Goal: Task Accomplishment & Management: Manage account settings

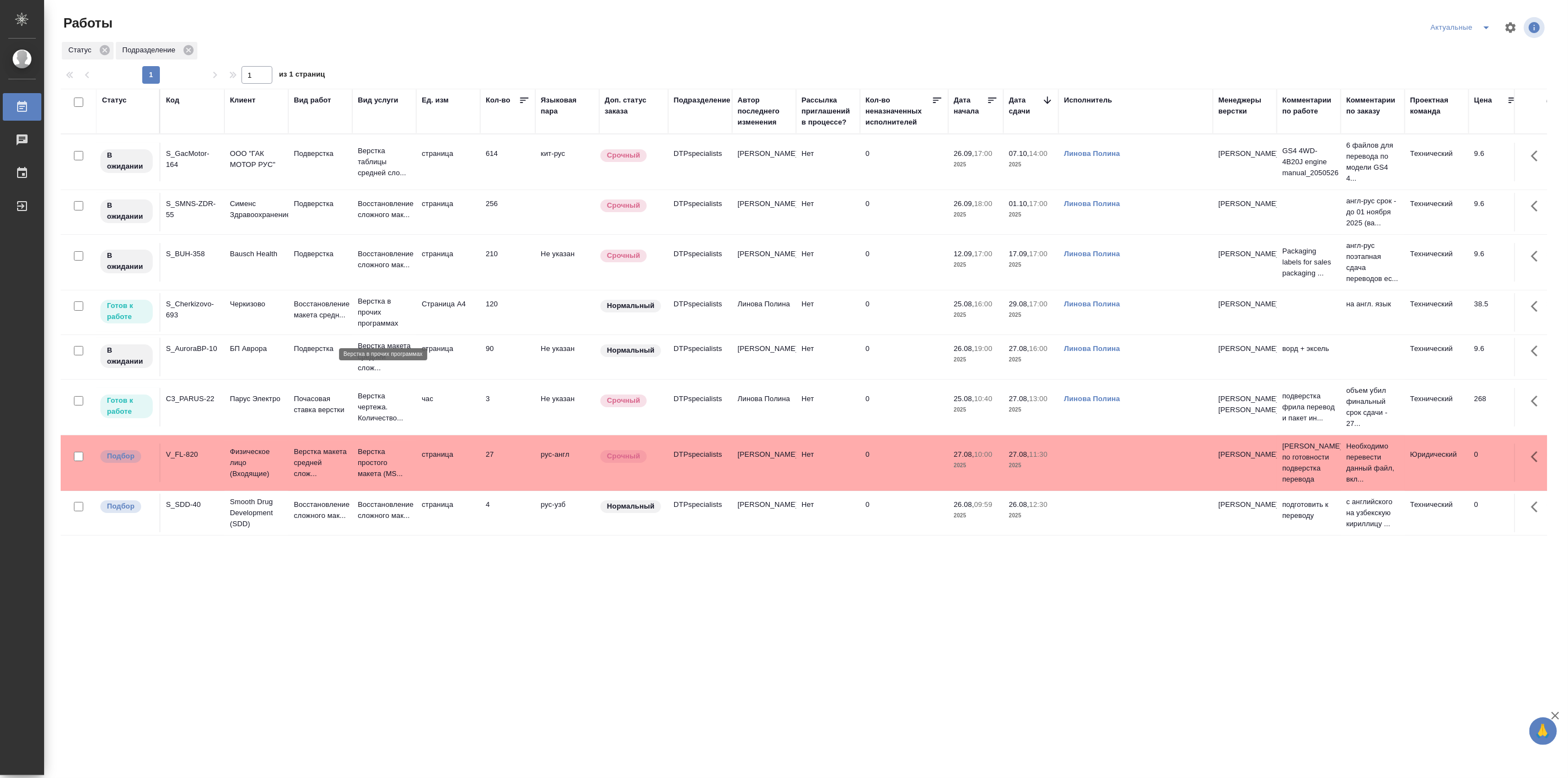
click at [376, 309] on p "Верстка в прочих программах" at bounding box center [384, 312] width 53 height 33
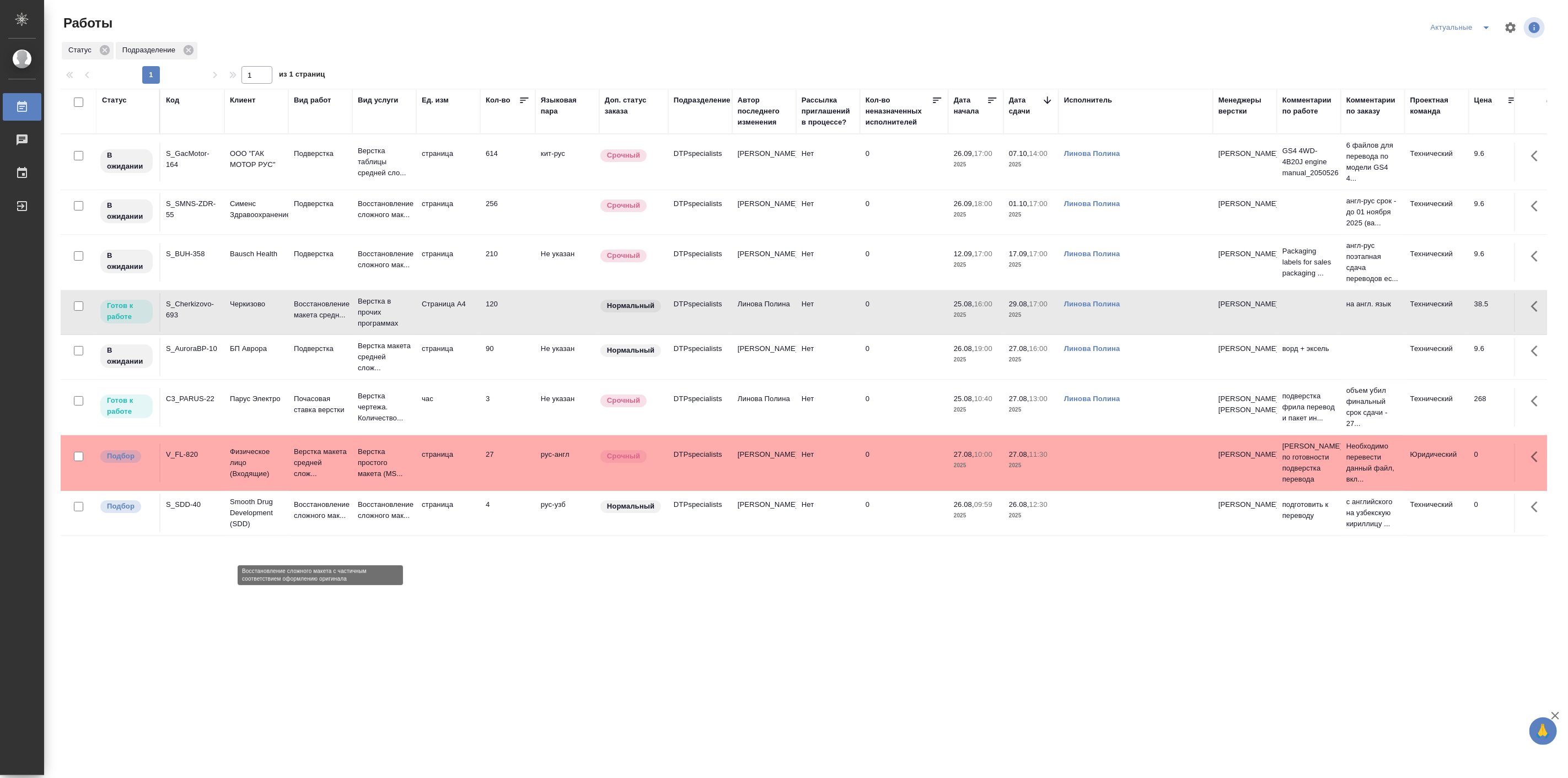
click at [311, 522] on p "Восстановление сложного мак..." at bounding box center [321, 511] width 53 height 22
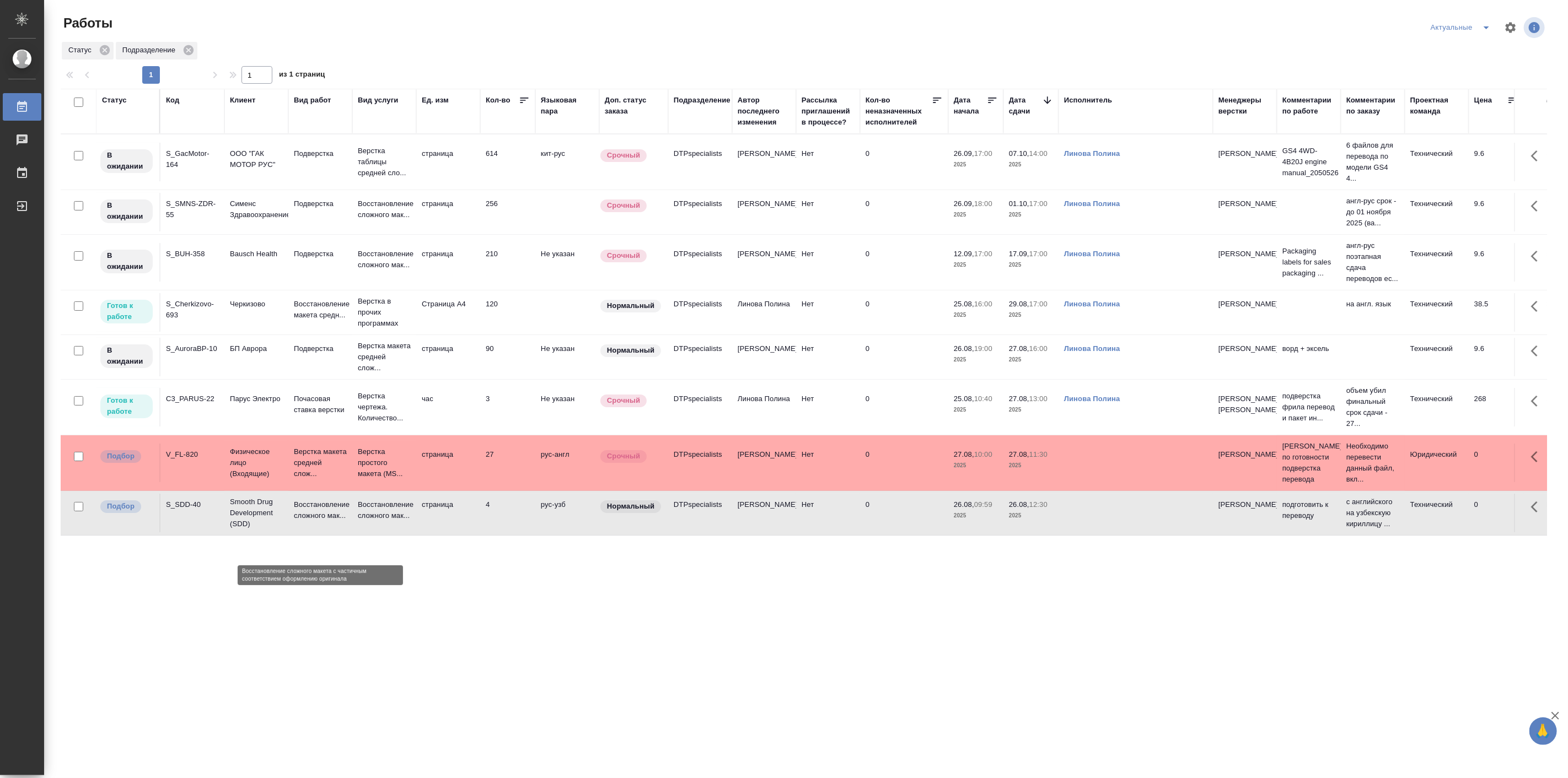
click at [311, 522] on p "Восстановление сложного мак..." at bounding box center [321, 511] width 53 height 22
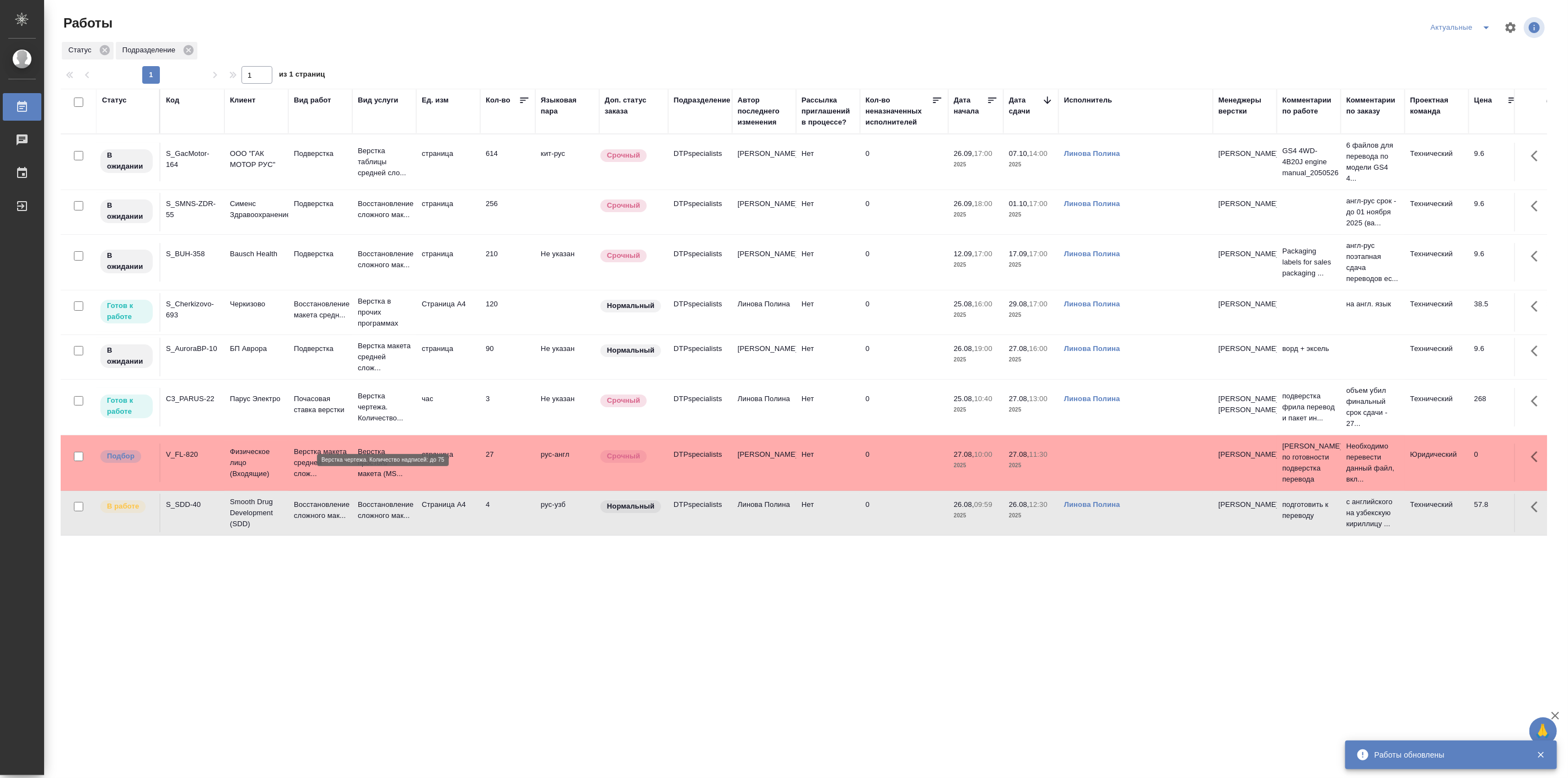
click at [400, 424] on p "Верстка чертежа. Количество..." at bounding box center [384, 407] width 53 height 33
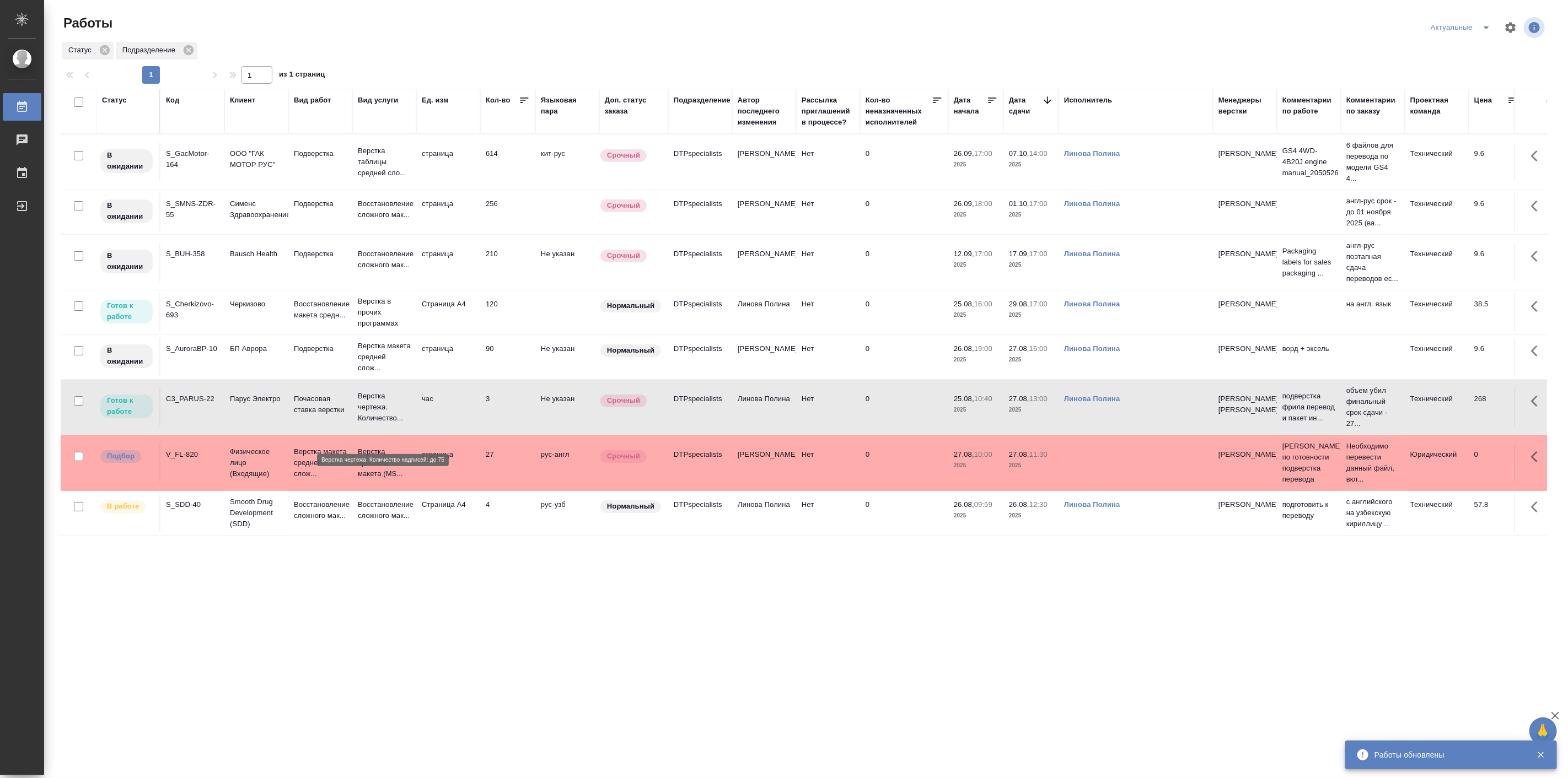
click at [400, 424] on p "Верстка чертежа. Количество..." at bounding box center [384, 407] width 53 height 33
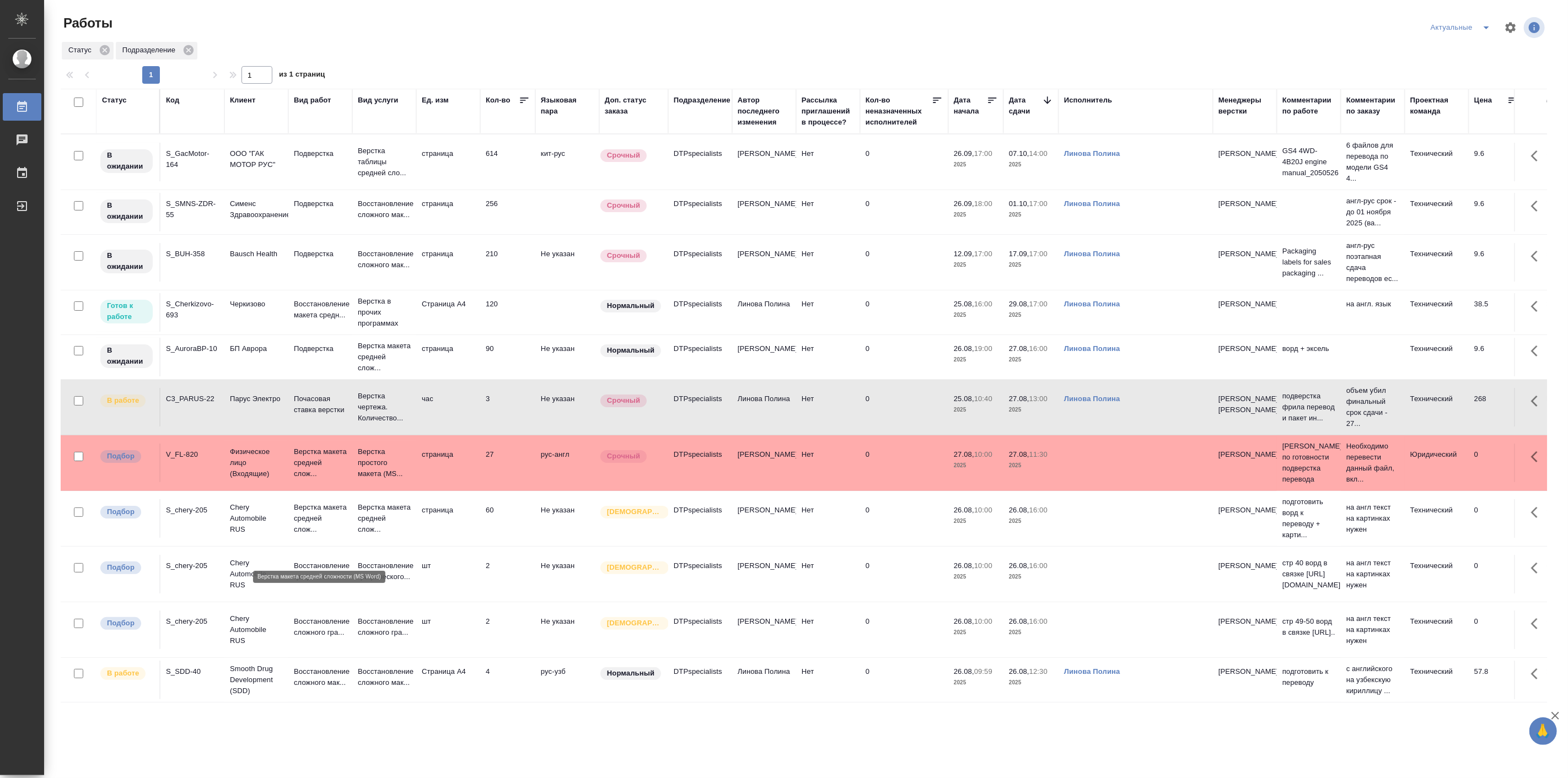
click at [306, 530] on p "Верстка макета средней слож..." at bounding box center [321, 518] width 53 height 33
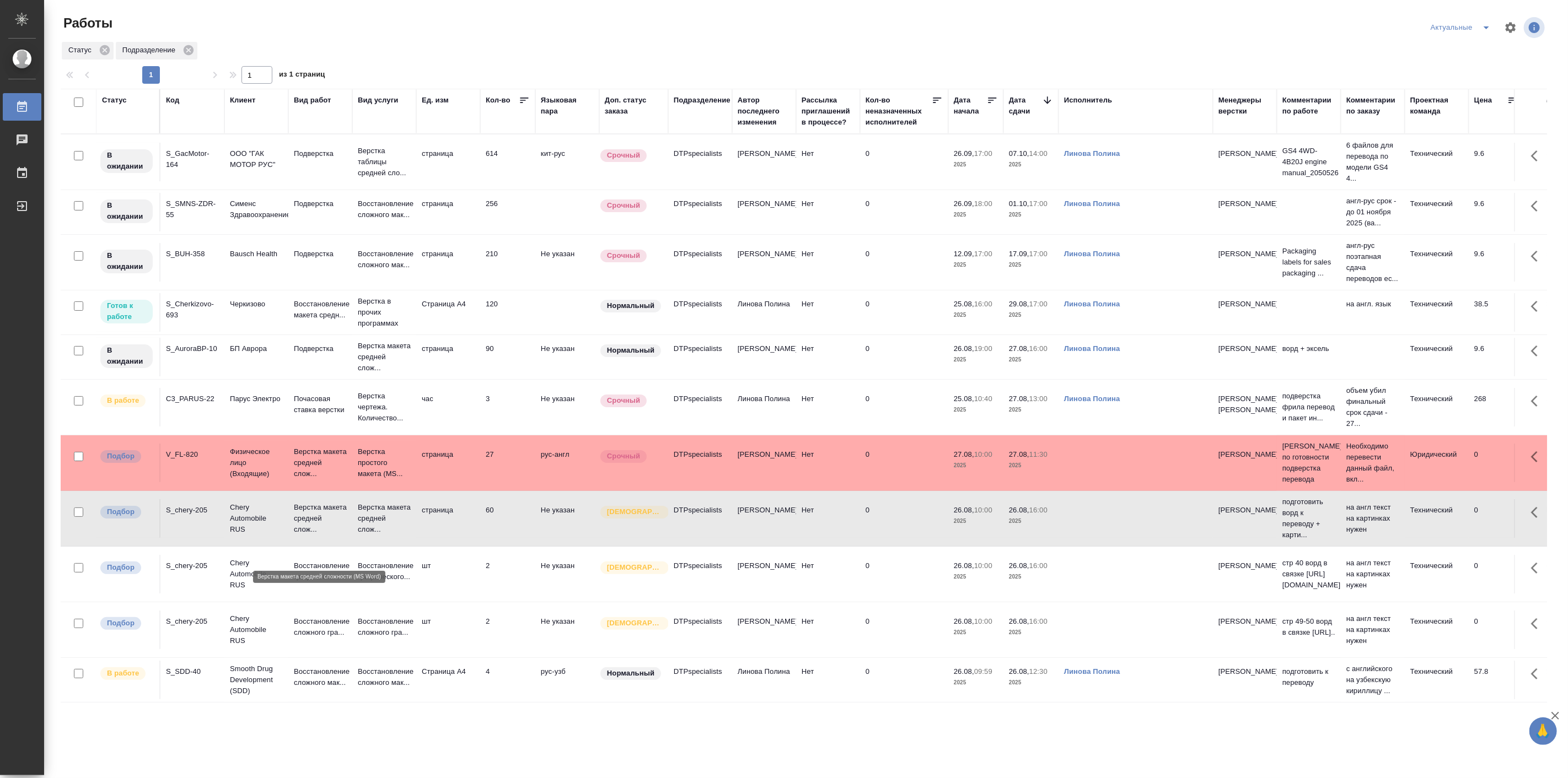
click at [306, 530] on p "Верстка макета средней слож..." at bounding box center [321, 518] width 53 height 33
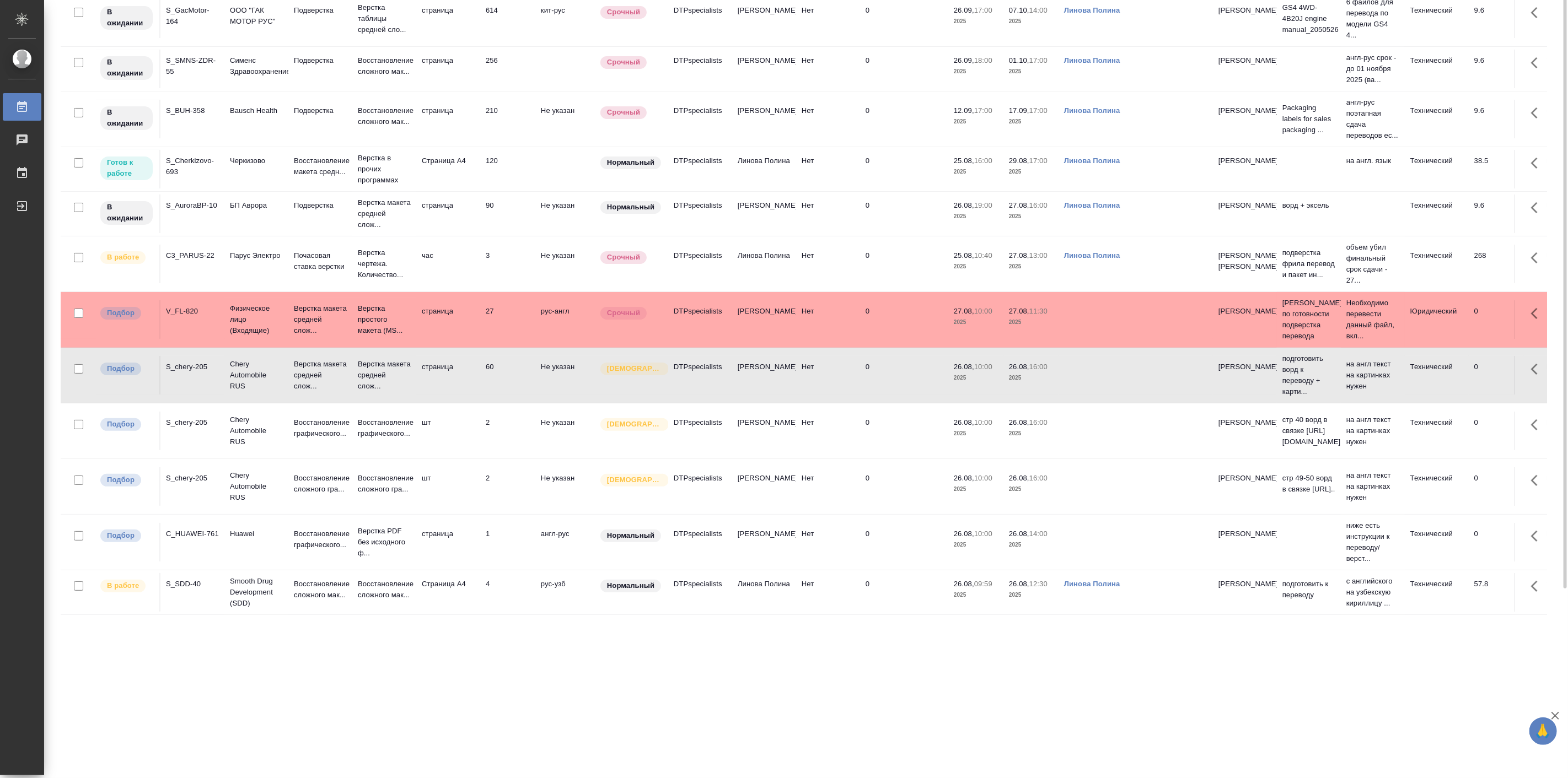
scroll to position [41, 0]
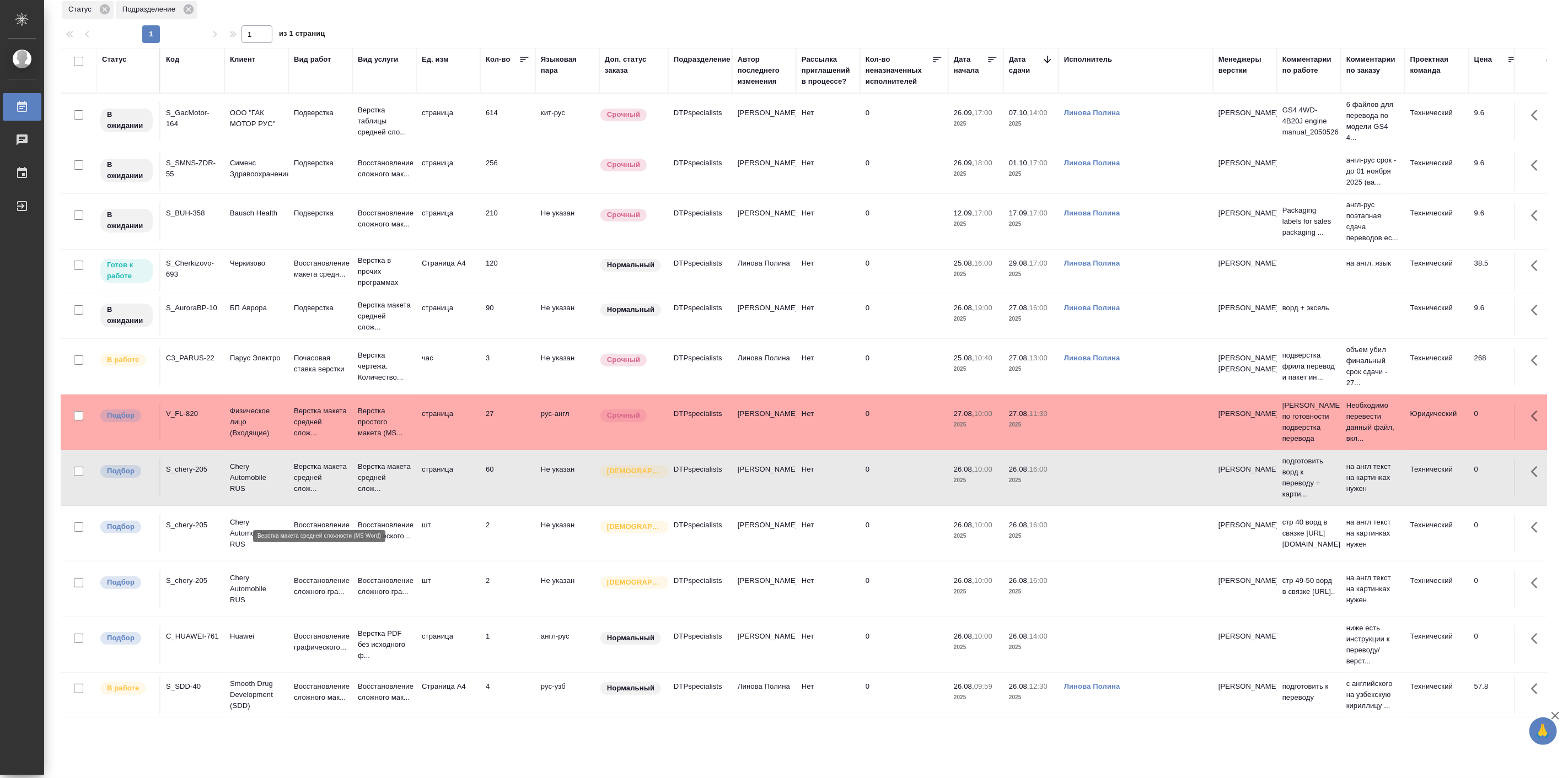
click at [343, 494] on p "Верстка макета средней слож..." at bounding box center [321, 477] width 53 height 33
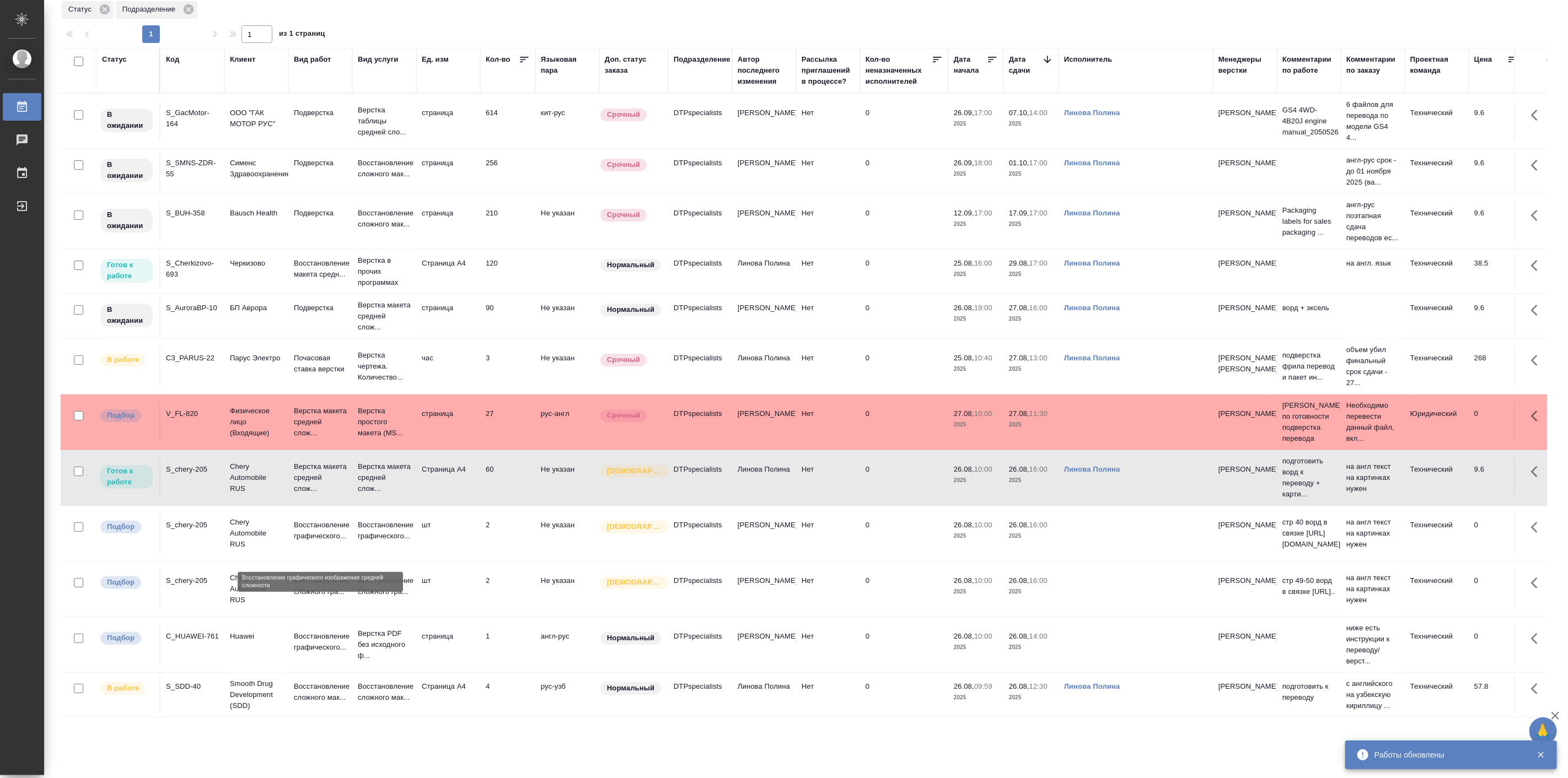
click at [314, 542] on p "Восстановление графического..." at bounding box center [321, 530] width 53 height 22
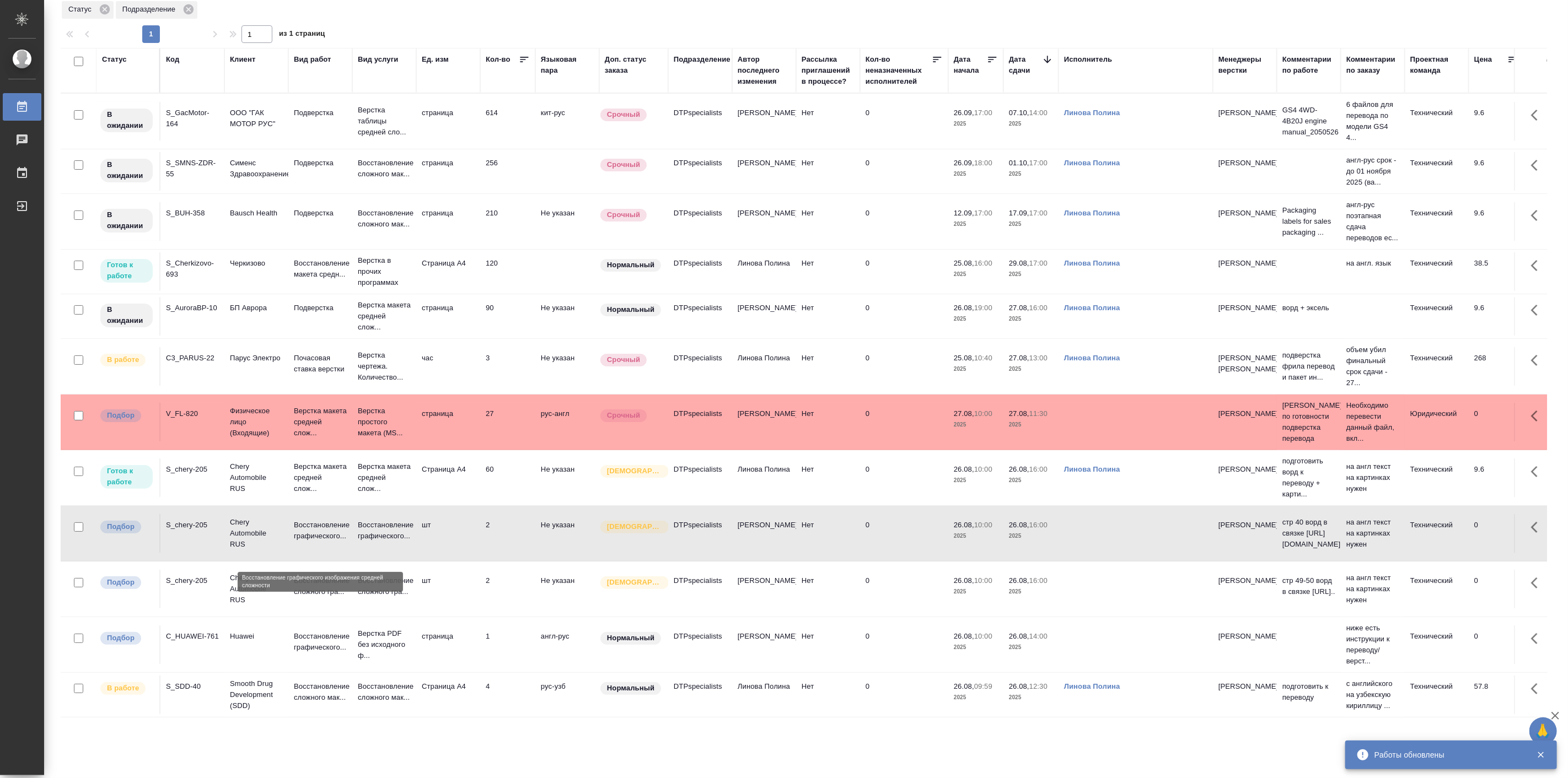
click at [314, 542] on p "Восстановление графического..." at bounding box center [321, 530] width 53 height 22
click at [294, 494] on p "Верстка макета средней слож..." at bounding box center [321, 477] width 53 height 33
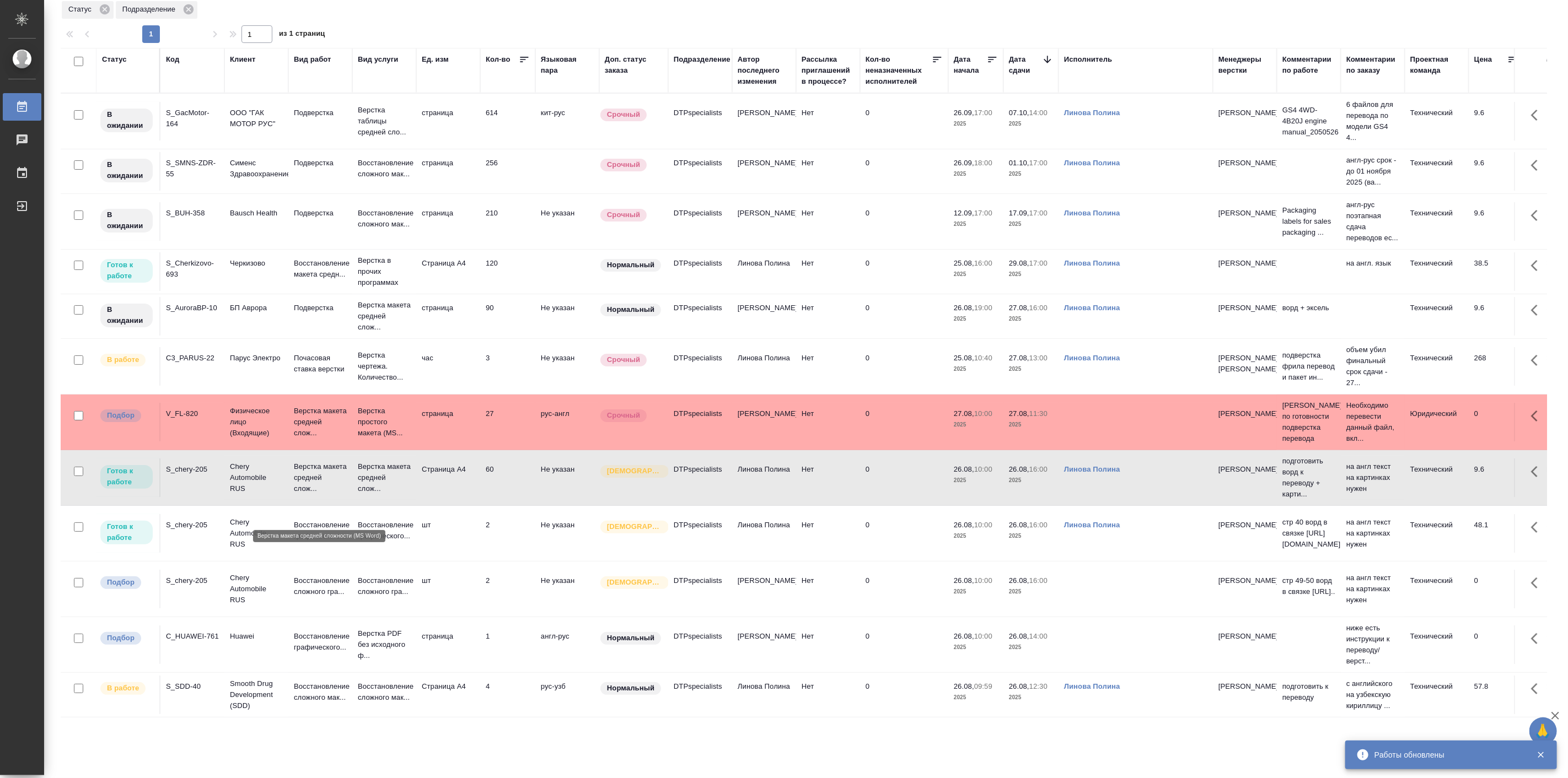
click at [294, 494] on p "Верстка макета средней слож..." at bounding box center [321, 477] width 53 height 33
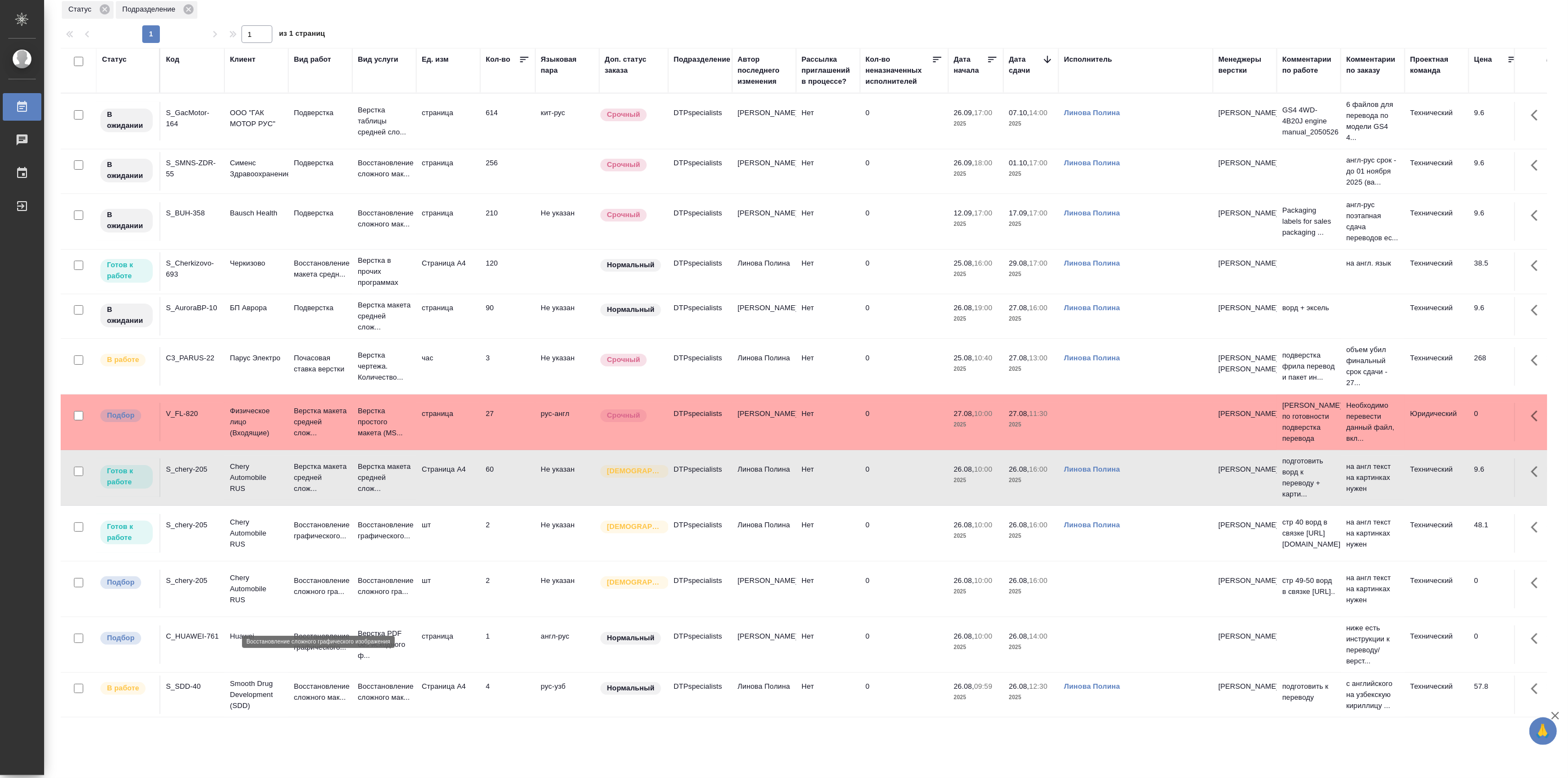
click at [316, 596] on p "Восстановление сложного гра..." at bounding box center [321, 586] width 53 height 22
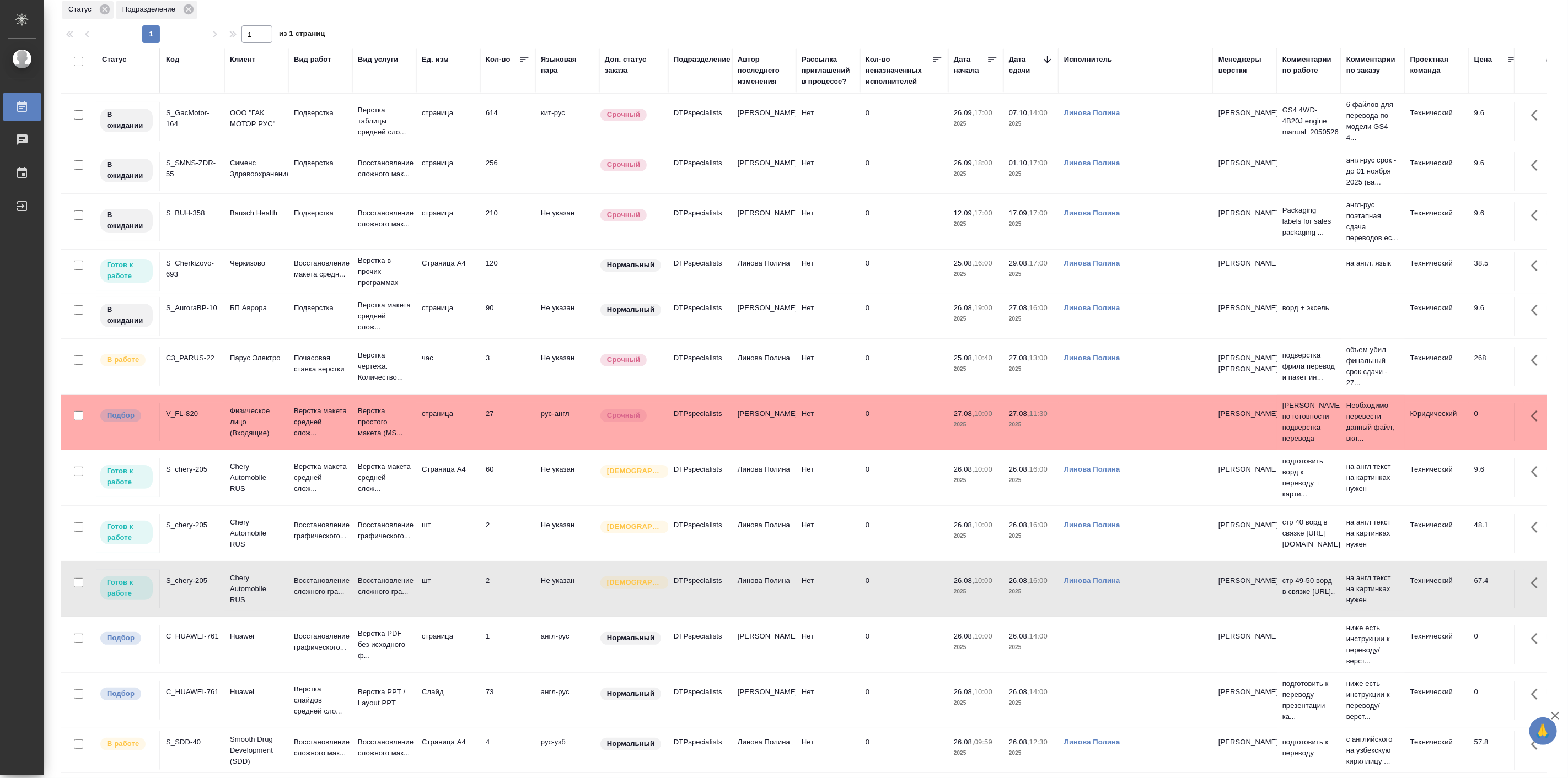
click at [290, 723] on td "Верстка слайдов средней сло..." at bounding box center [320, 701] width 64 height 44
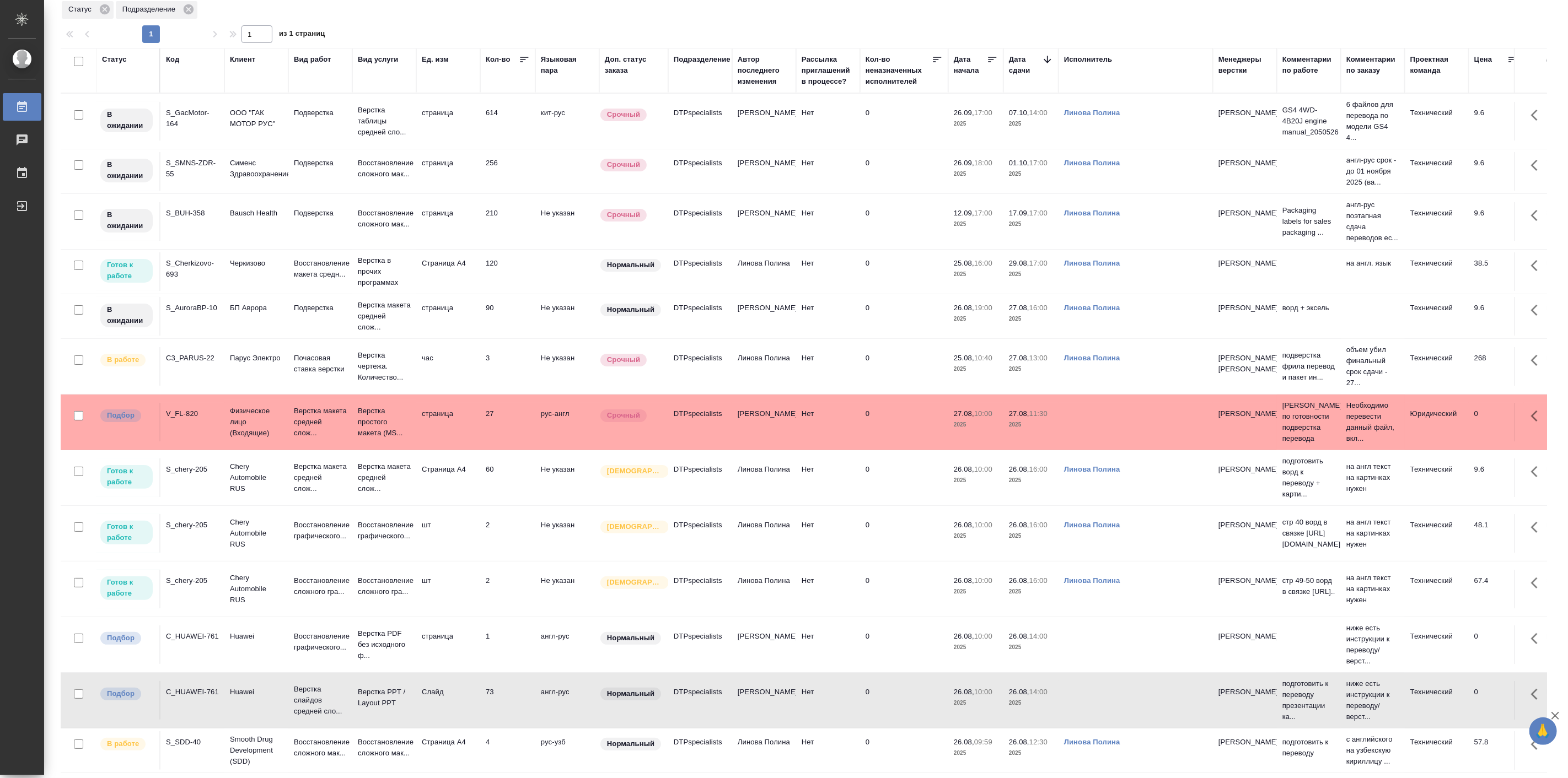
click at [290, 723] on td "Верстка слайдов средней сло..." at bounding box center [320, 701] width 64 height 44
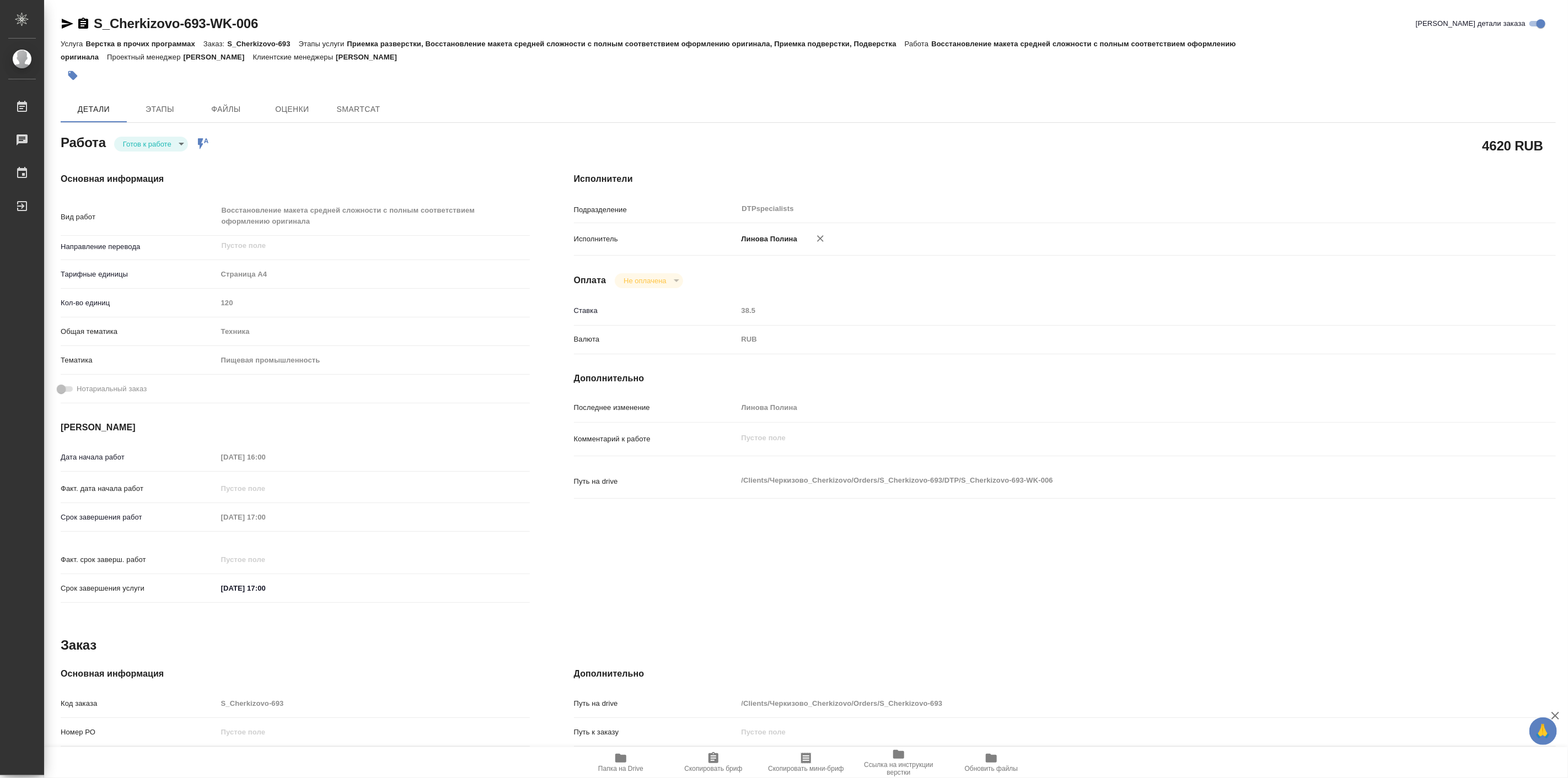
type textarea "x"
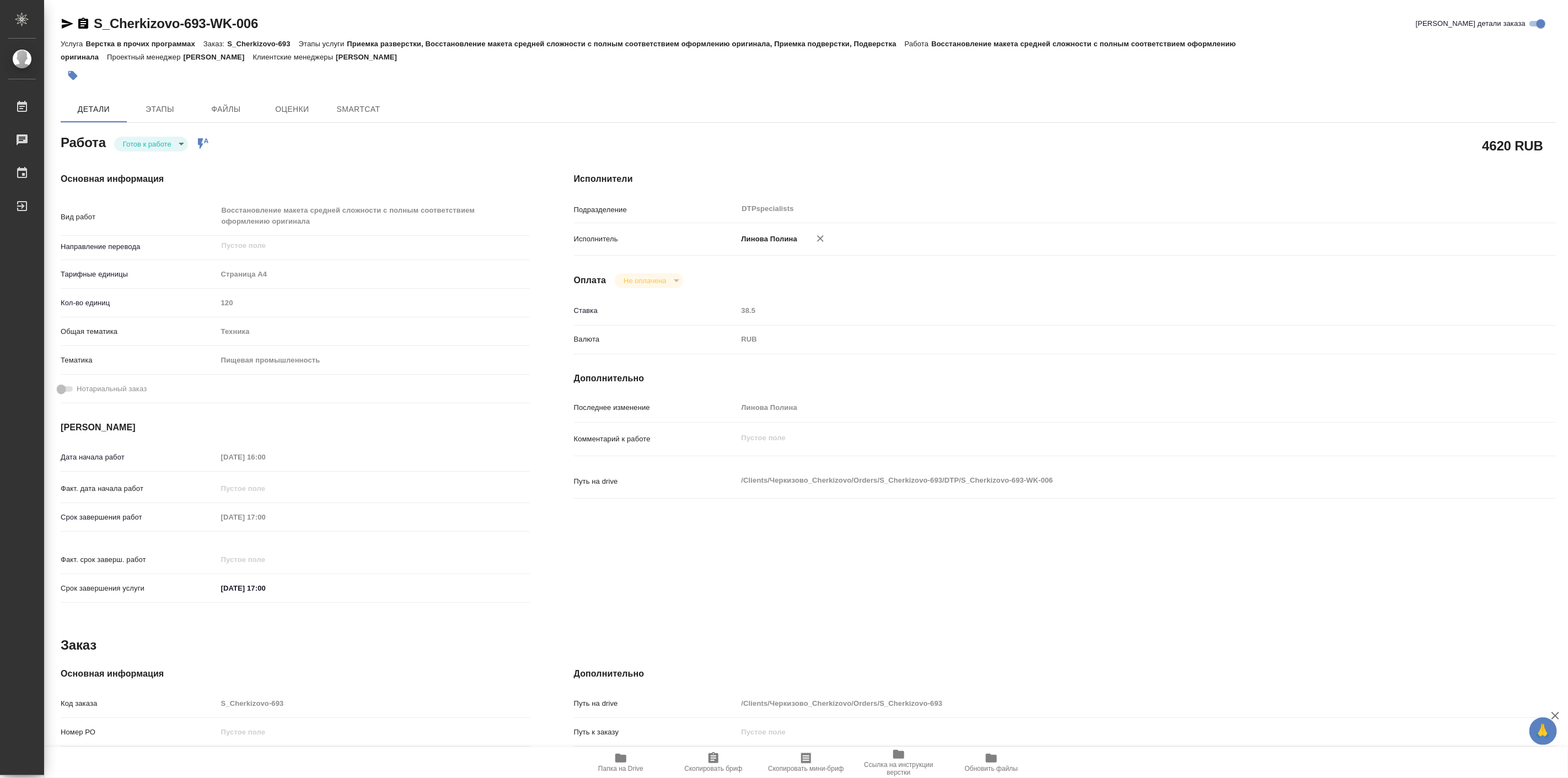
type textarea "x"
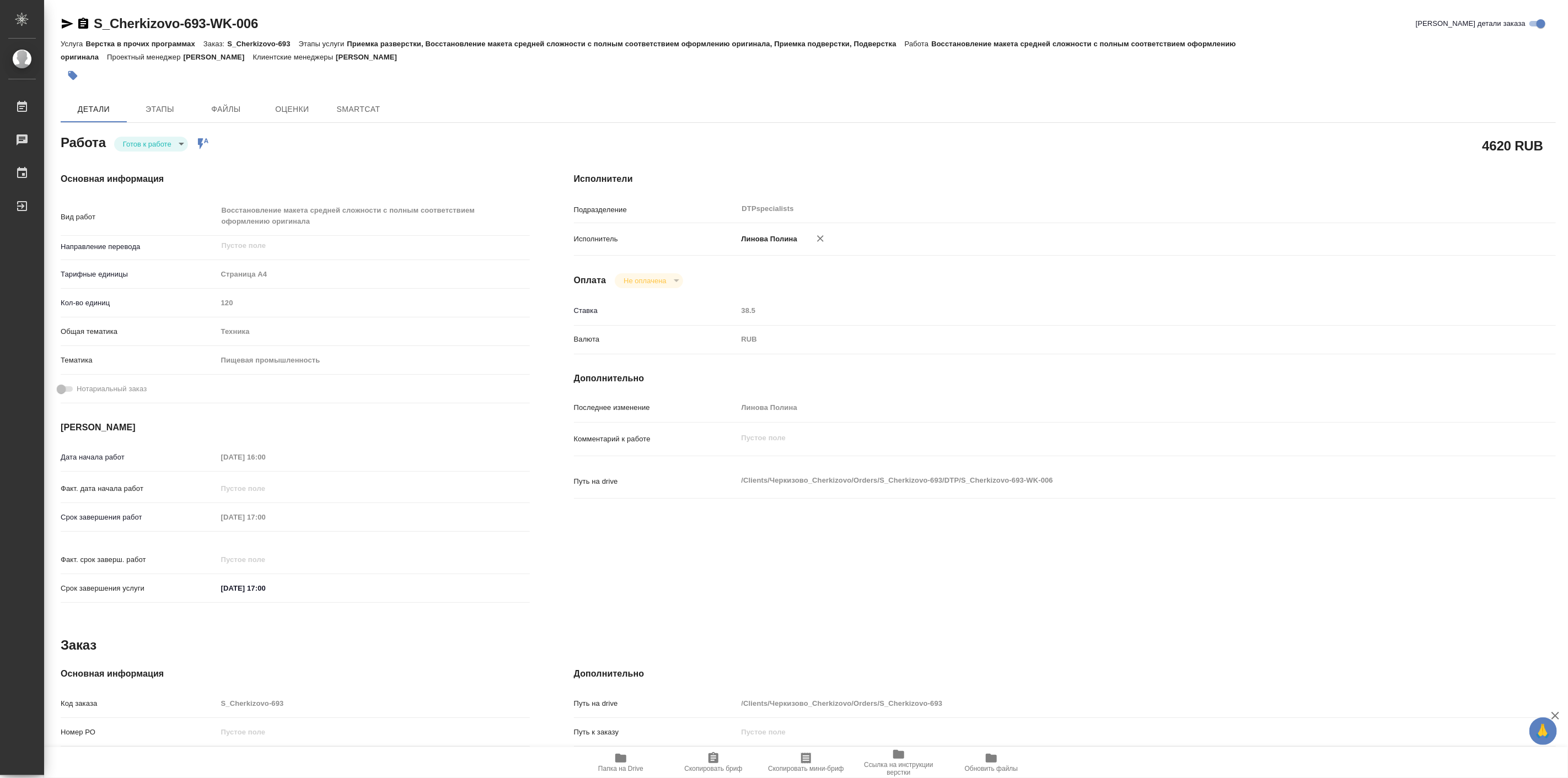
type textarea "x"
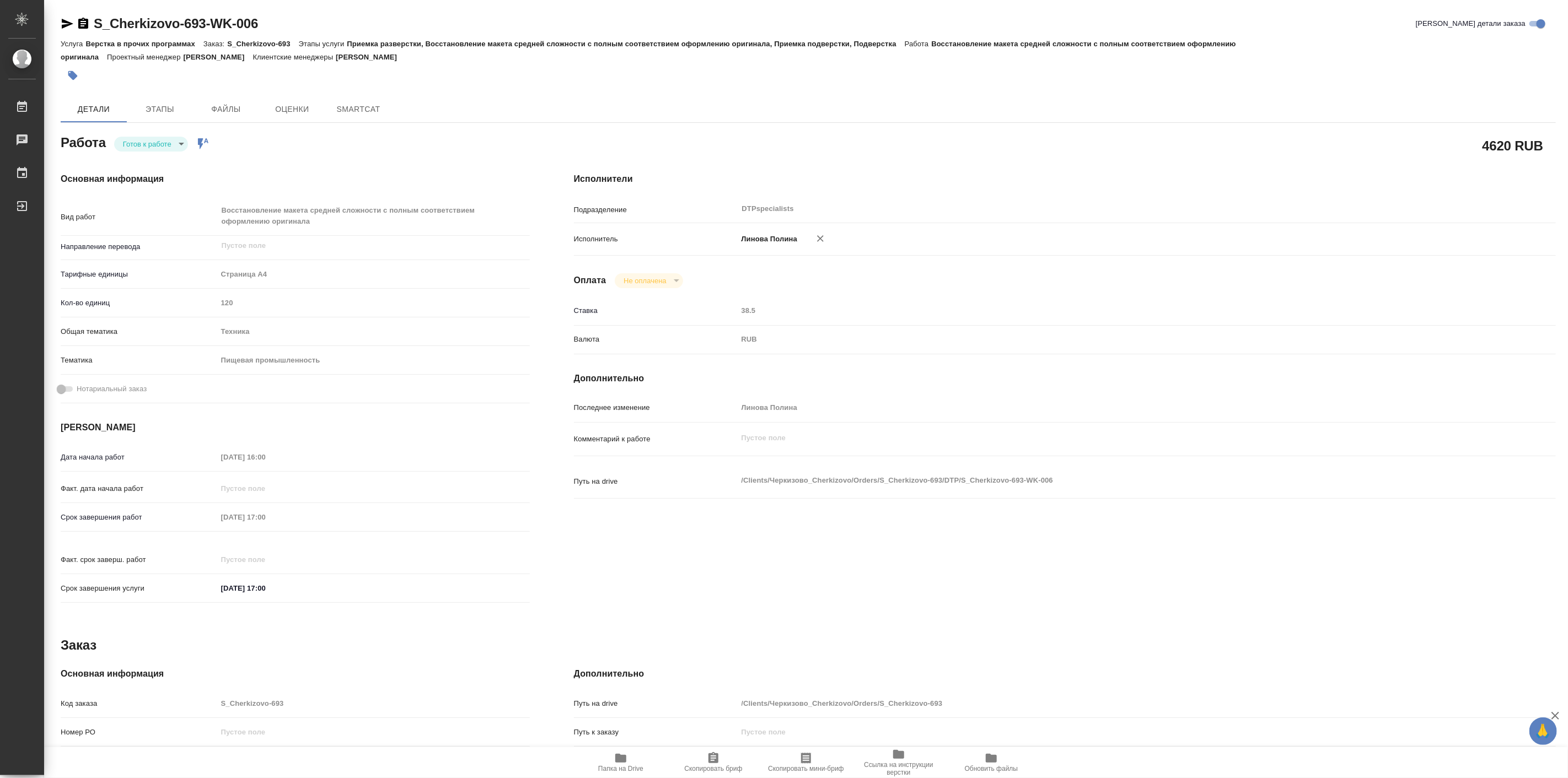
type textarea "x"
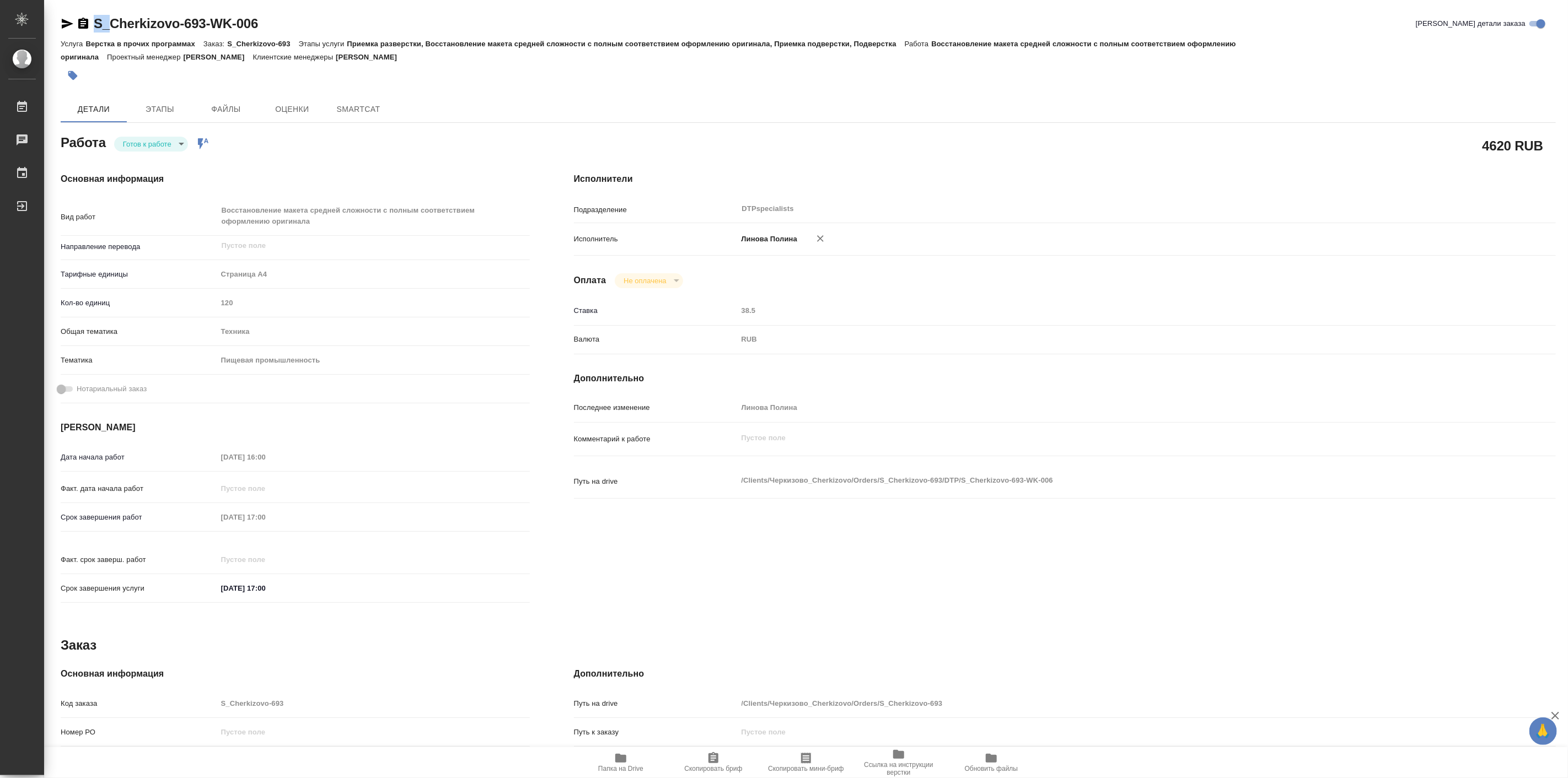
type textarea "x"
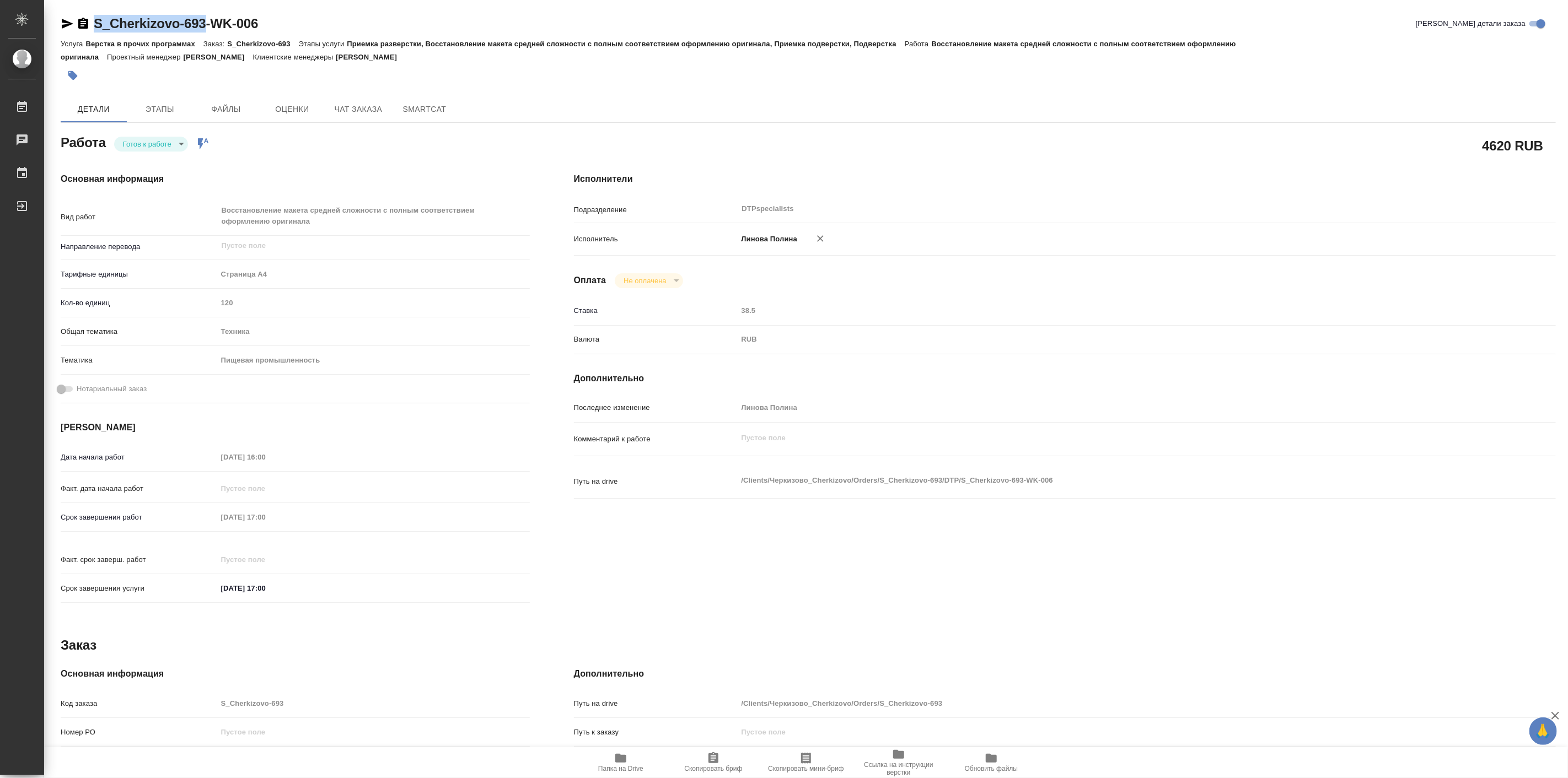
type textarea "x"
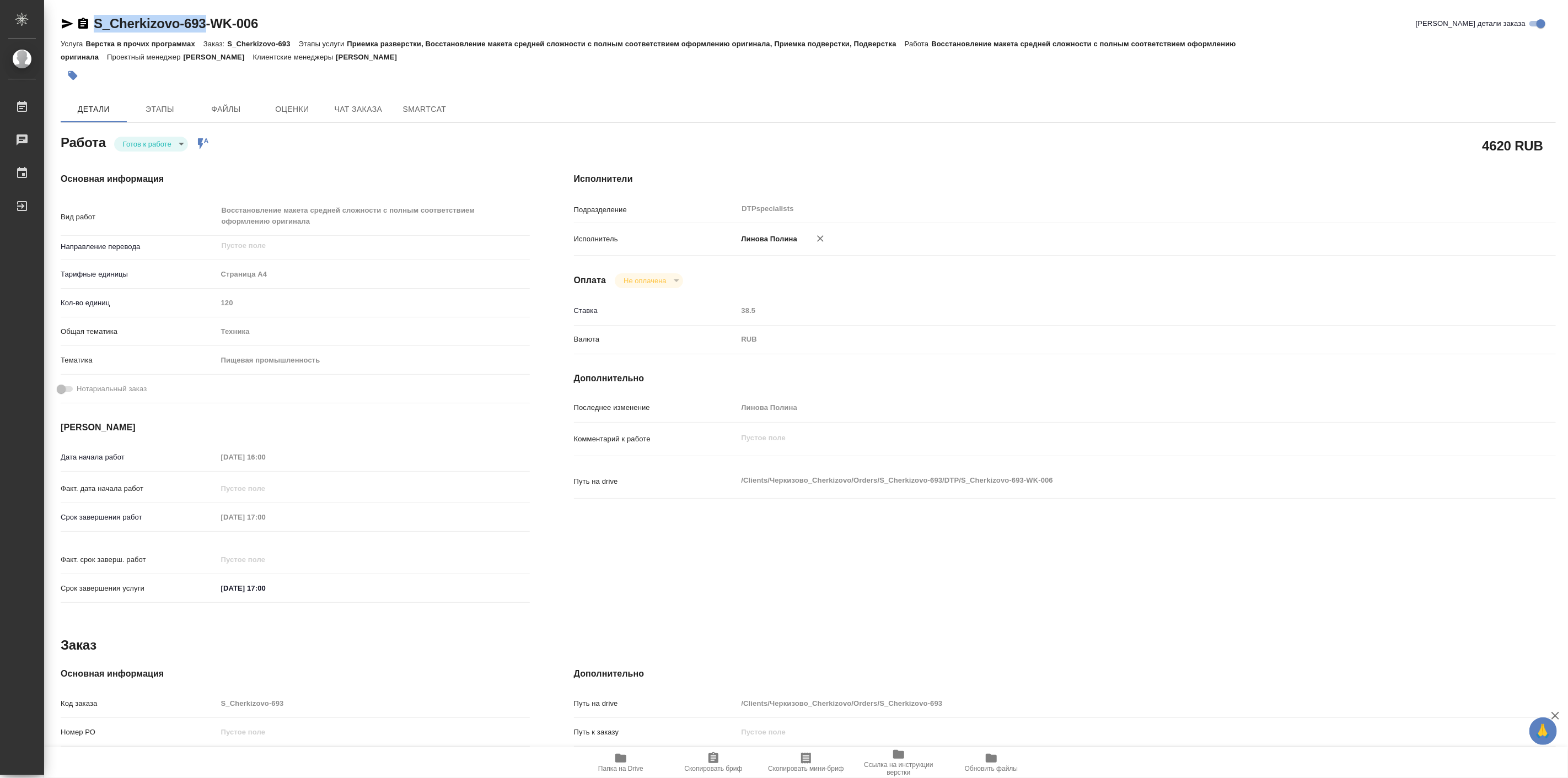
drag, startPoint x: 89, startPoint y: 3, endPoint x: 203, endPoint y: 24, distance: 115.9
click at [203, 24] on div "S_Cherkizovo-693-WK-006 Кратко детали заказа Услуга Верстка в прочих программах…" at bounding box center [808, 481] width 1508 height 962
copy link "S_Cherkizovo-693"
type textarea "x"
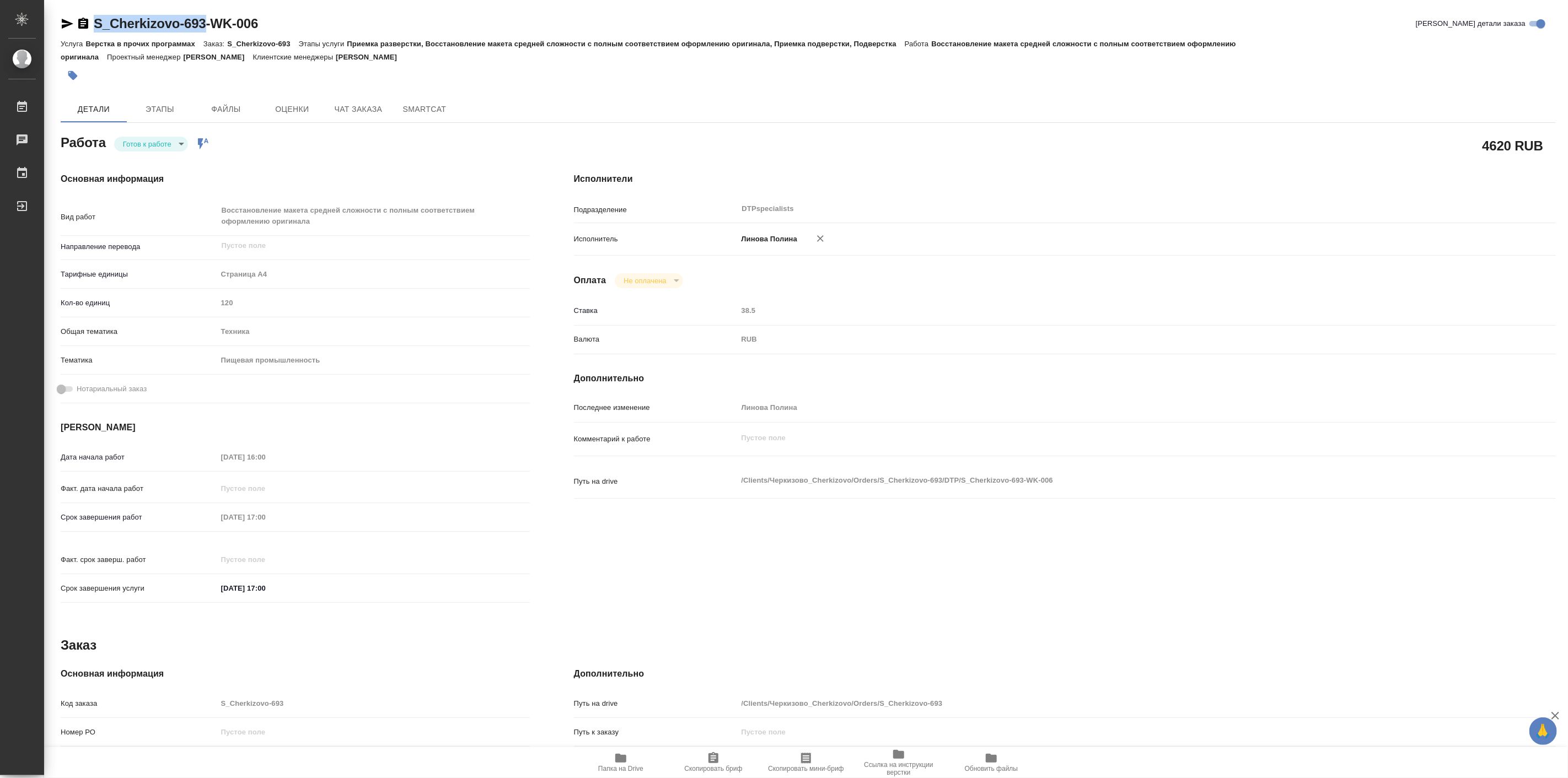
type textarea "x"
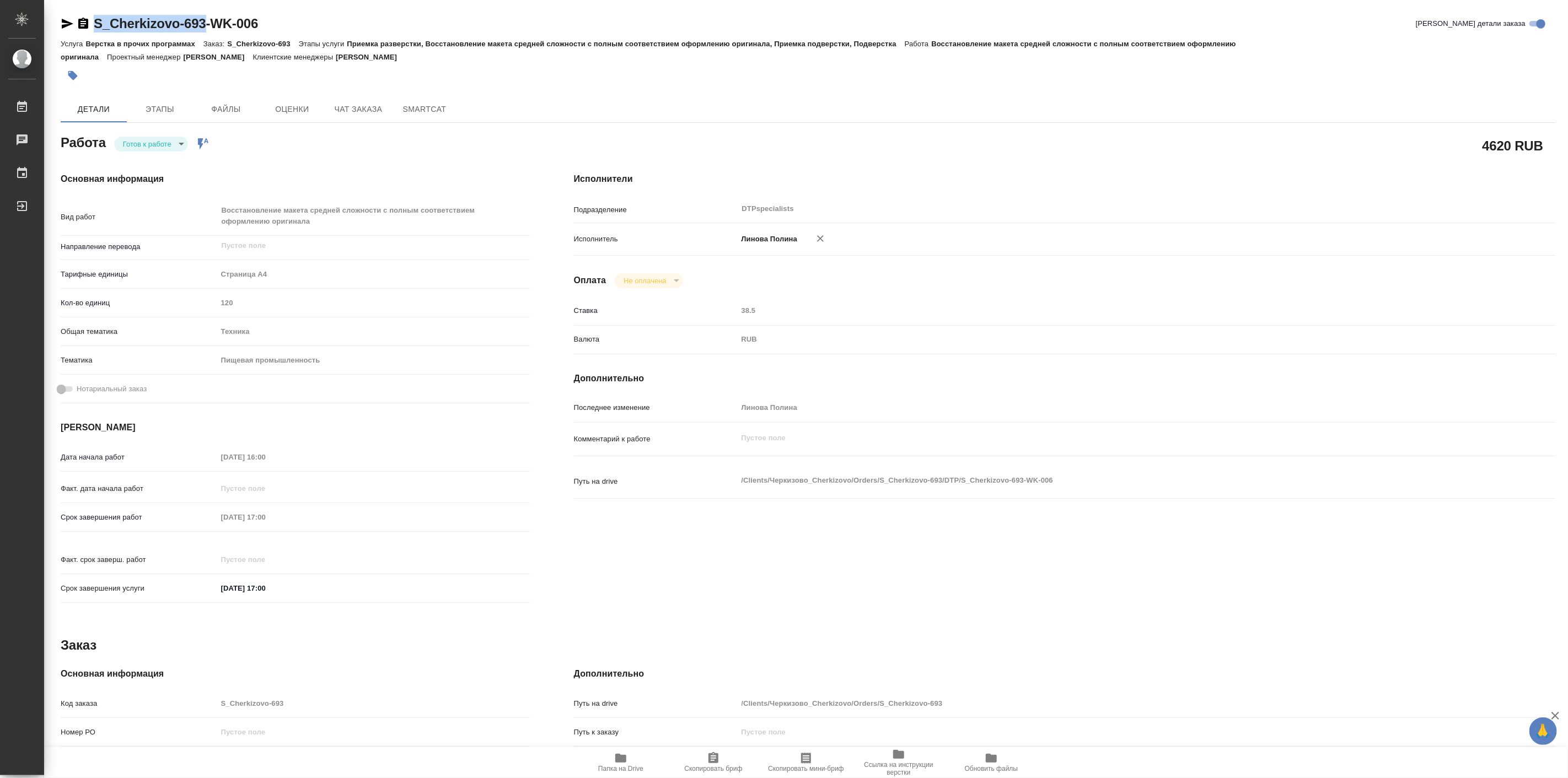
type textarea "x"
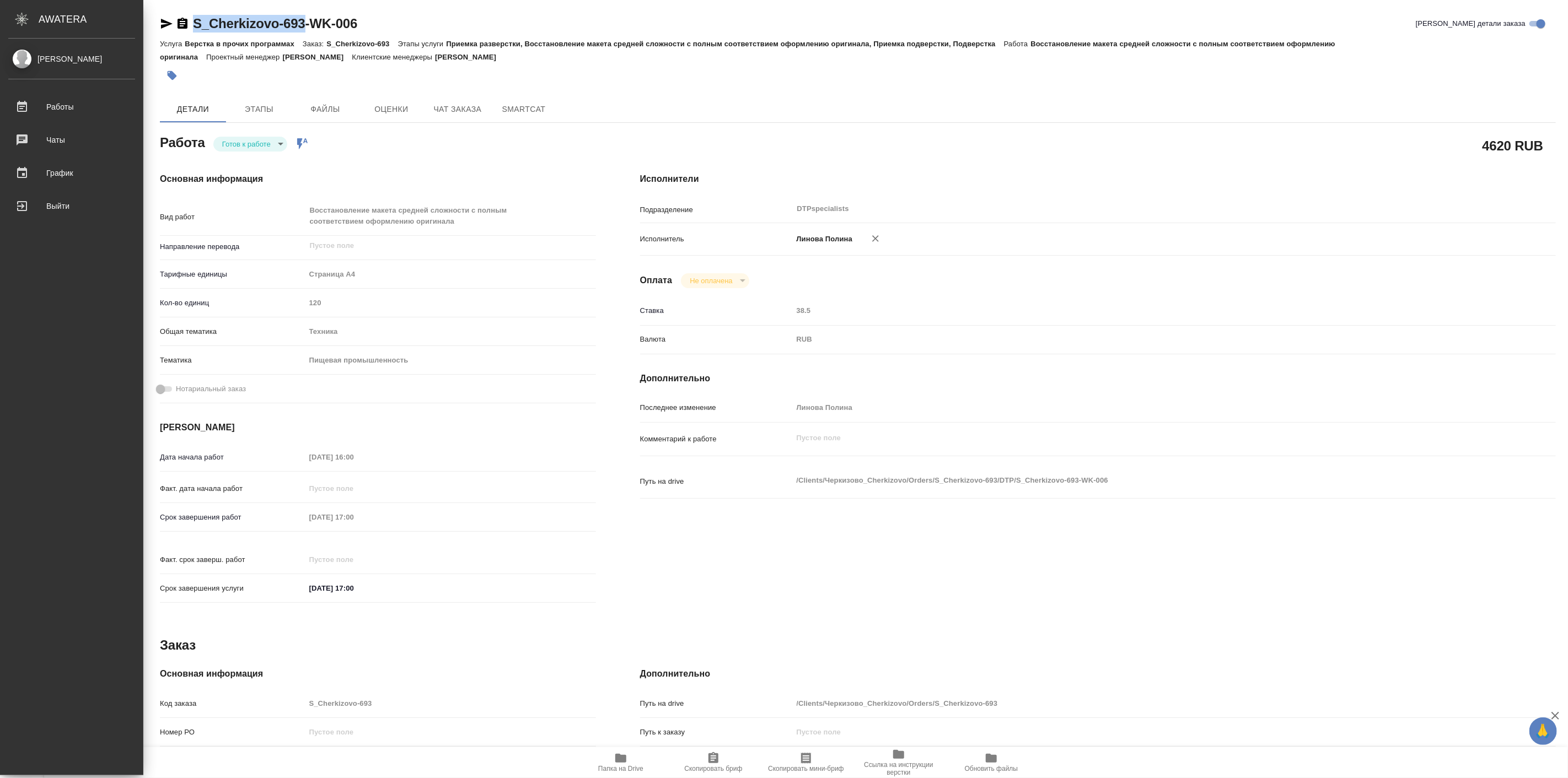
type textarea "x"
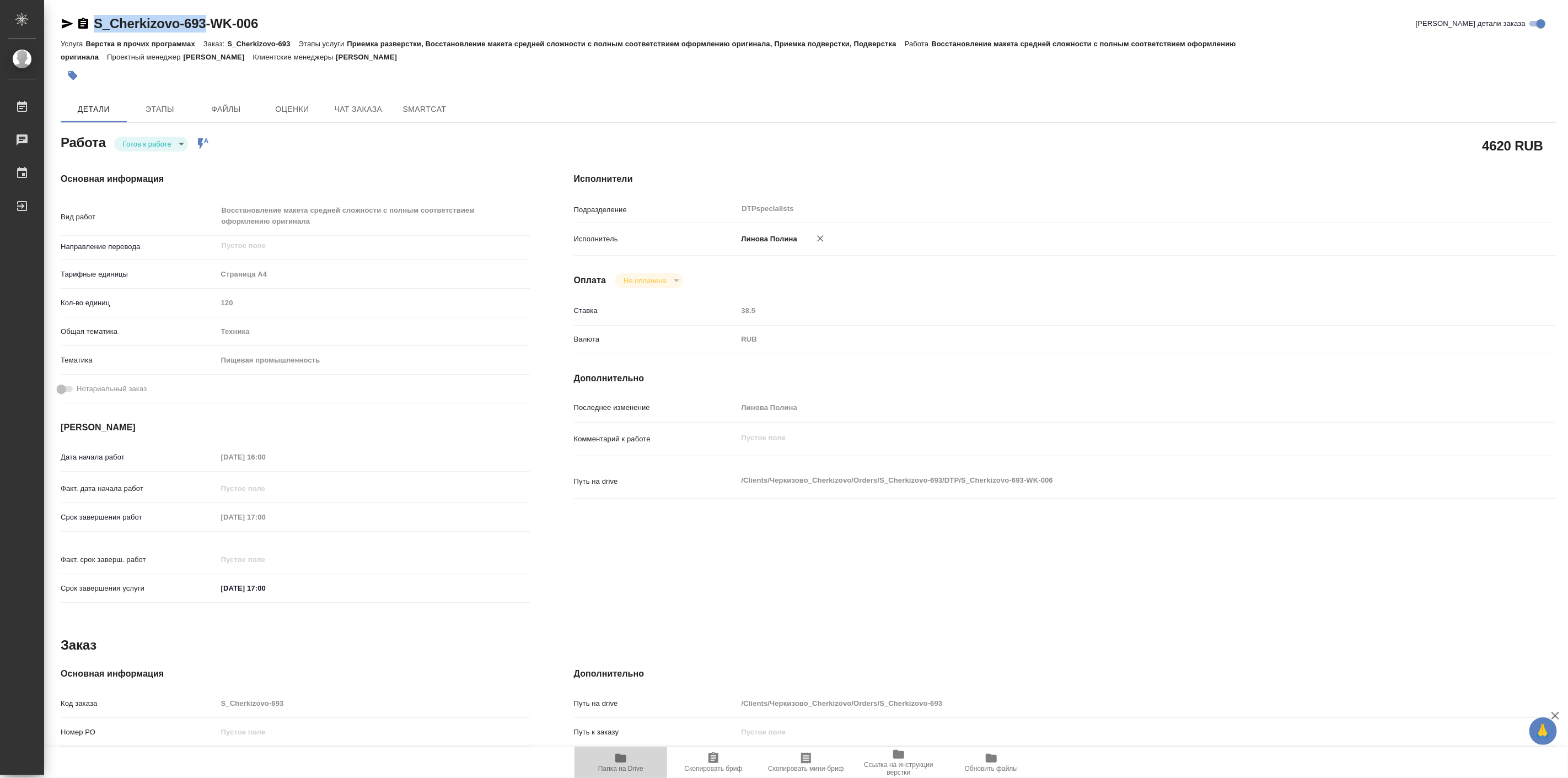
click at [619, 755] on icon "button" at bounding box center [621, 758] width 11 height 9
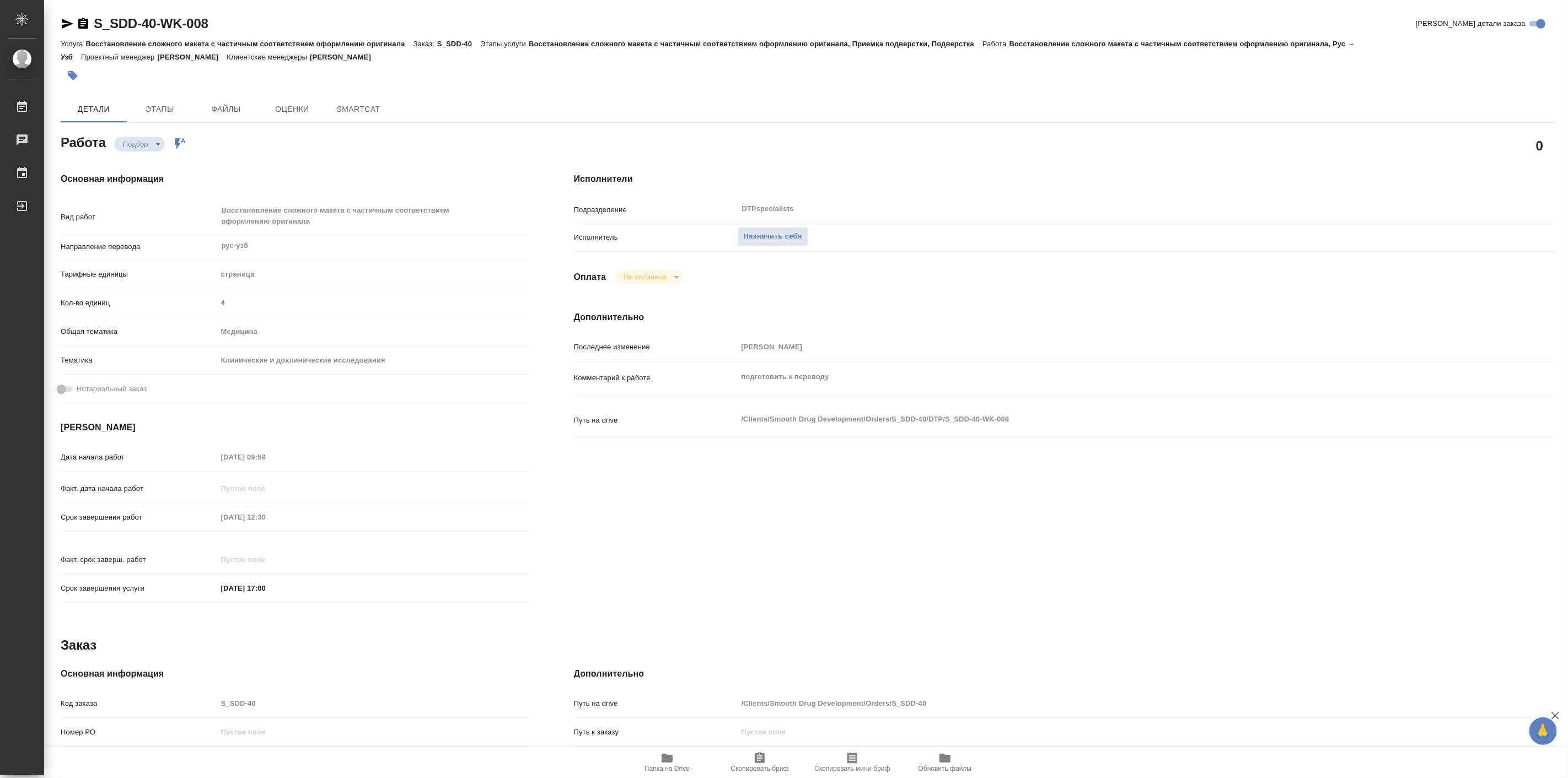
type textarea "x"
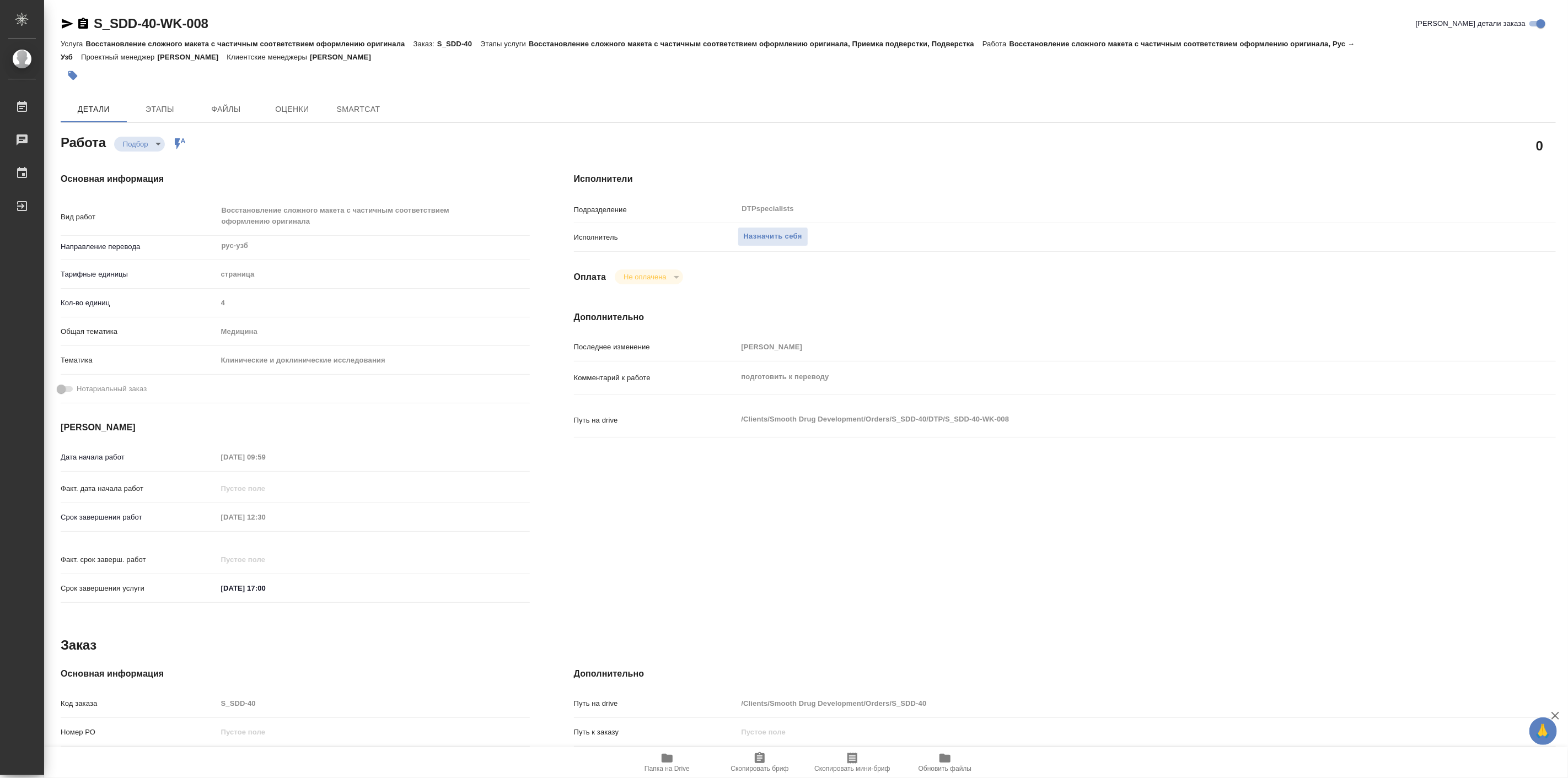
type textarea "x"
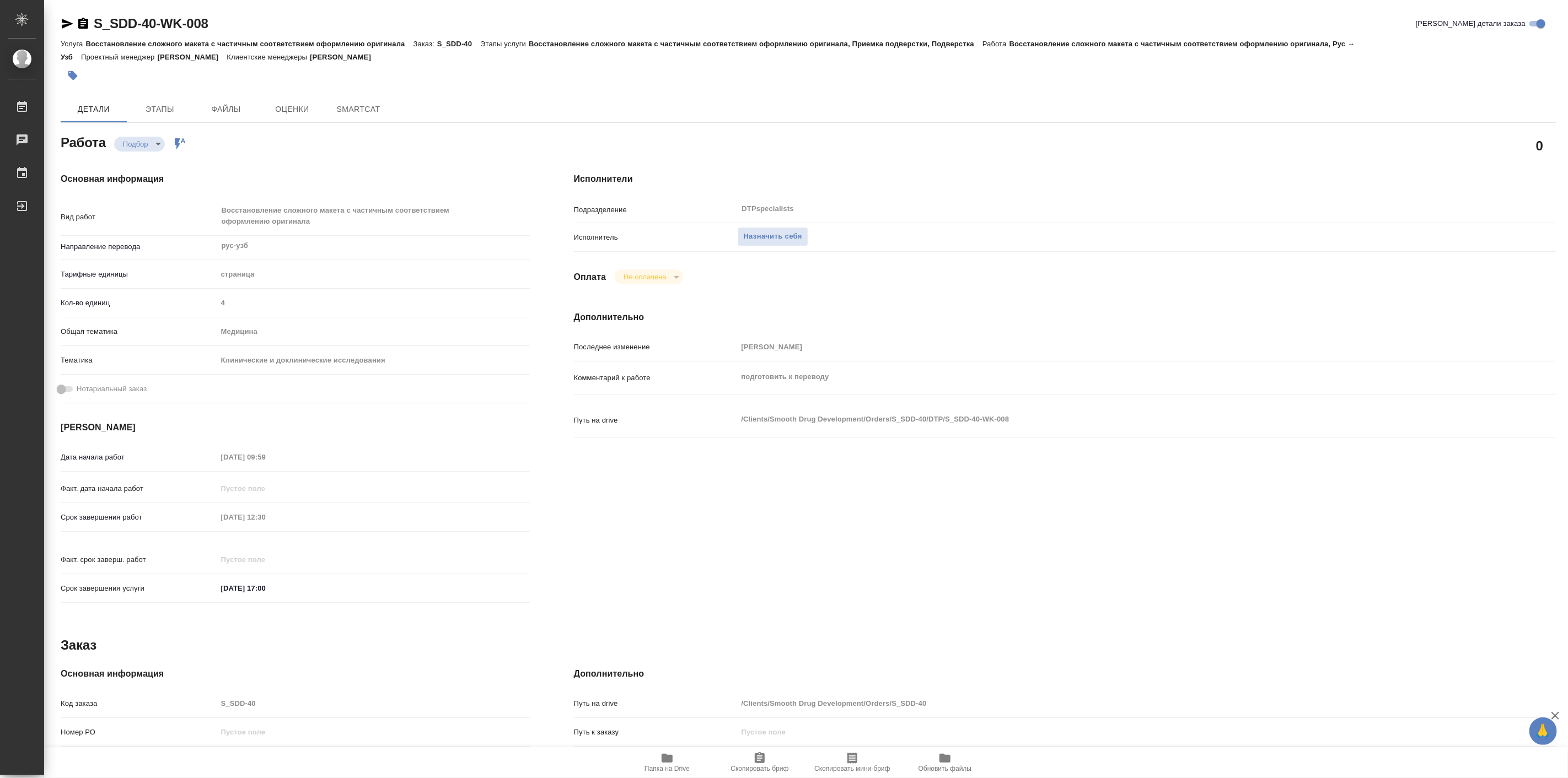
type textarea "x"
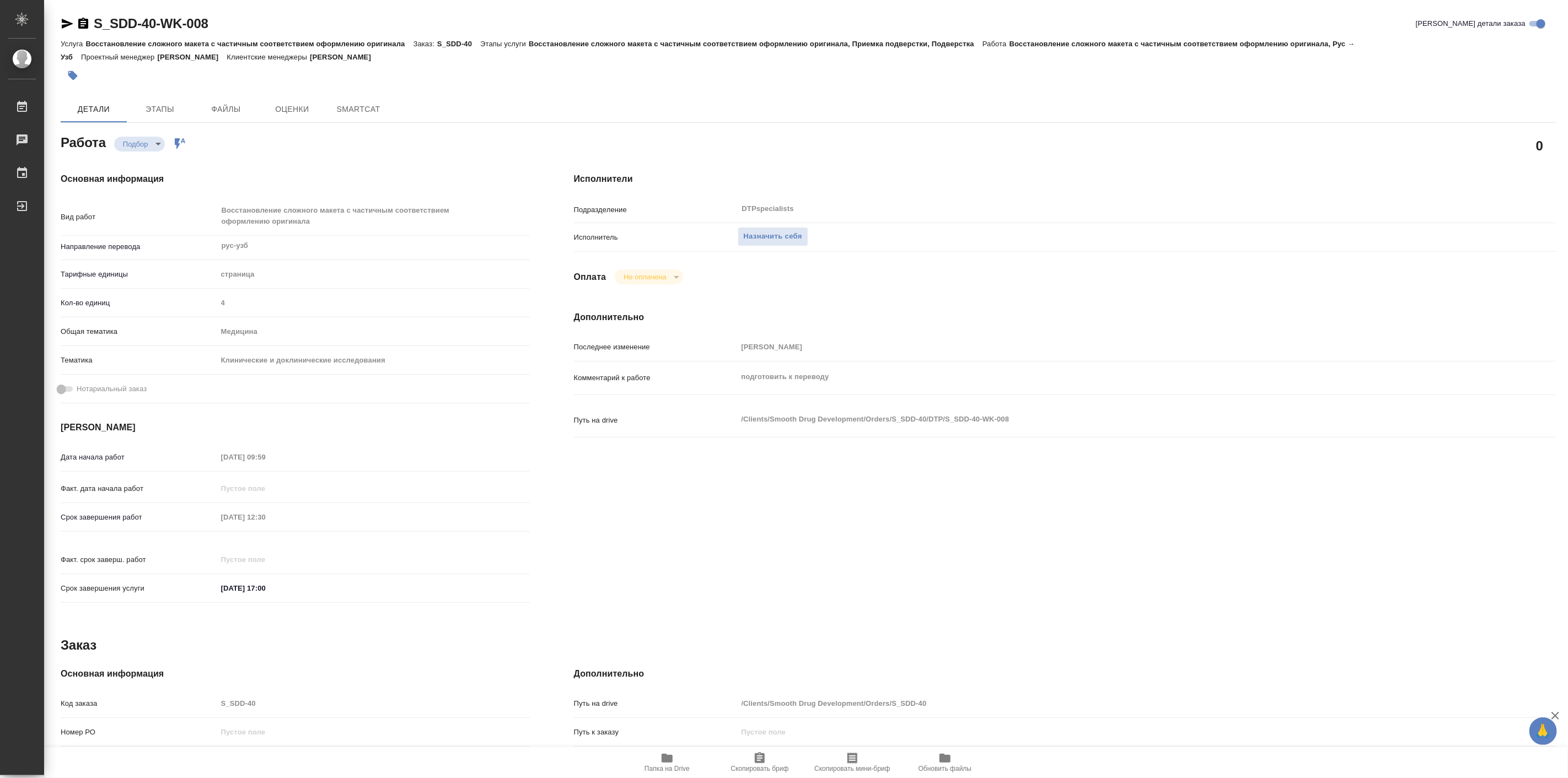
type textarea "x"
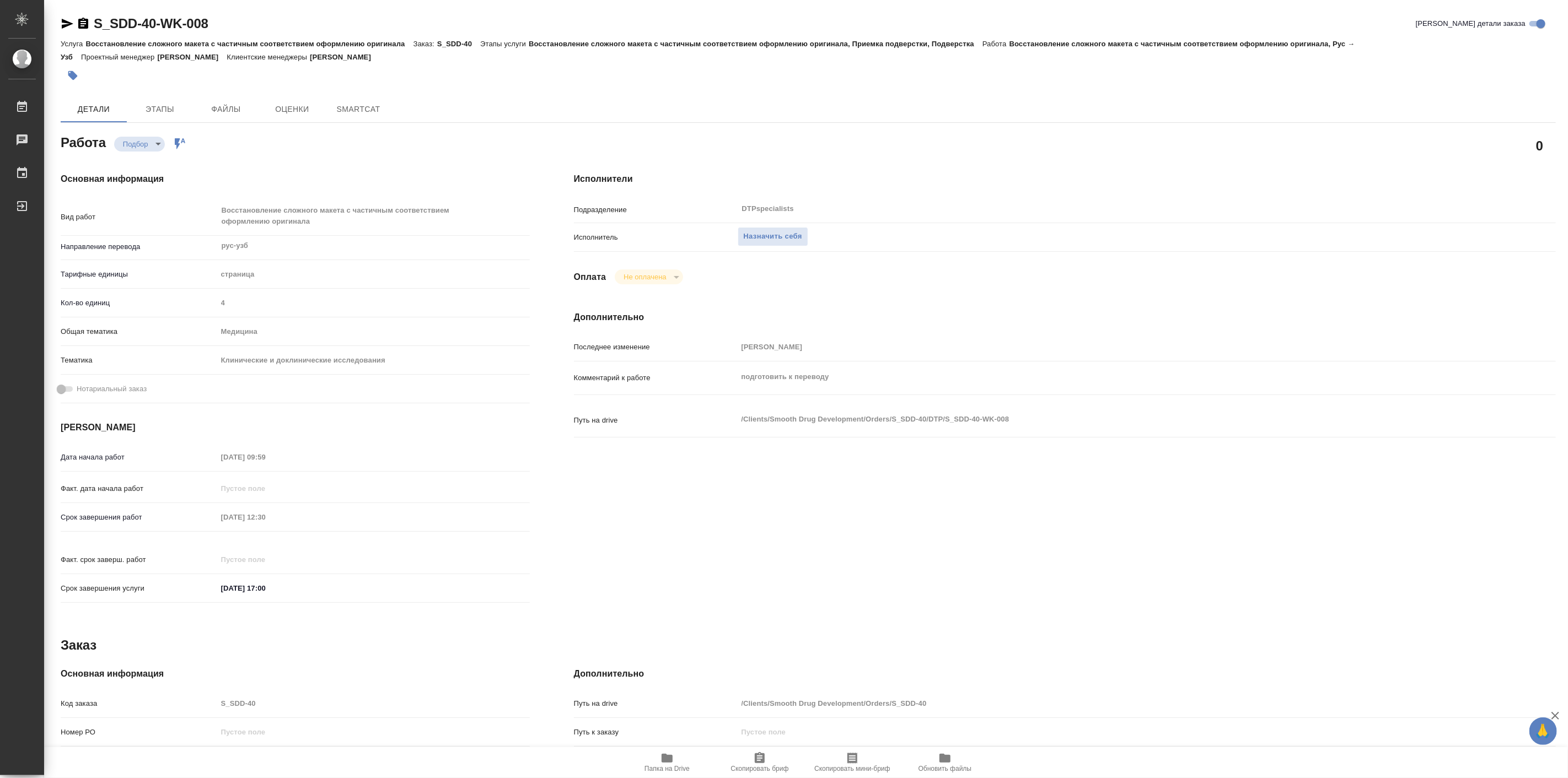
type textarea "x"
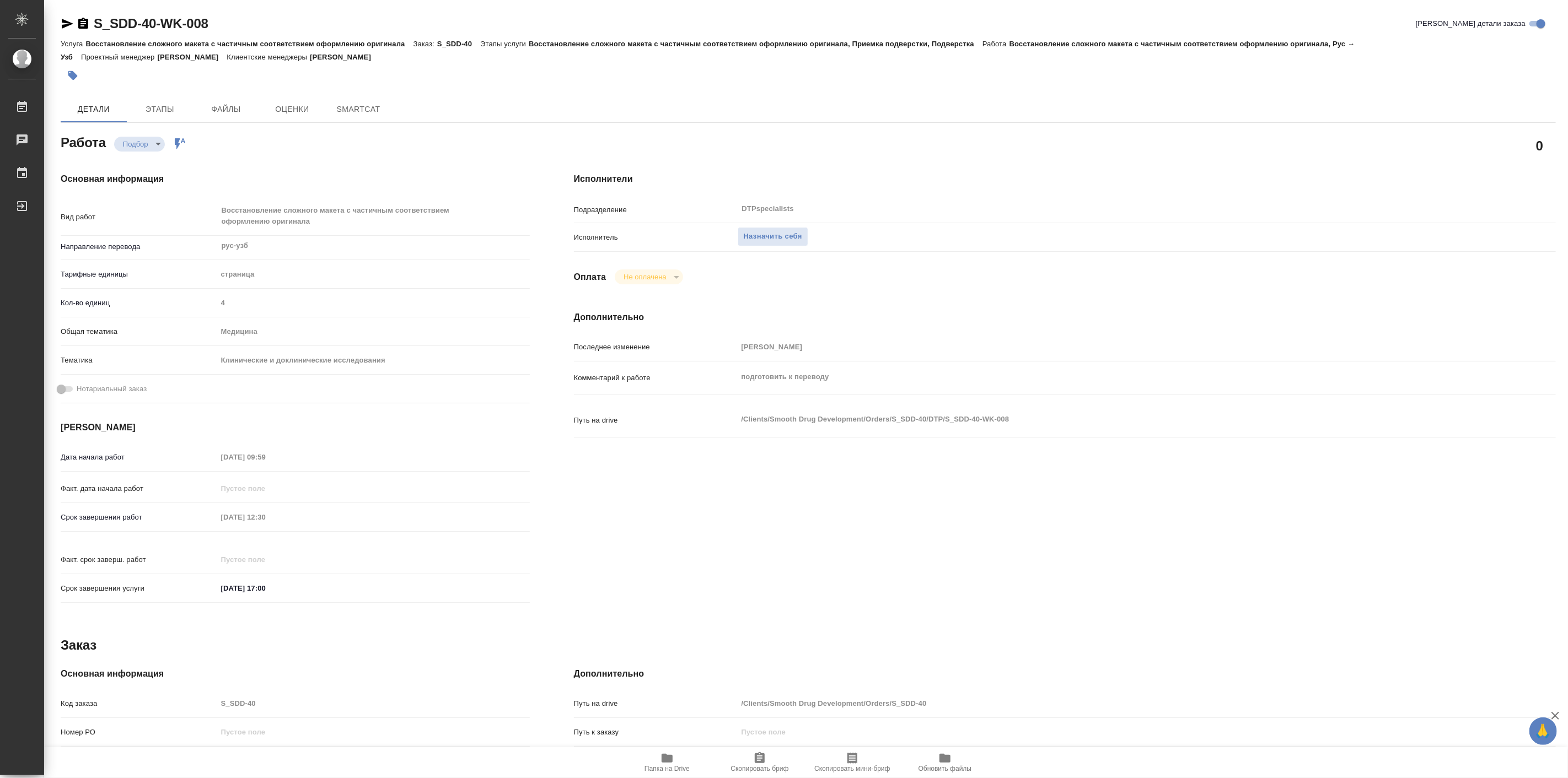
type textarea "x"
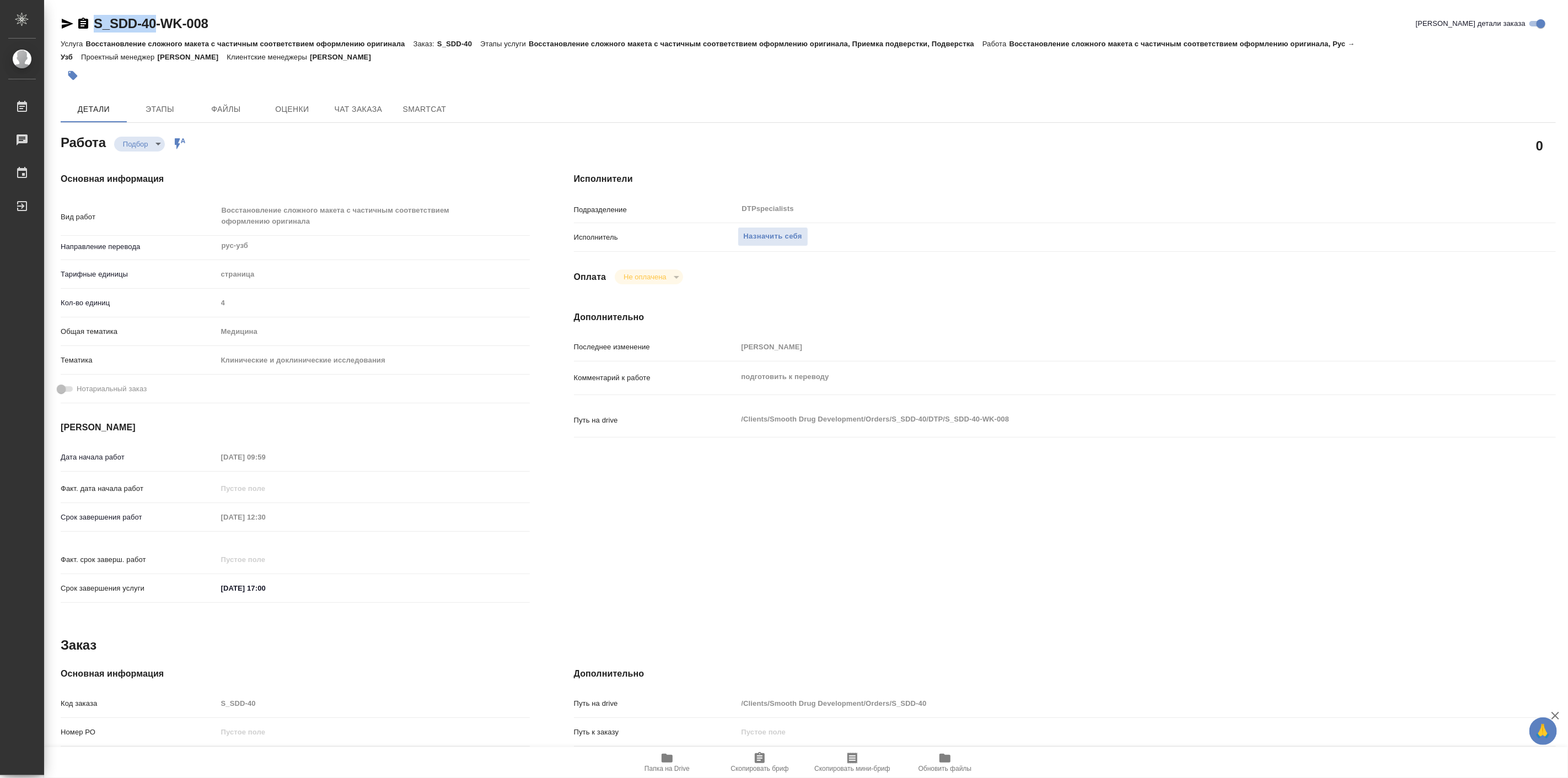
drag, startPoint x: 91, startPoint y: 7, endPoint x: 156, endPoint y: 21, distance: 66.5
click at [156, 21] on div "S_SDD-40-WK-008 Кратко детали заказа Услуга Восстановление сложного макета с ча…" at bounding box center [808, 481] width 1508 height 962
type textarea "x"
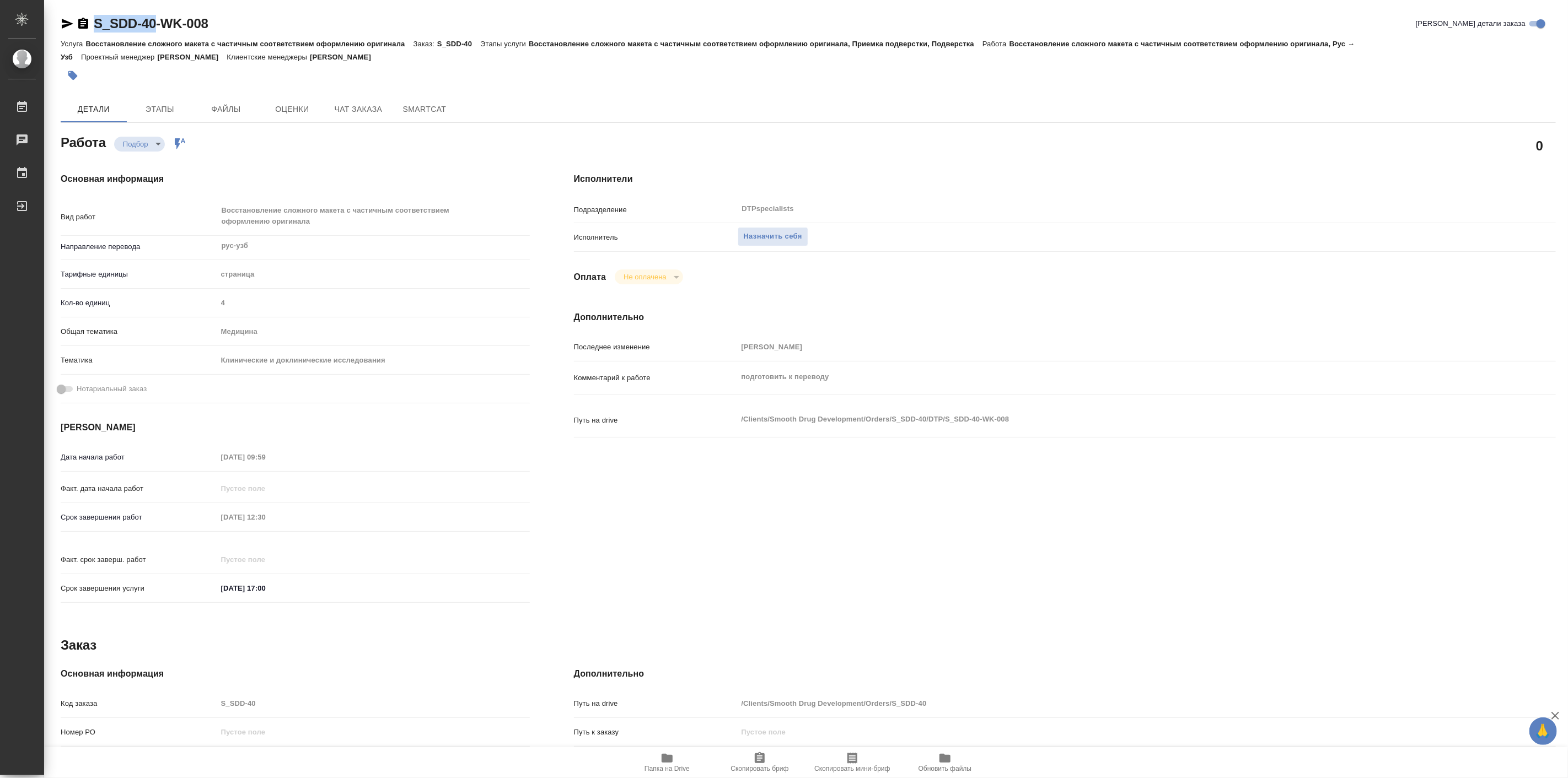
type textarea "x"
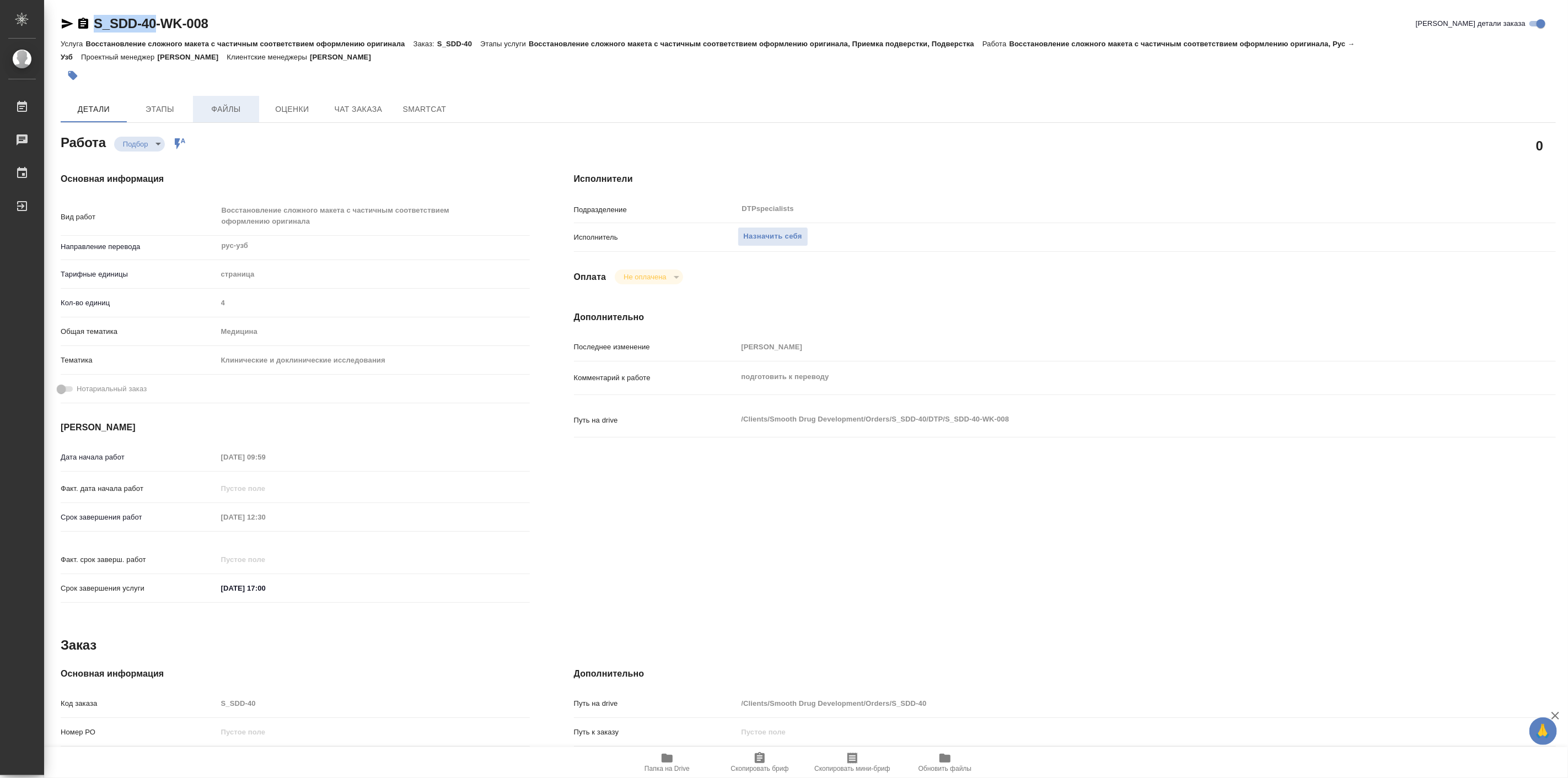
type textarea "x"
copy link "S_SDD-40"
click at [664, 760] on icon "button" at bounding box center [667, 758] width 11 height 9
click at [388, 105] on button "Чат заказа" at bounding box center [358, 109] width 66 height 27
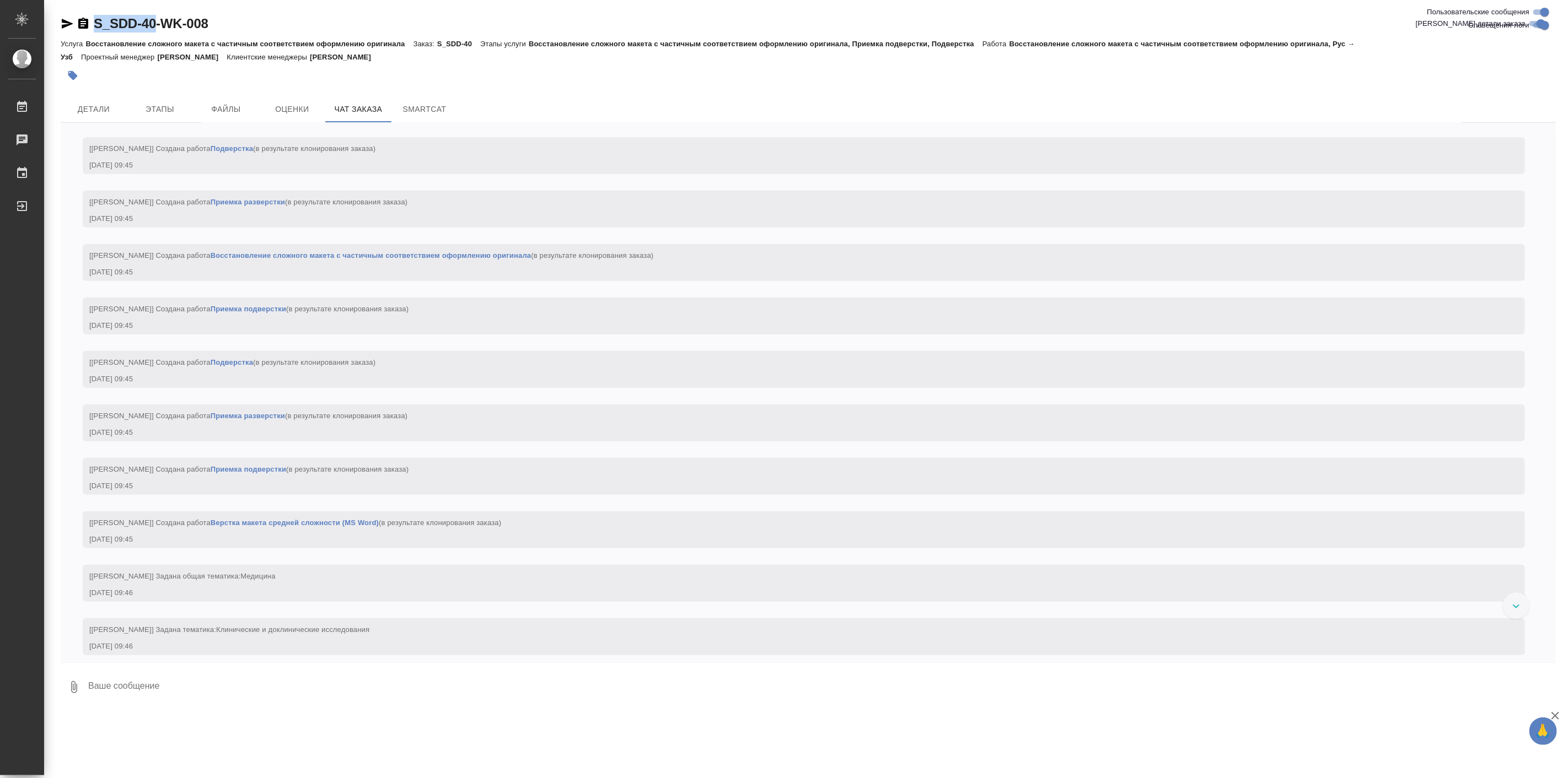
scroll to position [408, 0]
click at [97, 100] on button "Детали" at bounding box center [94, 109] width 66 height 27
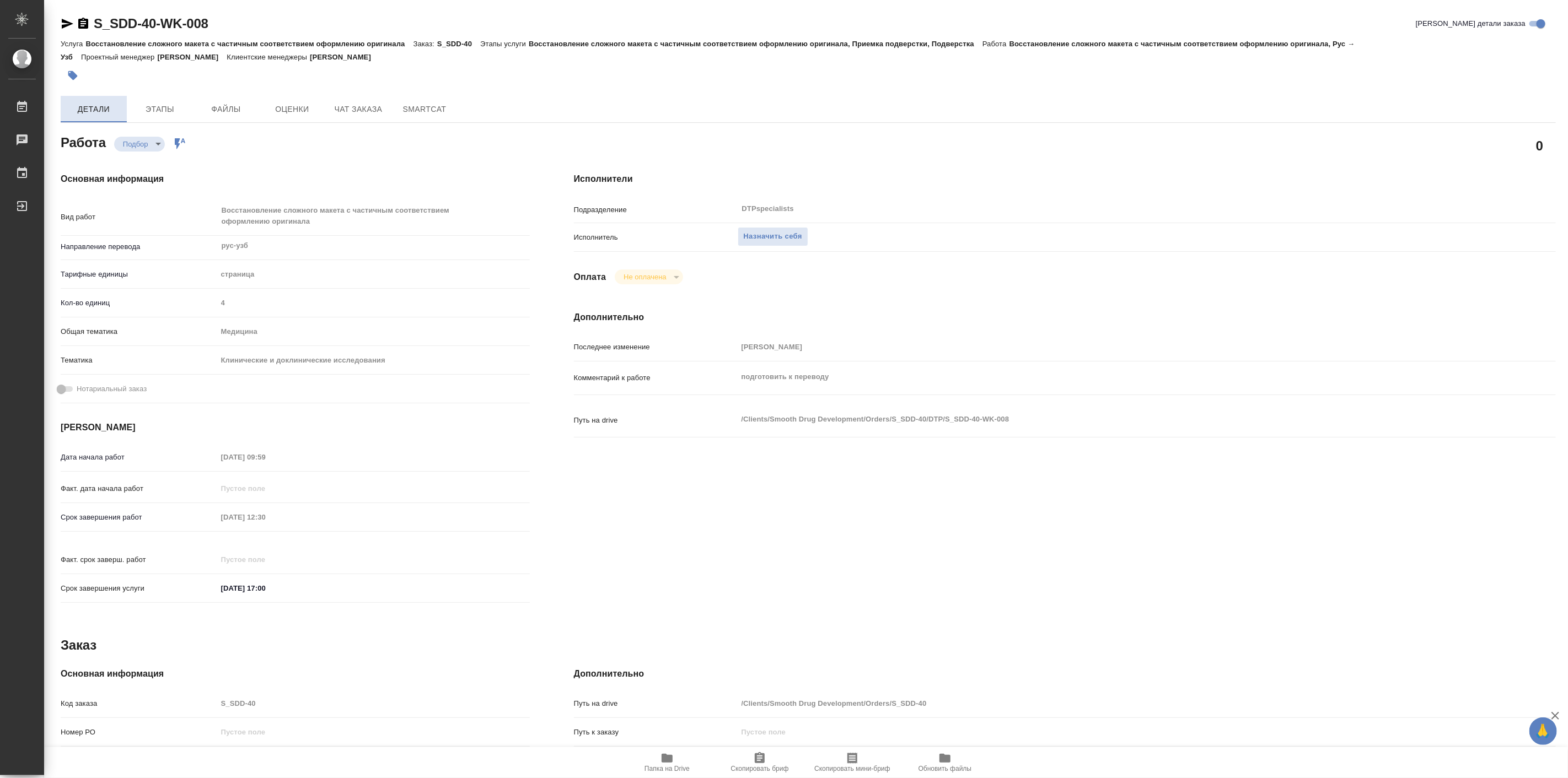
type textarea "x"
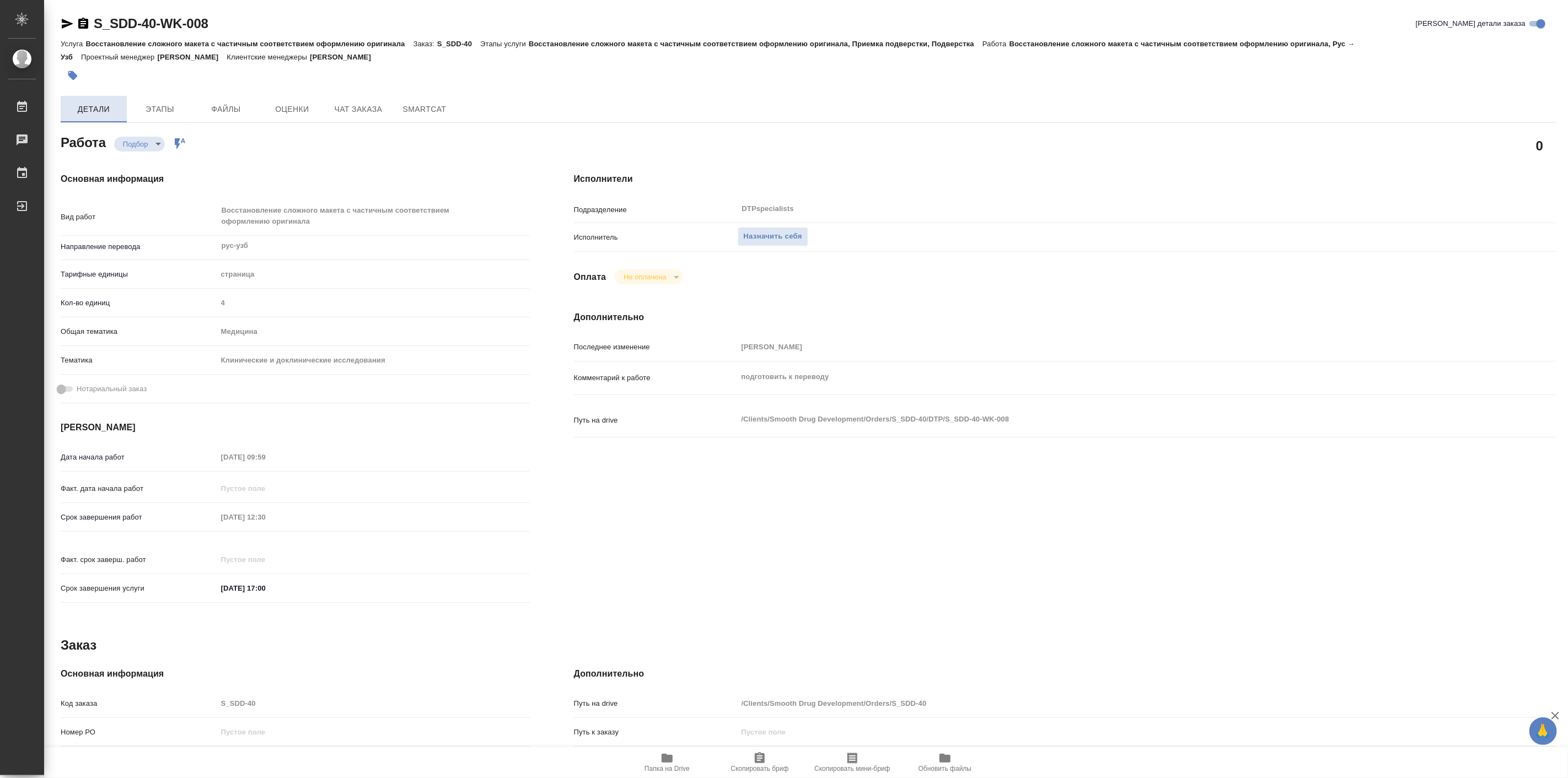
type textarea "x"
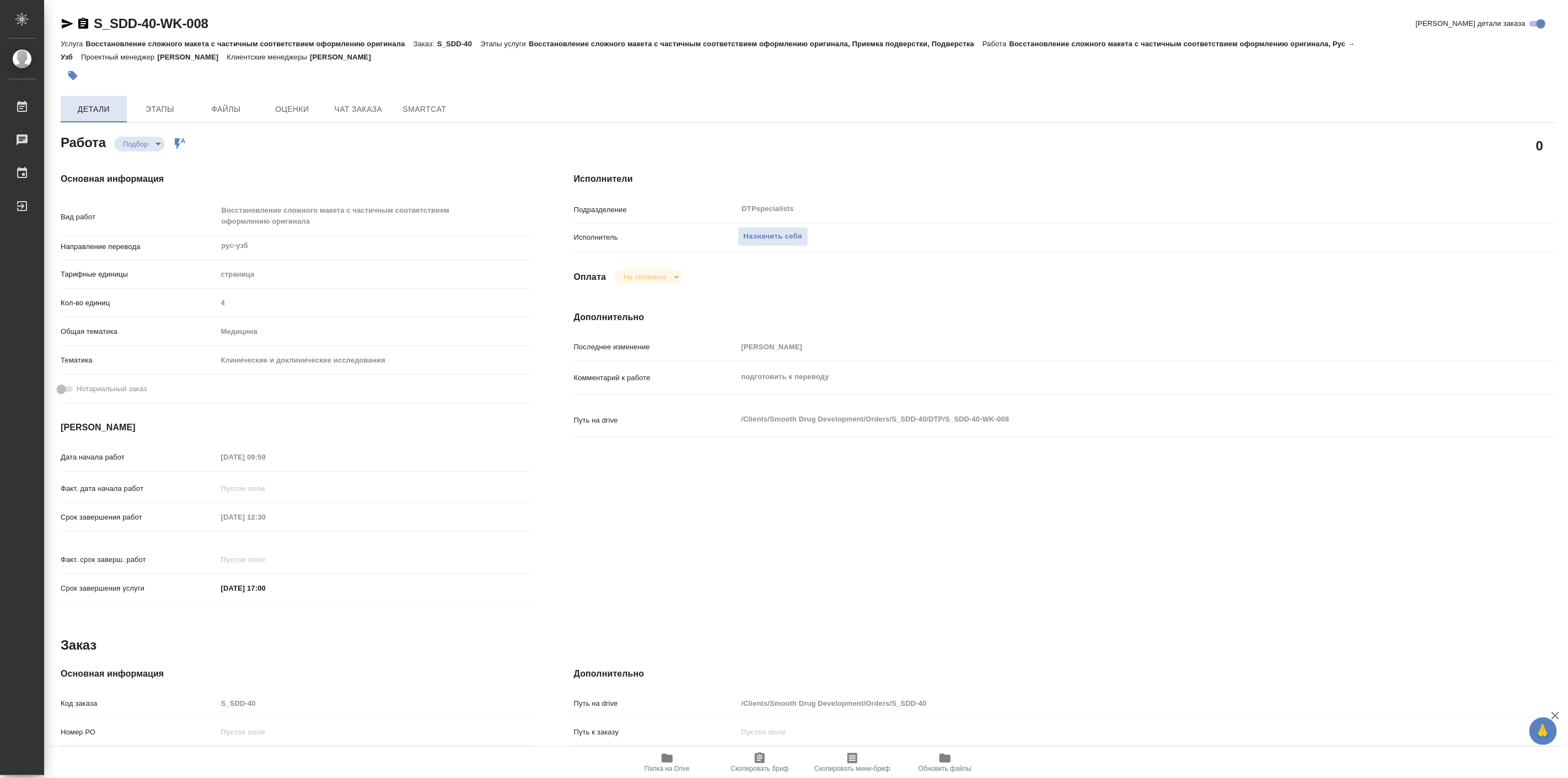
type textarea "x"
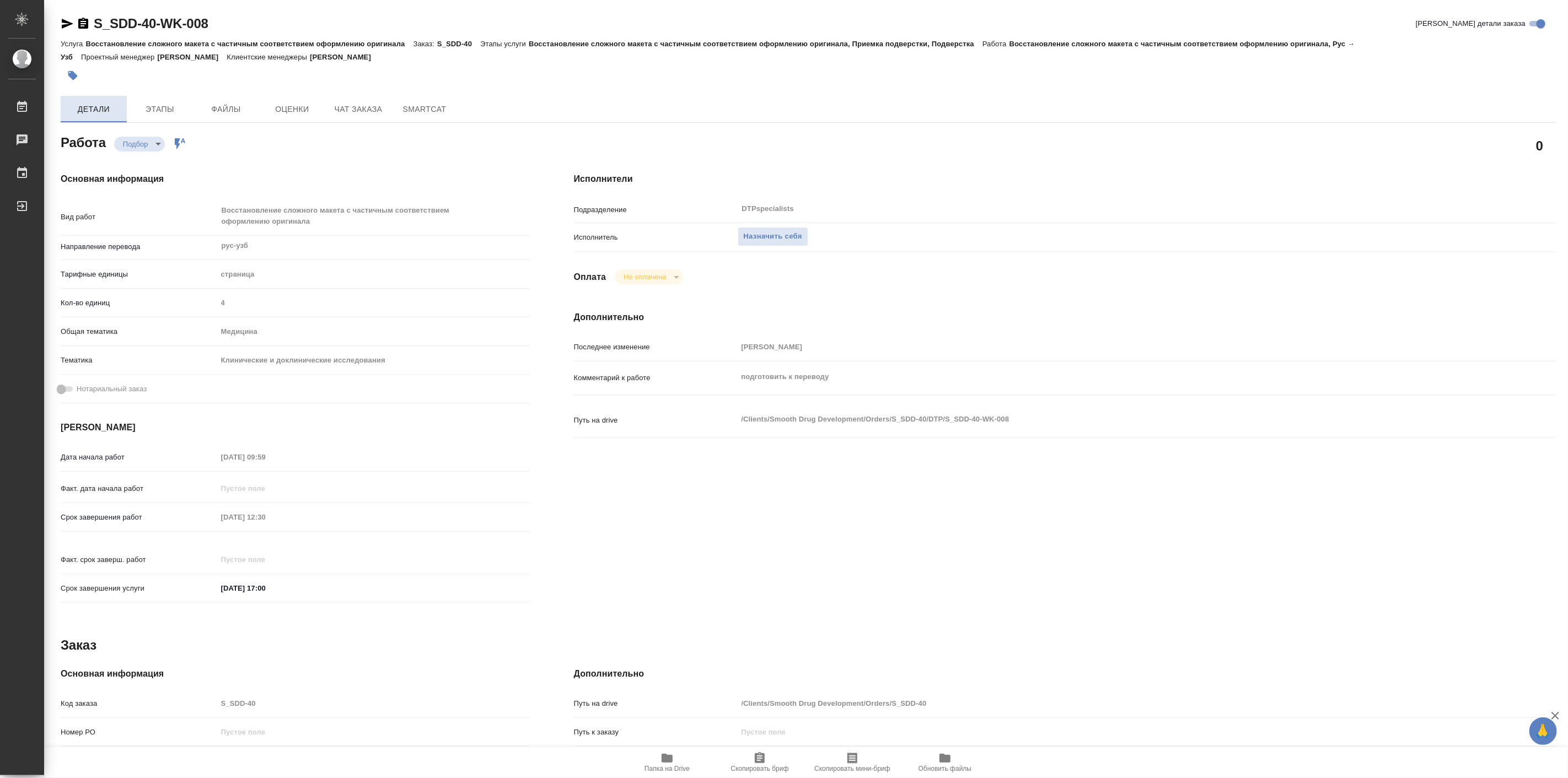
type textarea "x"
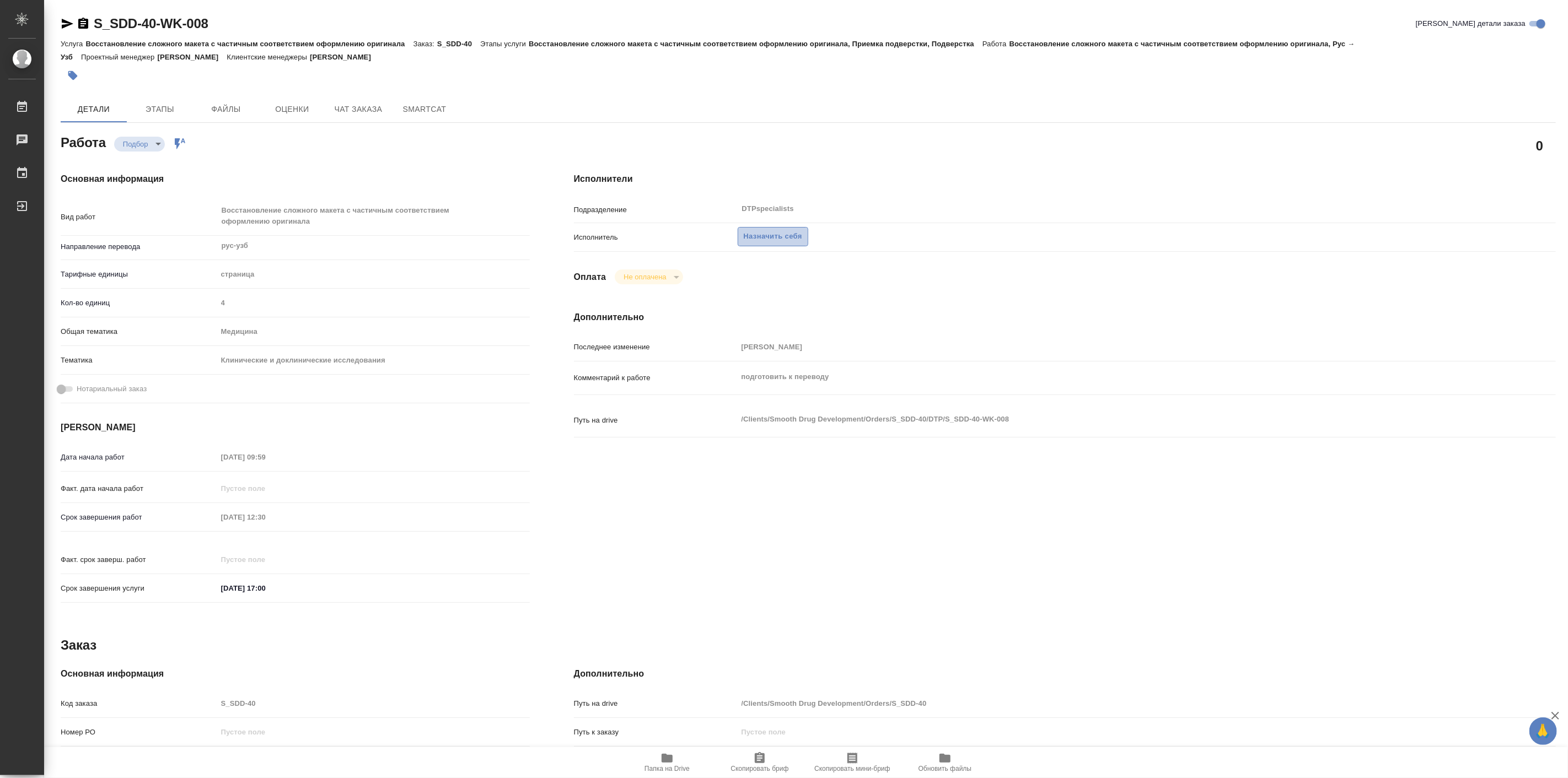
click at [773, 239] on span "Назначить себя" at bounding box center [773, 236] width 58 height 13
type textarea "x"
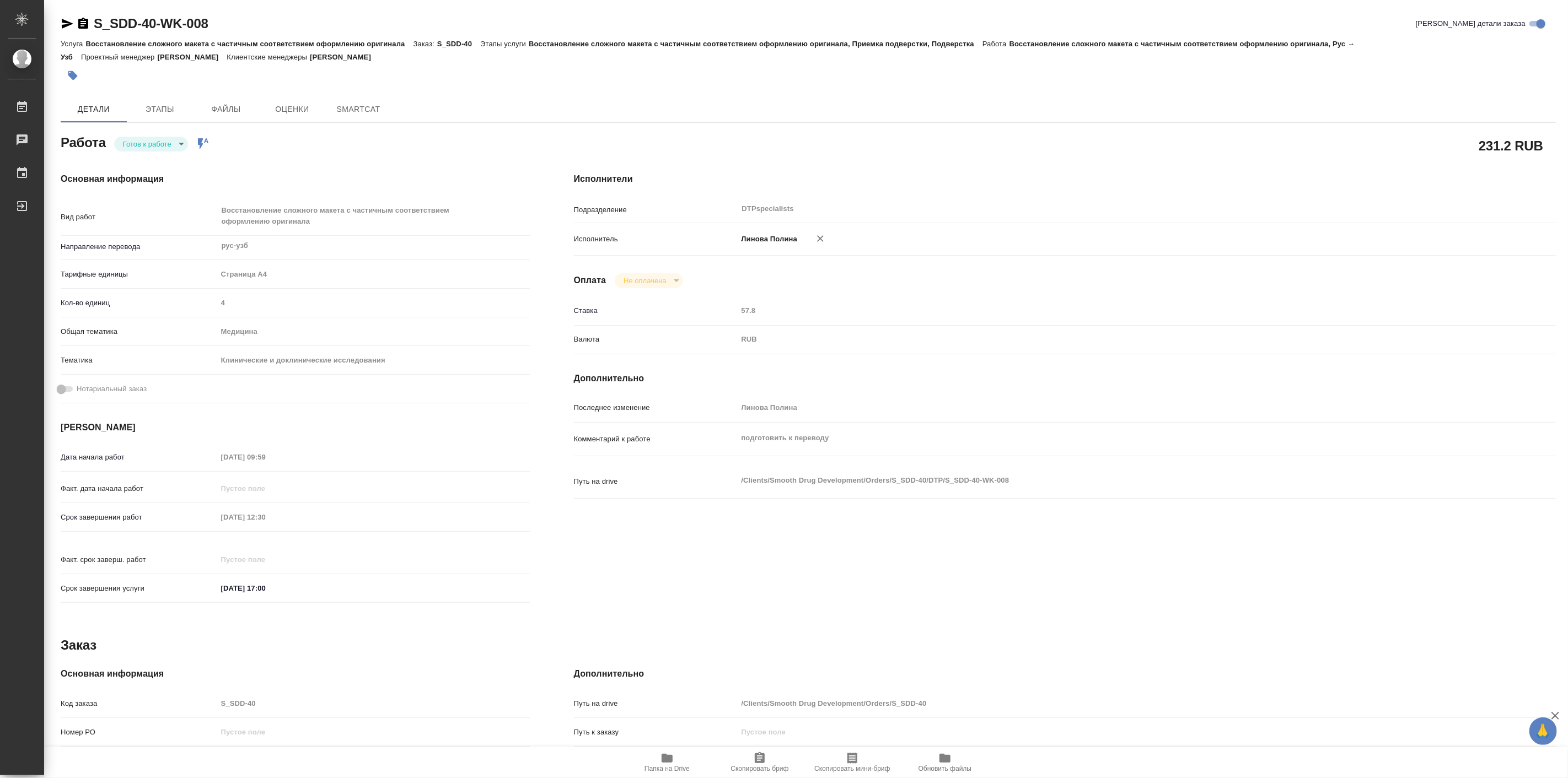
type textarea "x"
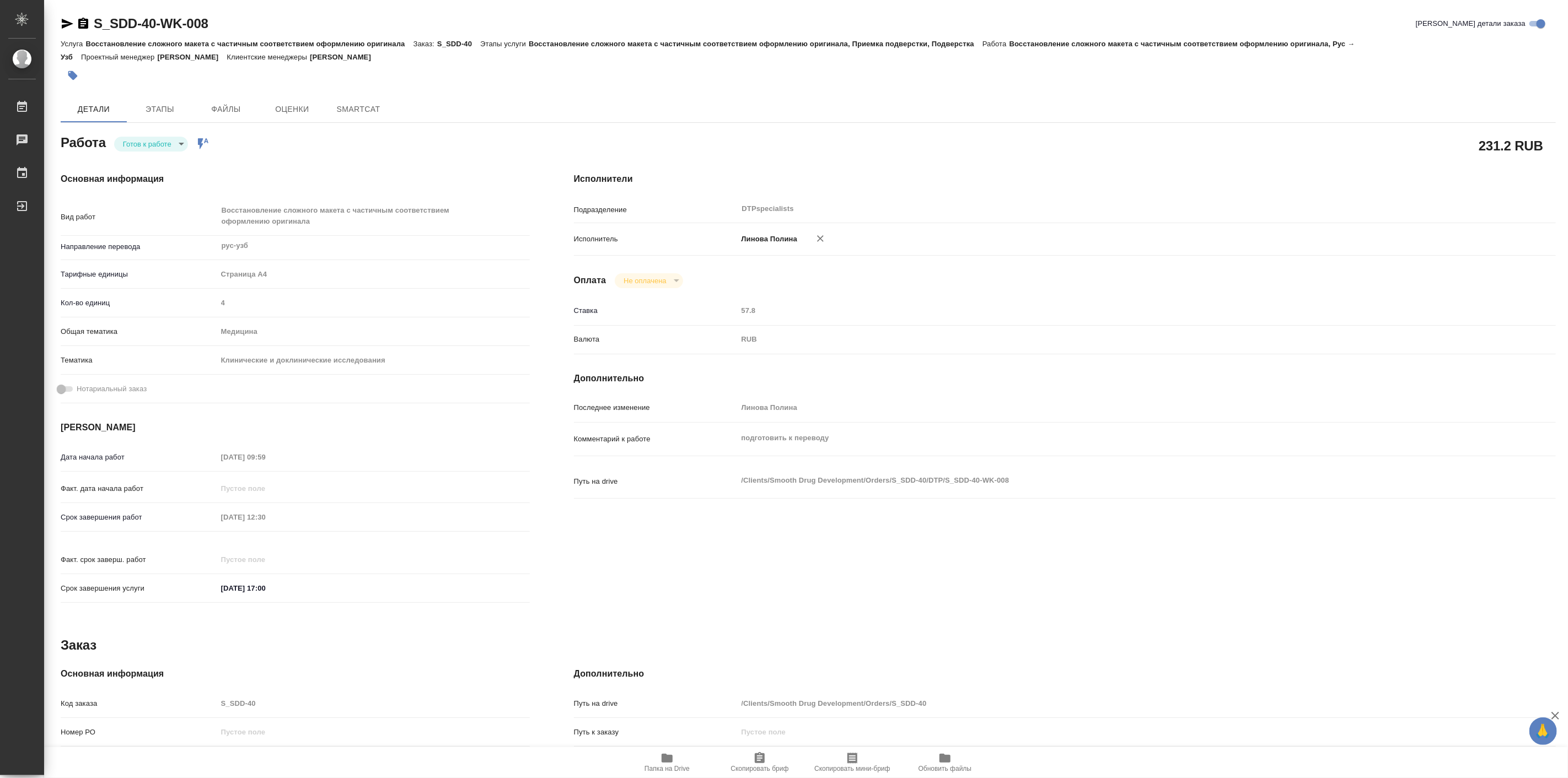
type textarea "x"
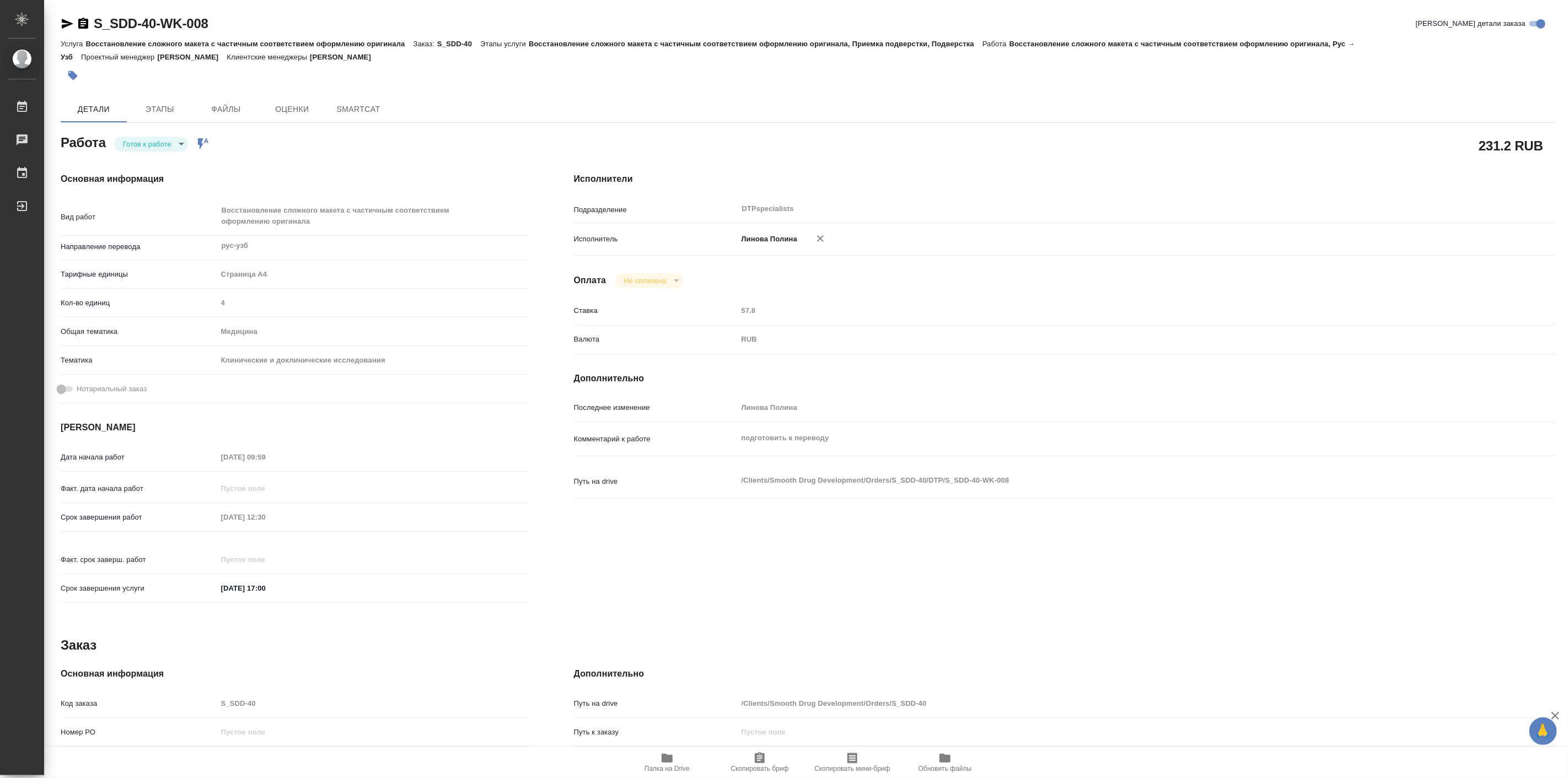
type textarea "x"
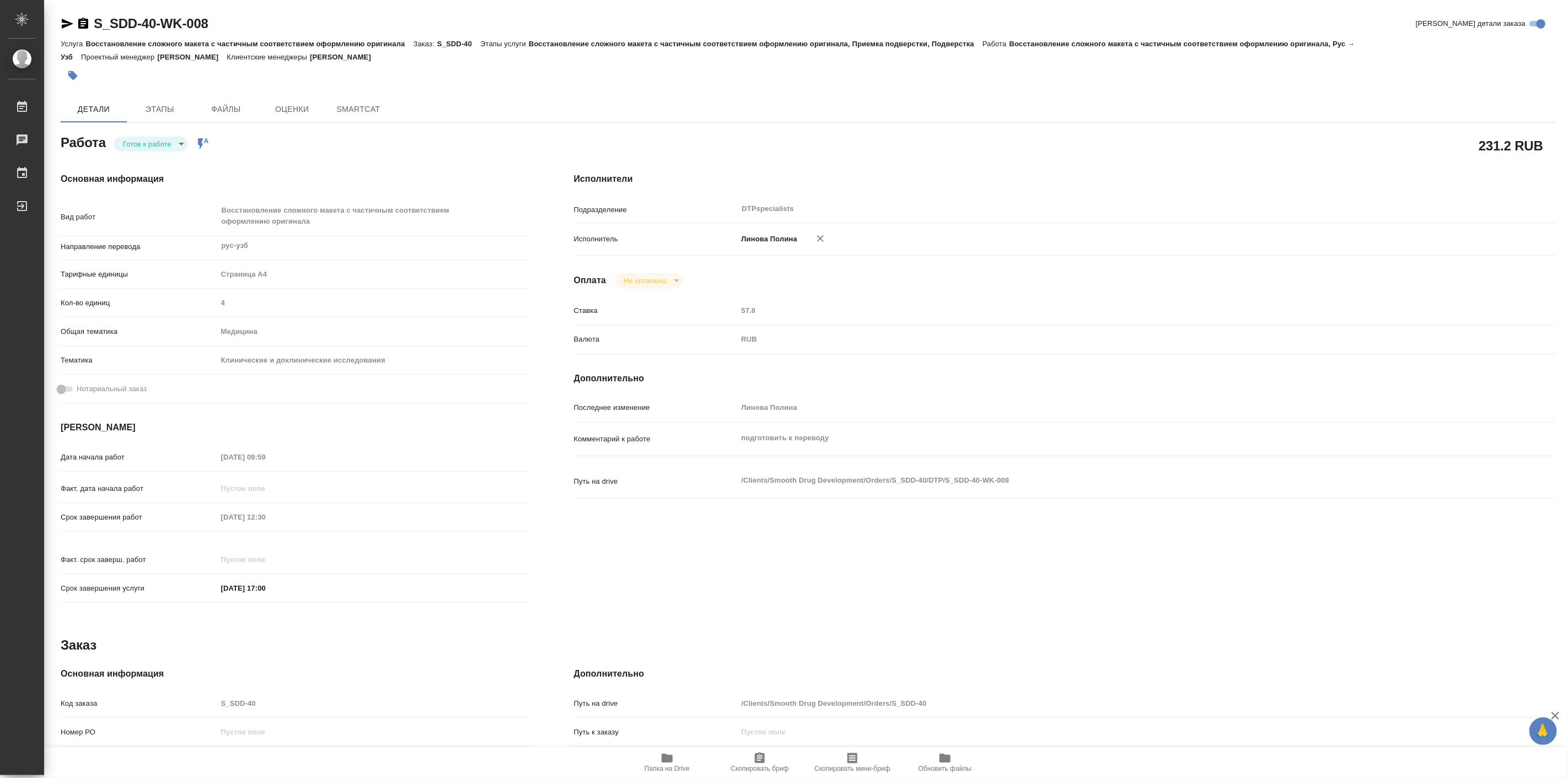
type textarea "x"
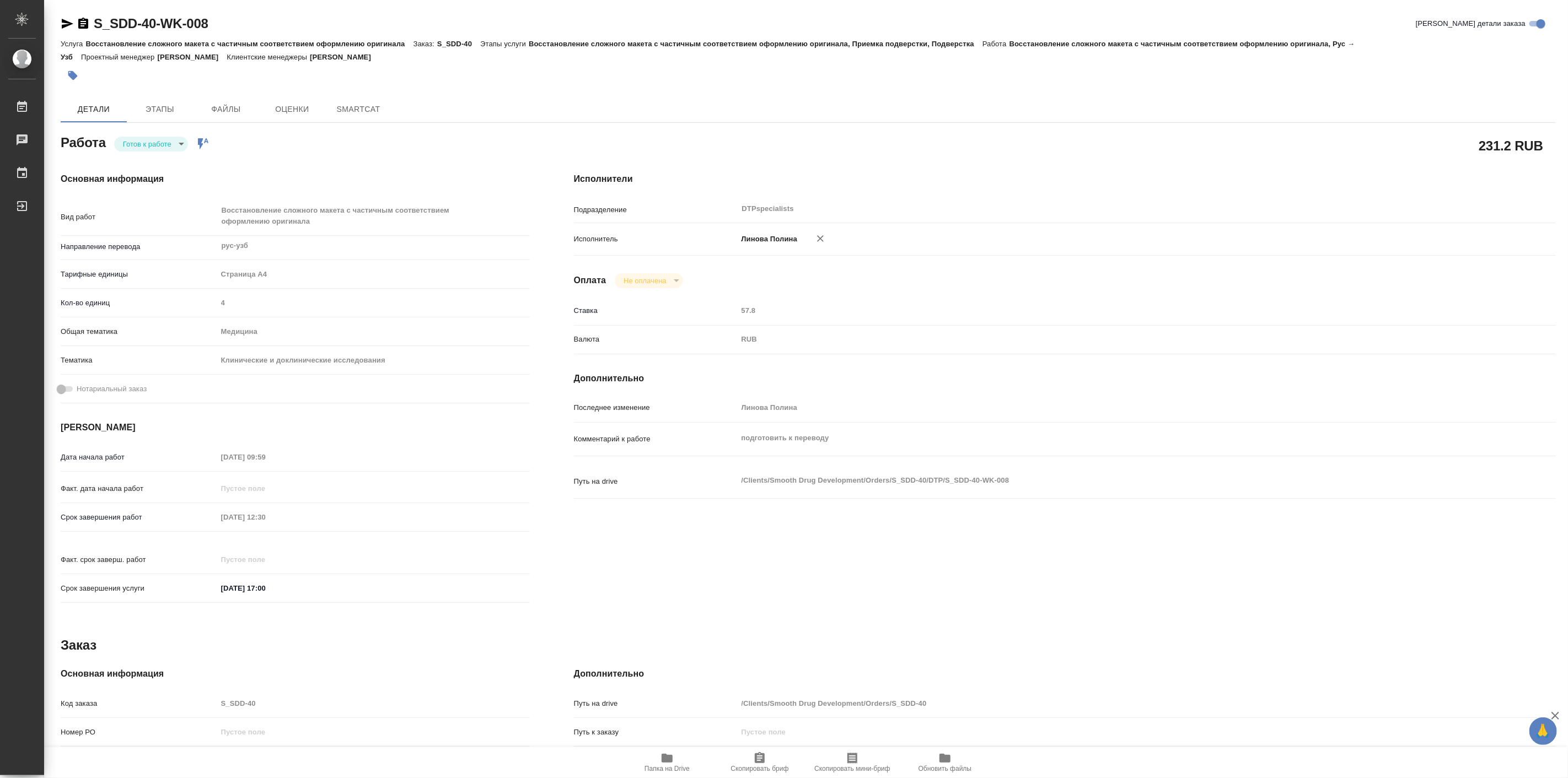
type textarea "x"
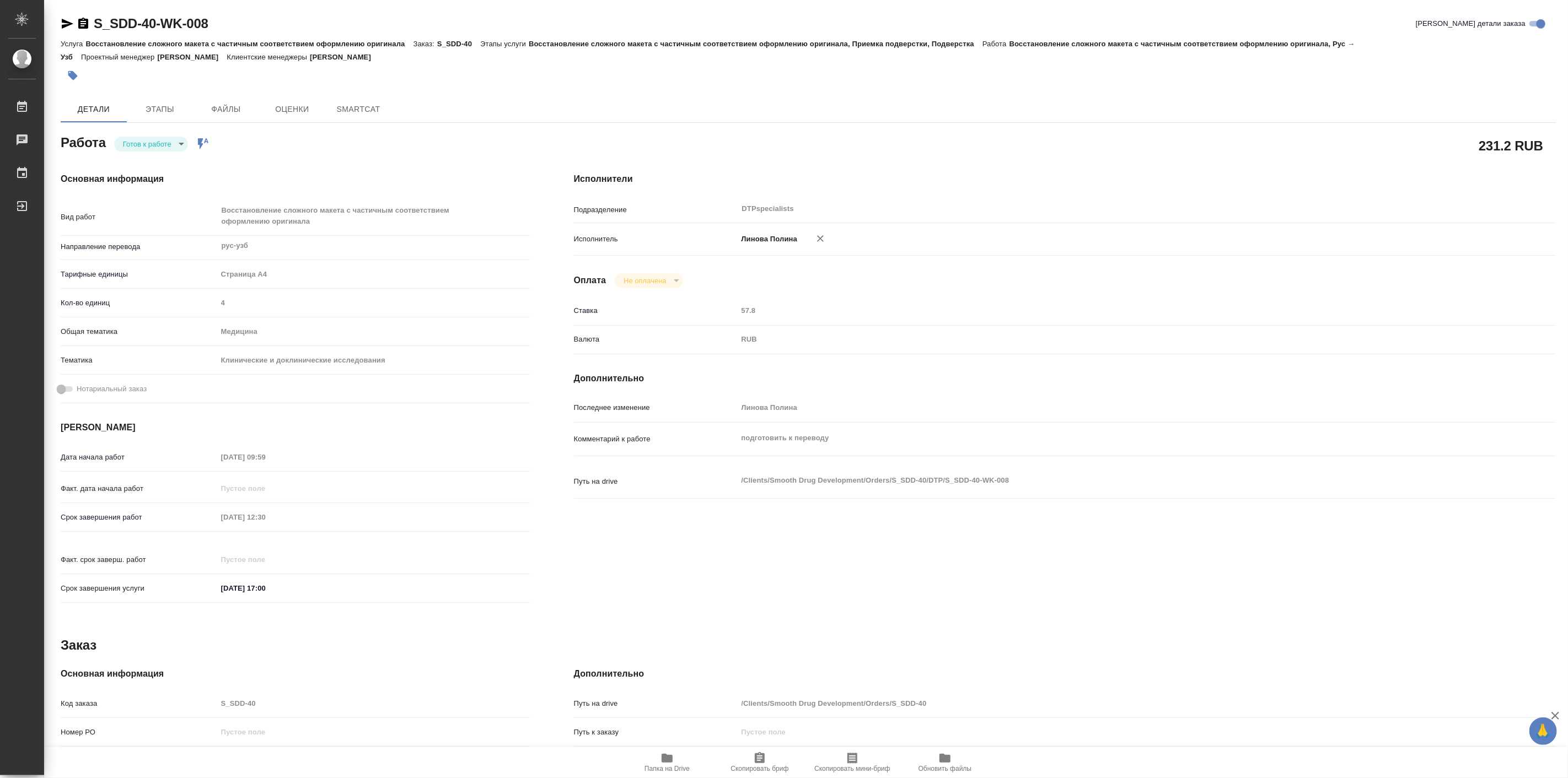
type textarea "x"
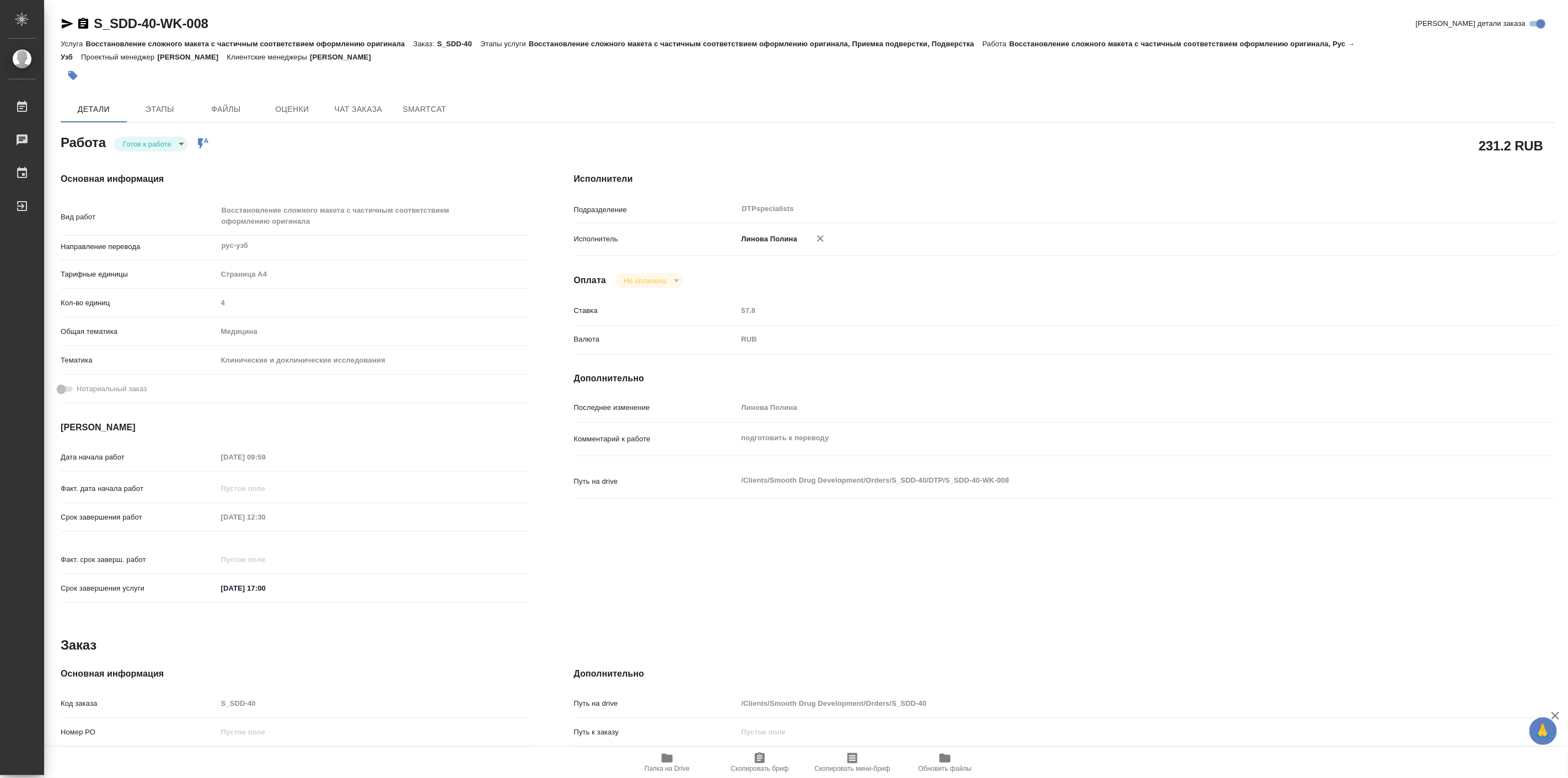
type textarea "x"
click at [150, 150] on body "🙏 .cls-1 fill:#fff; AWATERA Linova Polina Работы Чаты График Выйти S_SDD-40-WK-…" at bounding box center [784, 389] width 1568 height 778
type textarea "x"
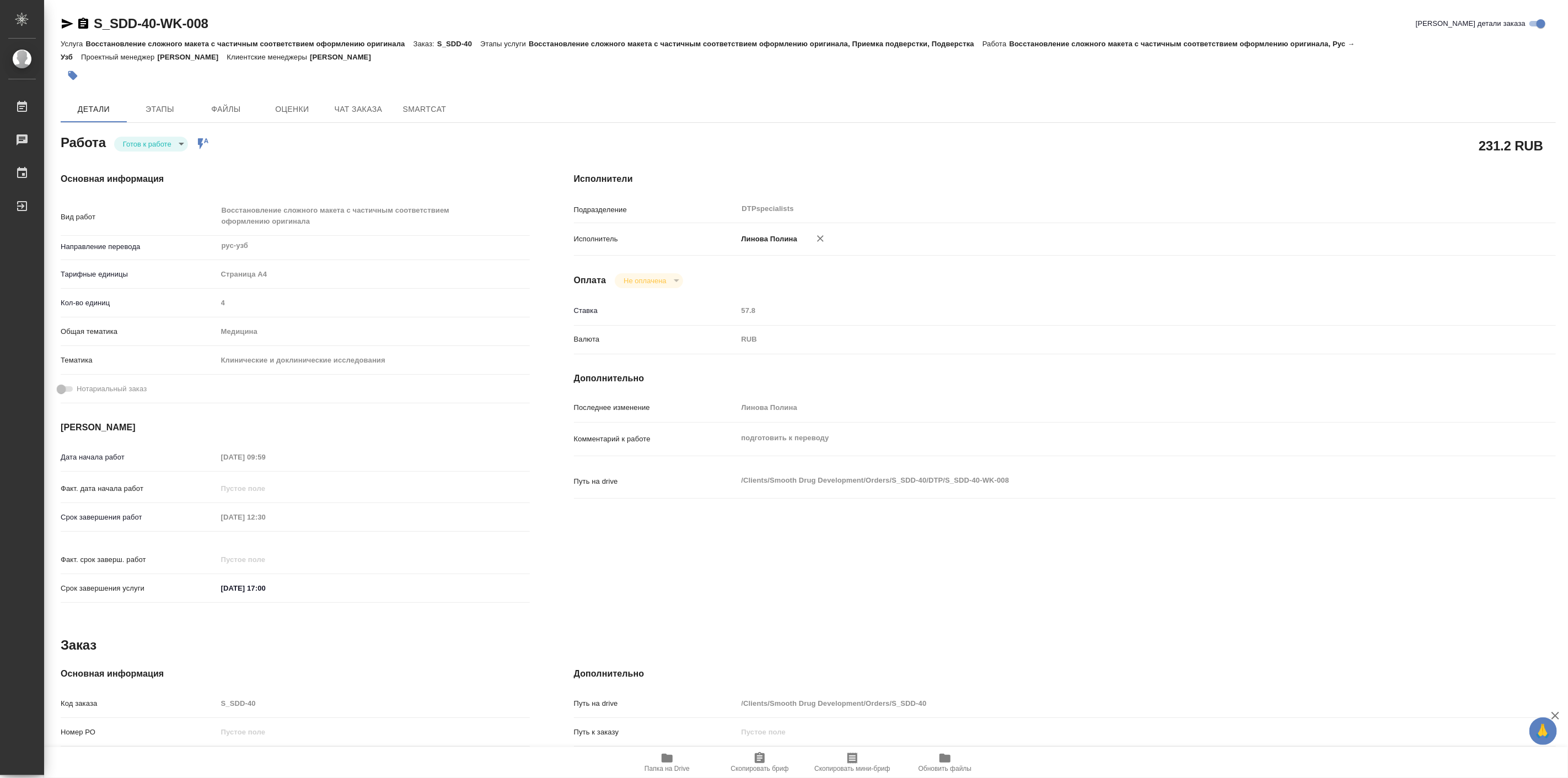
type textarea "x"
click at [152, 150] on li "В работе" at bounding box center [152, 144] width 77 height 18
type textarea "x"
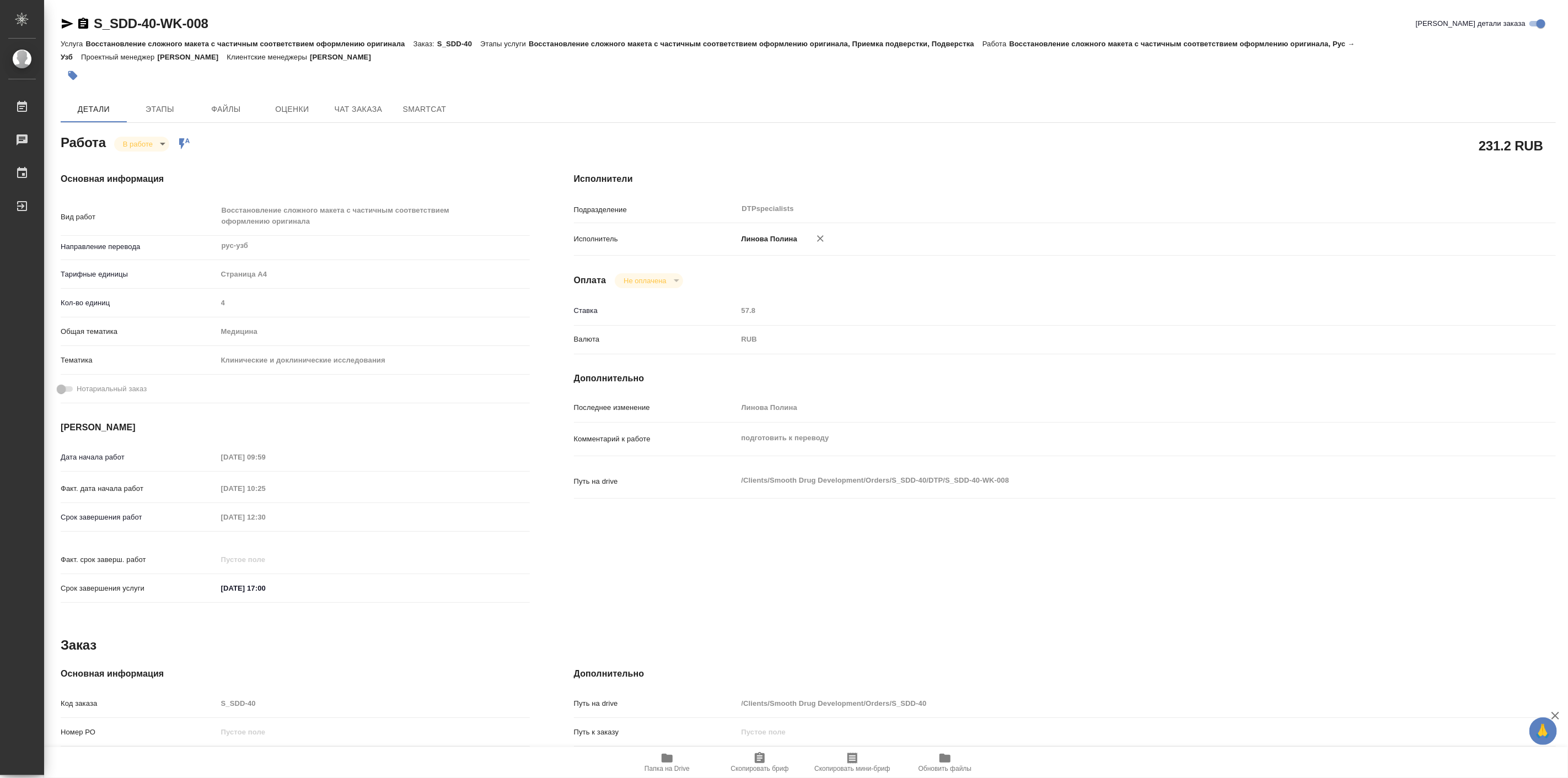
type textarea "x"
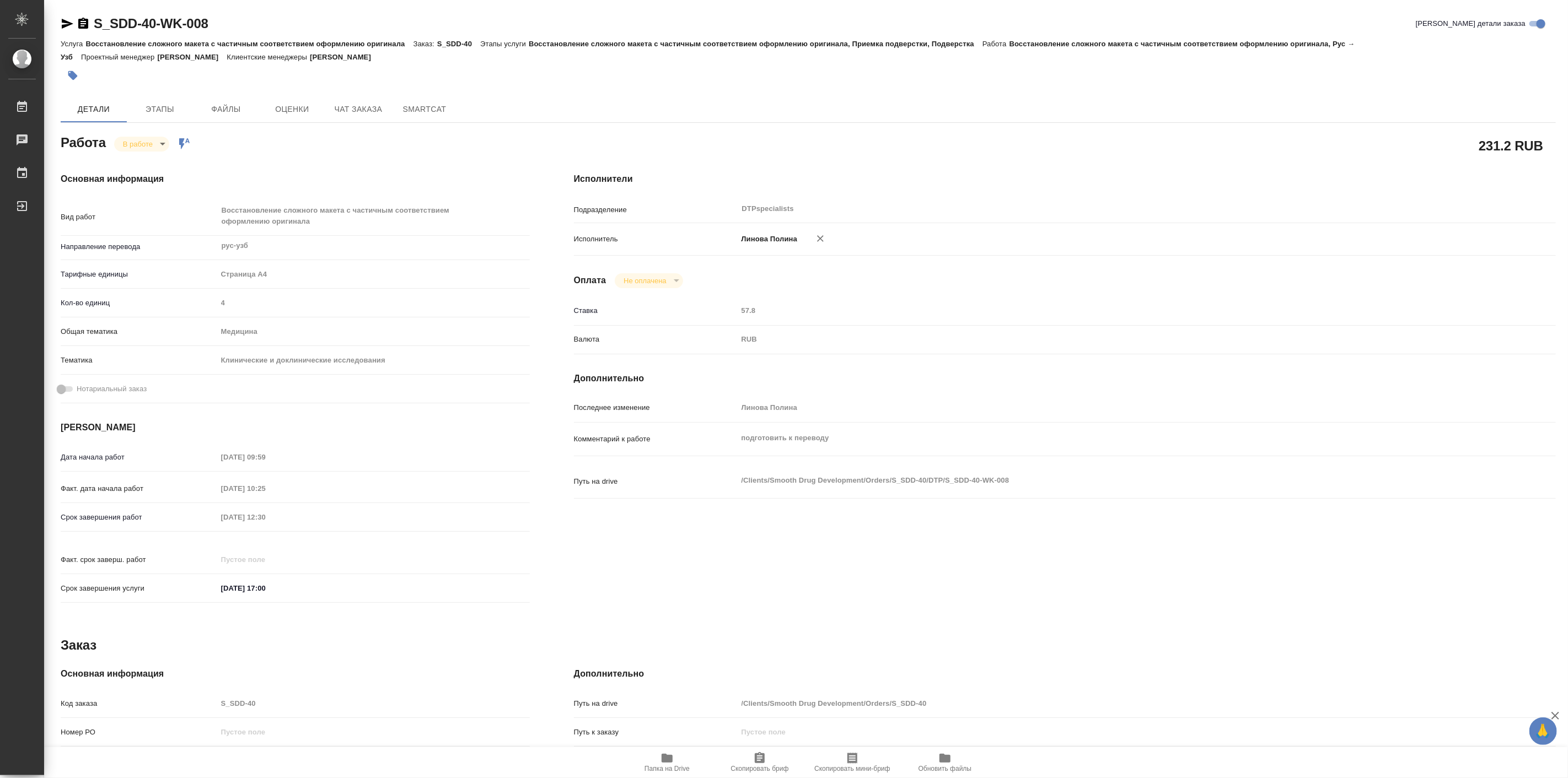
type textarea "x"
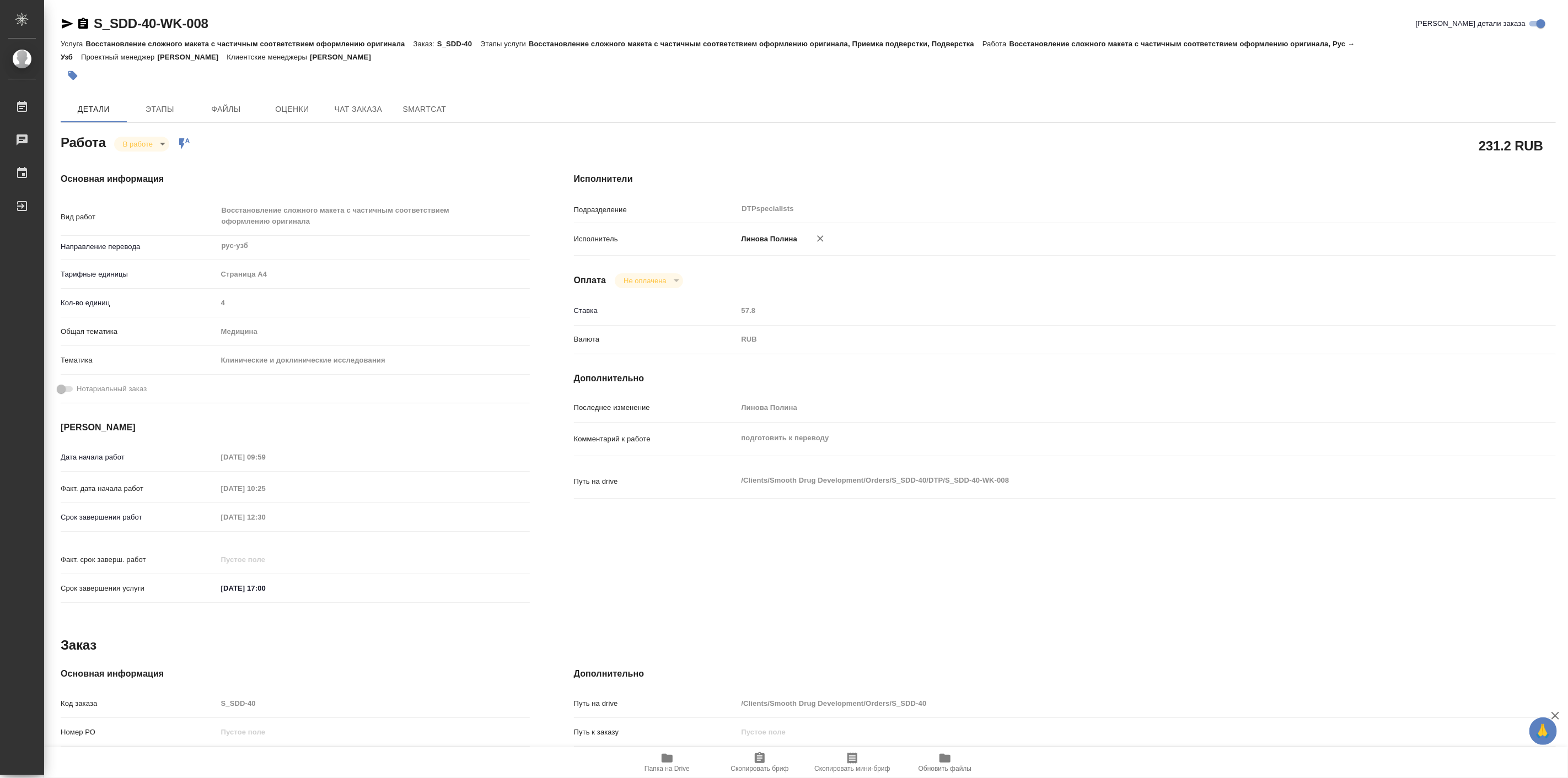
type textarea "x"
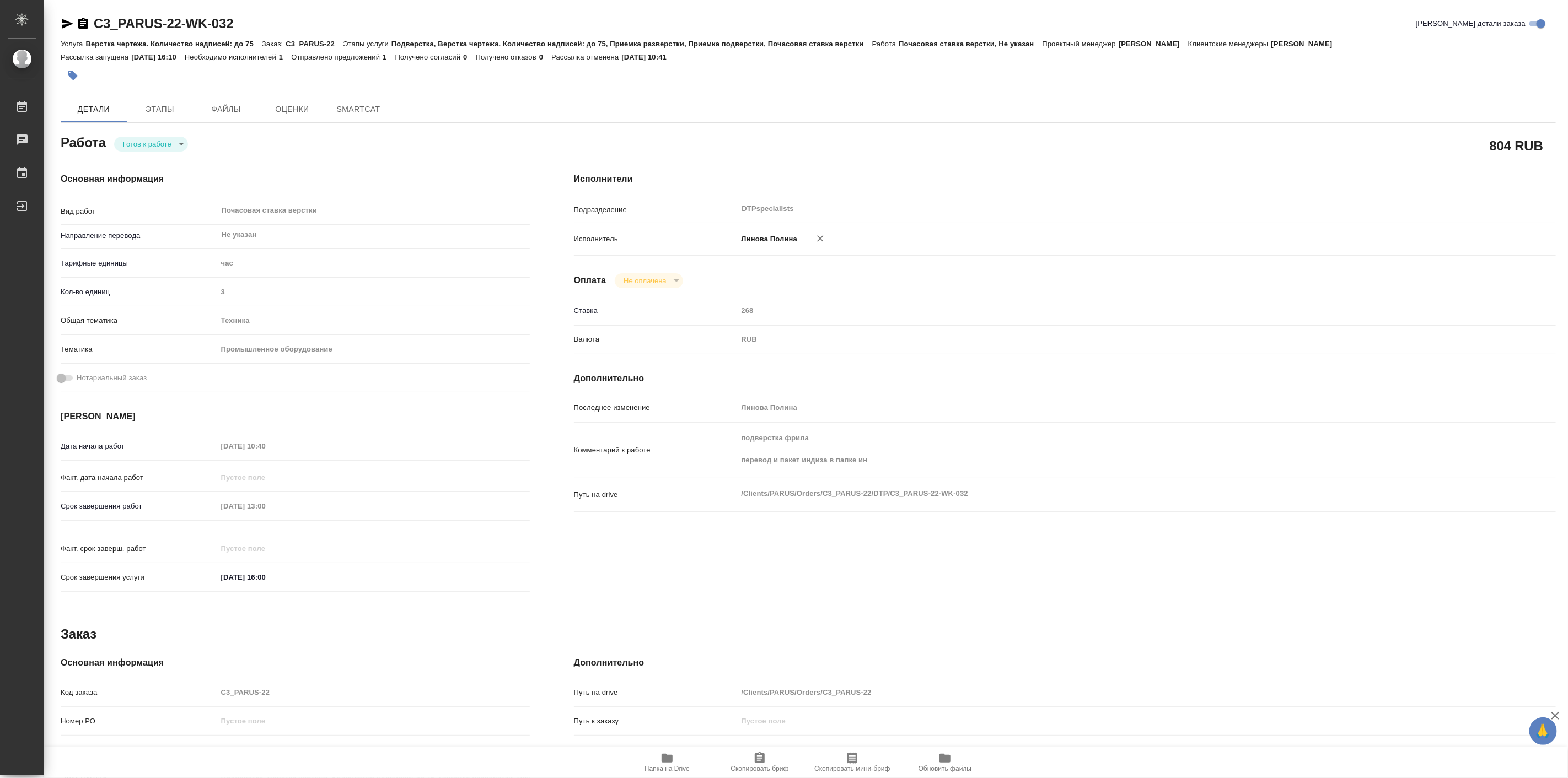
type textarea "x"
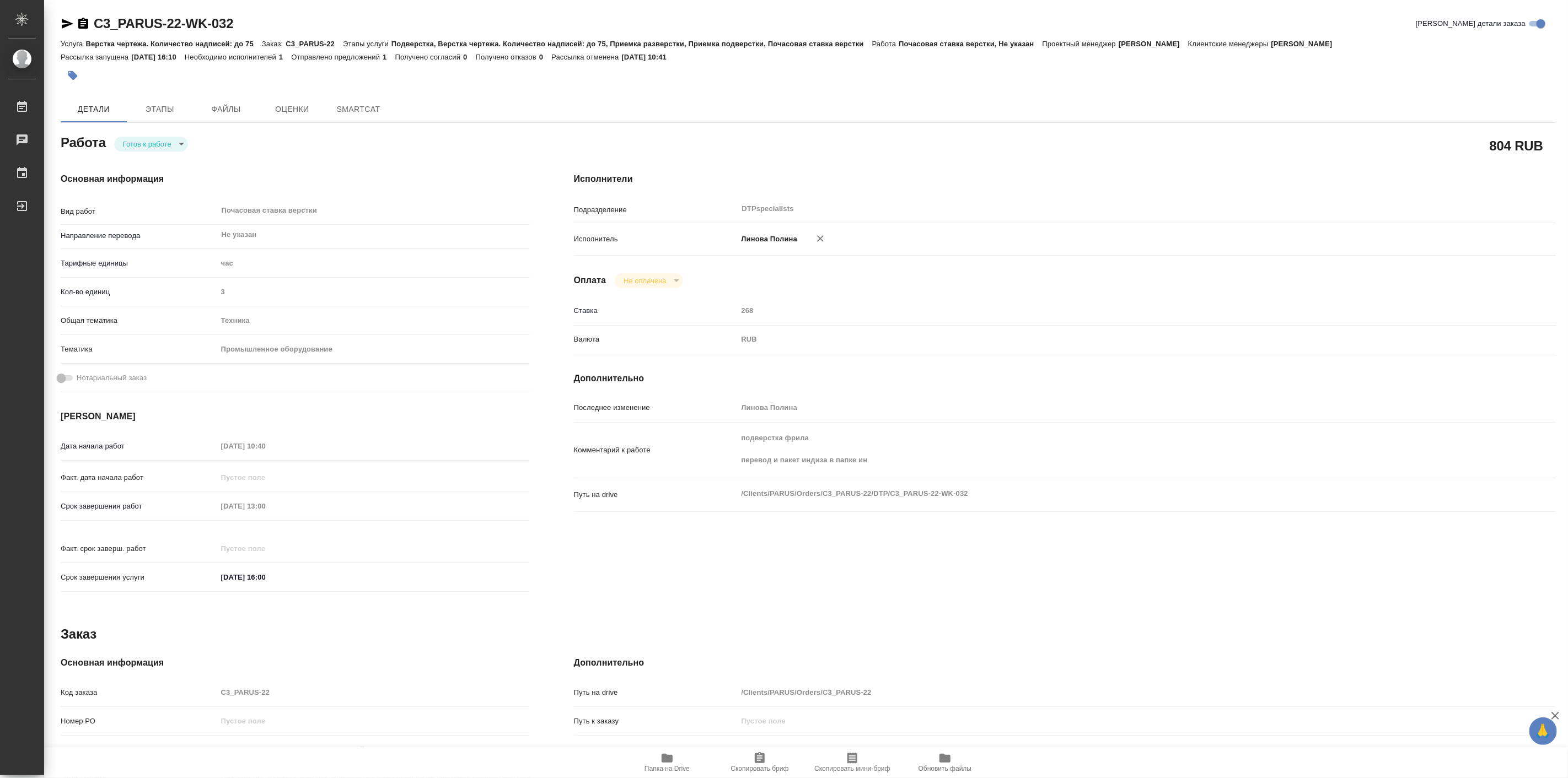
type textarea "x"
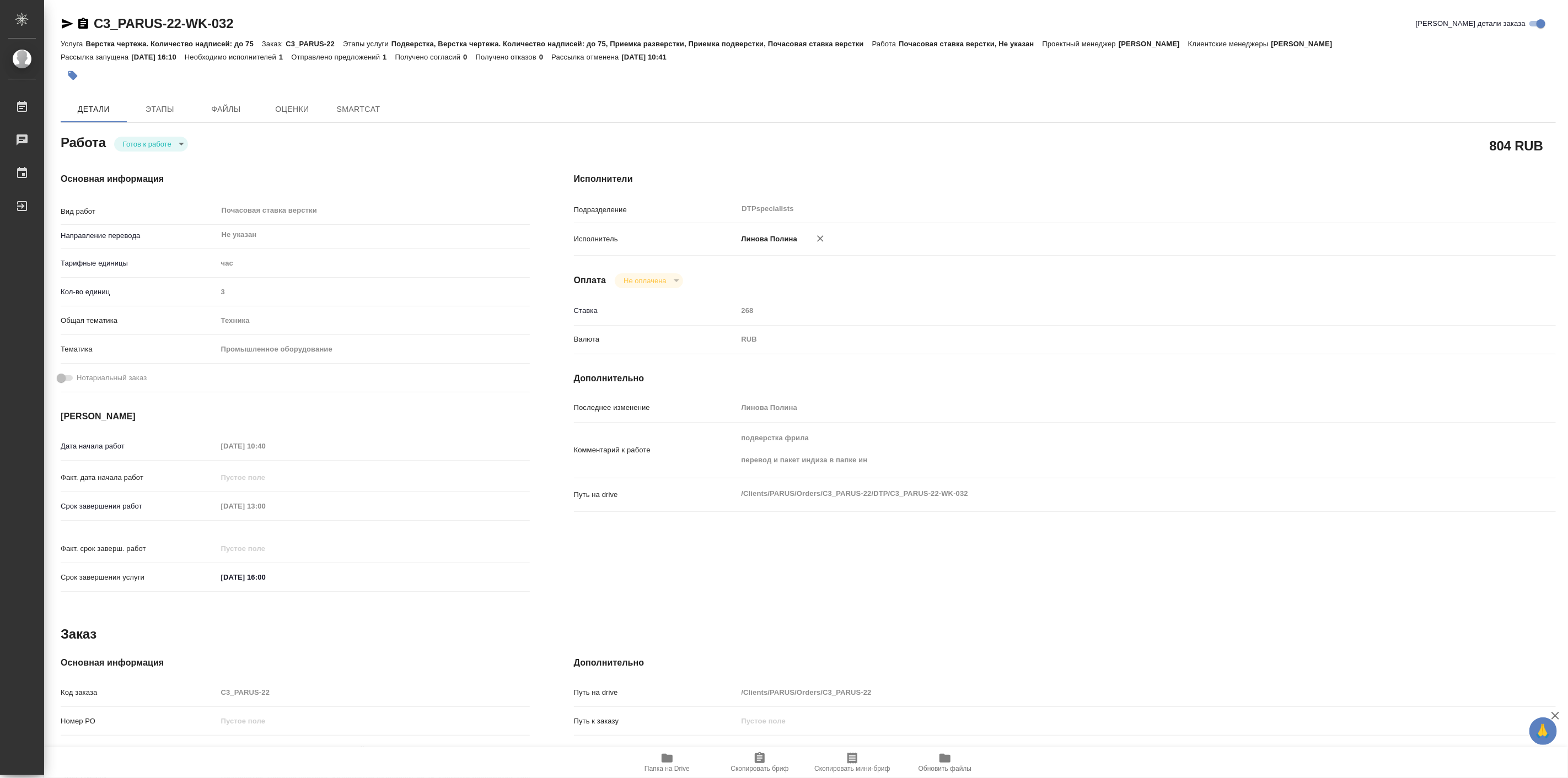
type textarea "x"
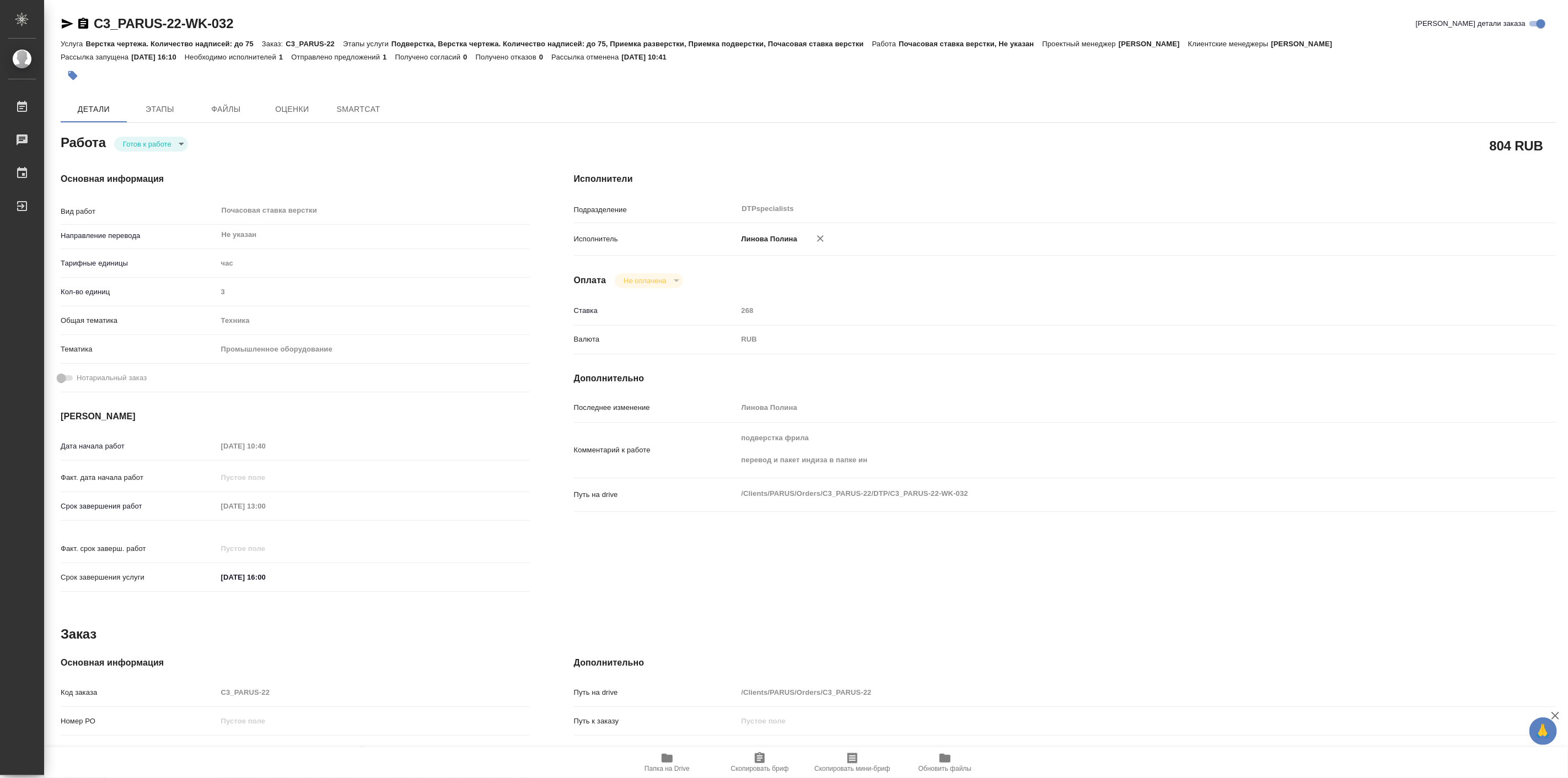
click at [161, 149] on body "🙏 .cls-1 fill:#fff; AWATERA [PERSON_NAME] Работы Чаты График Выйти C3_PARUS-22-…" at bounding box center [784, 389] width 1568 height 778
type textarea "x"
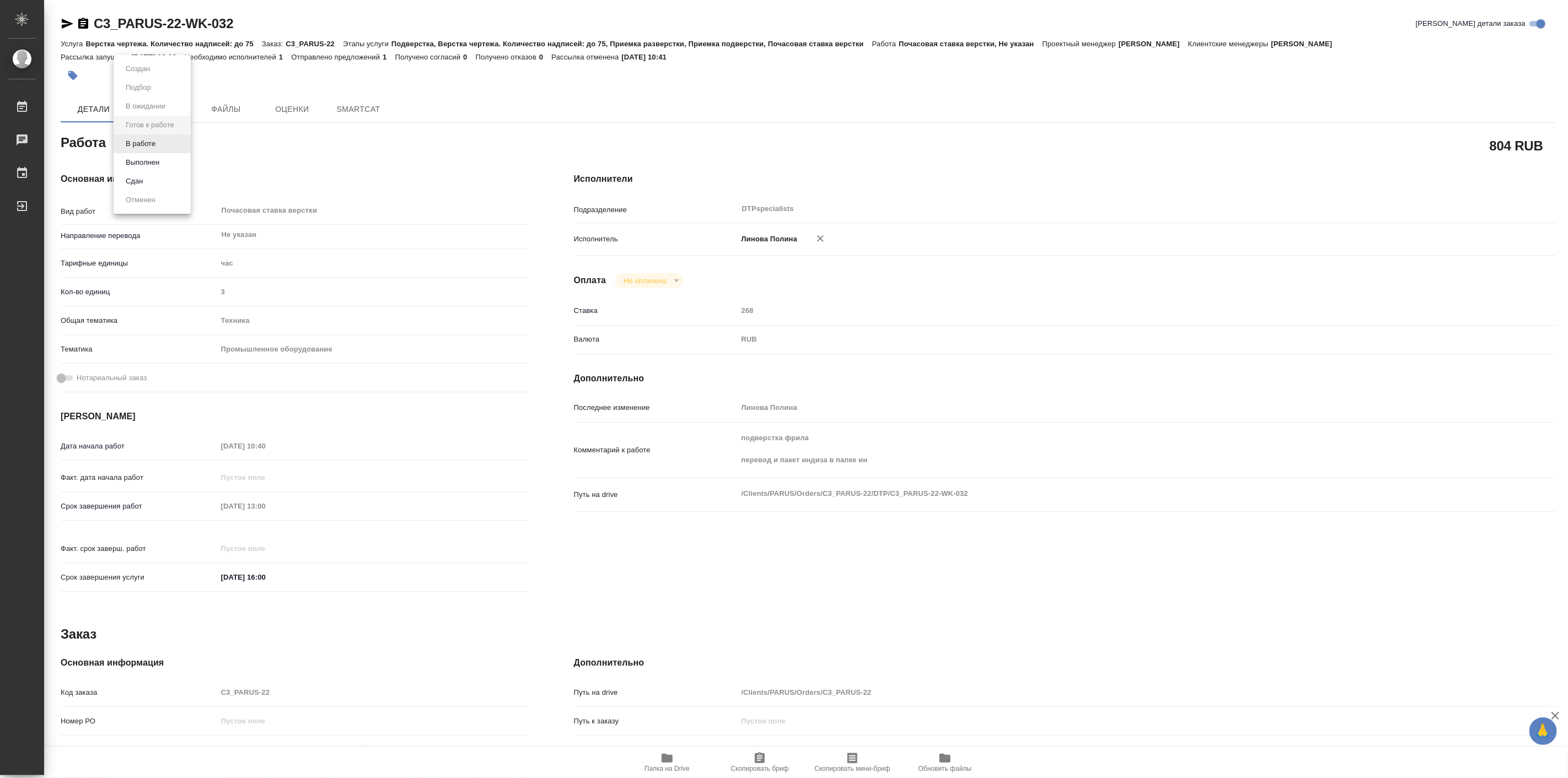
type textarea "x"
click at [147, 141] on button "В работе" at bounding box center [140, 144] width 36 height 12
type textarea "x"
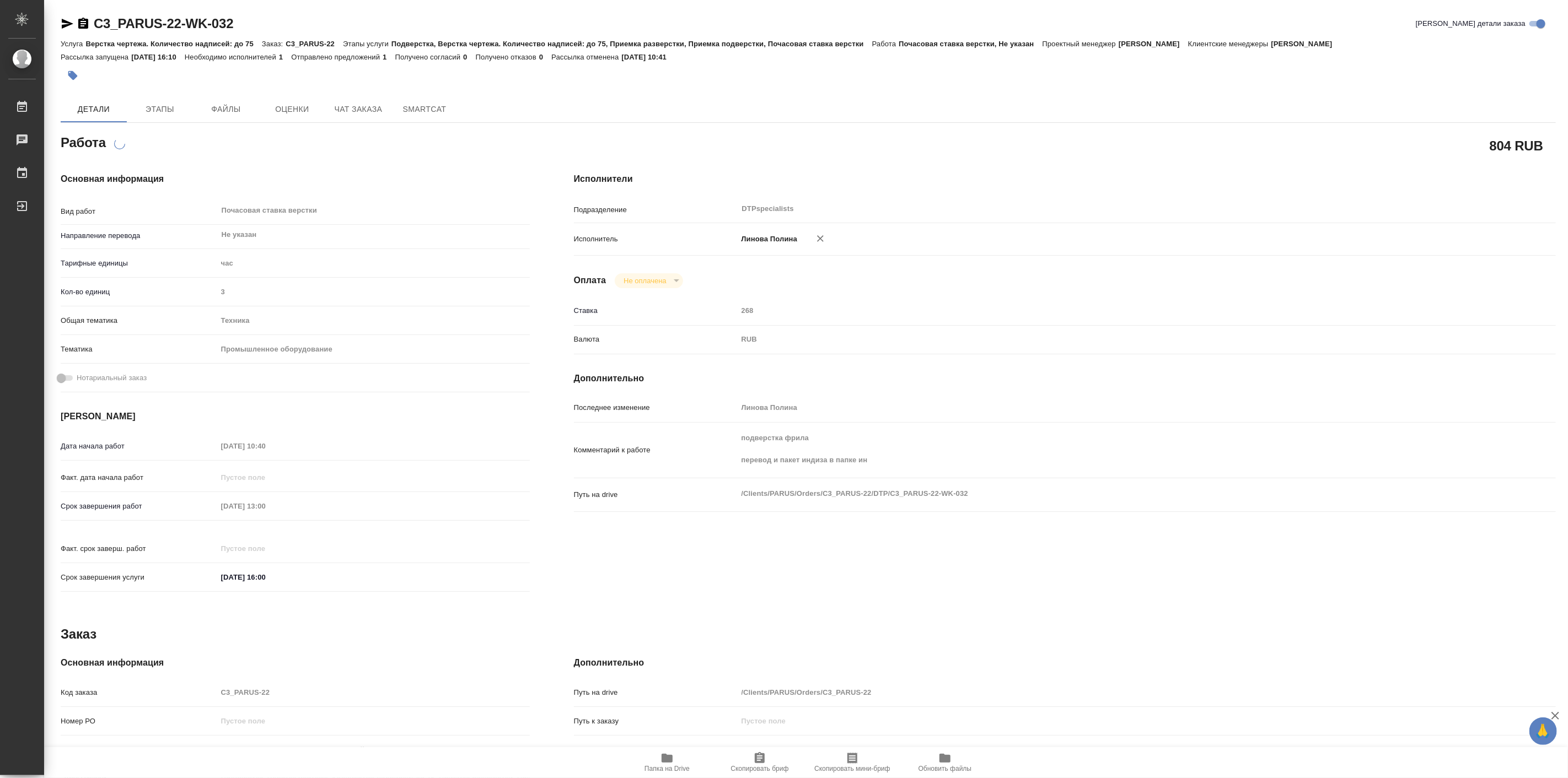
type textarea "x"
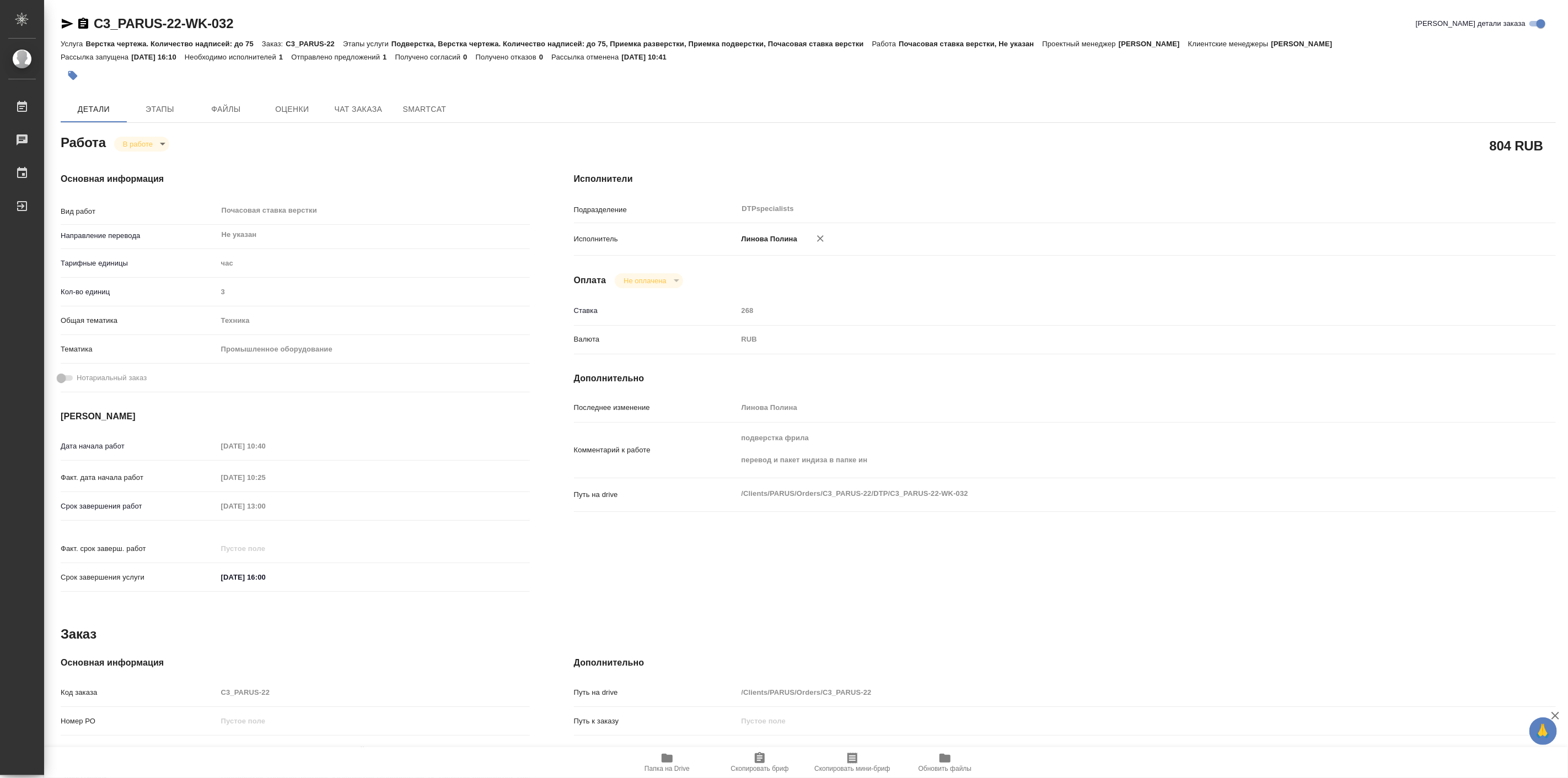
type textarea "x"
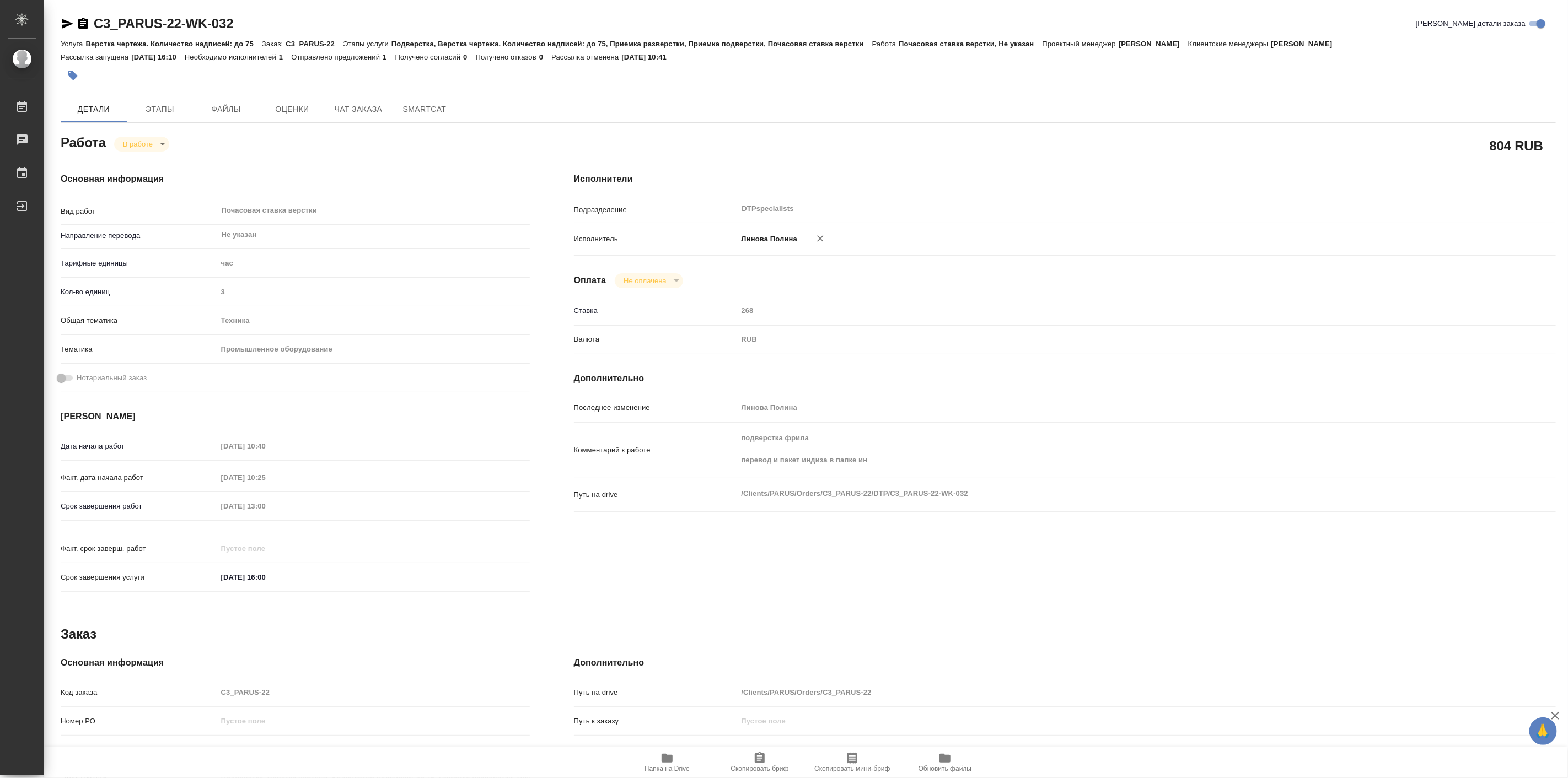
type textarea "x"
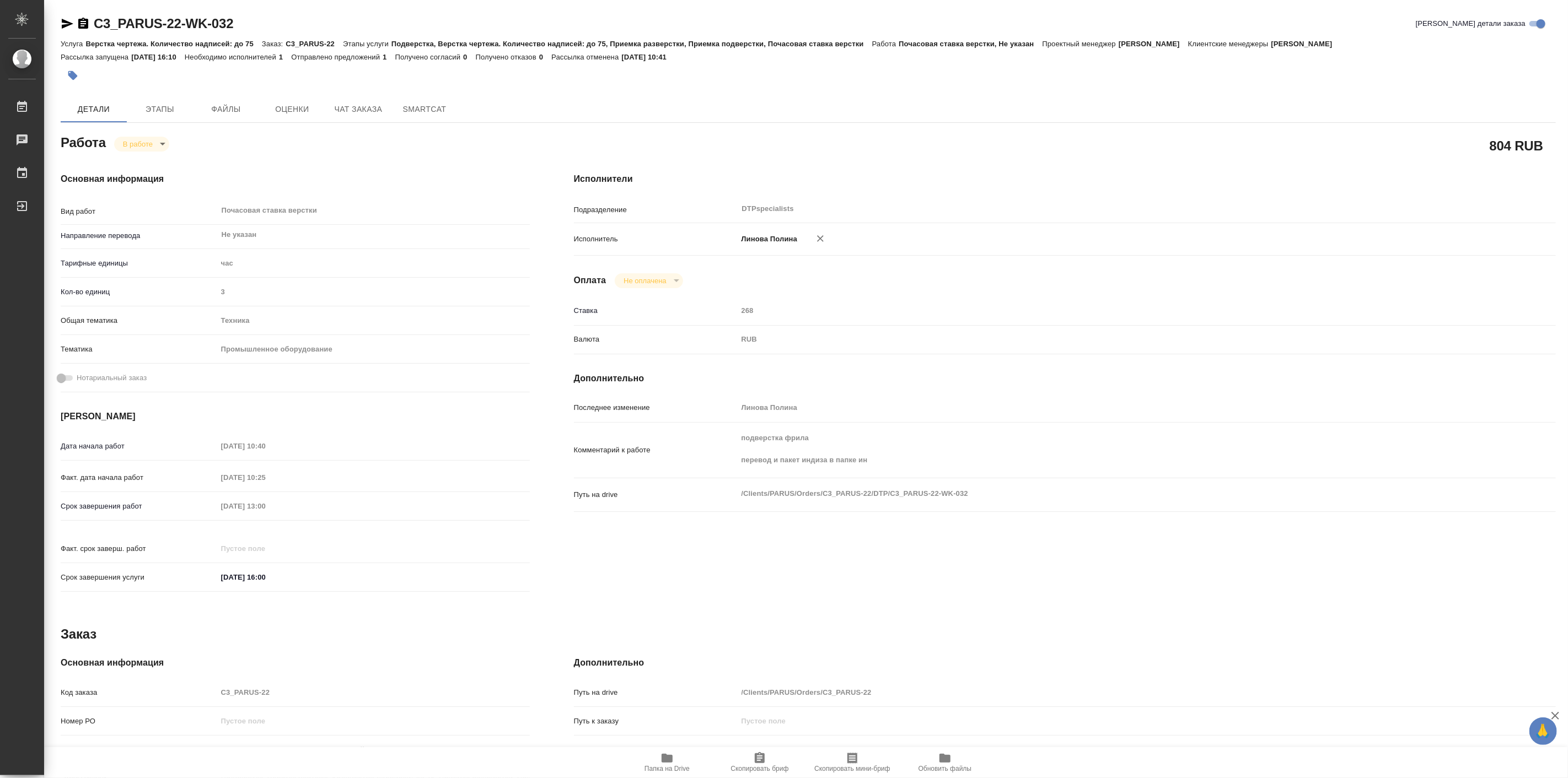
type textarea "x"
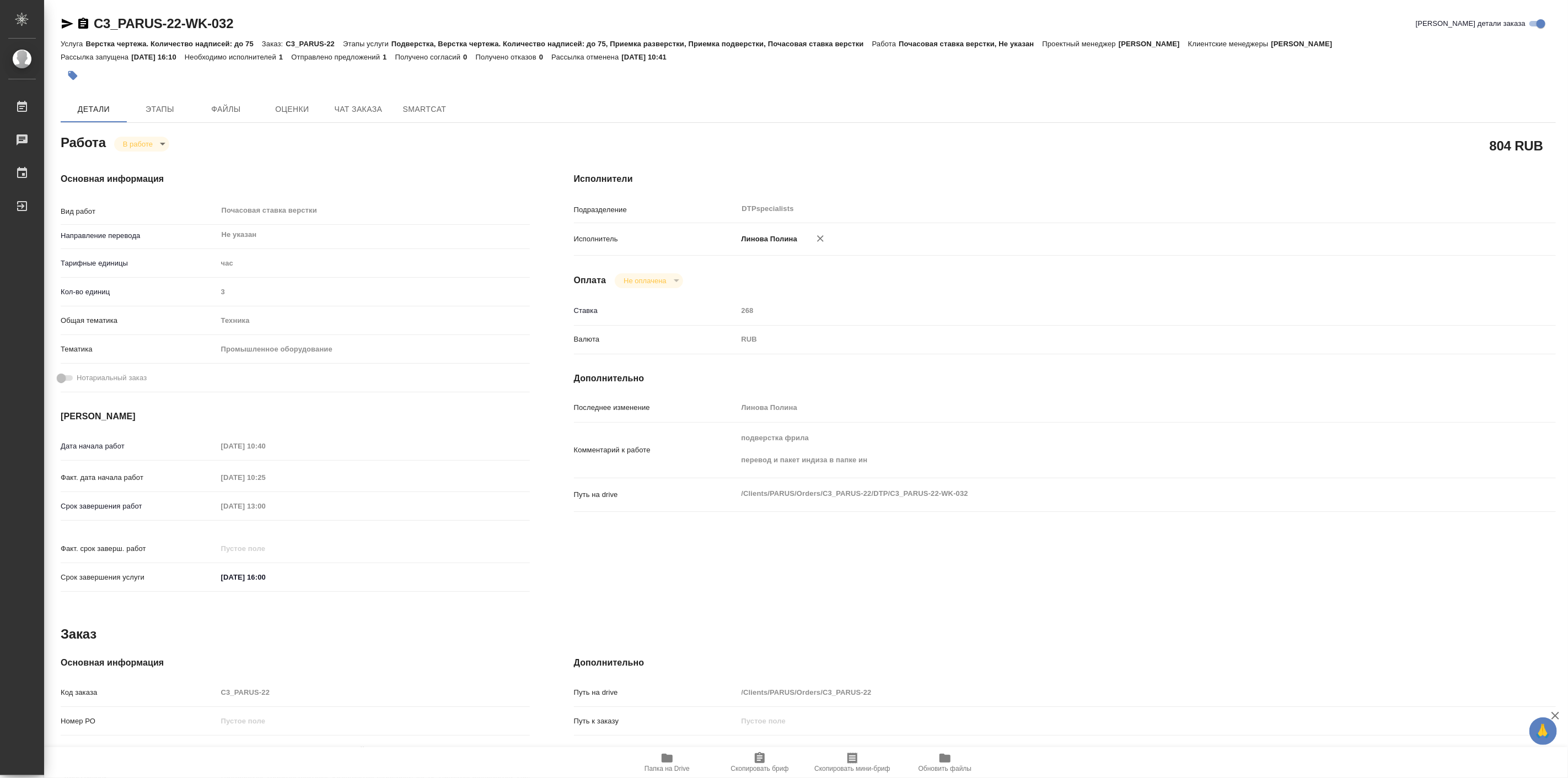
type textarea "x"
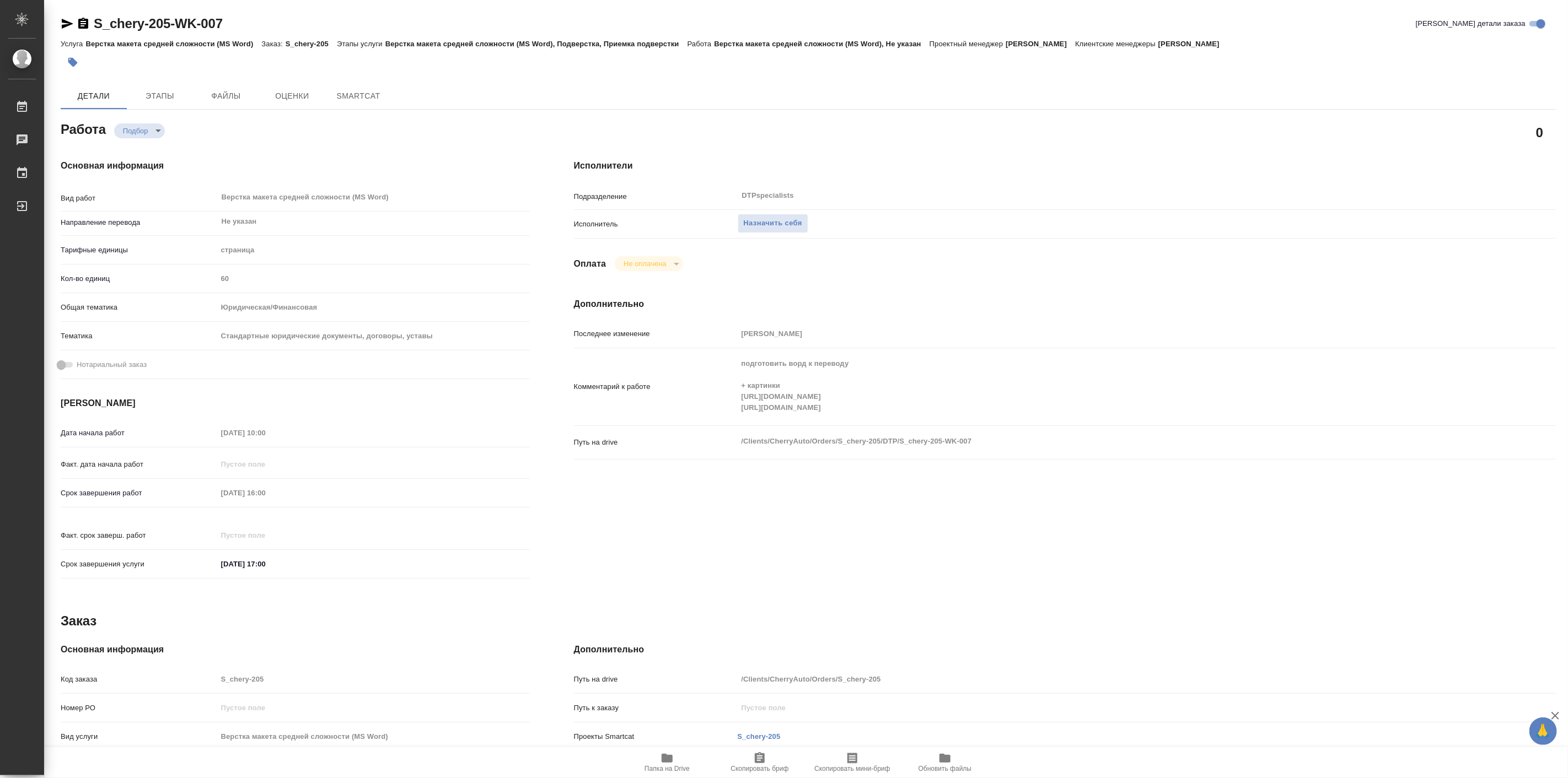
type textarea "x"
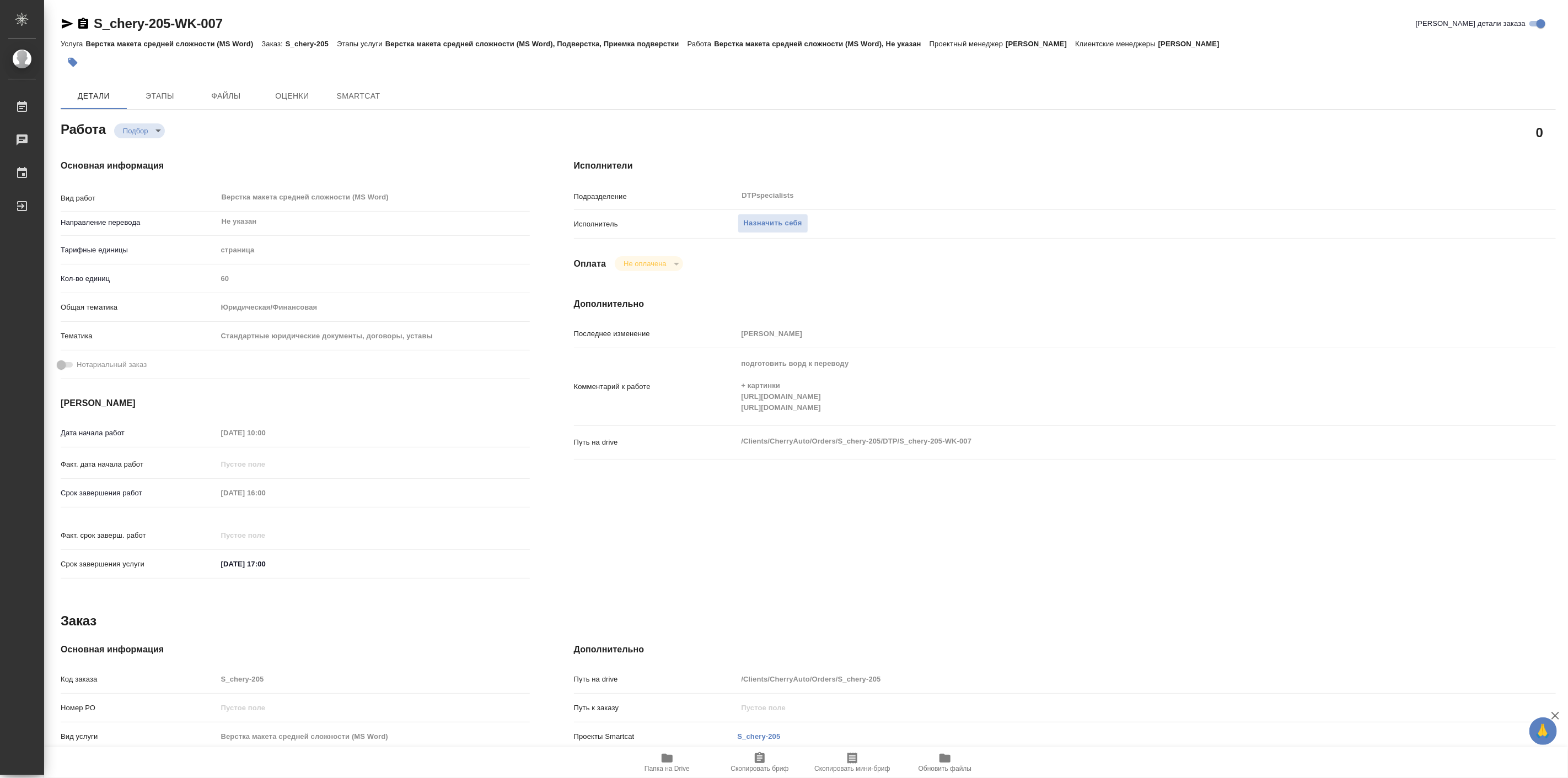
type textarea "x"
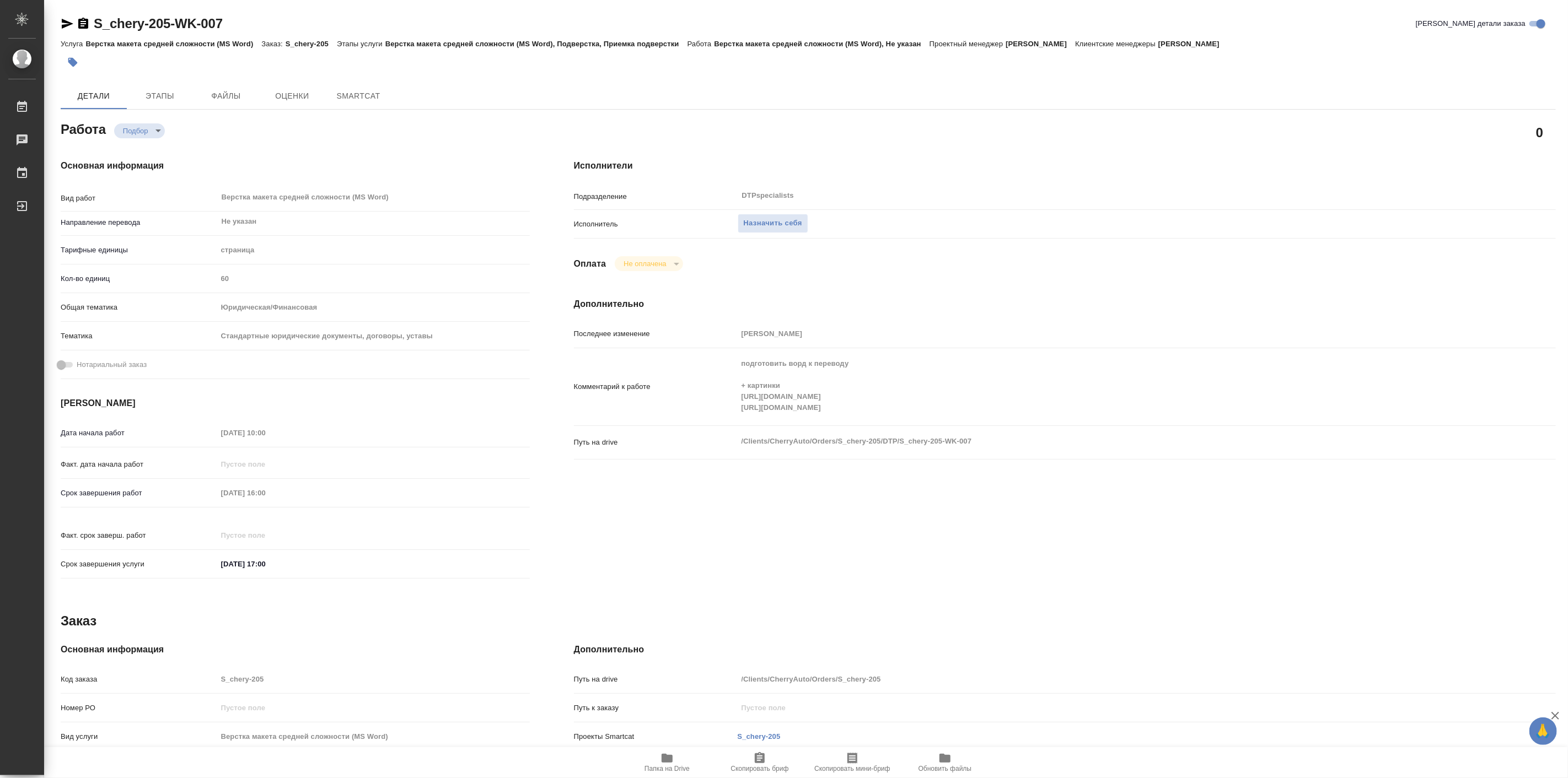
type textarea "x"
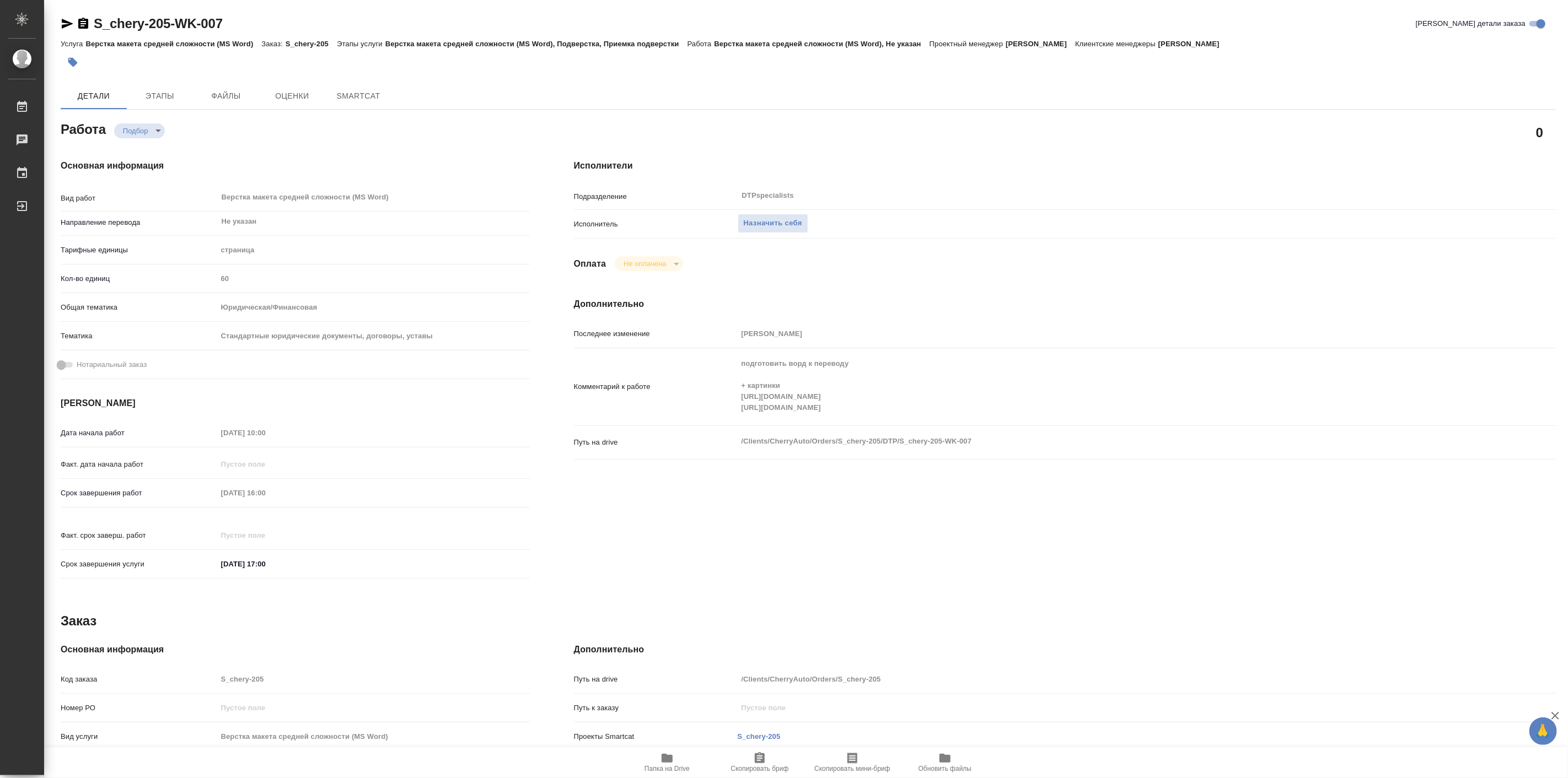
type textarea "x"
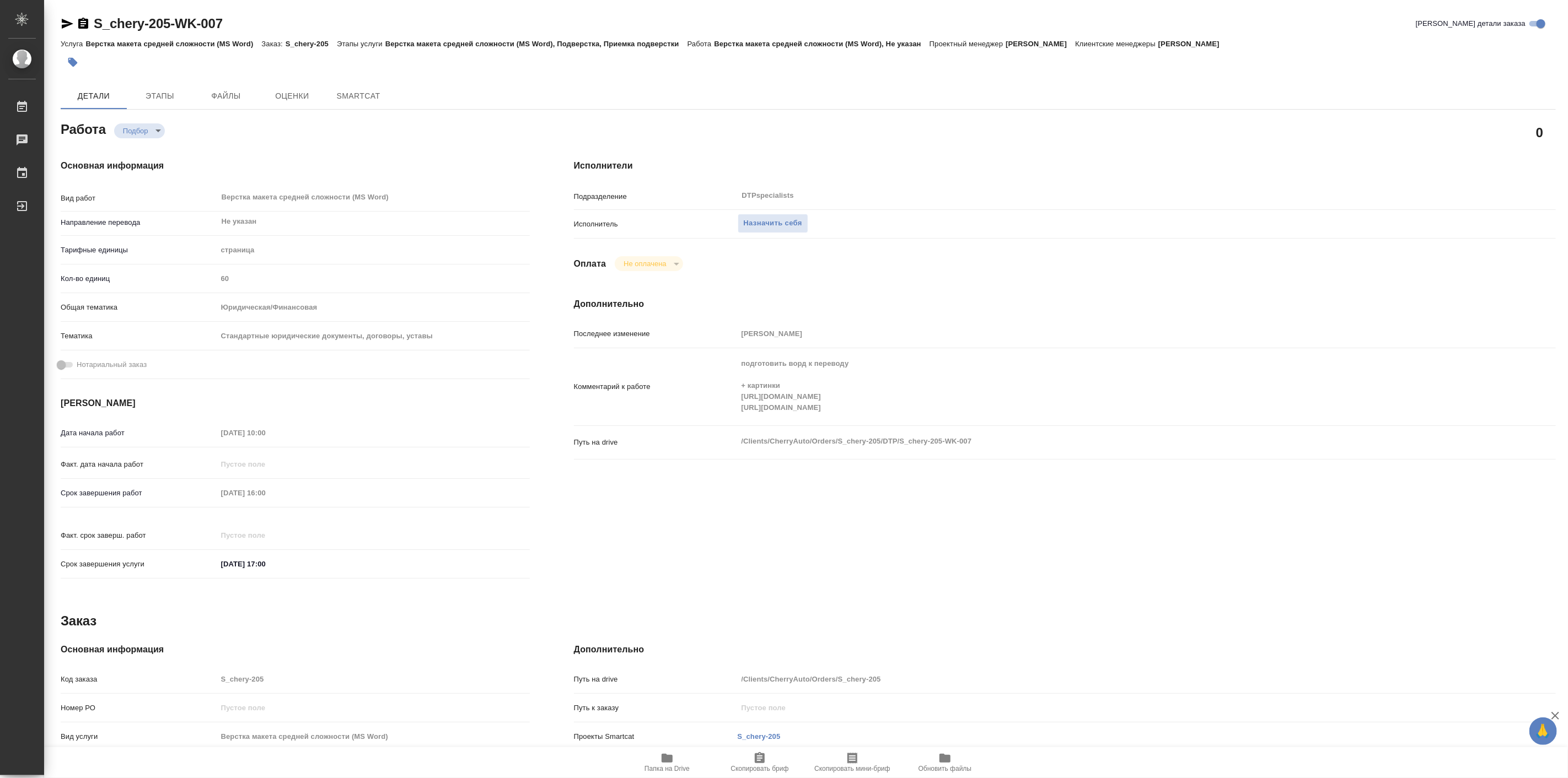
type textarea "x"
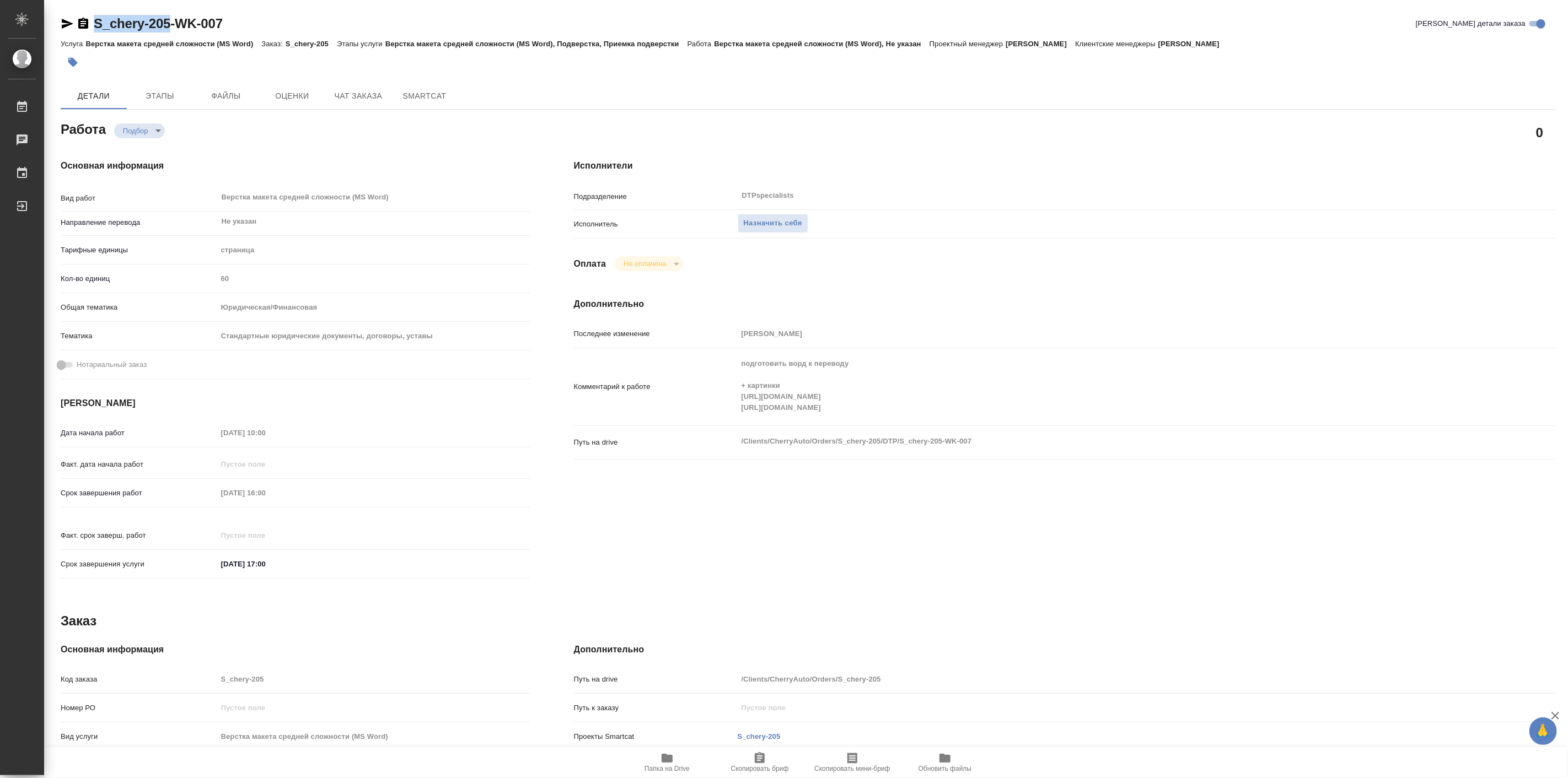
type textarea "x"
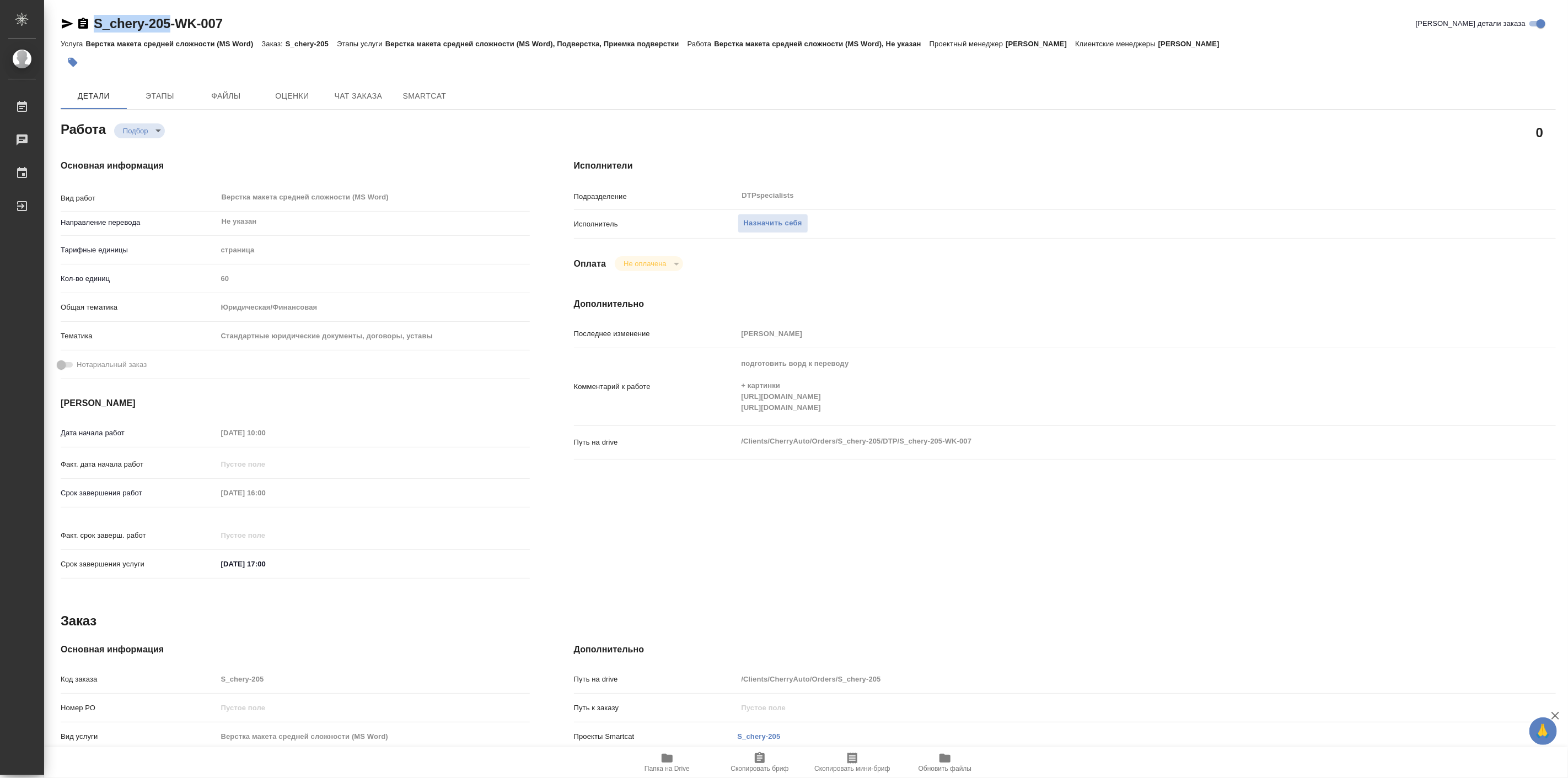
drag, startPoint x: 91, startPoint y: 8, endPoint x: 173, endPoint y: 26, distance: 84.0
click at [173, 26] on div "S_chery-205-WK-007 Кратко детали заказа Услуга Верстка макета средней сложности…" at bounding box center [808, 469] width 1508 height 938
copy link "S_chery-205"
type textarea "x"
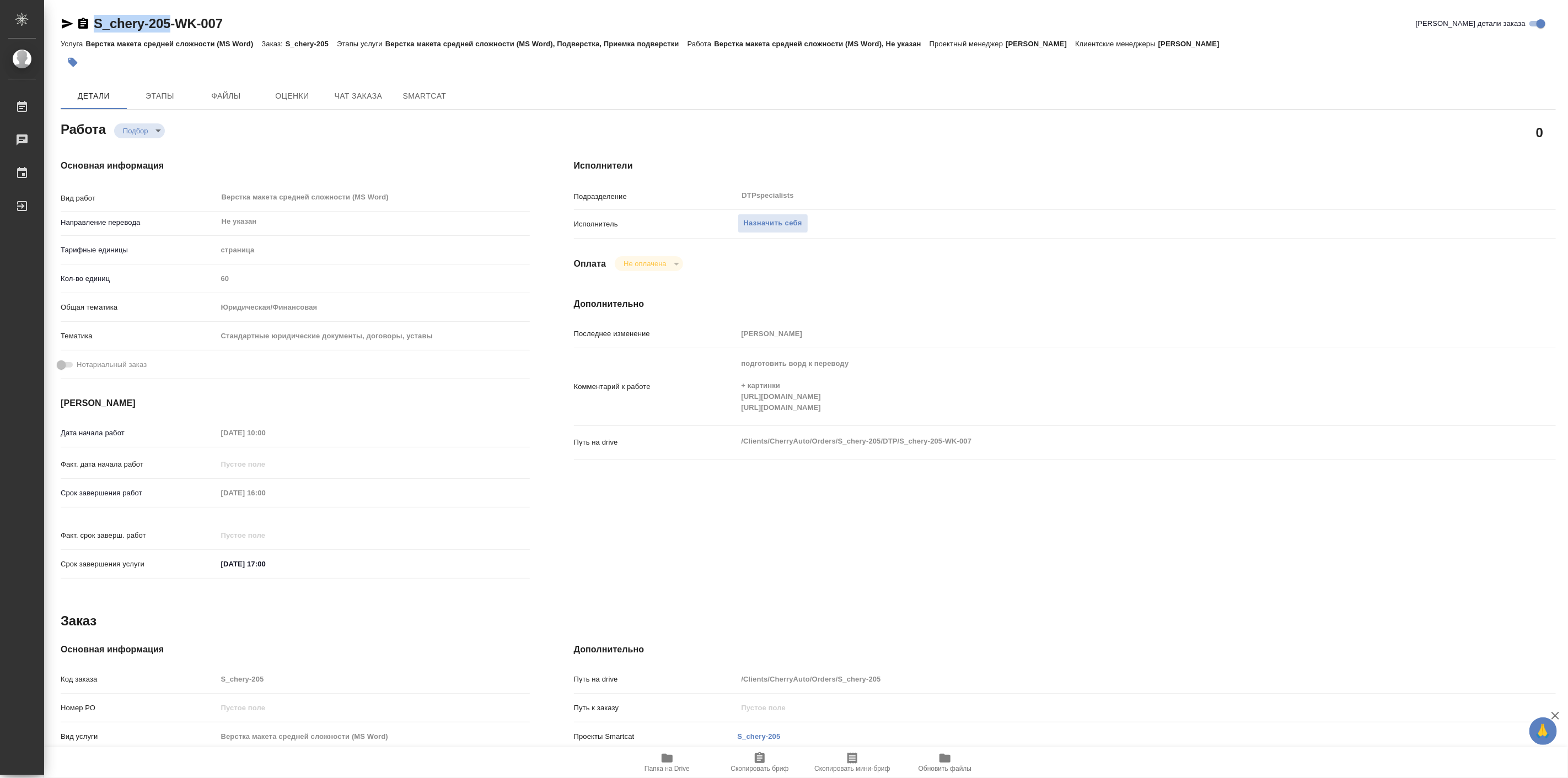
type textarea "x"
click at [674, 768] on span "Папка на Drive" at bounding box center [666, 768] width 45 height 7
type textarea "x"
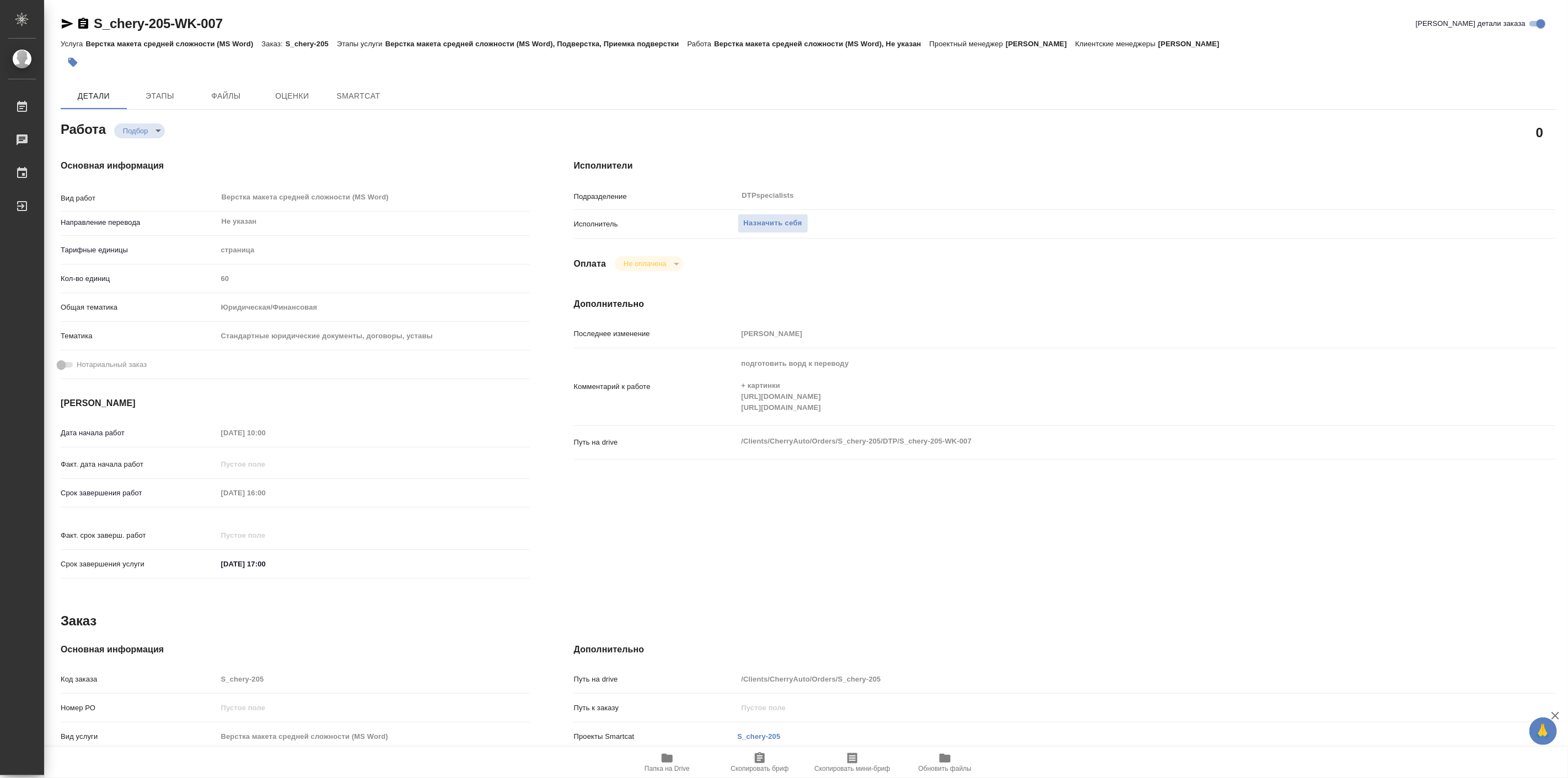
type textarea "x"
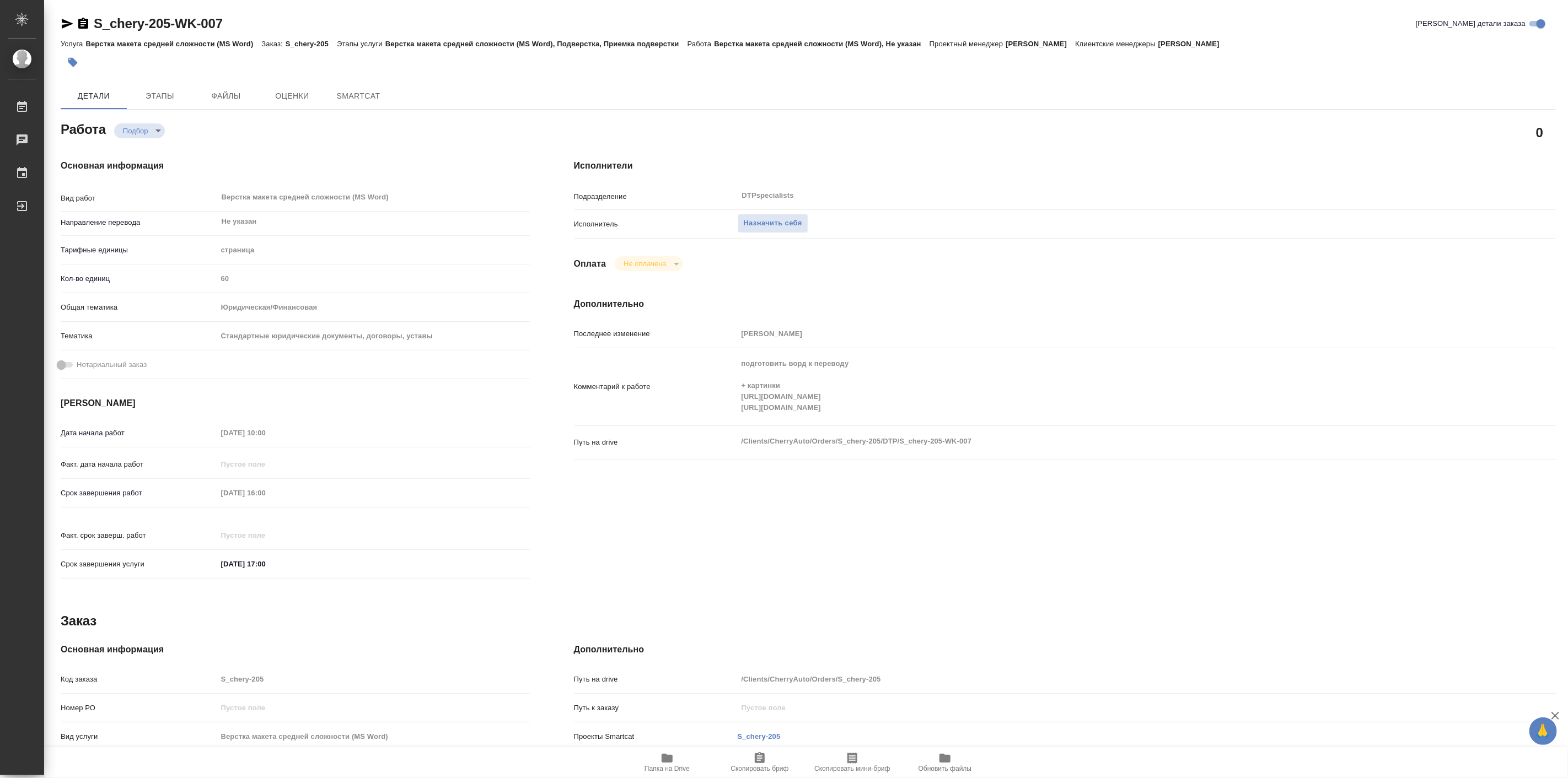
type textarea "x"
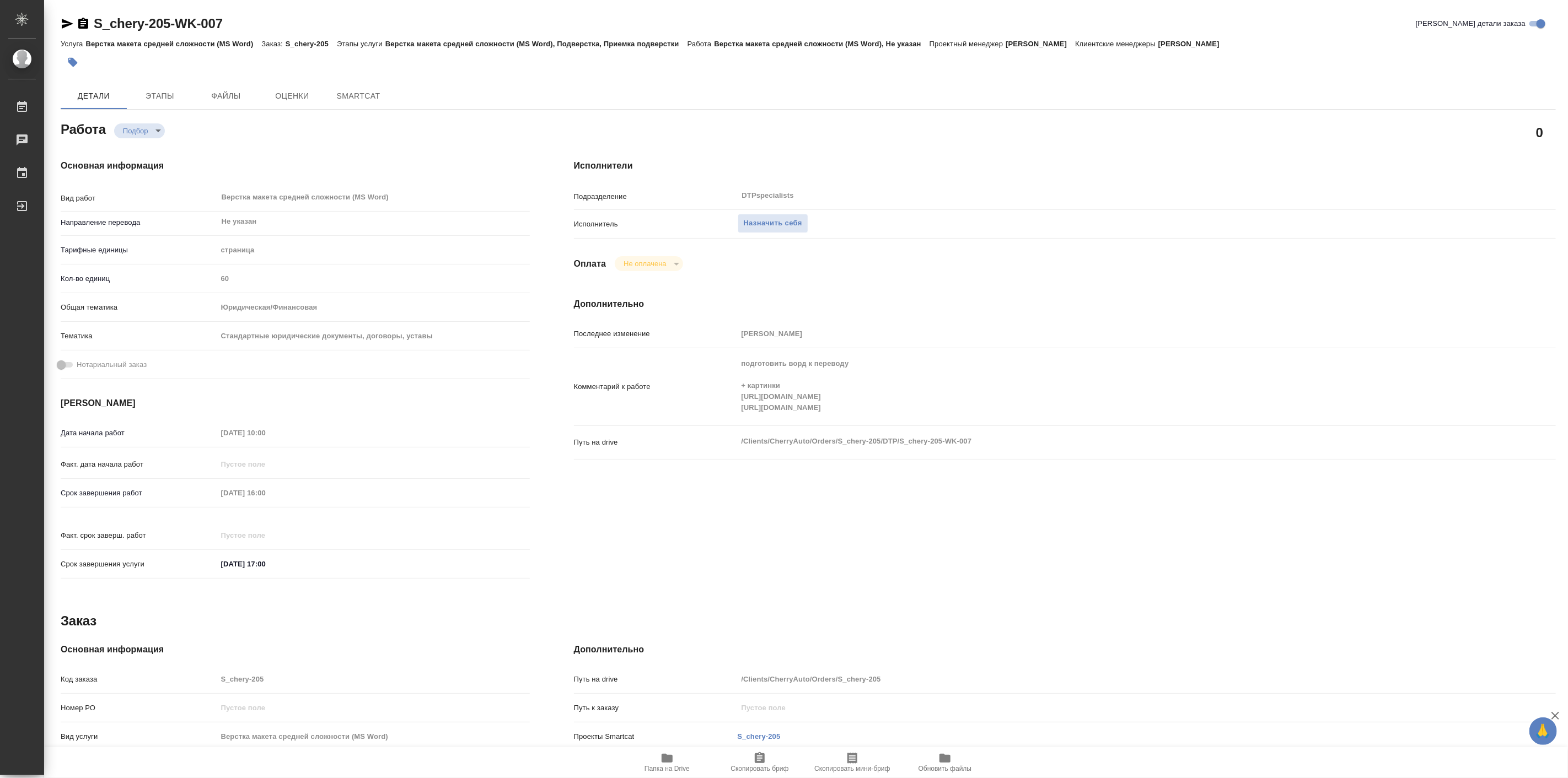
type textarea "x"
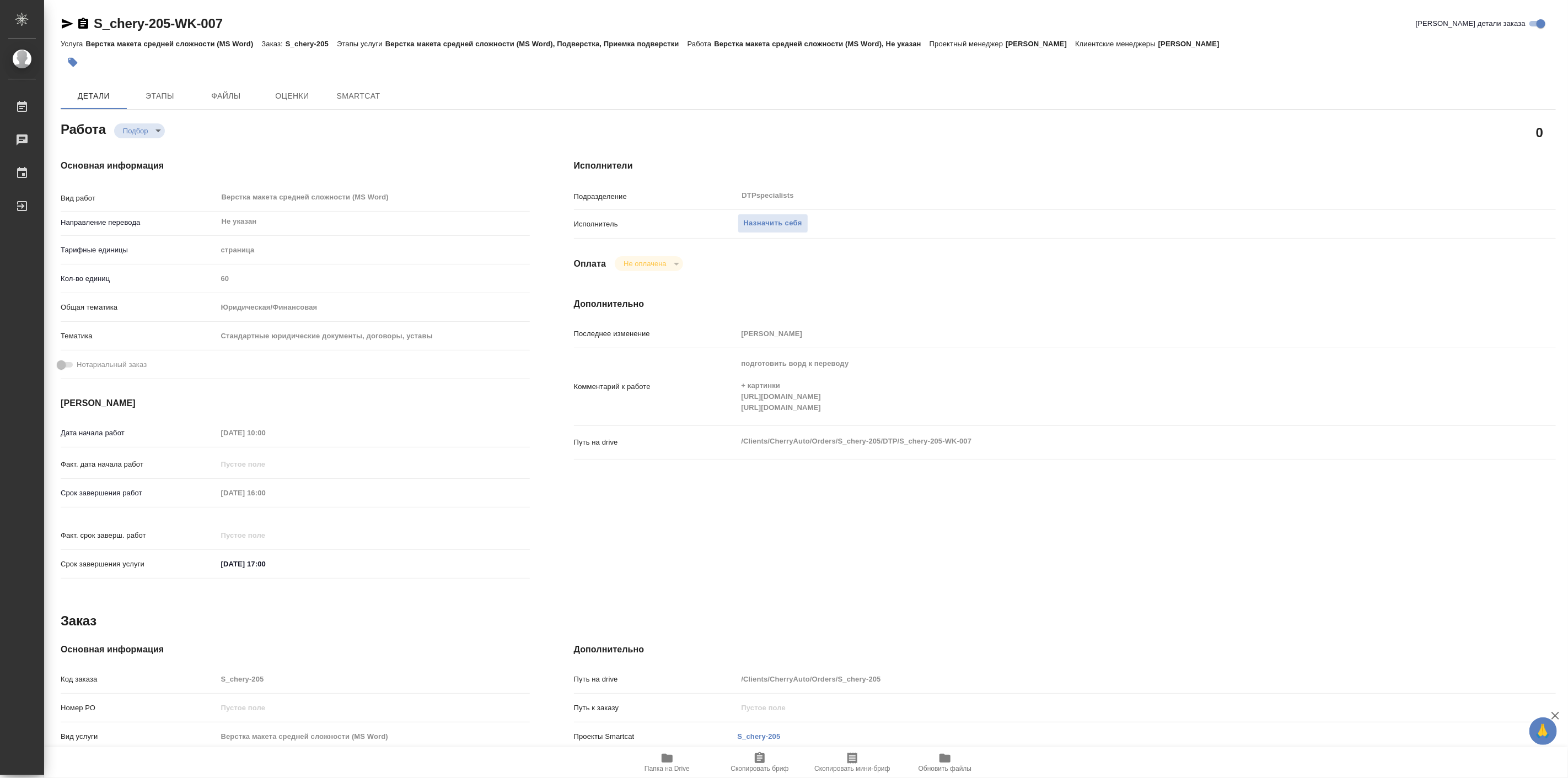
type textarea "x"
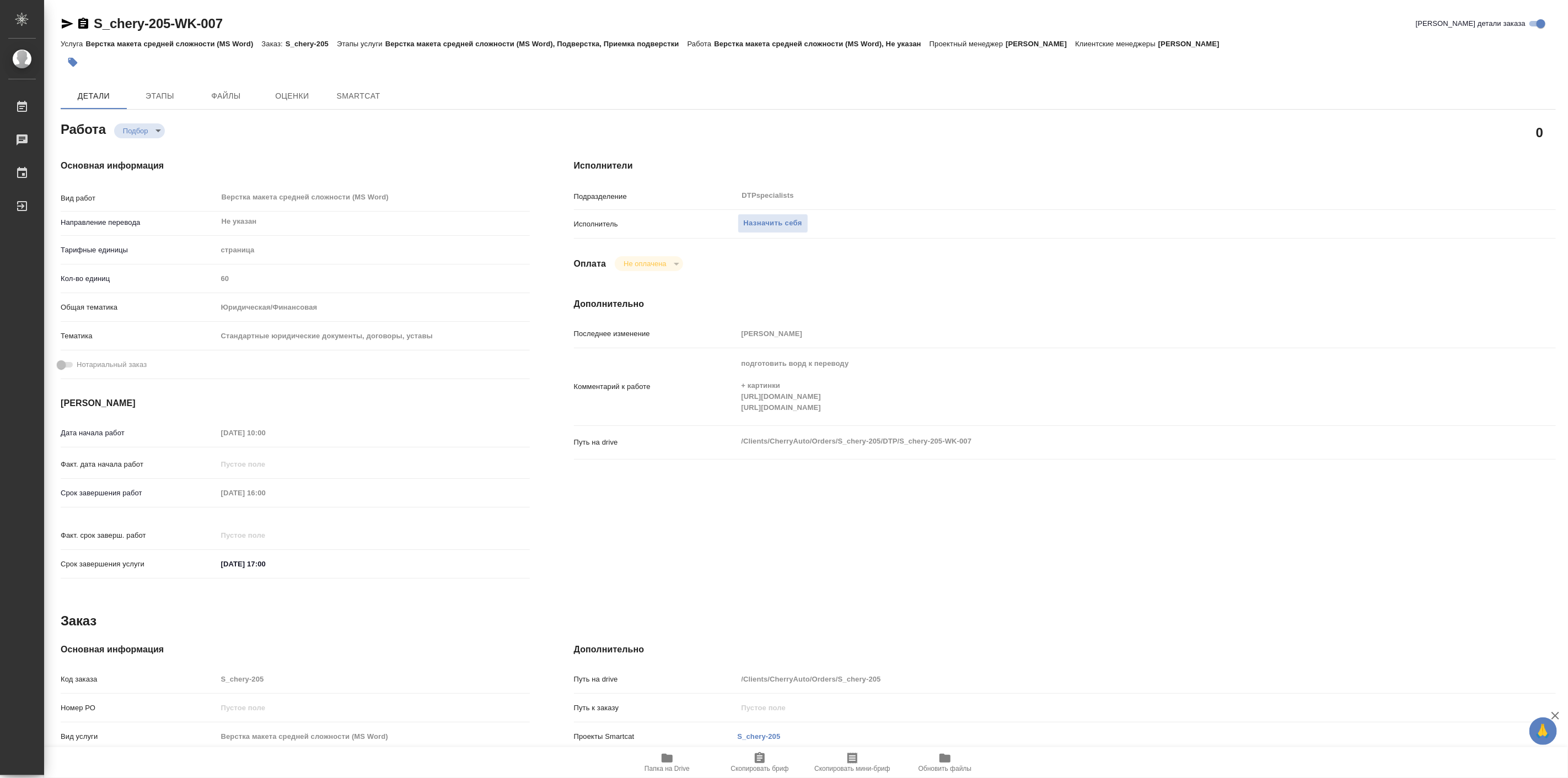
type textarea "x"
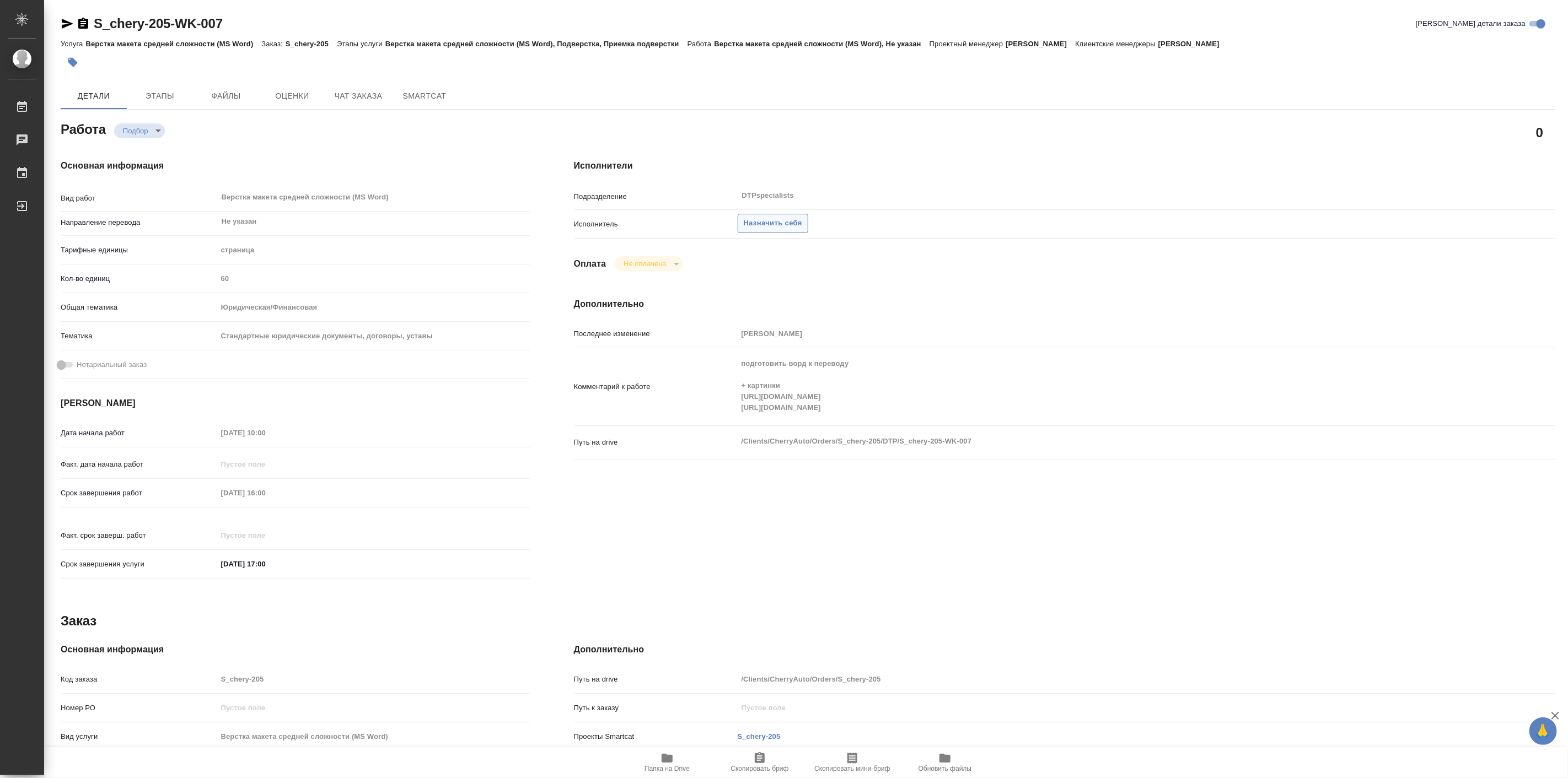
type textarea "x"
click at [778, 220] on span "Назначить себя" at bounding box center [773, 223] width 58 height 13
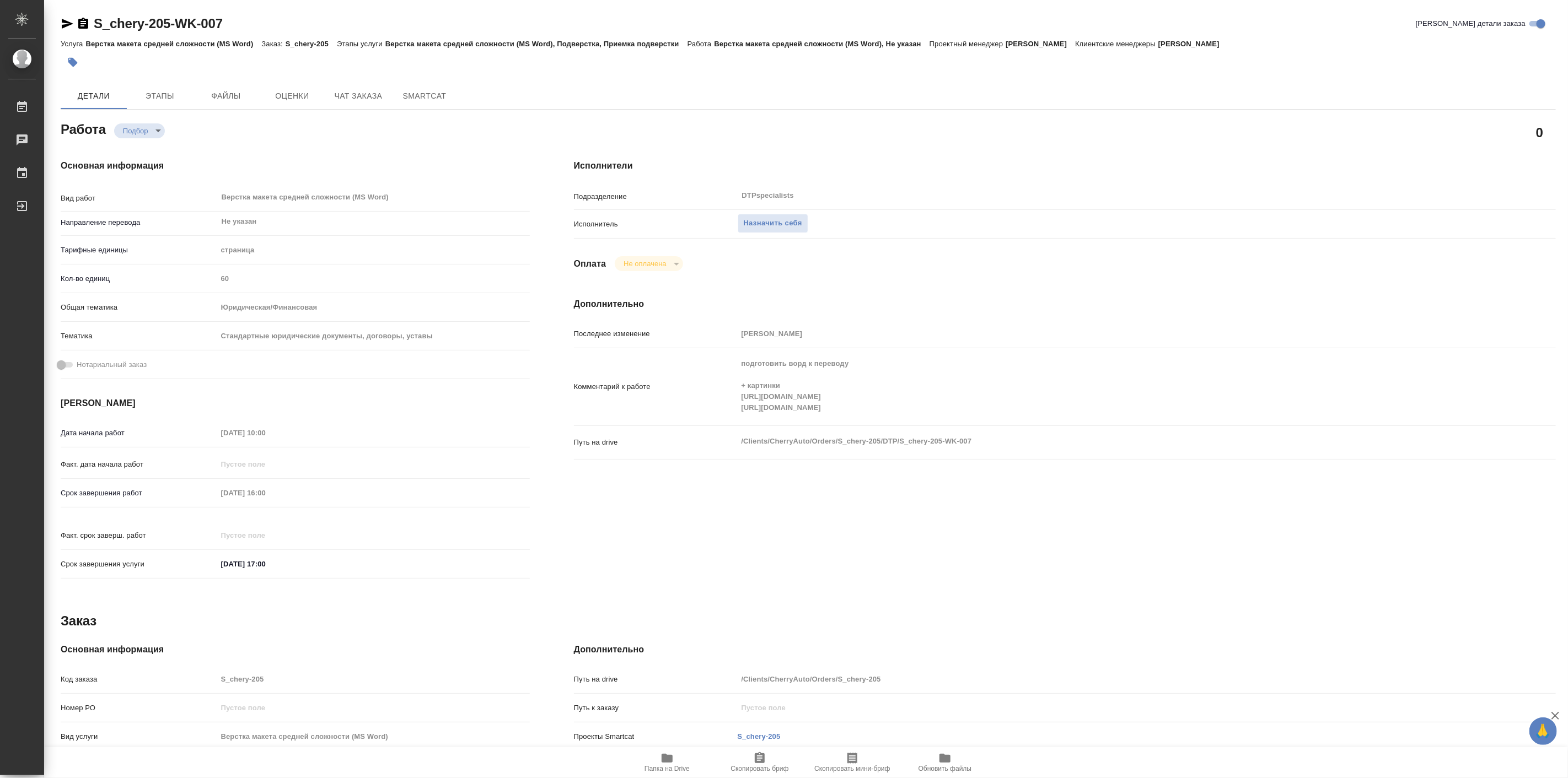
type textarea "x"
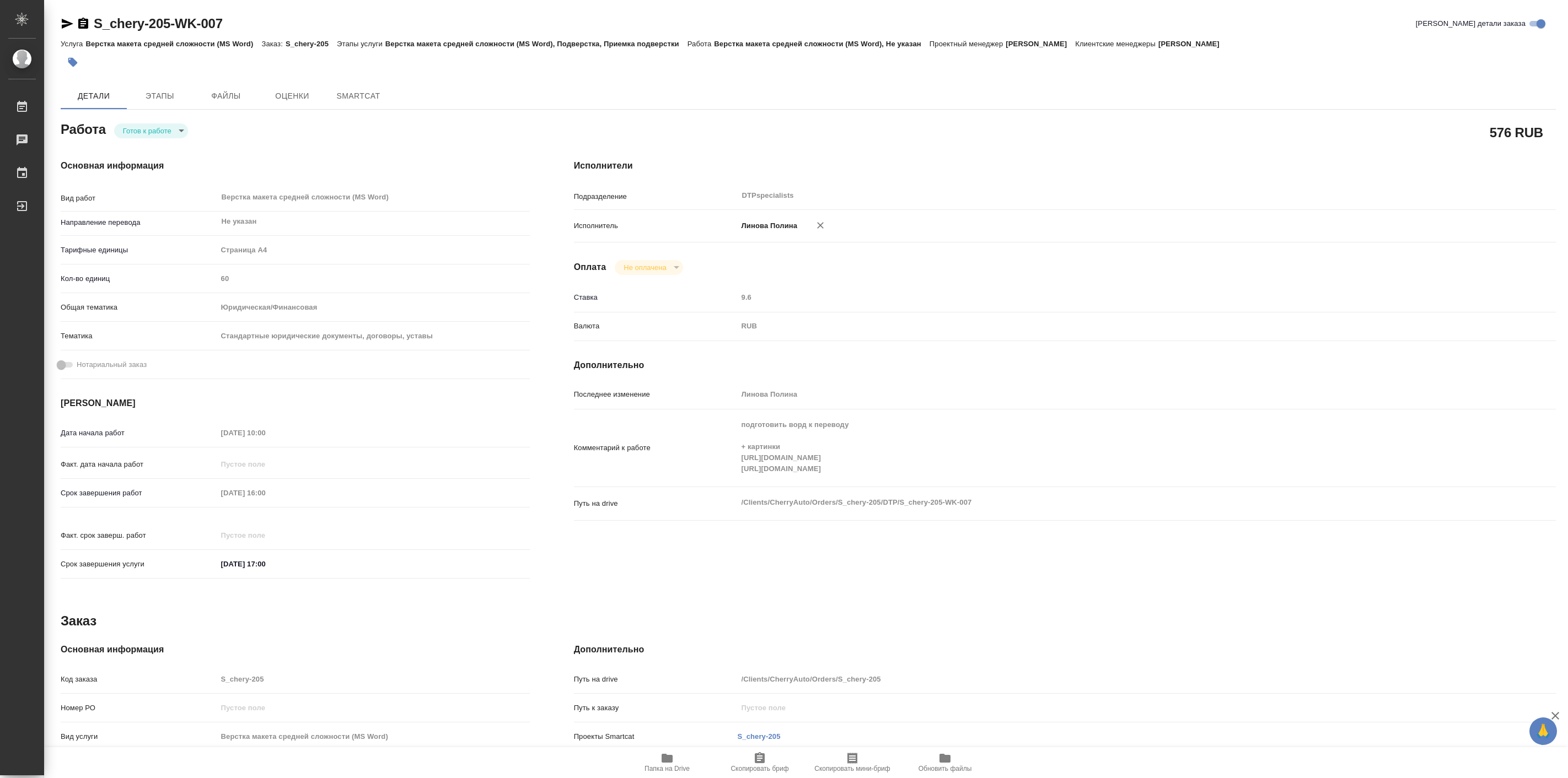
type textarea "x"
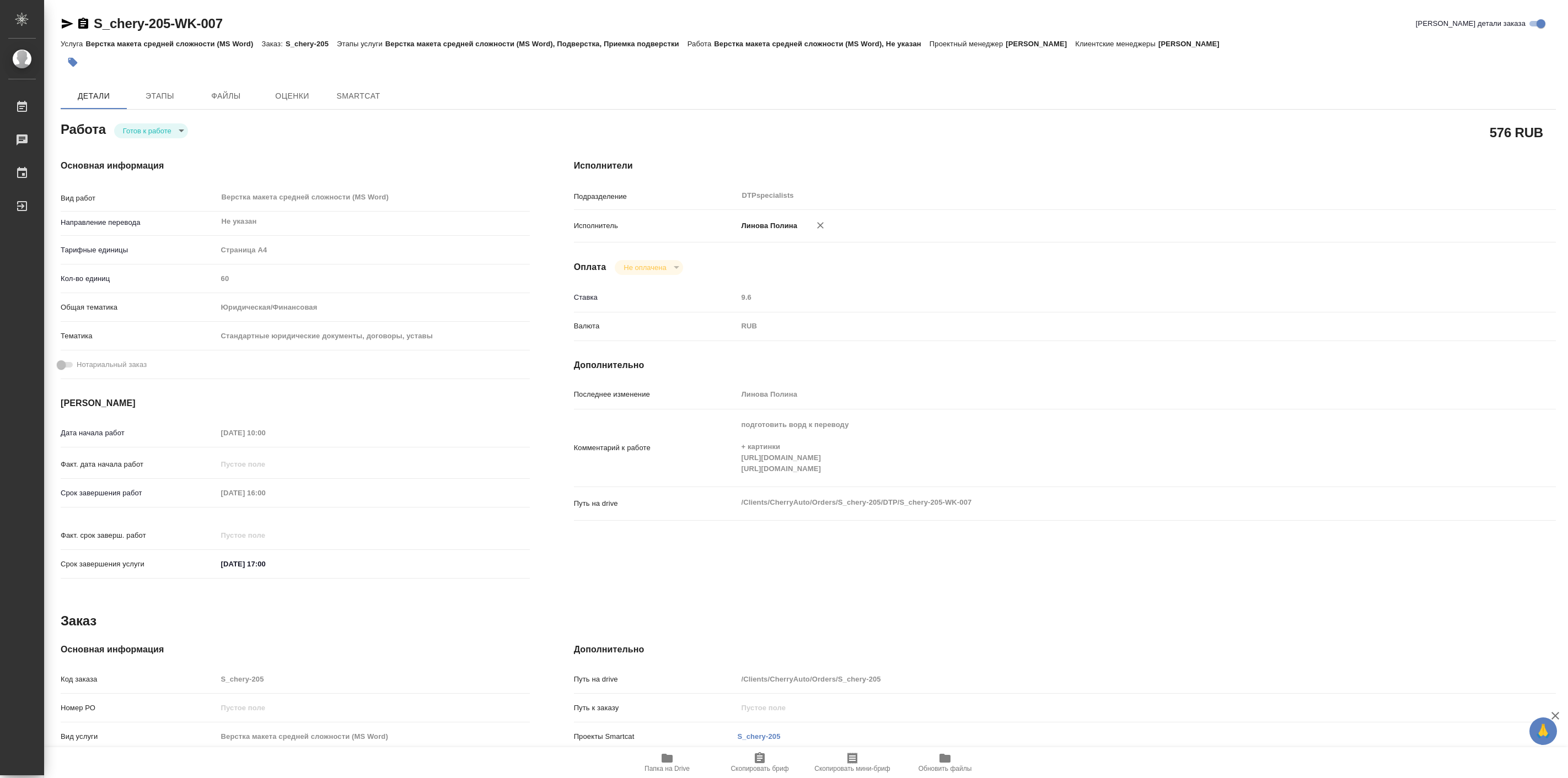
type textarea "x"
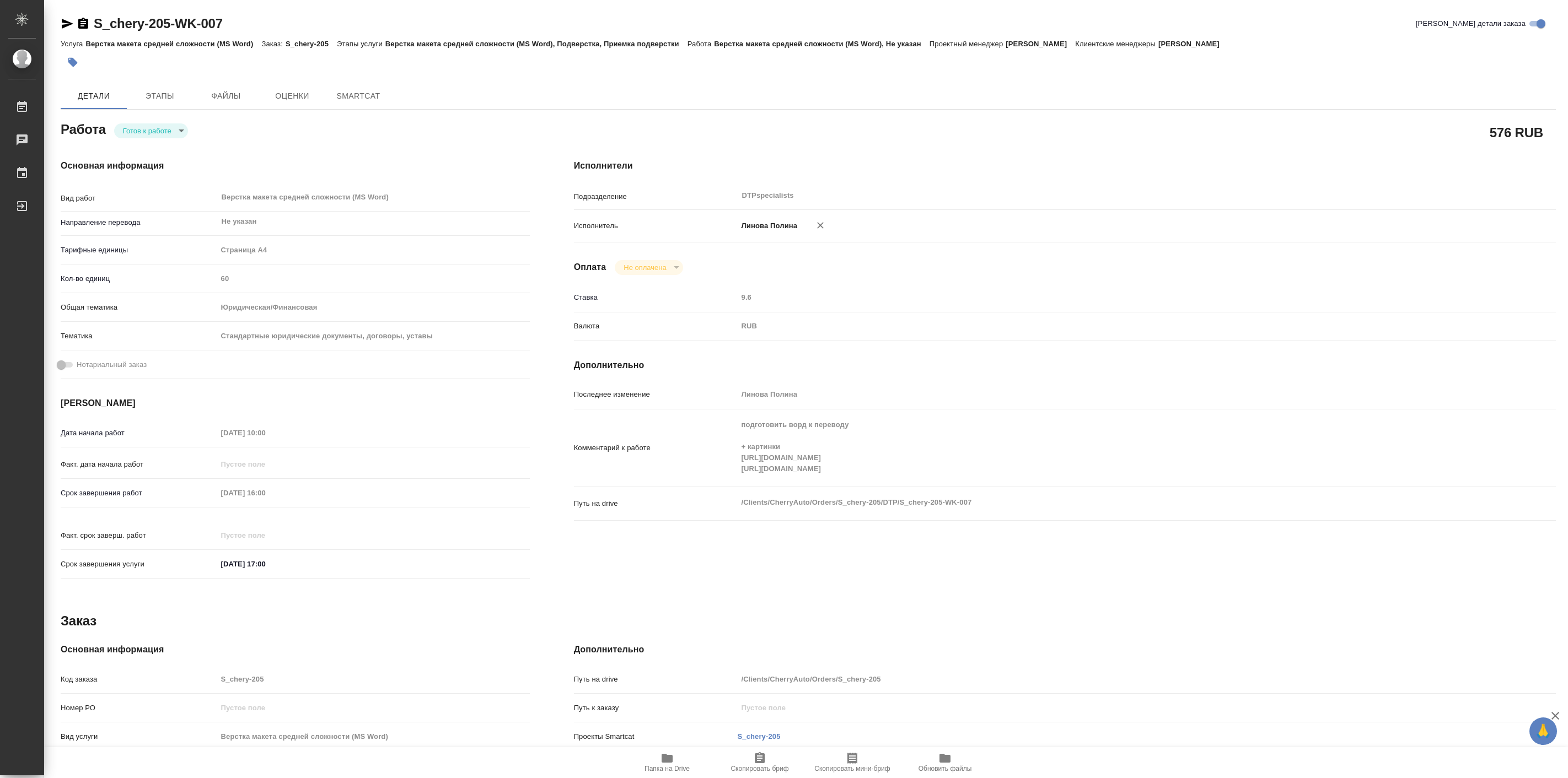
type textarea "x"
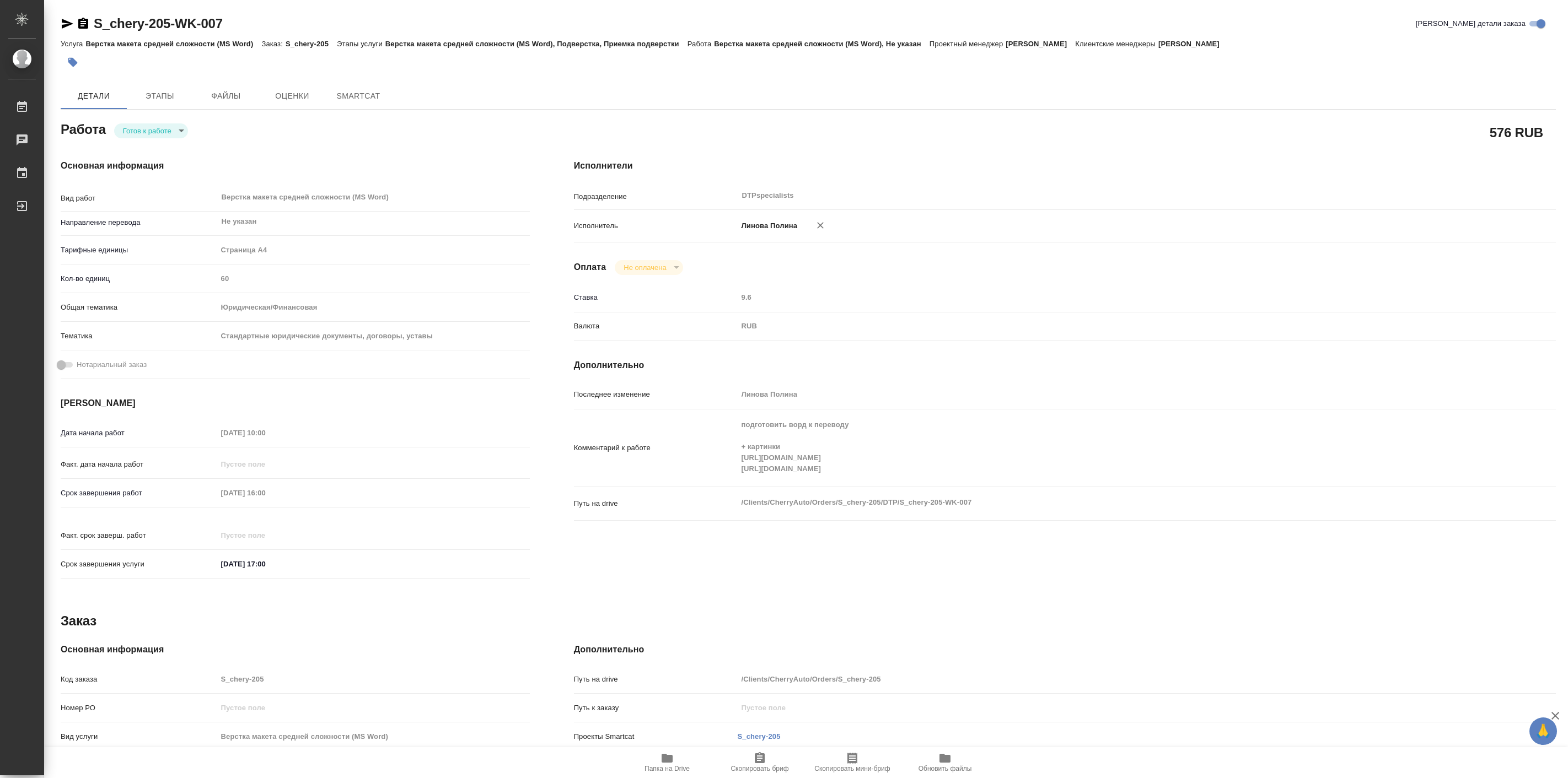
type textarea "x"
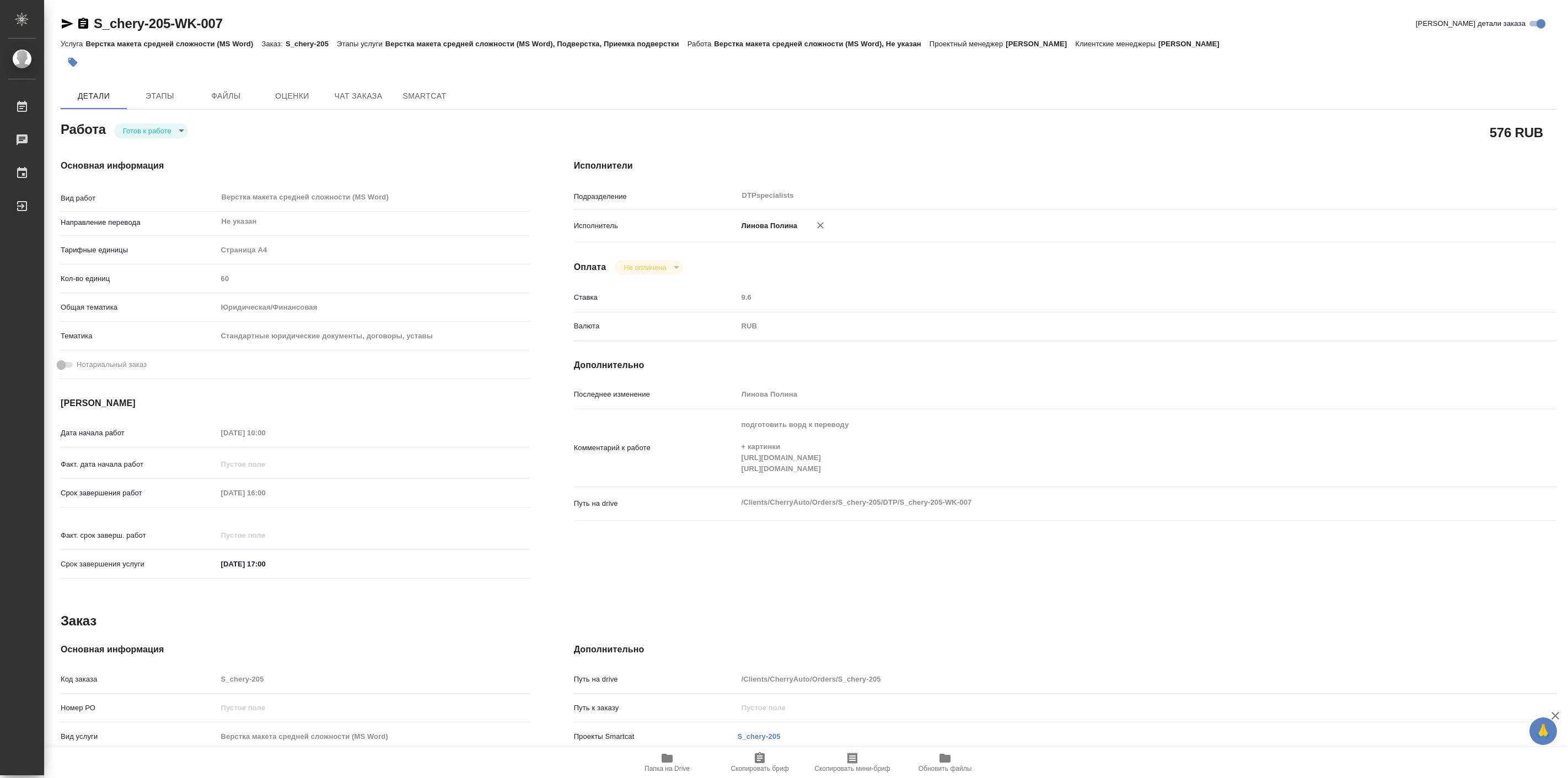
type textarea "x"
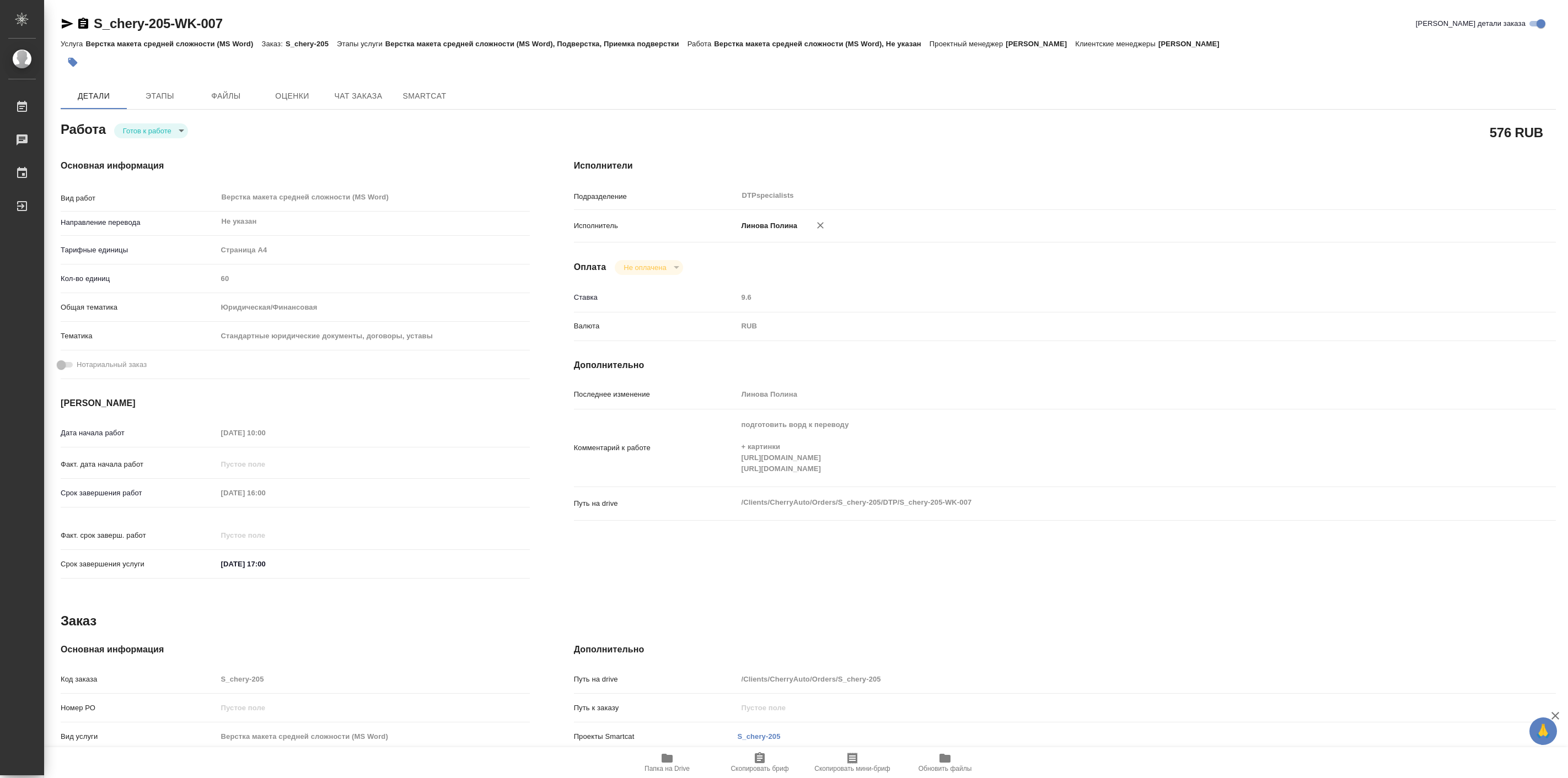
type textarea "x"
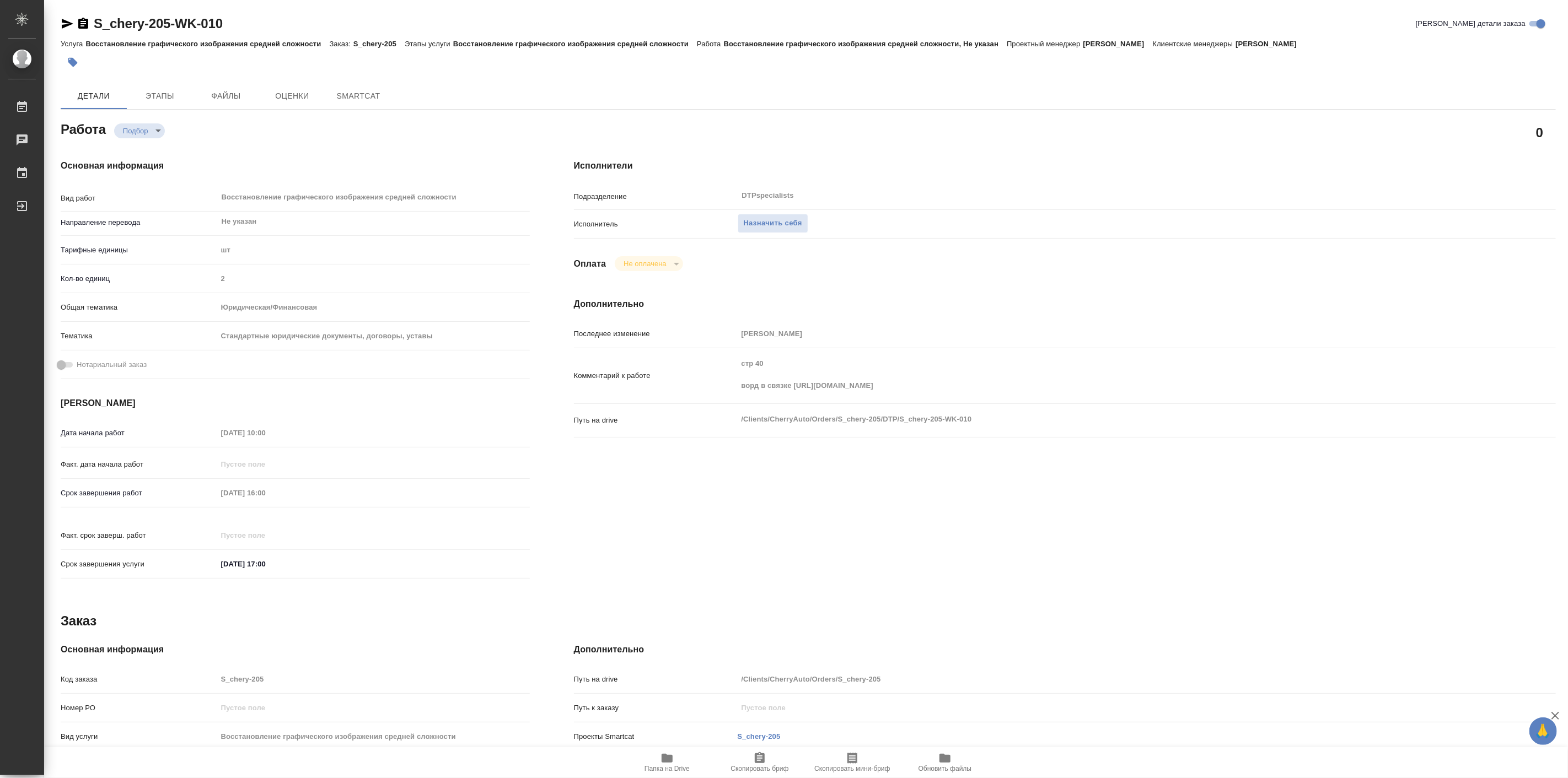
type textarea "x"
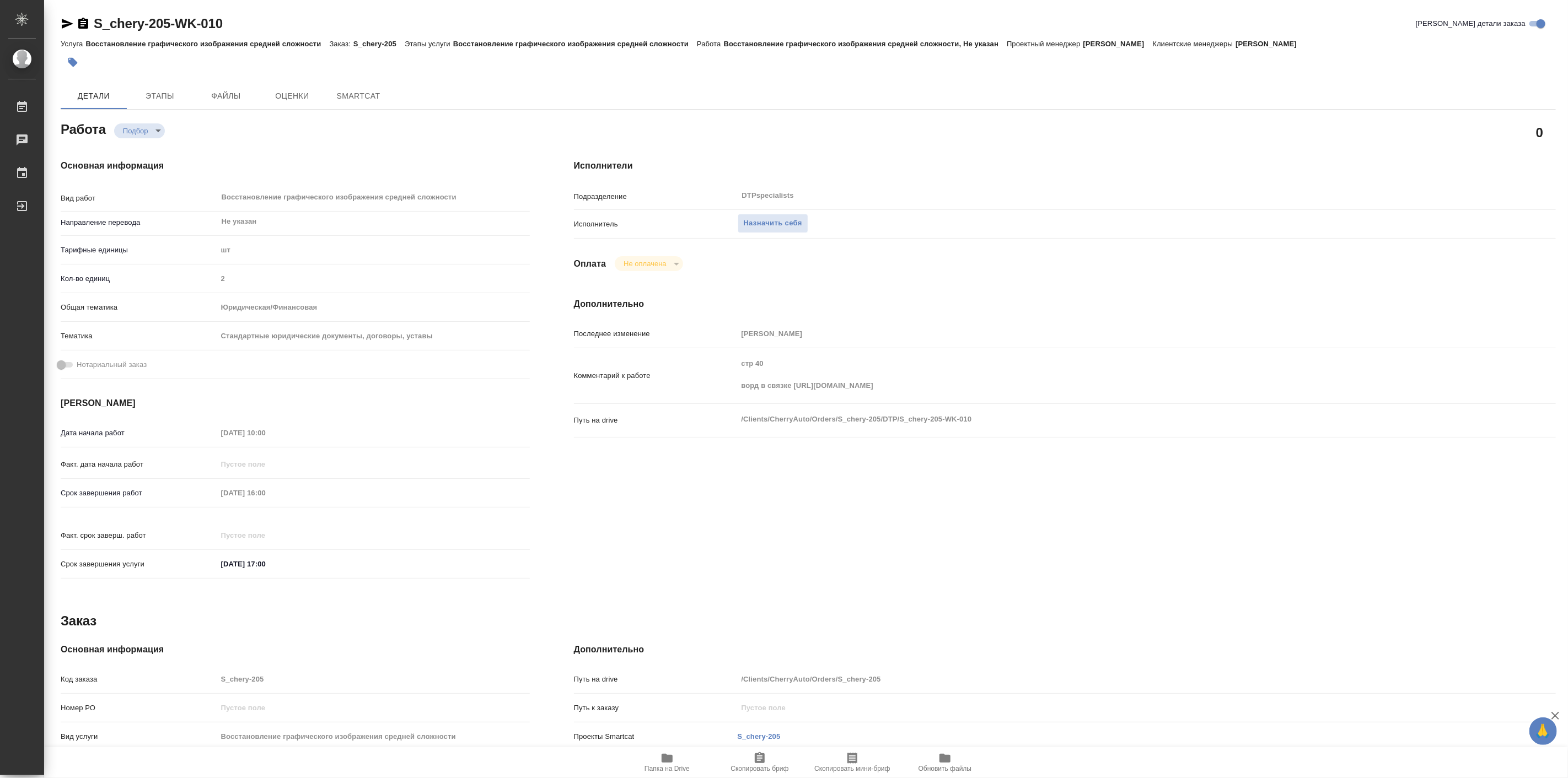
type textarea "x"
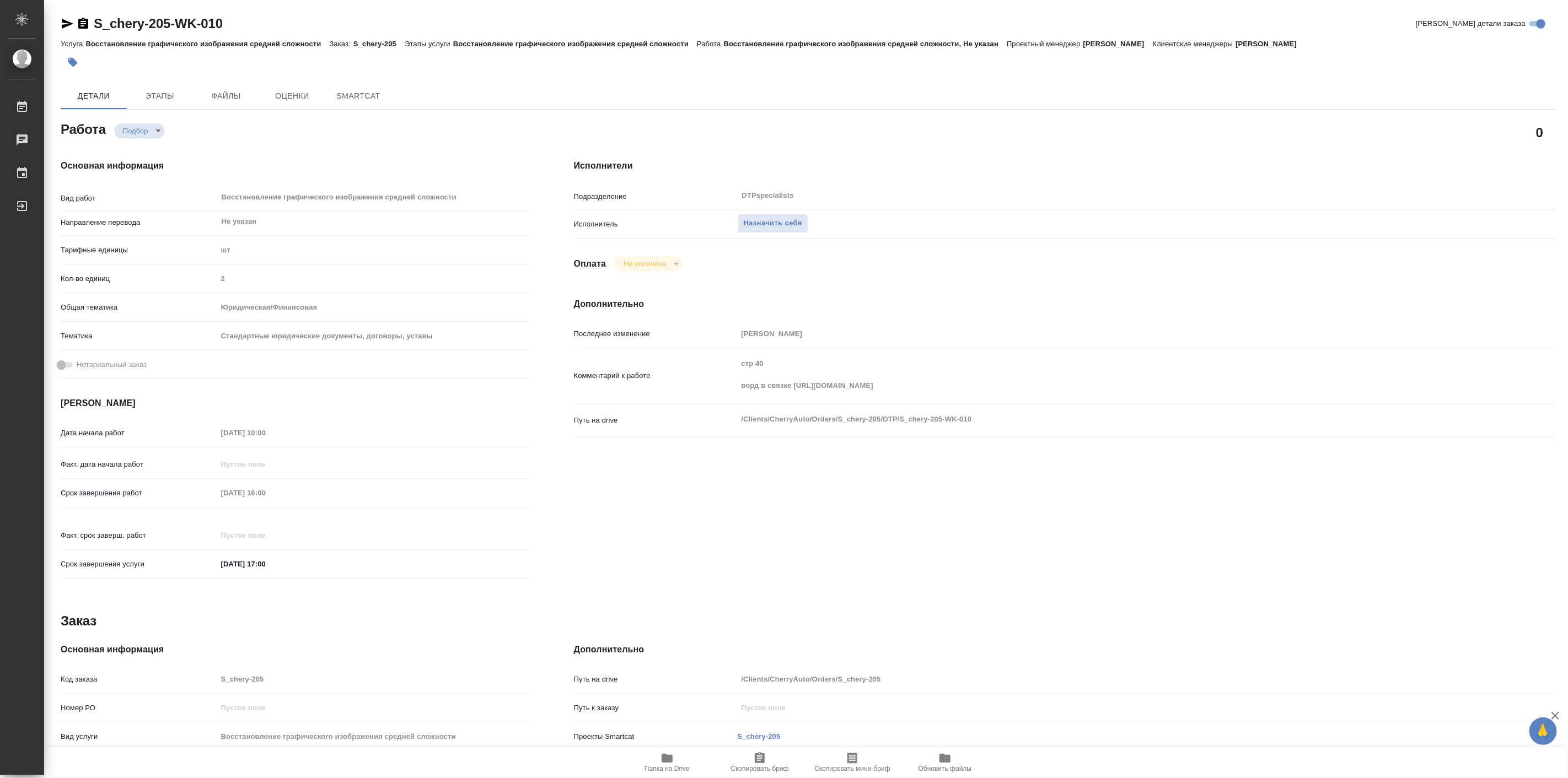
type textarea "x"
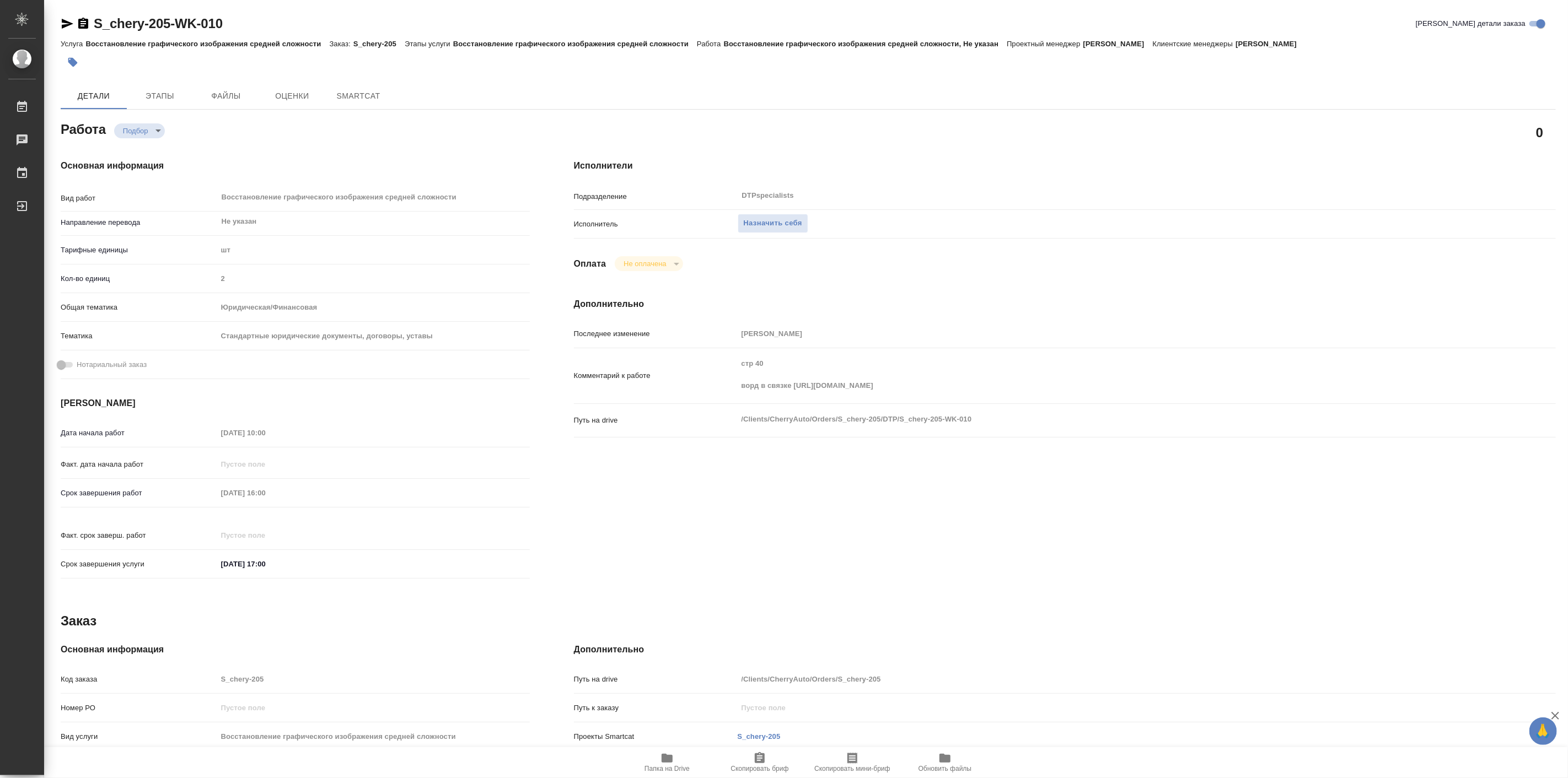
type textarea "x"
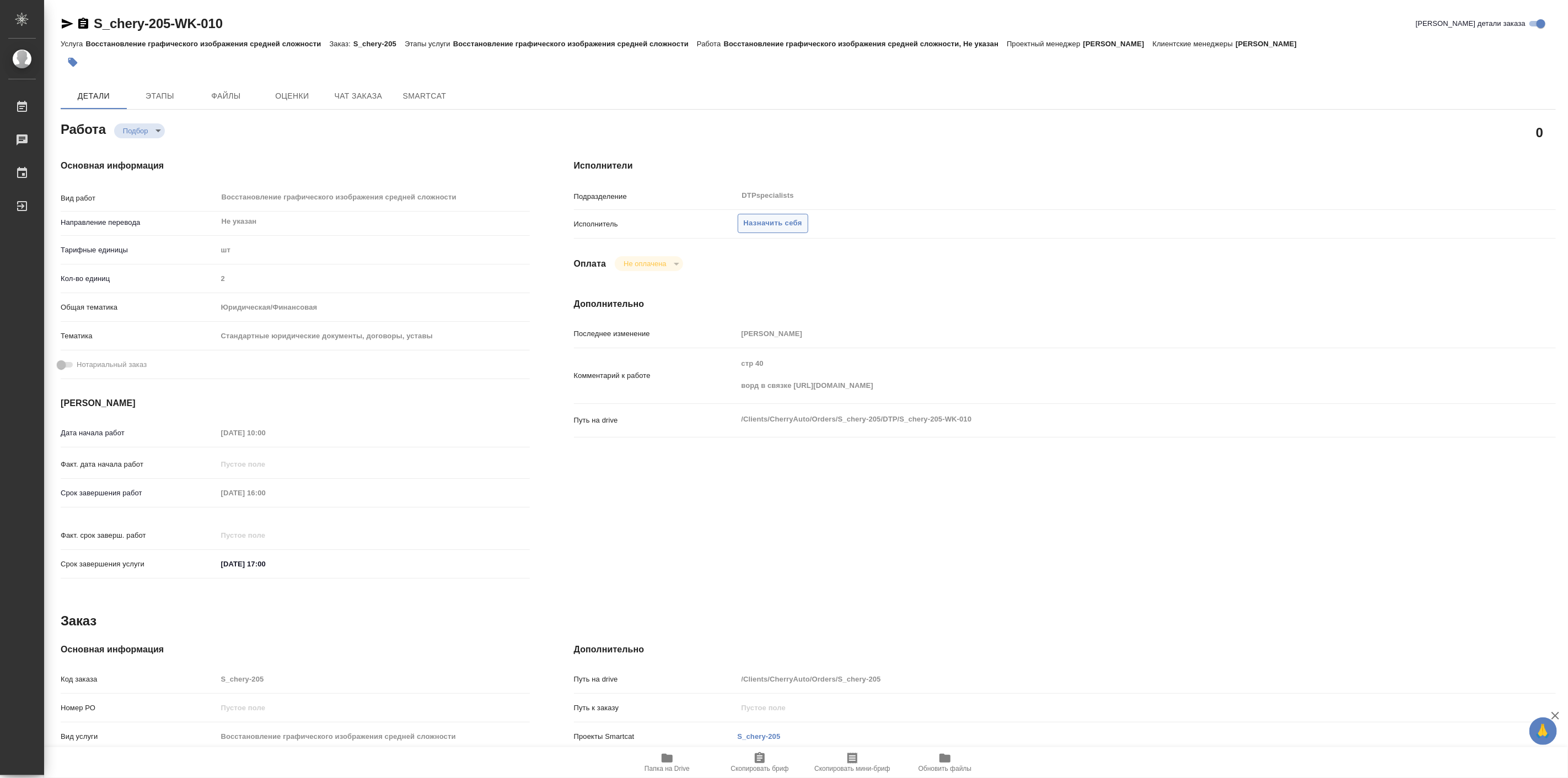
click at [790, 222] on span "Назначить себя" at bounding box center [773, 223] width 58 height 13
type textarea "x"
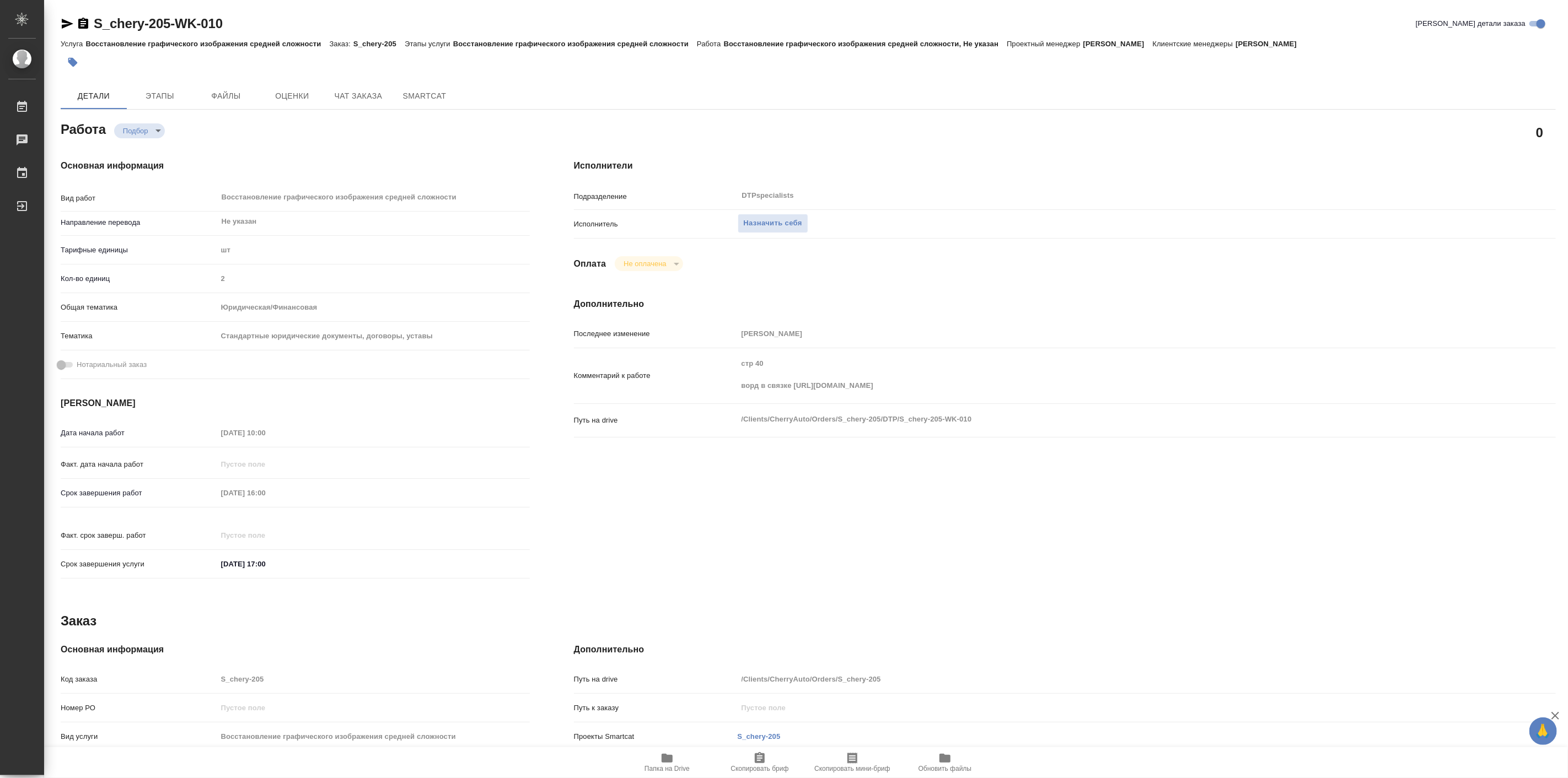
type textarea "x"
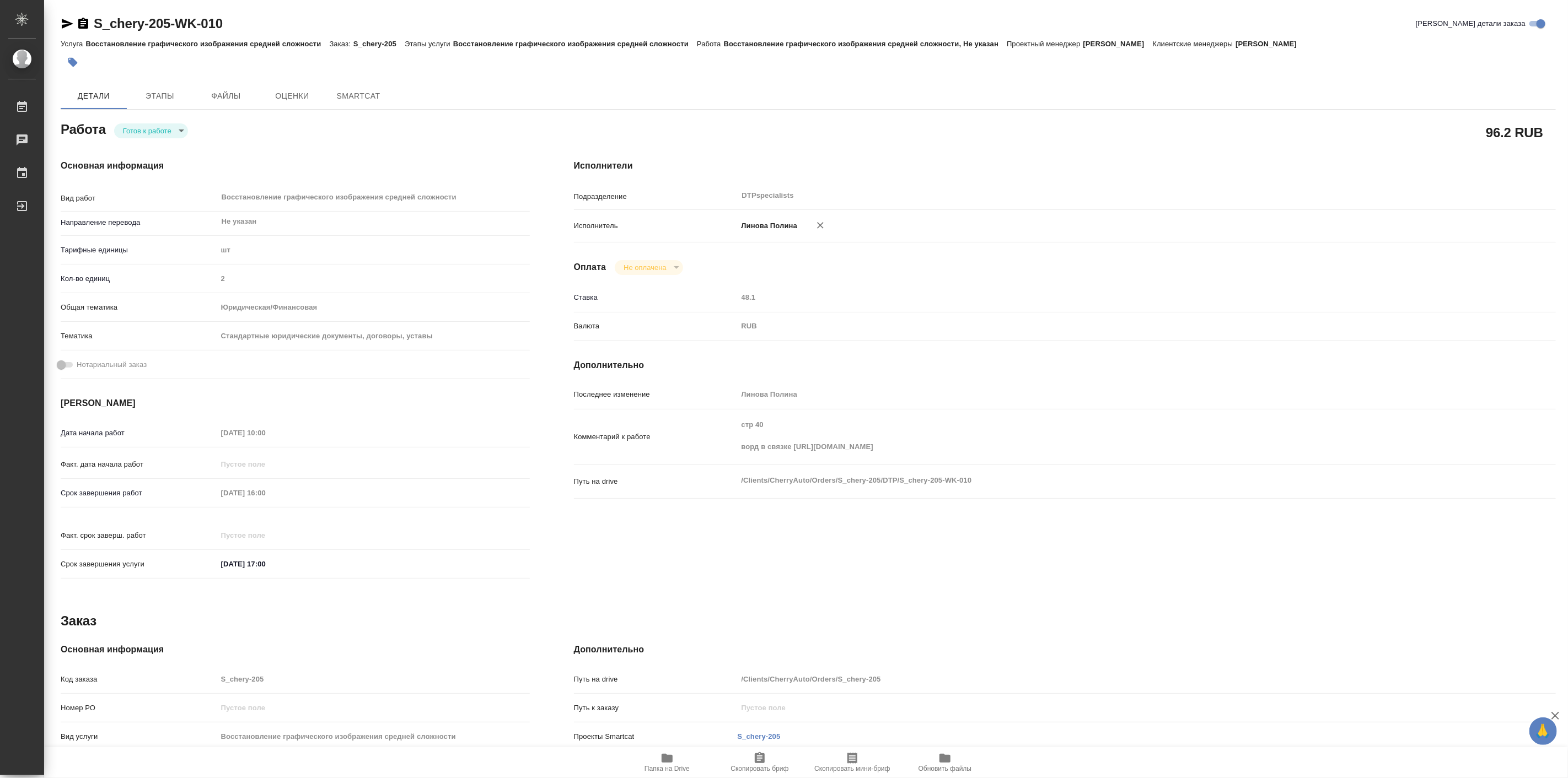
type textarea "x"
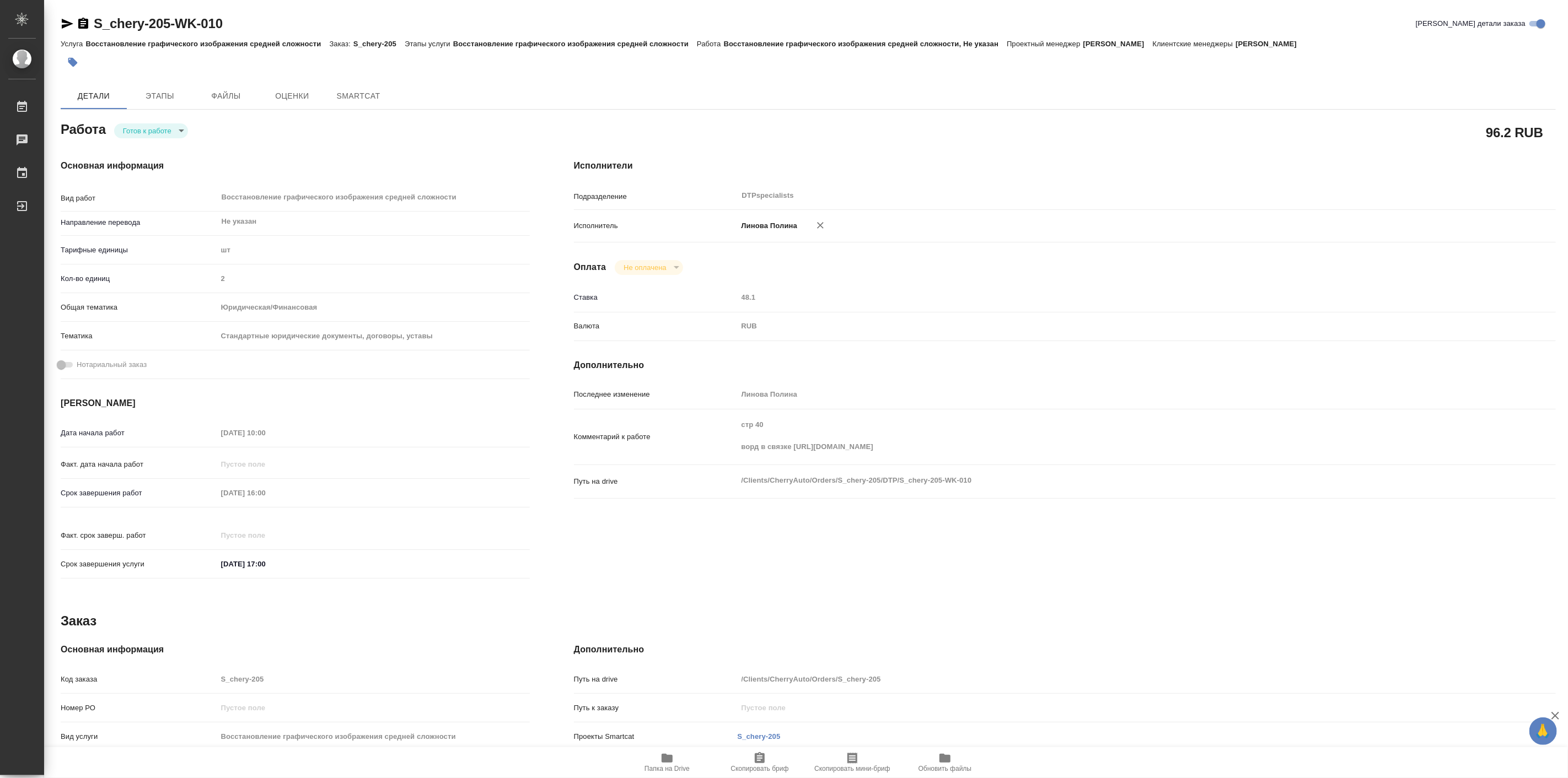
type textarea "x"
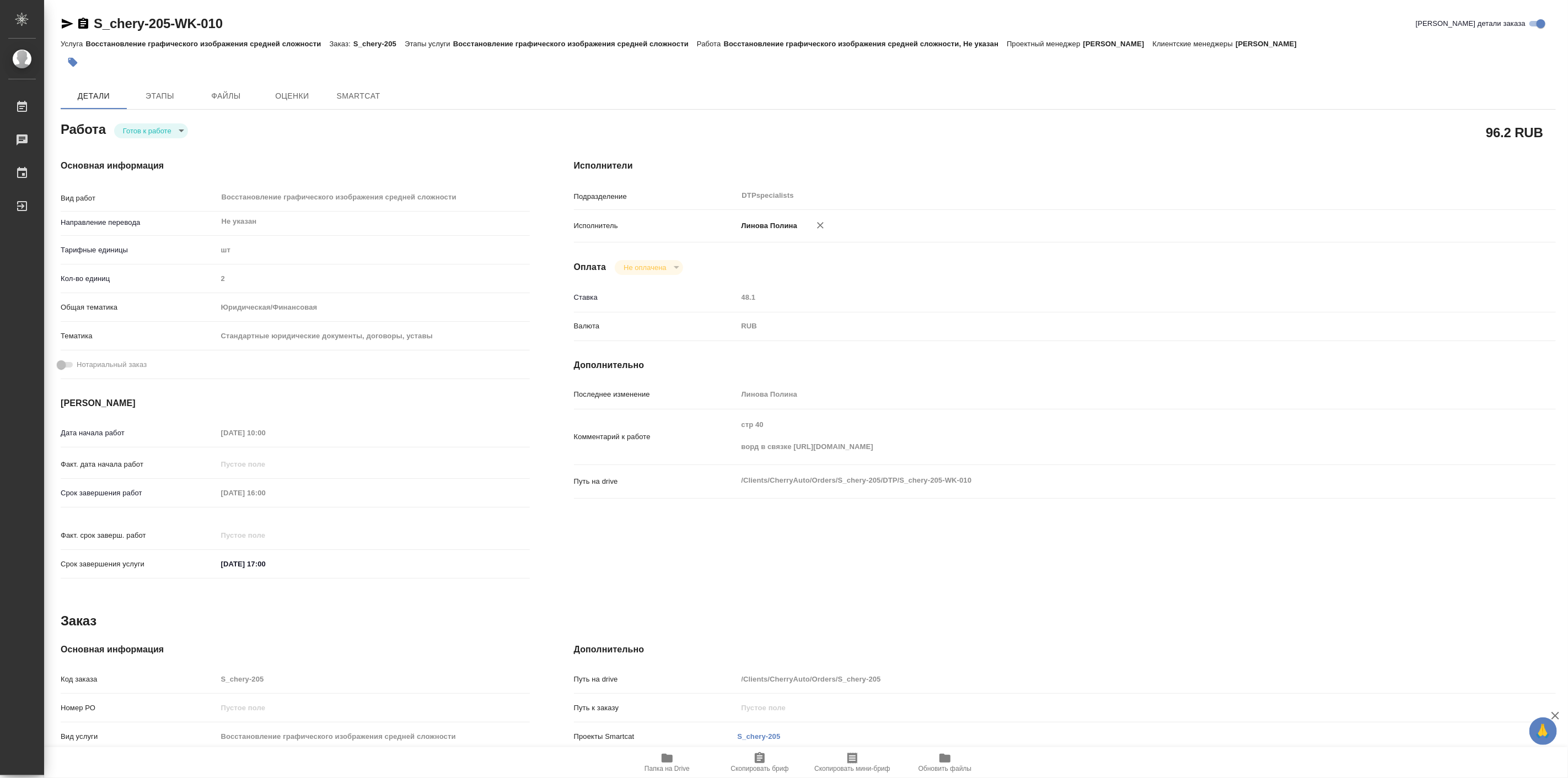
type textarea "x"
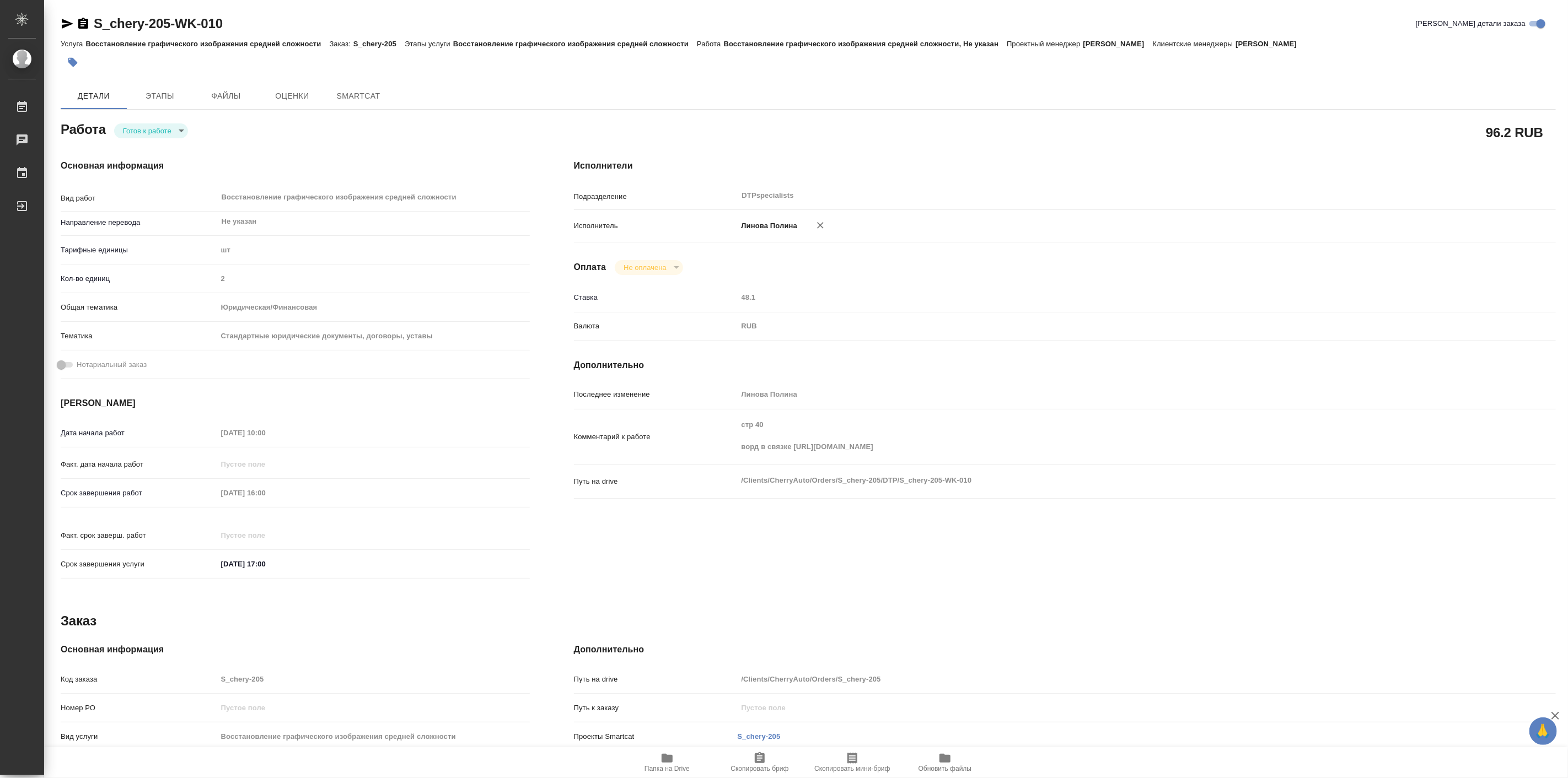
type textarea "x"
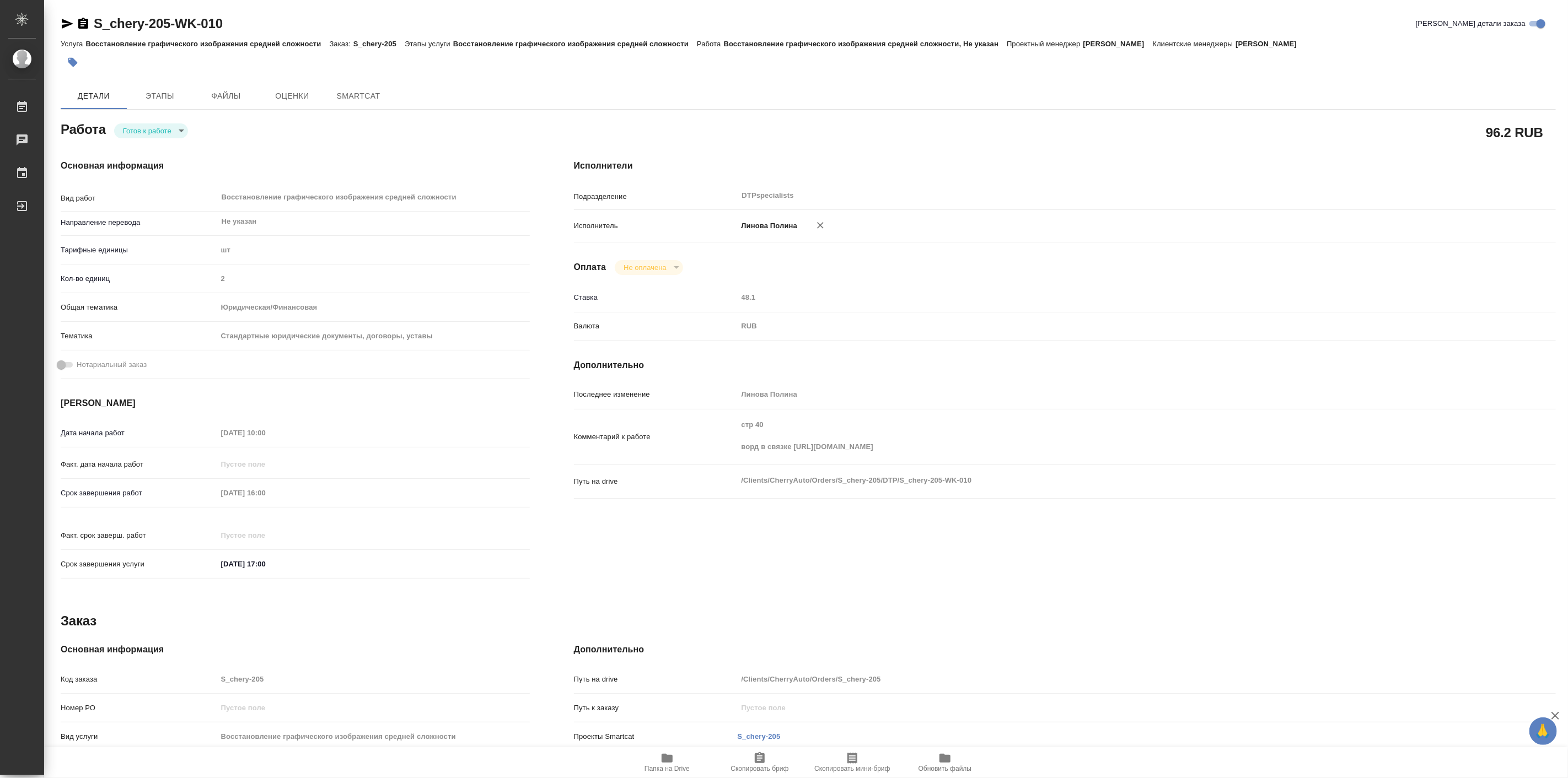
type textarea "x"
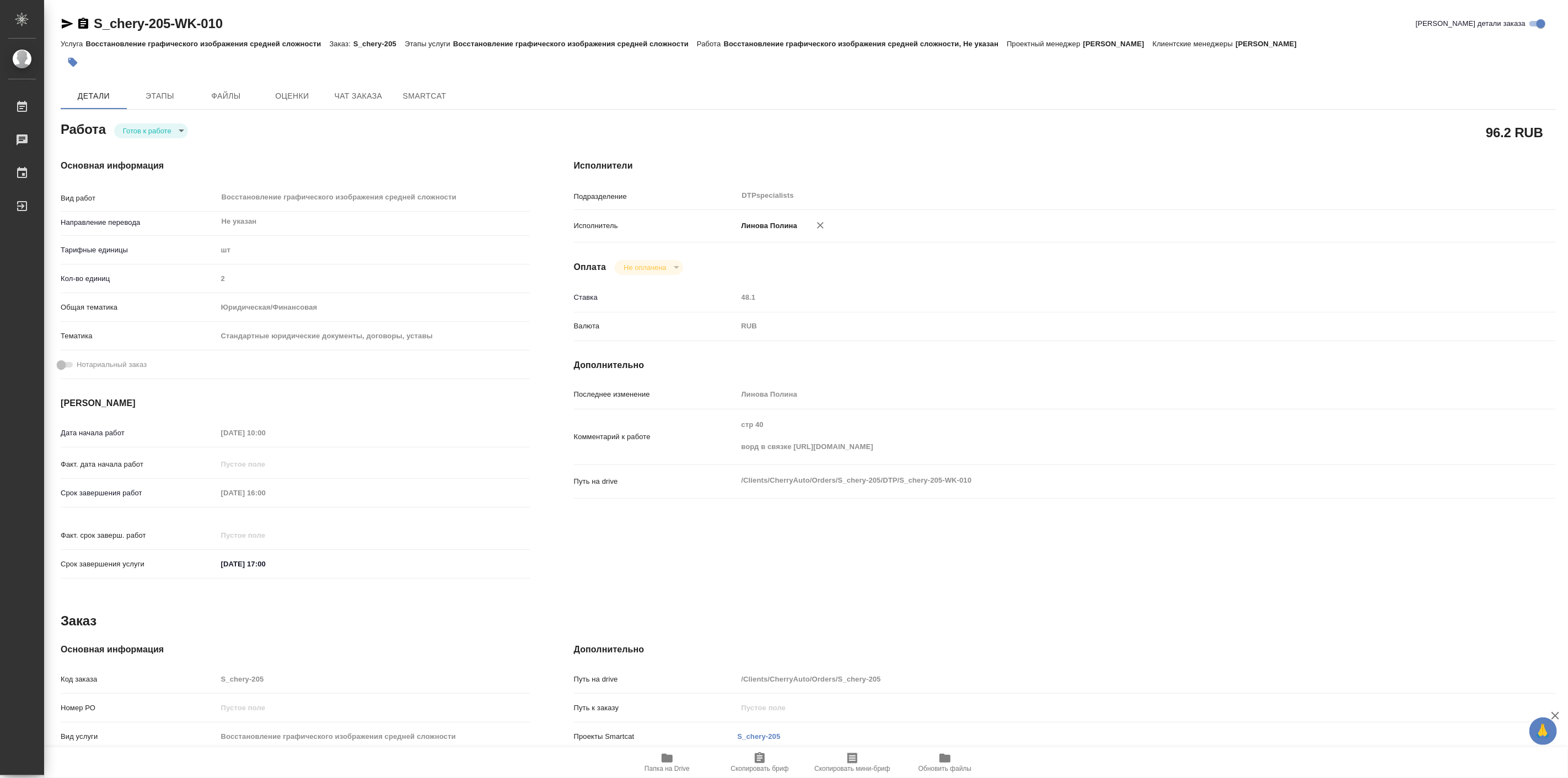
type textarea "x"
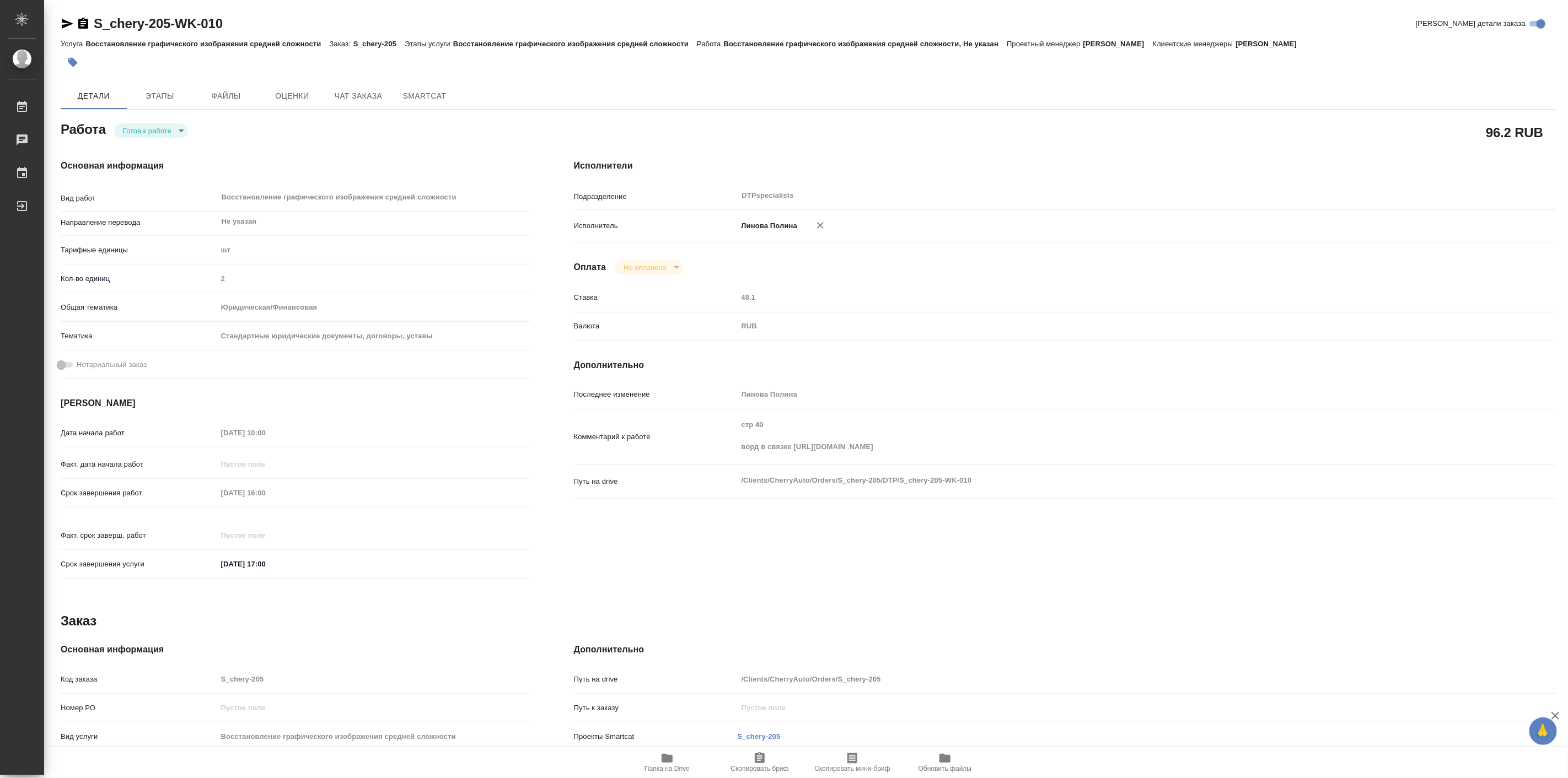
type textarea "x"
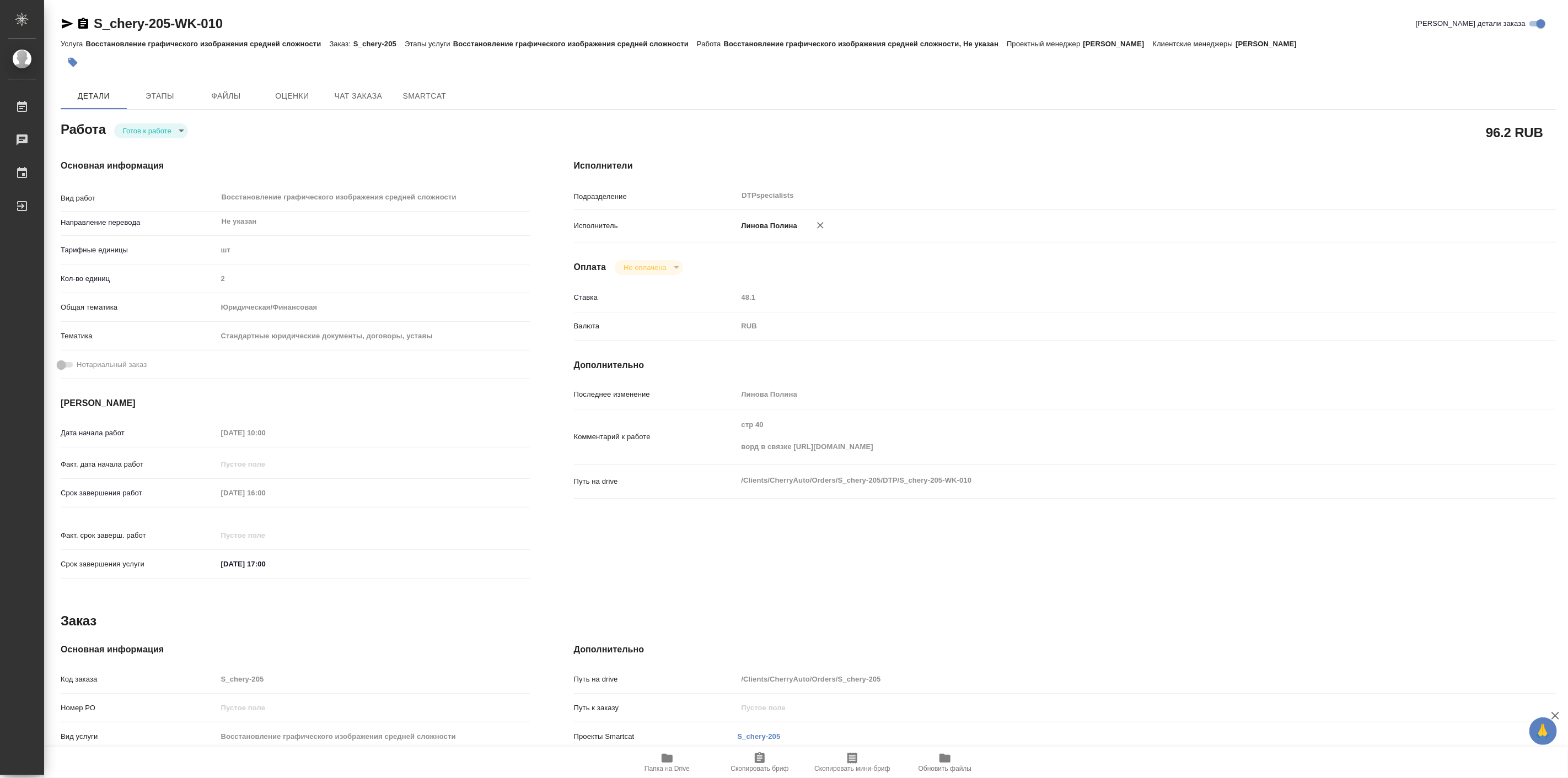
type textarea "x"
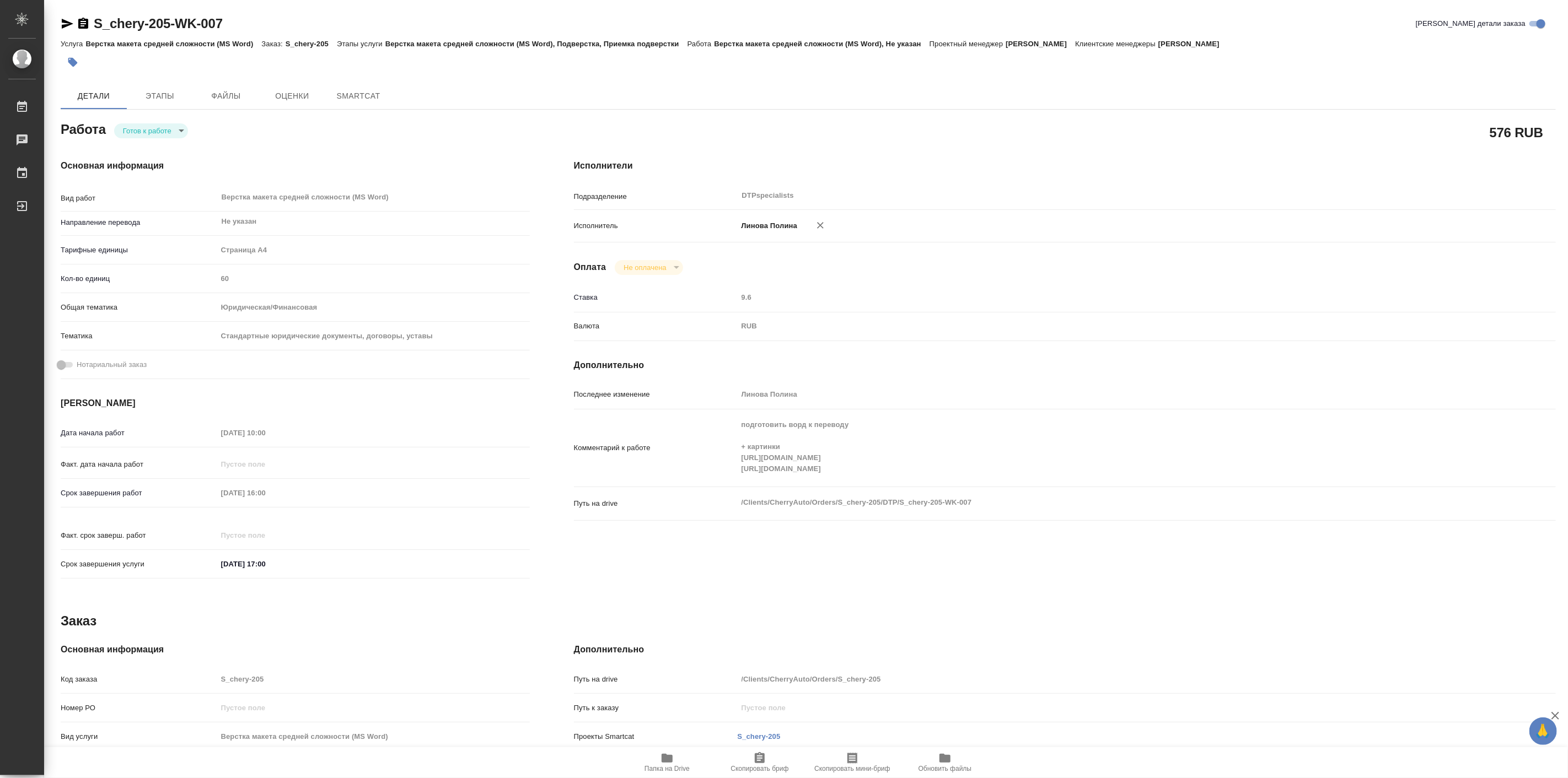
type textarea "x"
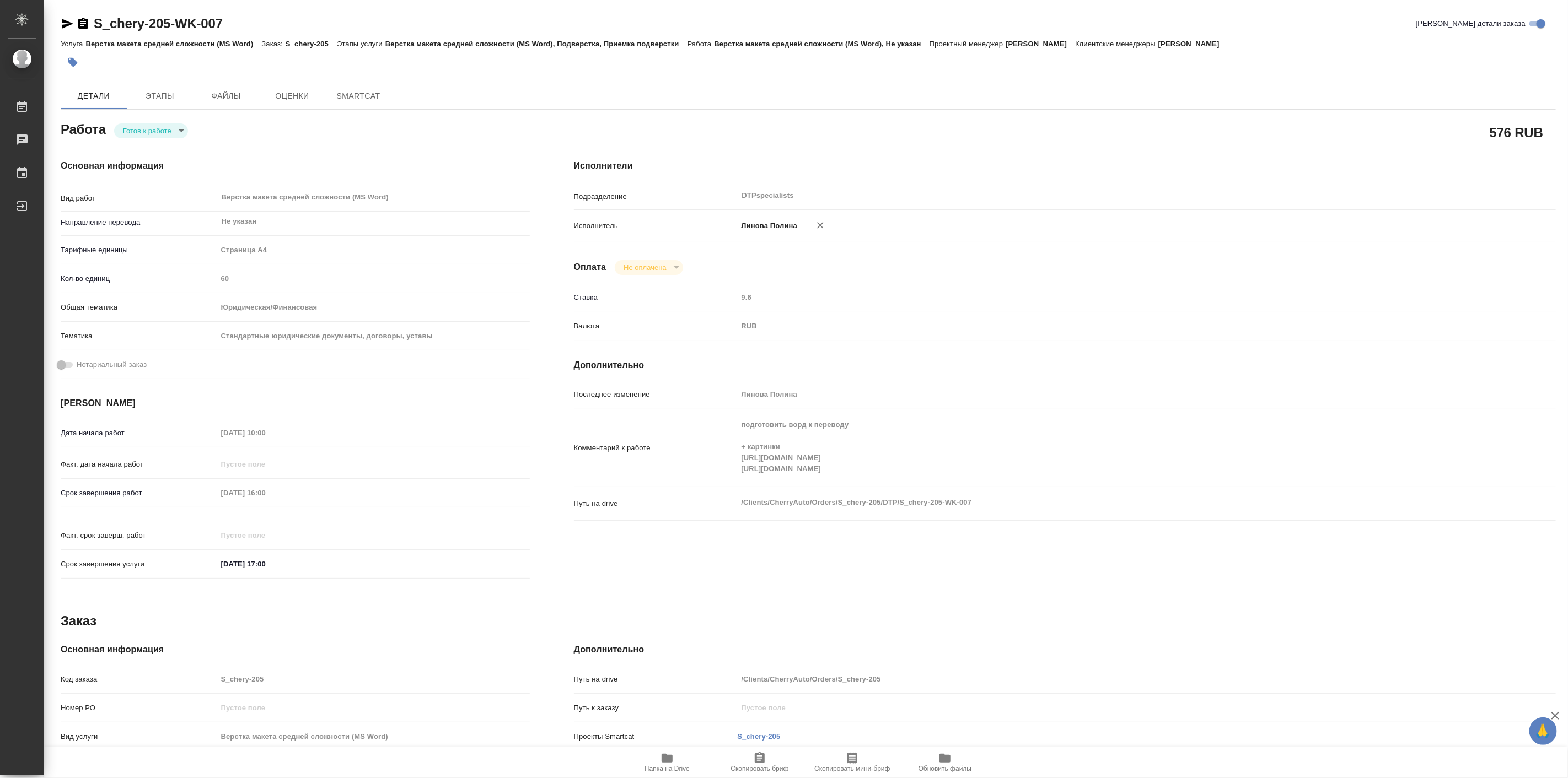
type textarea "x"
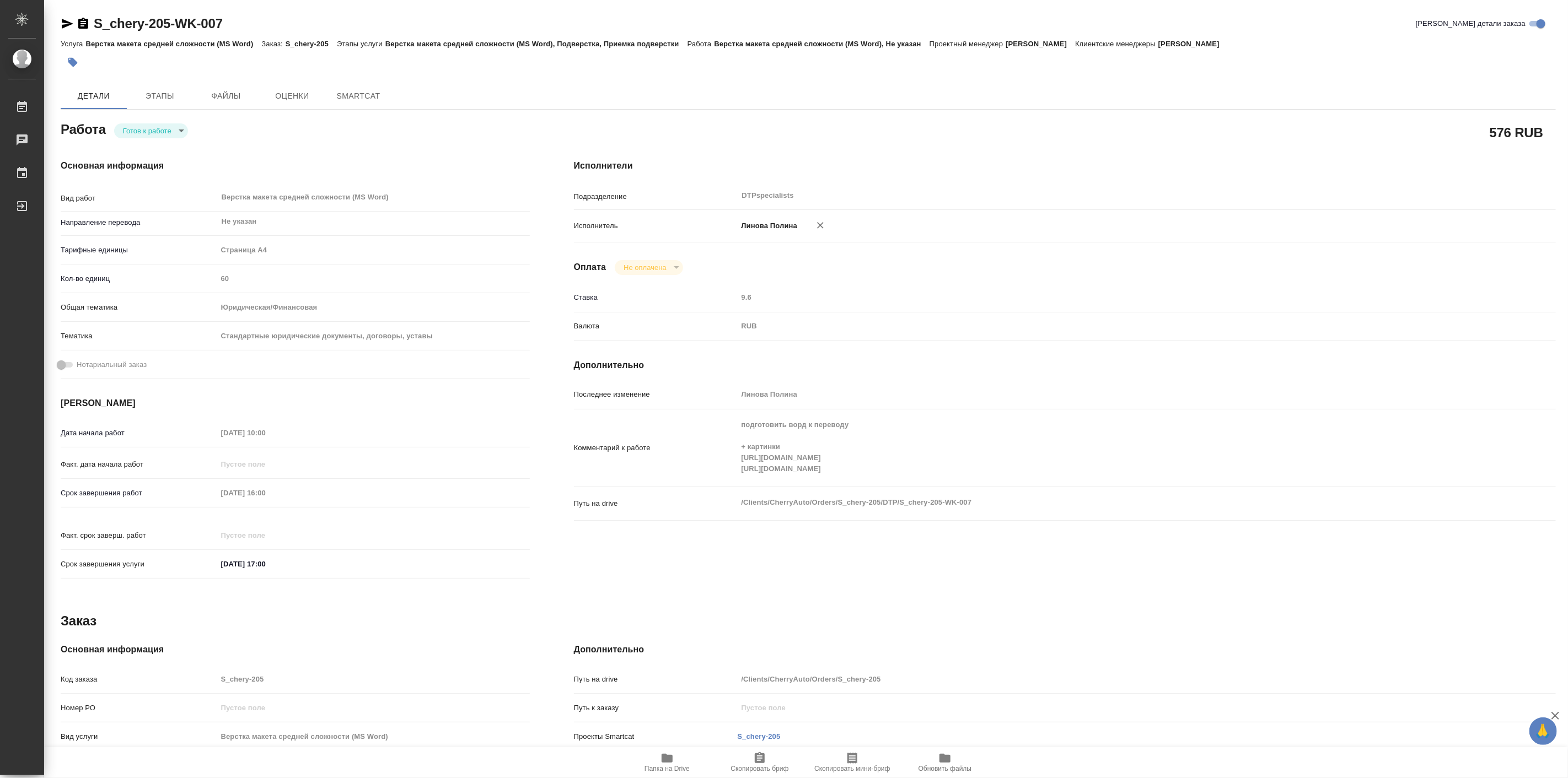
type textarea "x"
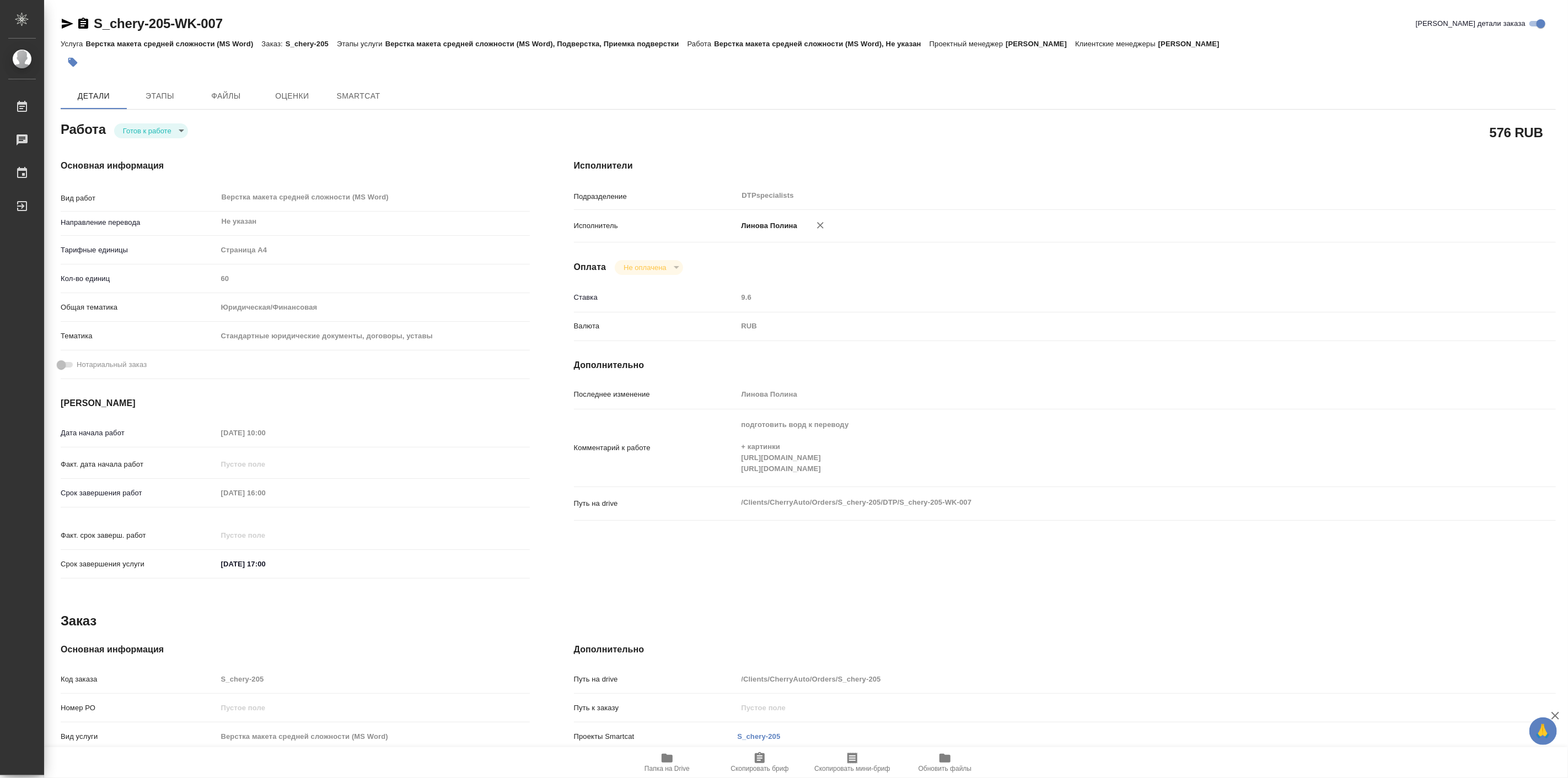
type textarea "x"
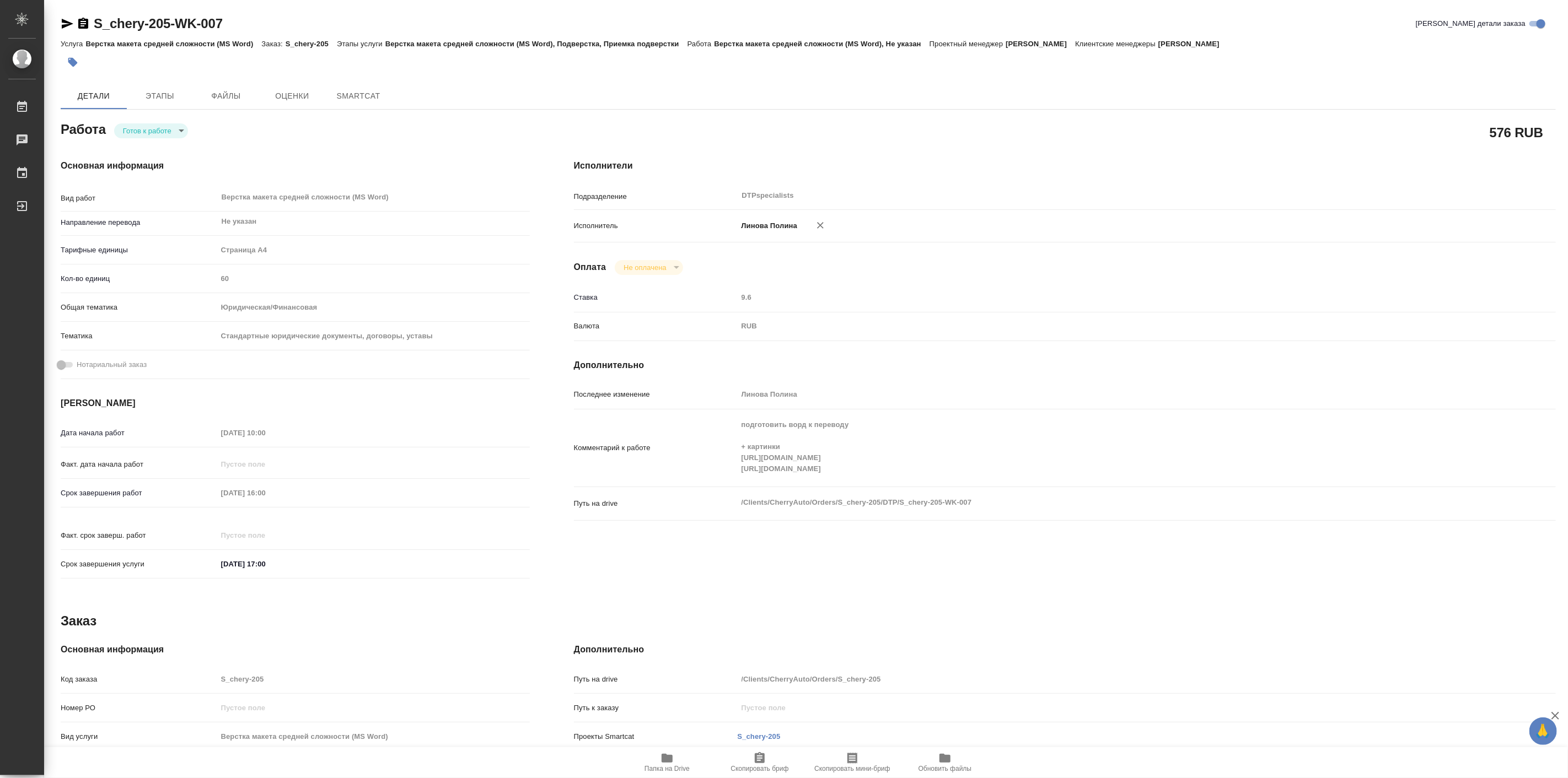
type textarea "x"
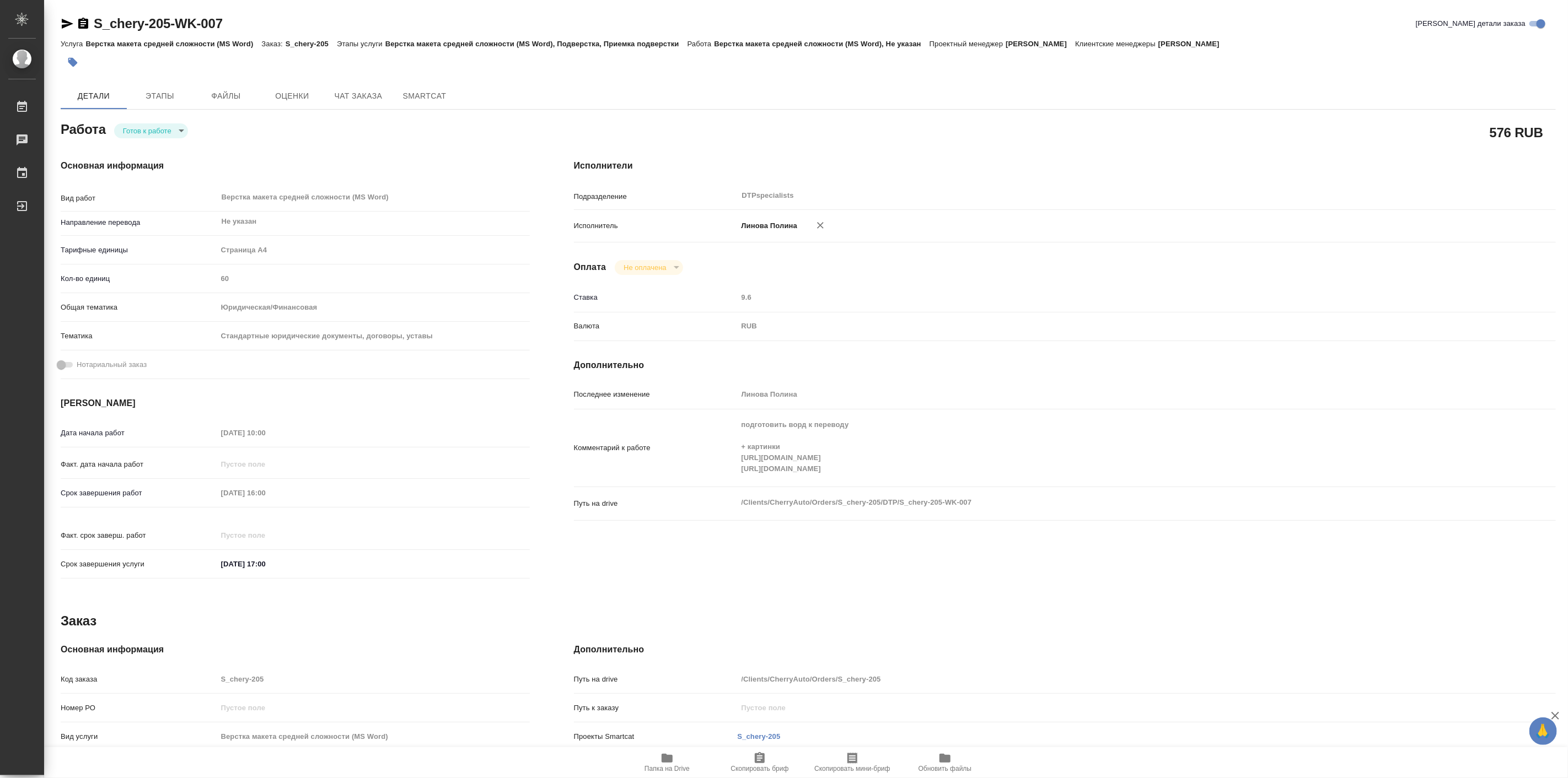
type textarea "x"
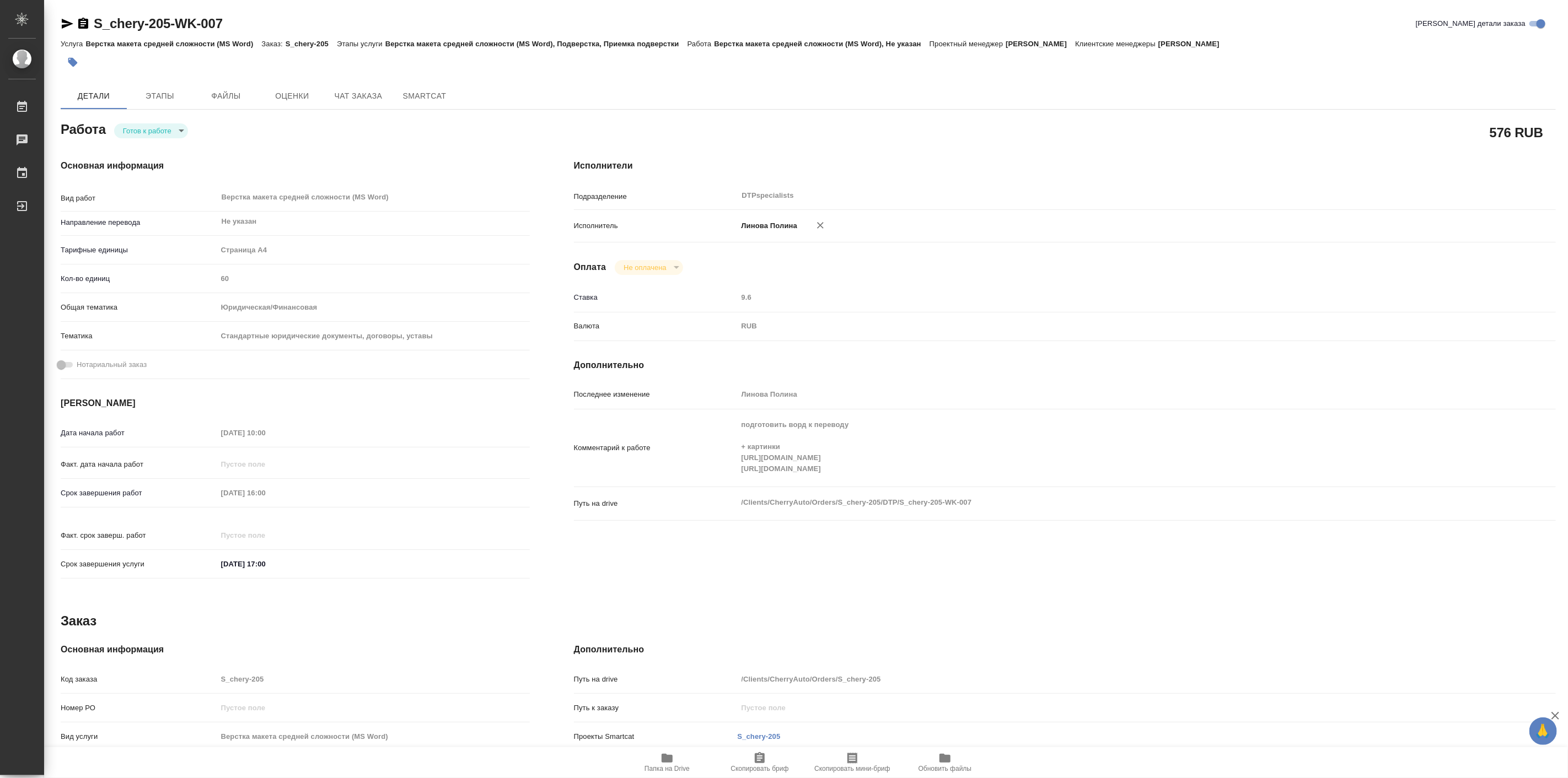
type textarea "x"
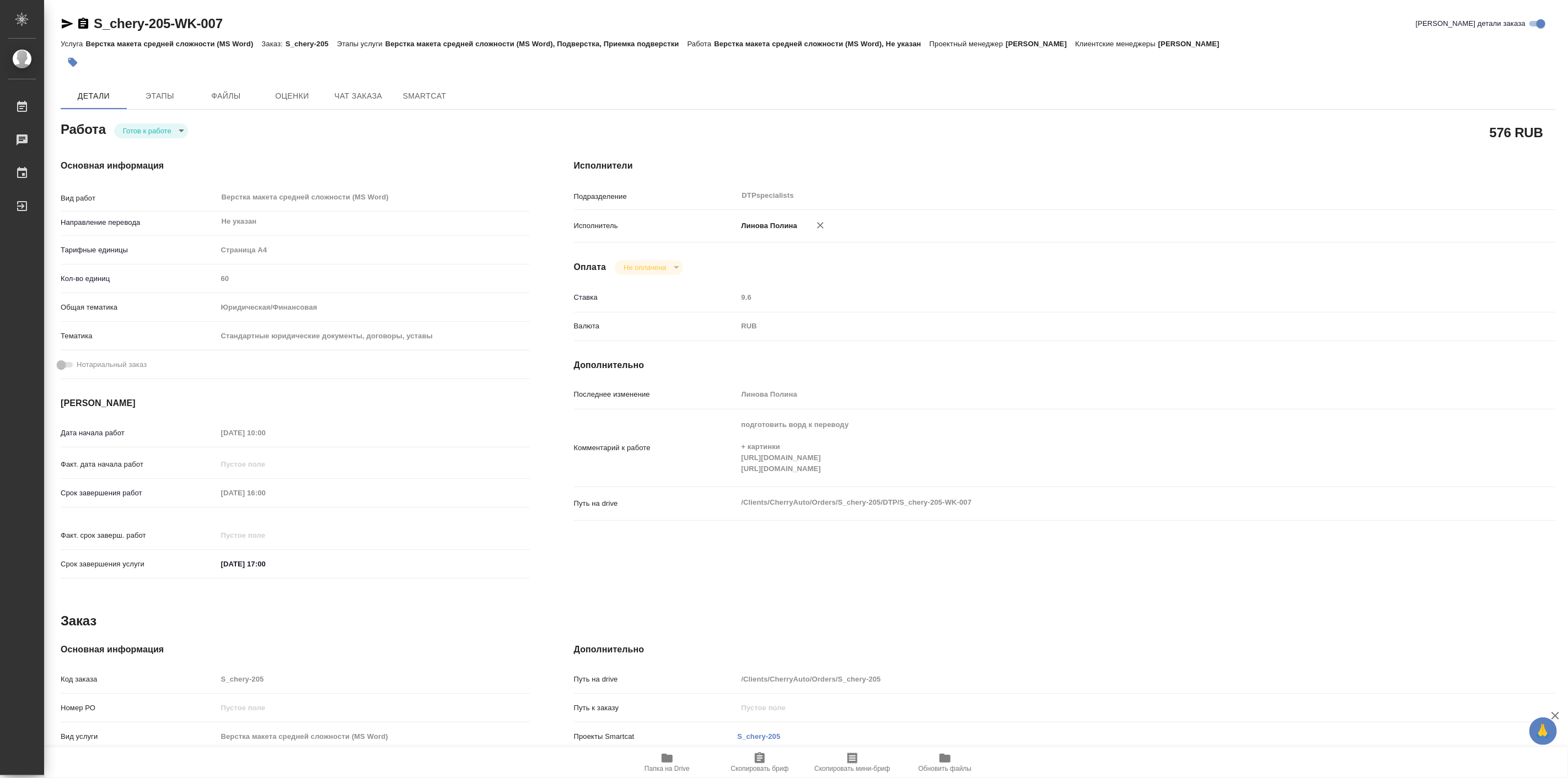
type textarea "x"
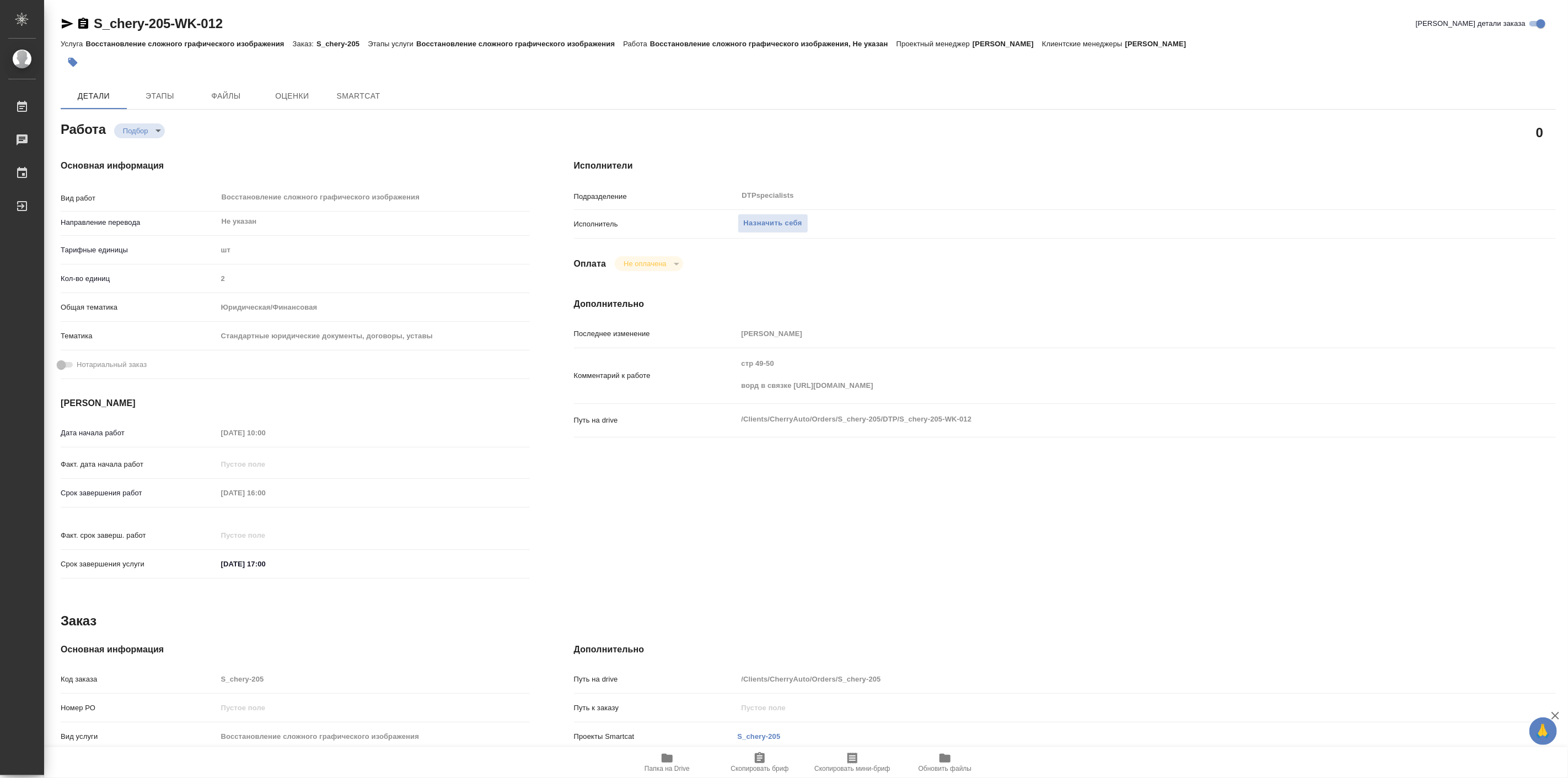
type textarea "x"
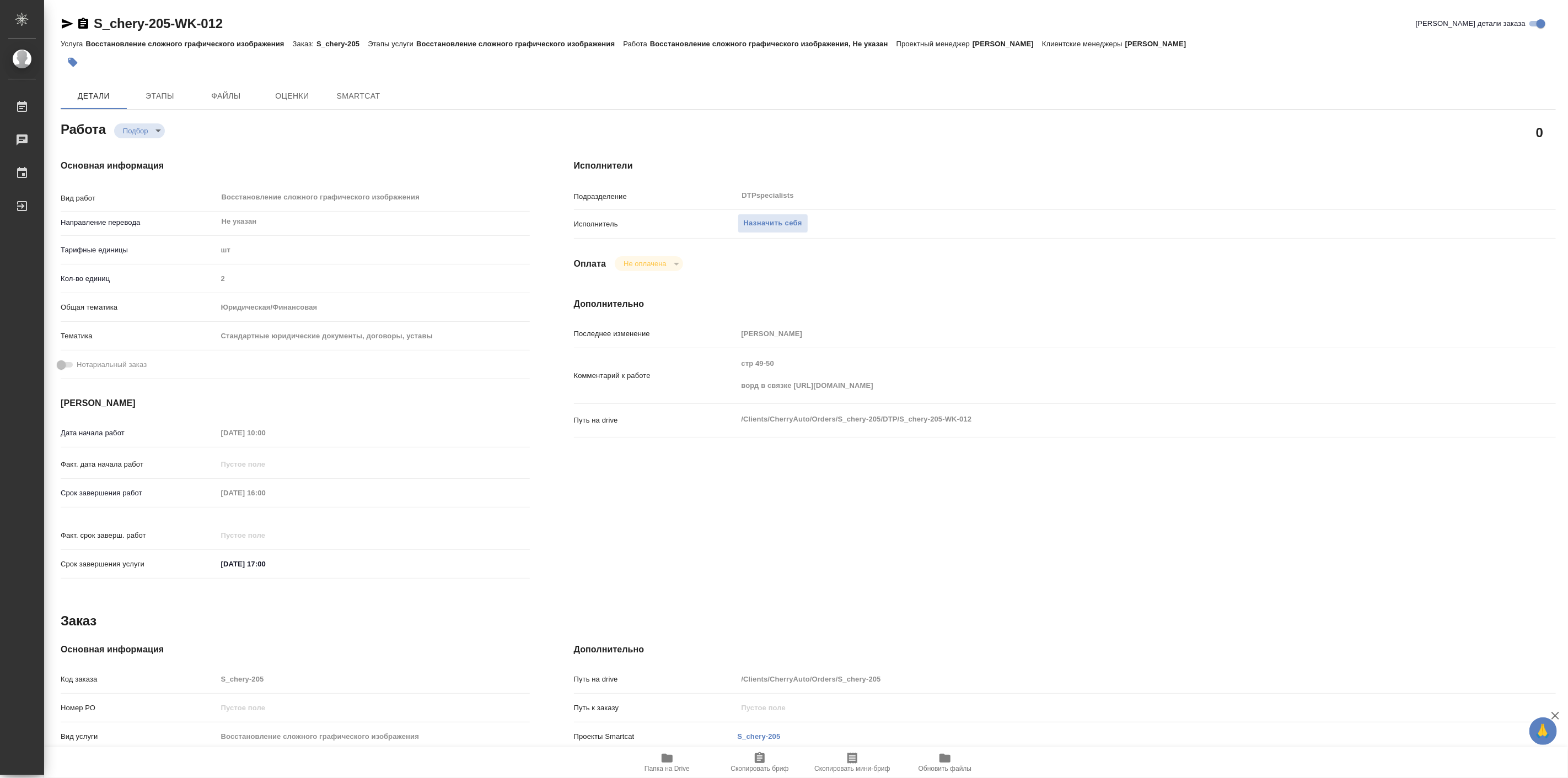
type textarea "x"
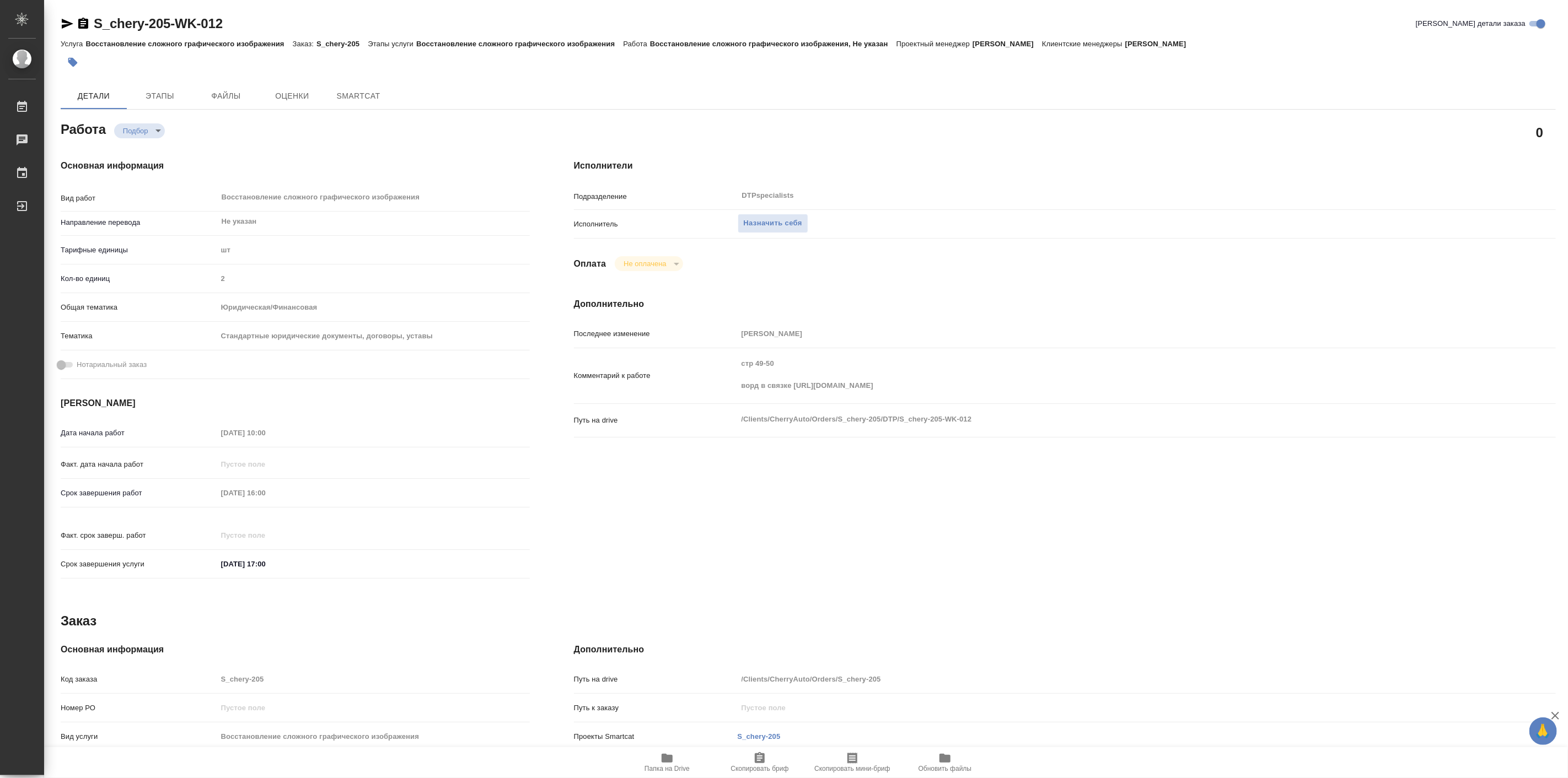
type textarea "x"
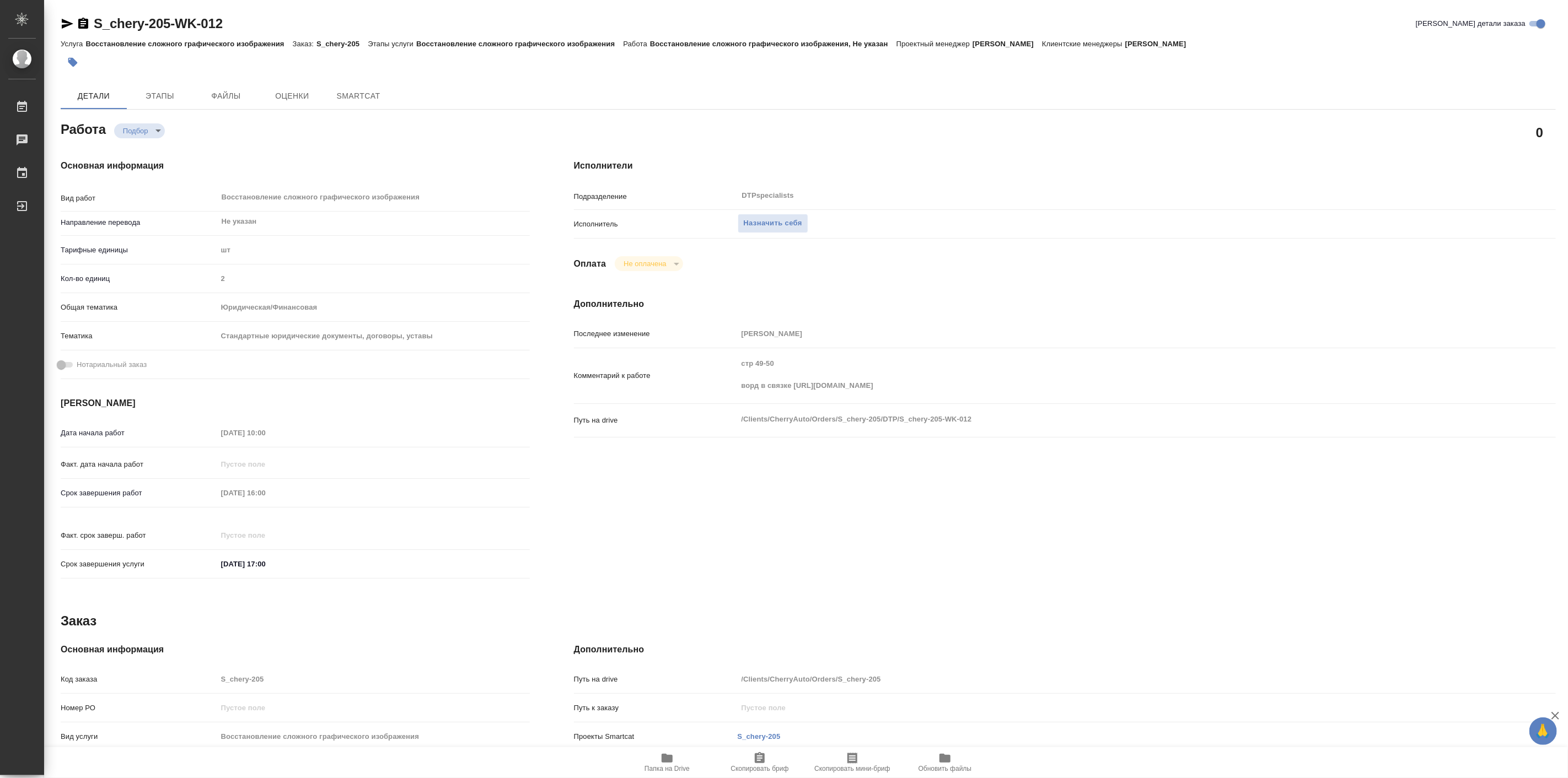
type textarea "x"
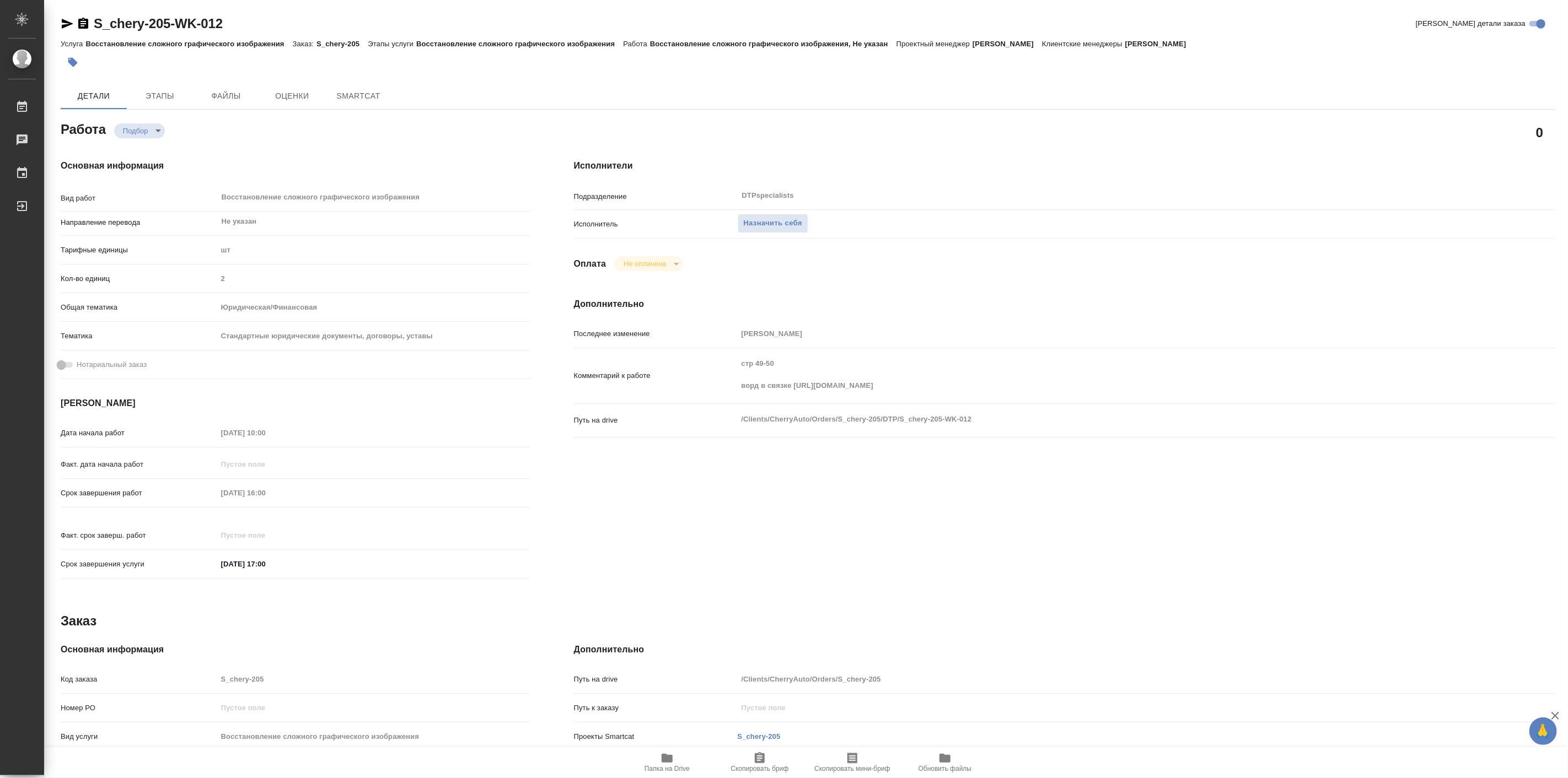
type textarea "x"
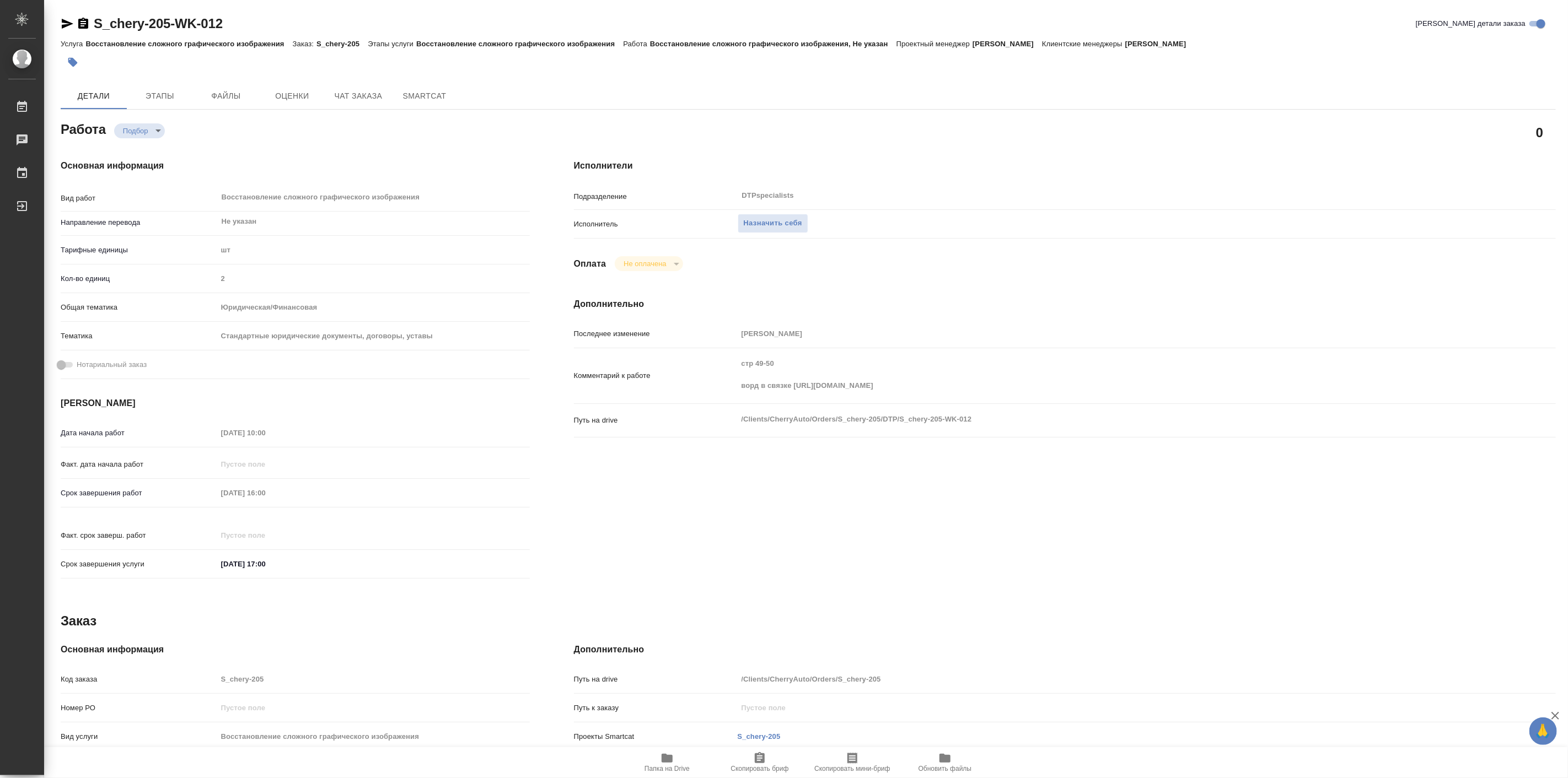
type textarea "x"
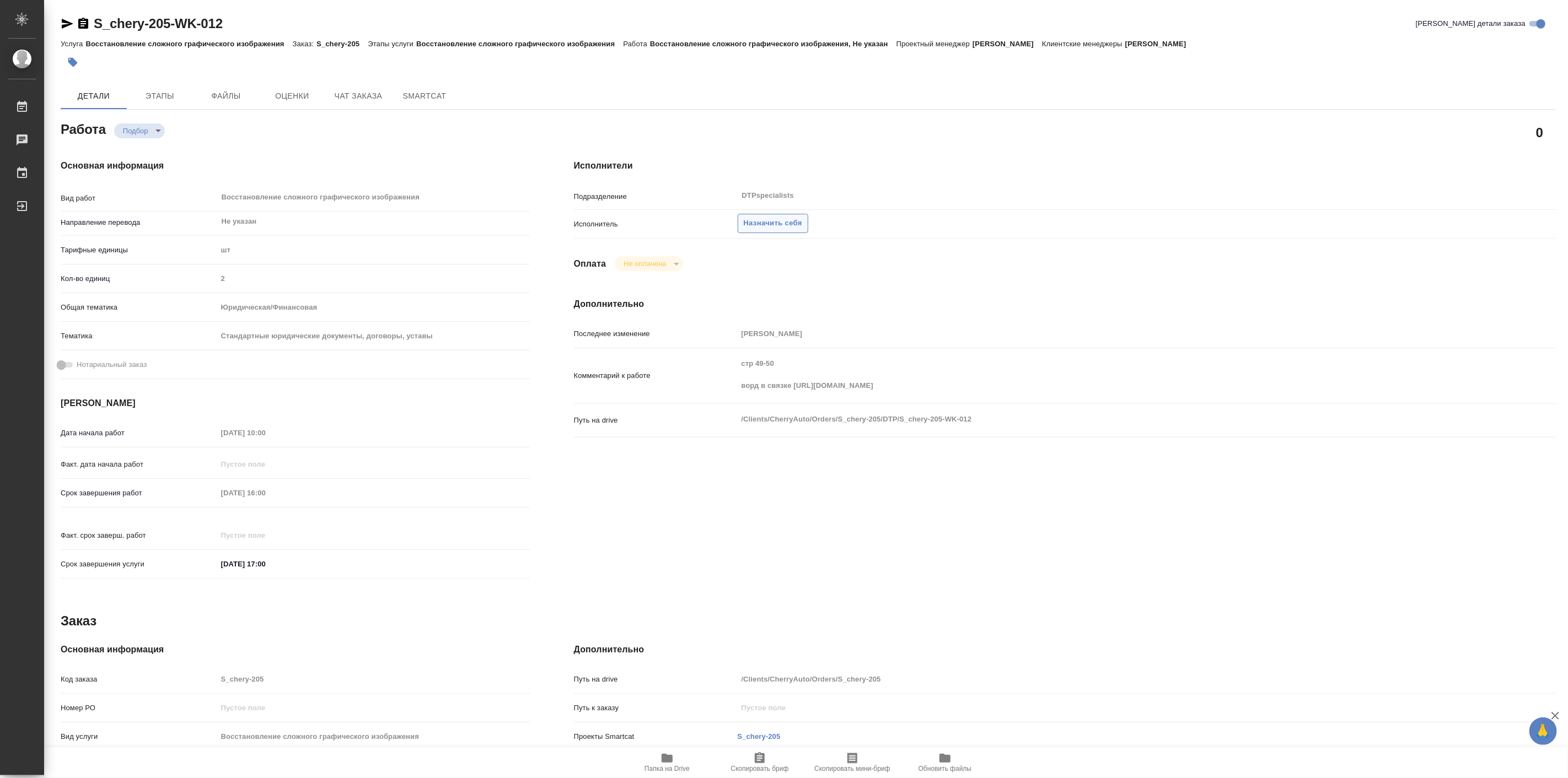
click at [781, 220] on span "Назначить себя" at bounding box center [773, 223] width 58 height 13
type textarea "x"
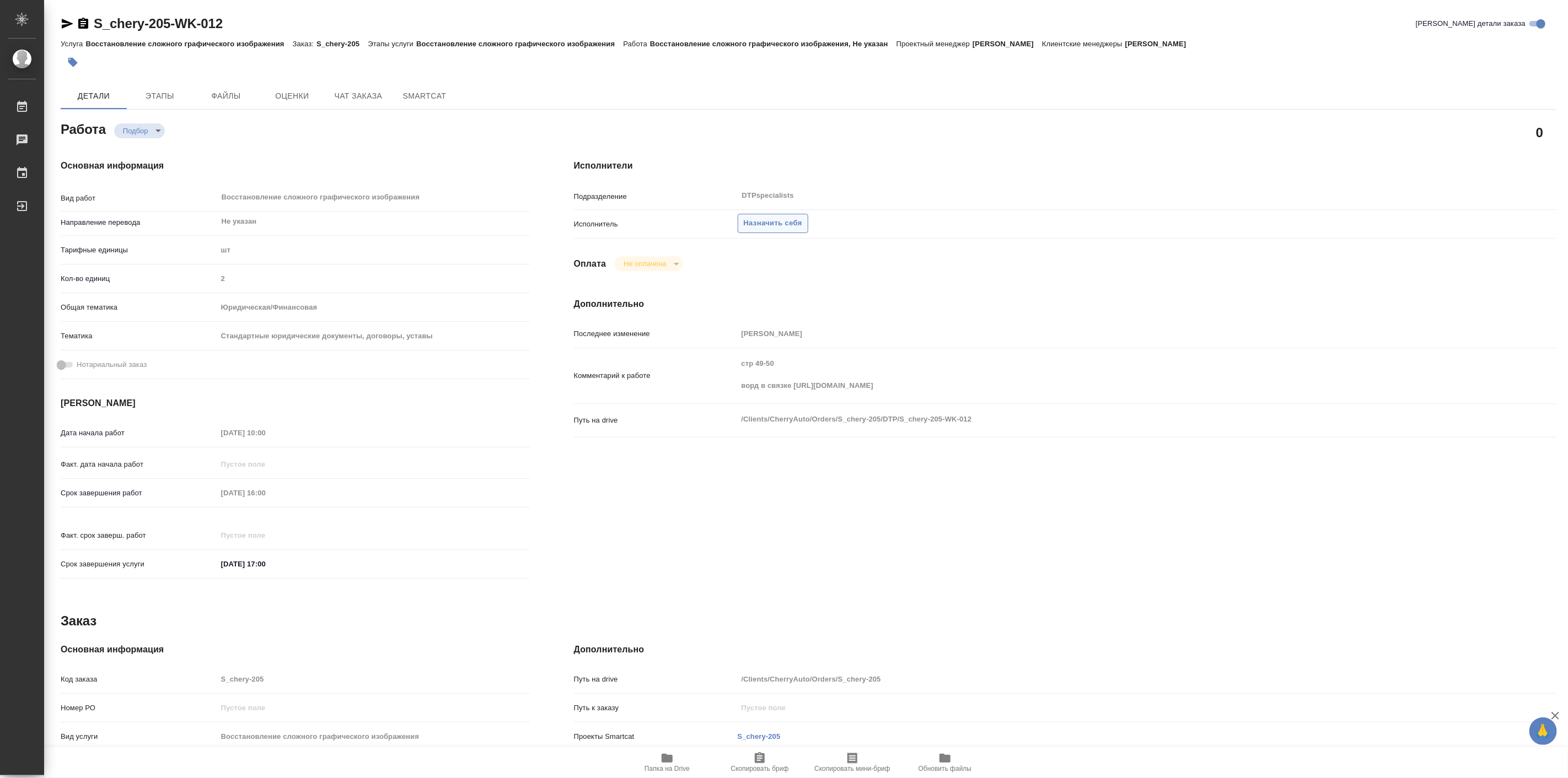
type textarea "x"
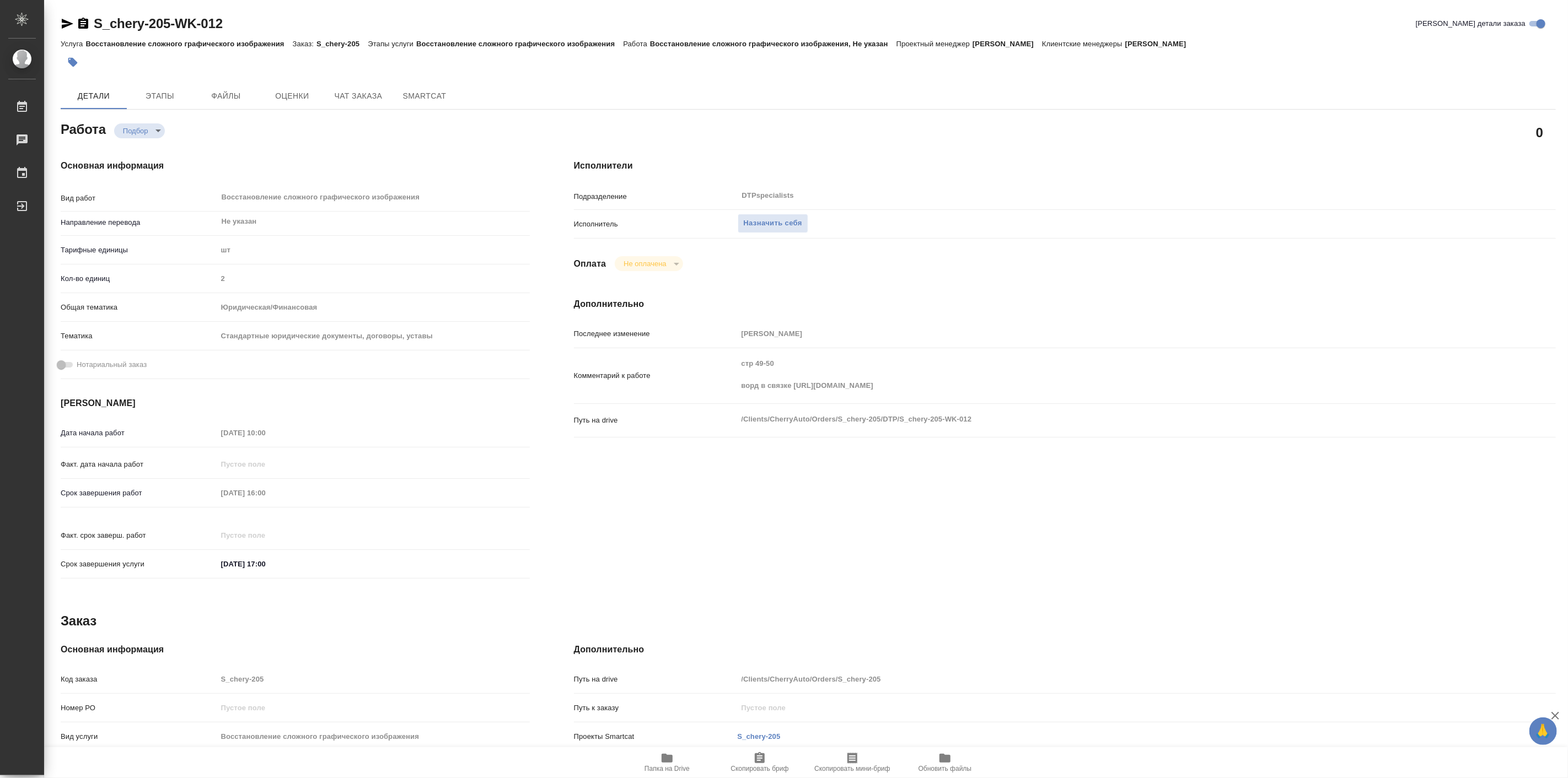
type textarea "x"
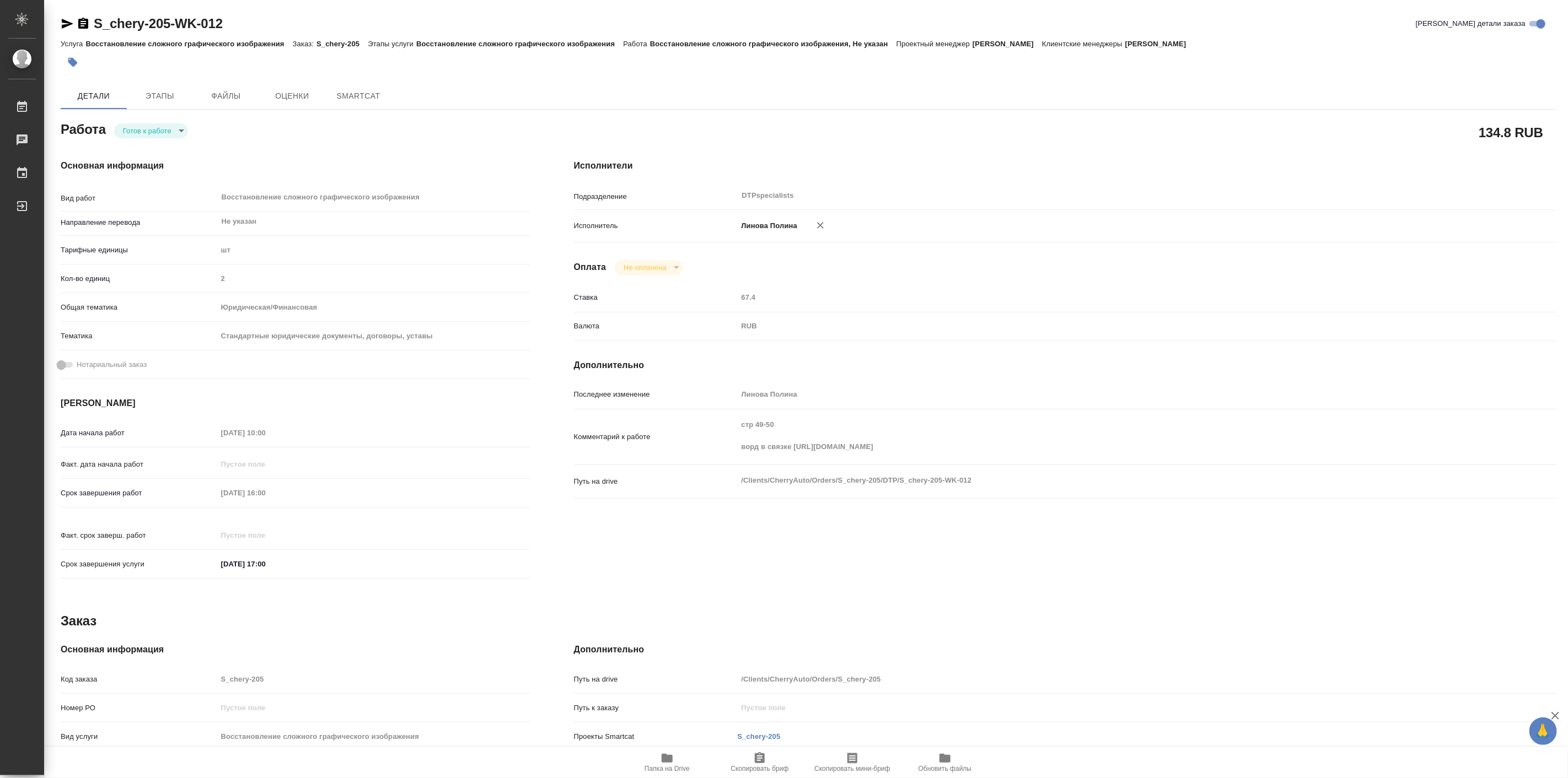
type textarea "x"
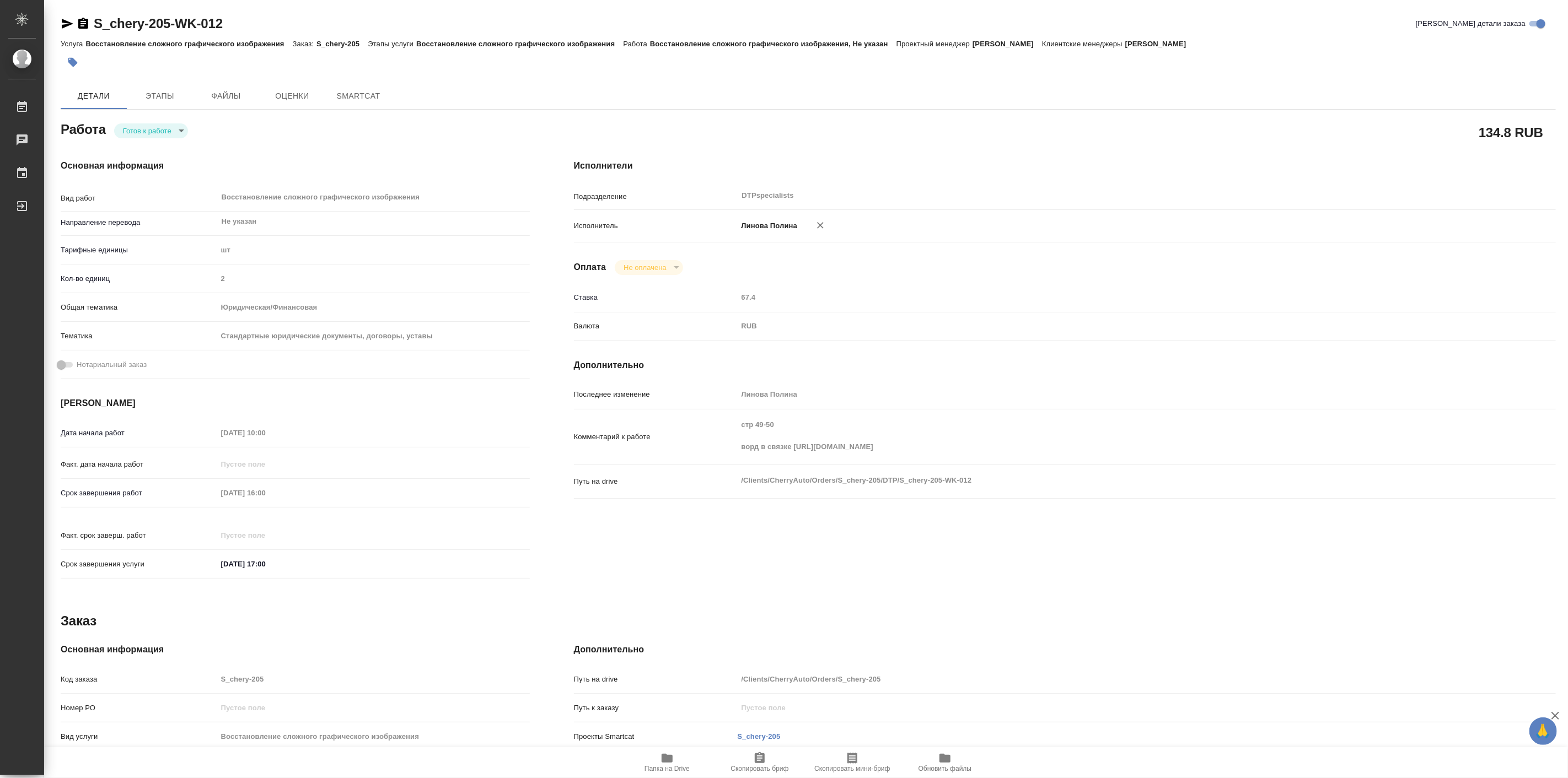
type textarea "x"
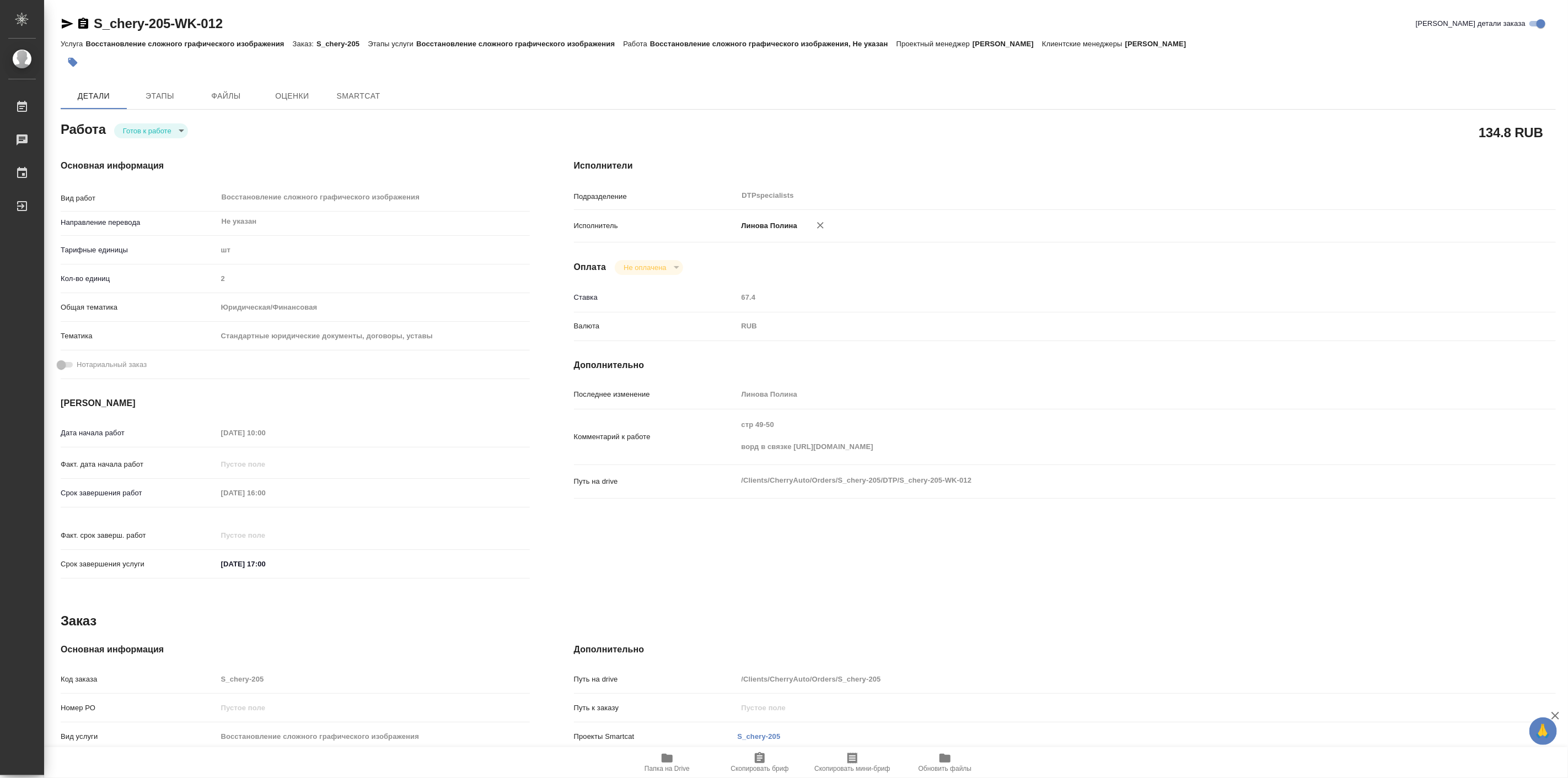
type textarea "x"
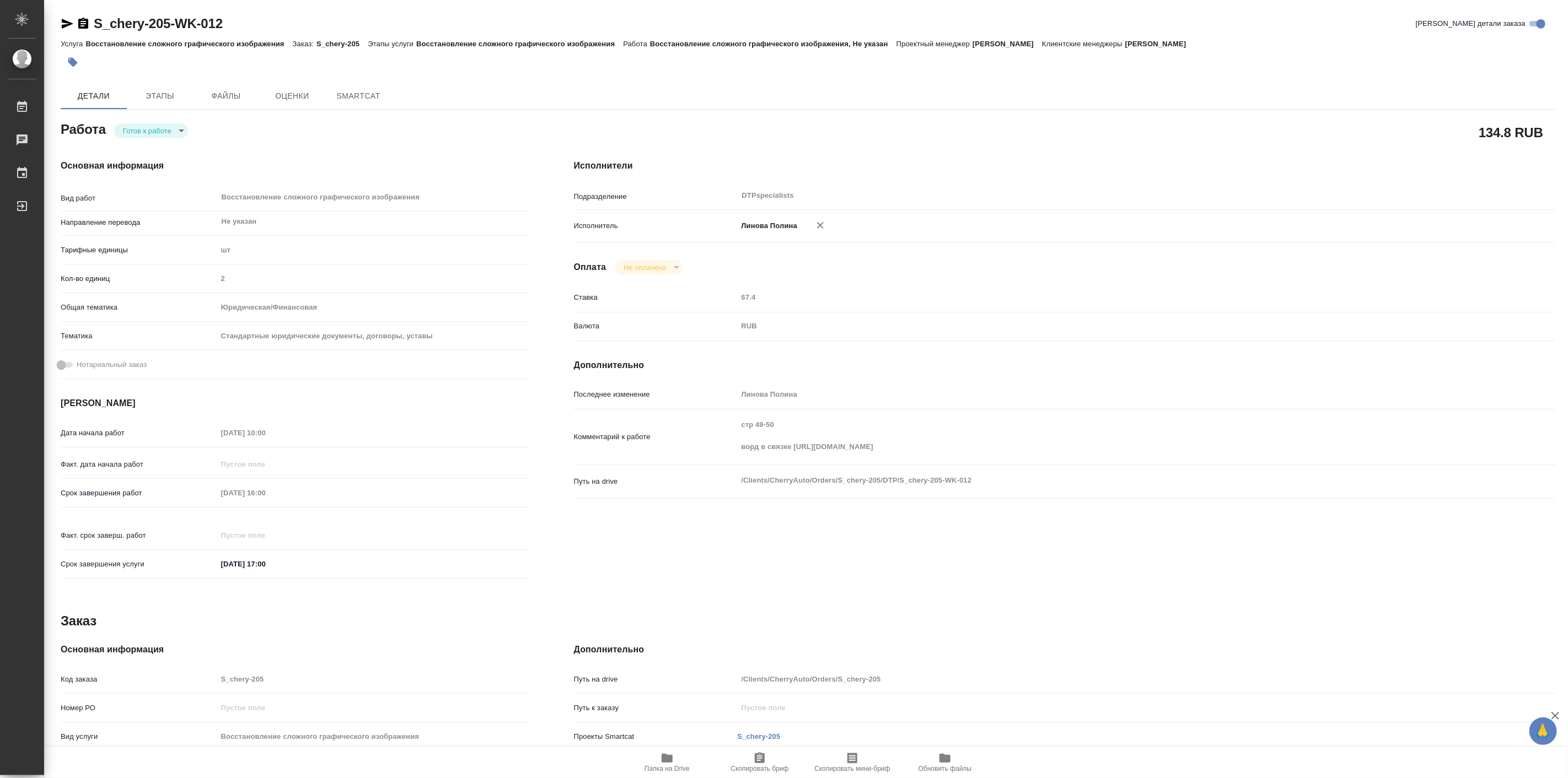
type textarea "x"
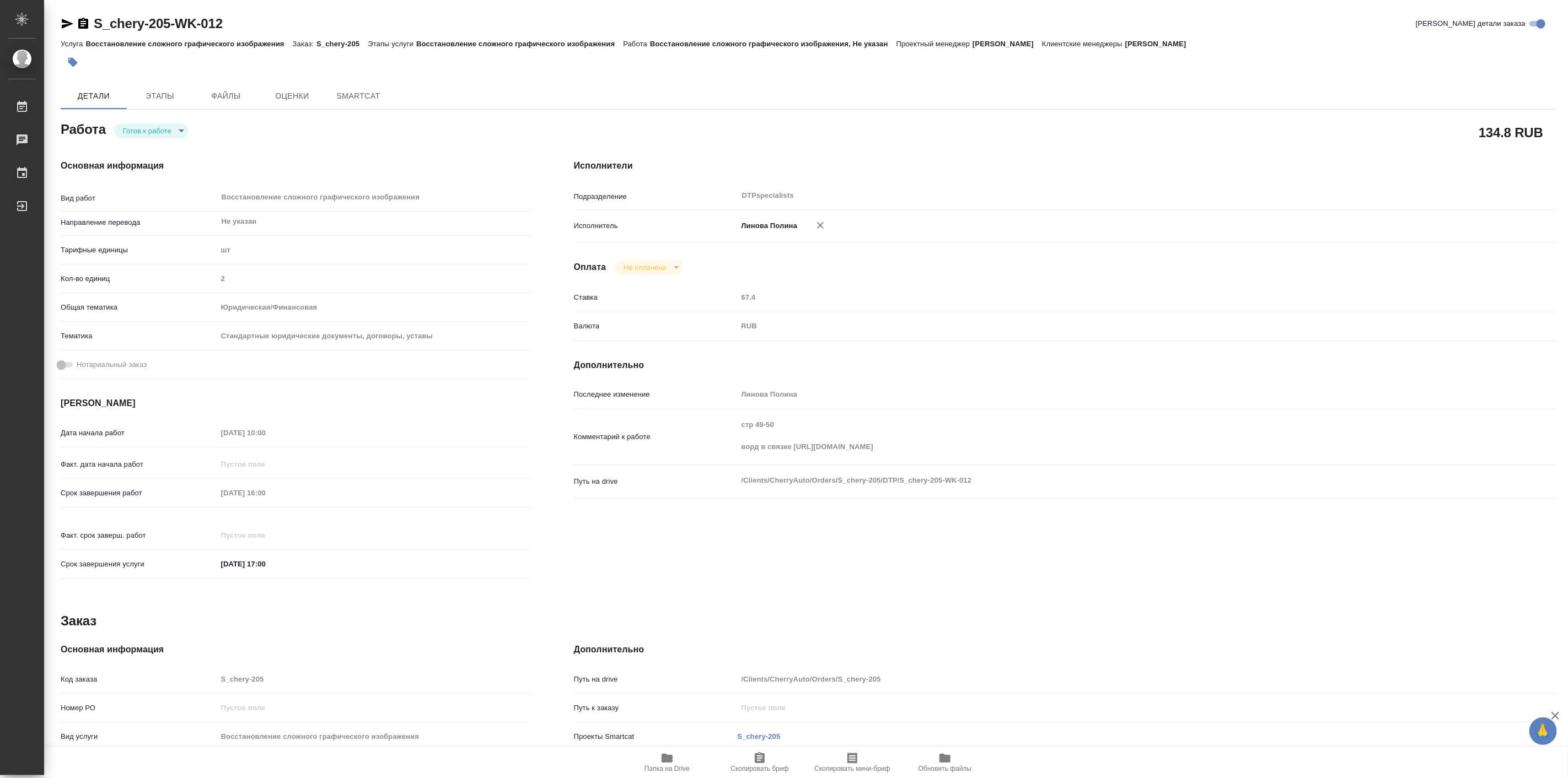
type textarea "x"
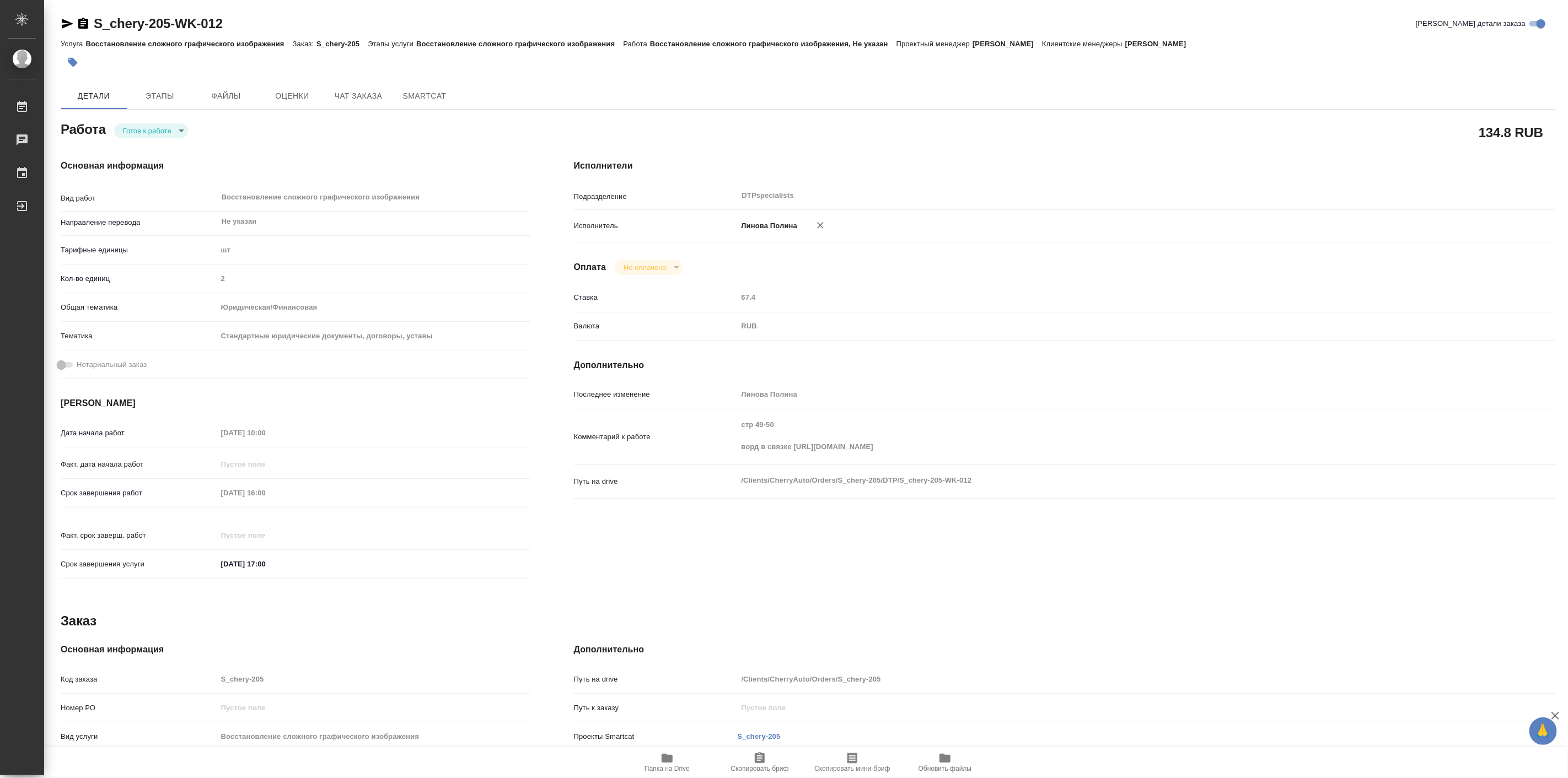
type textarea "x"
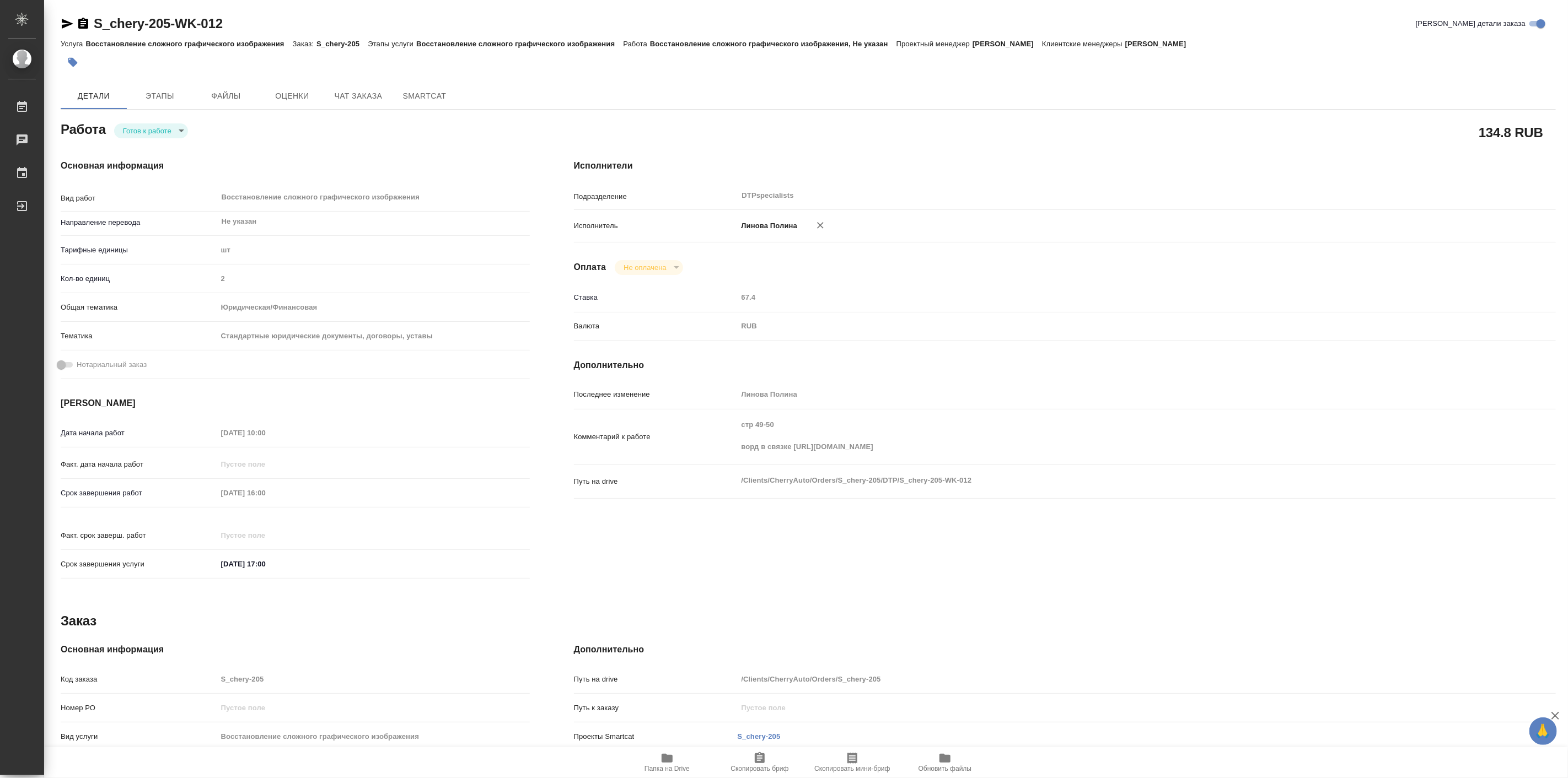
type textarea "x"
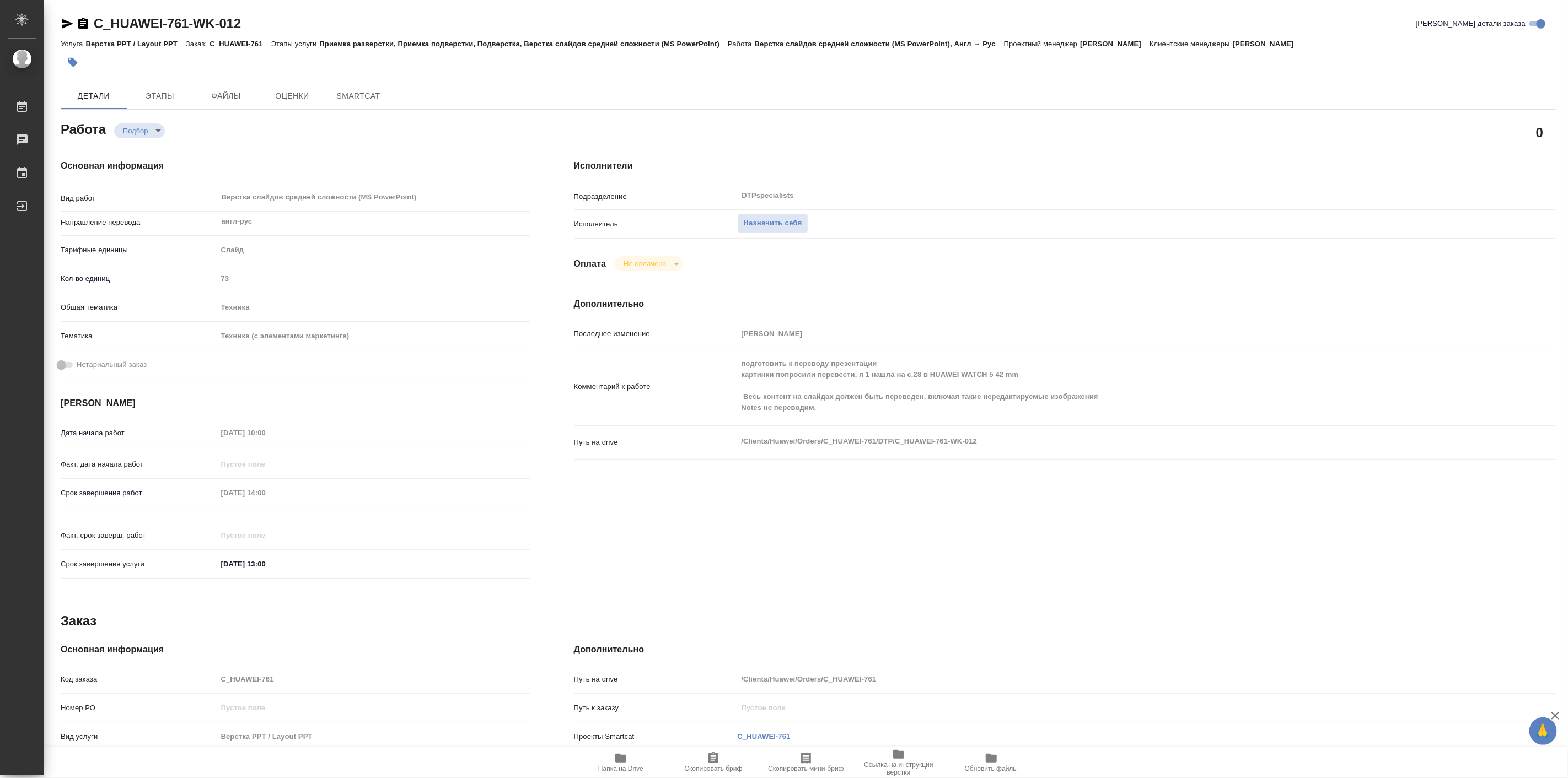
type textarea "x"
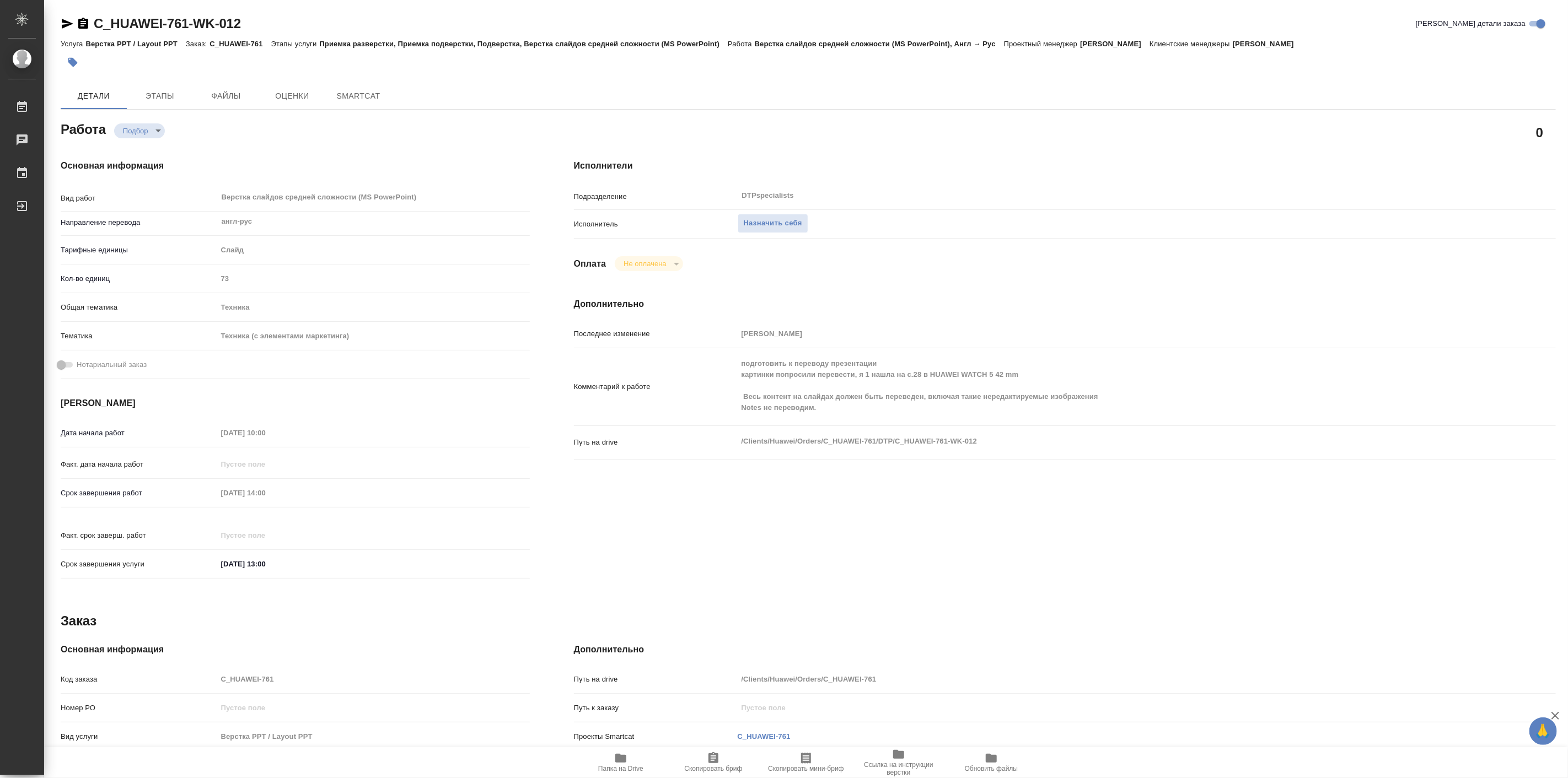
type textarea "x"
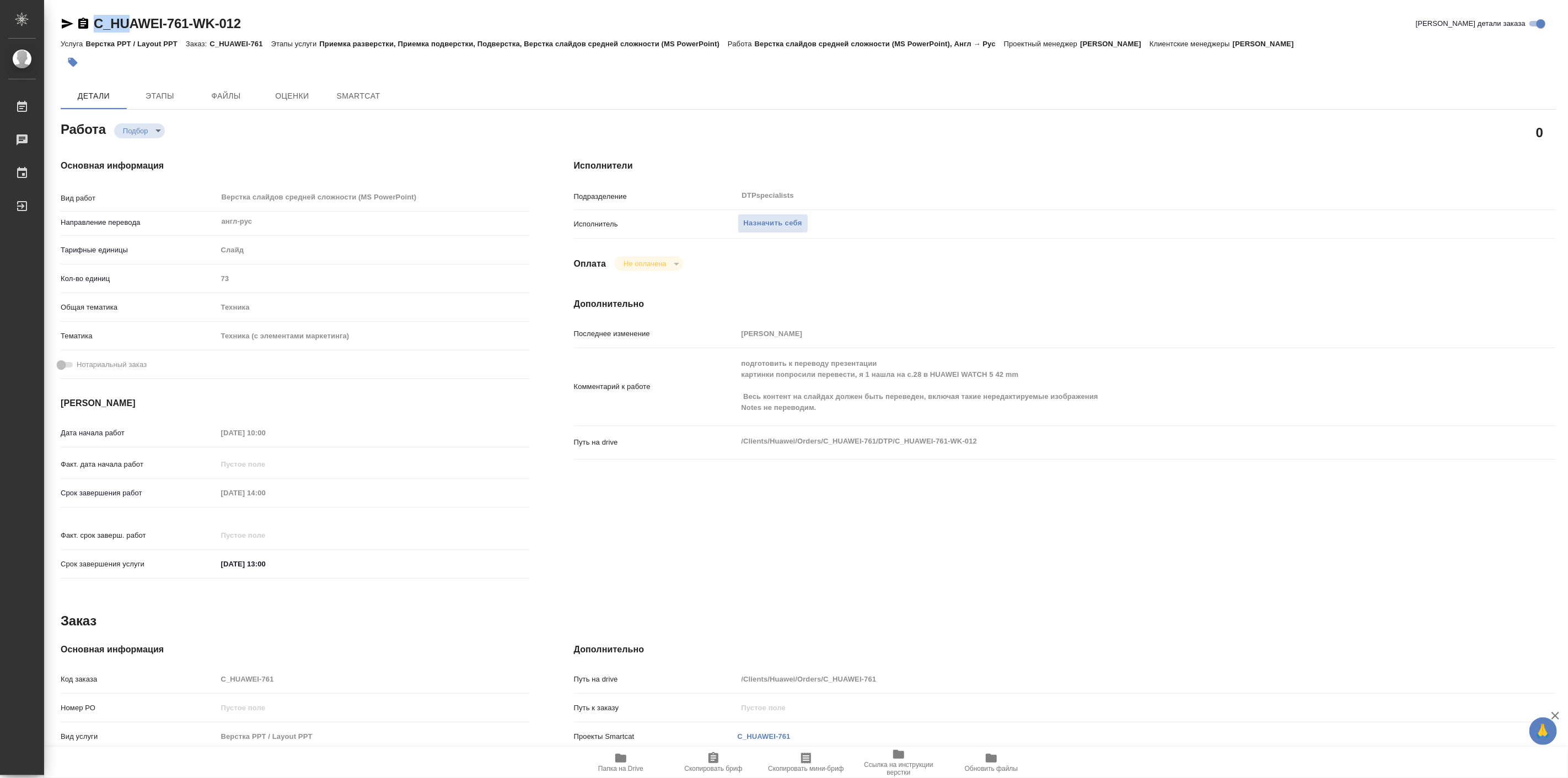
type textarea "x"
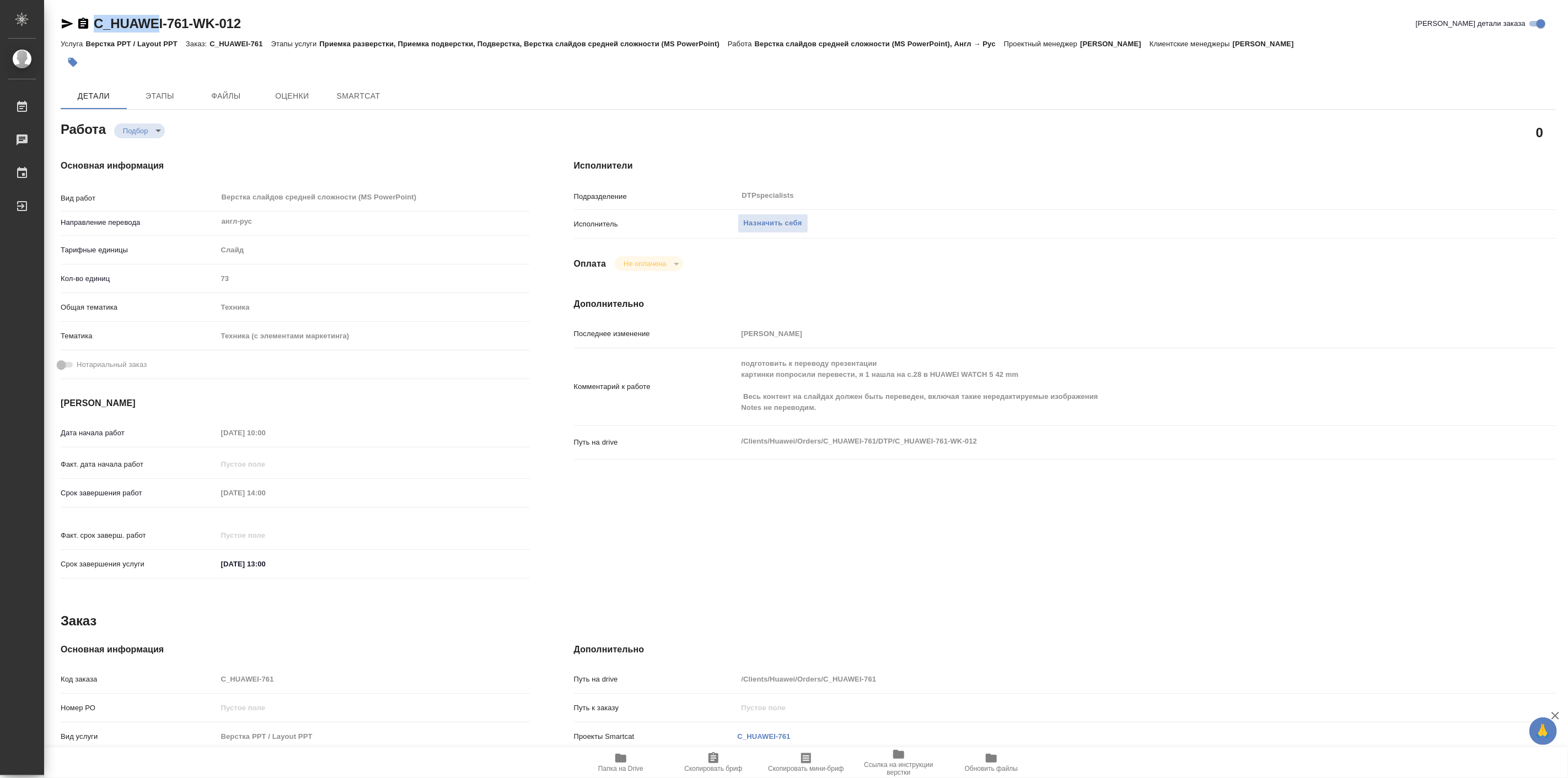
type textarea "x"
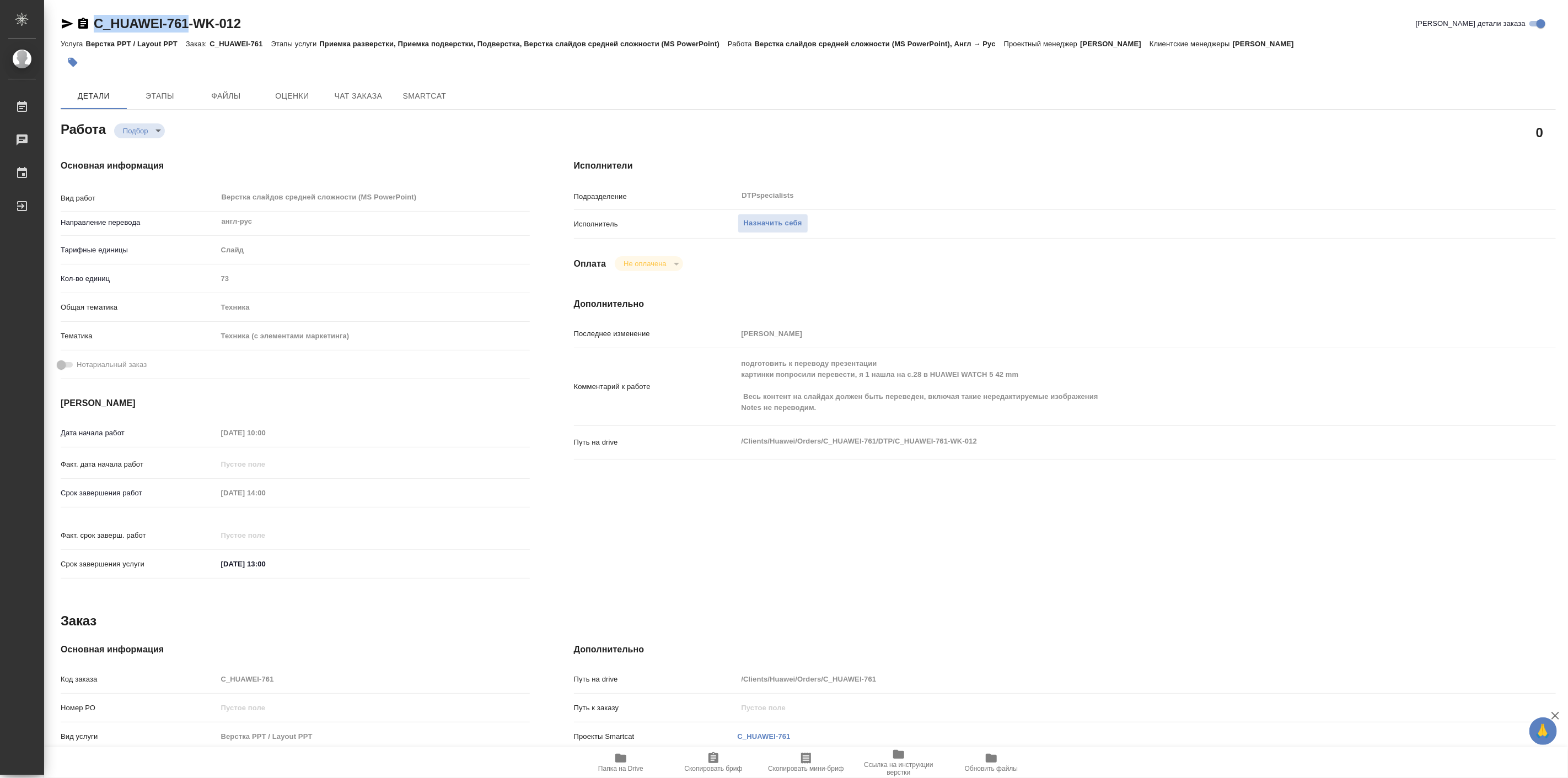
drag, startPoint x: 86, startPoint y: 12, endPoint x: 186, endPoint y: 21, distance: 100.4
click at [186, 21] on div "C_HUAWEI-761-WK-012 Кратко детали заказа Услуга Верстка PPT / Layout PPT Заказ:…" at bounding box center [808, 493] width 1508 height 986
type textarea "x"
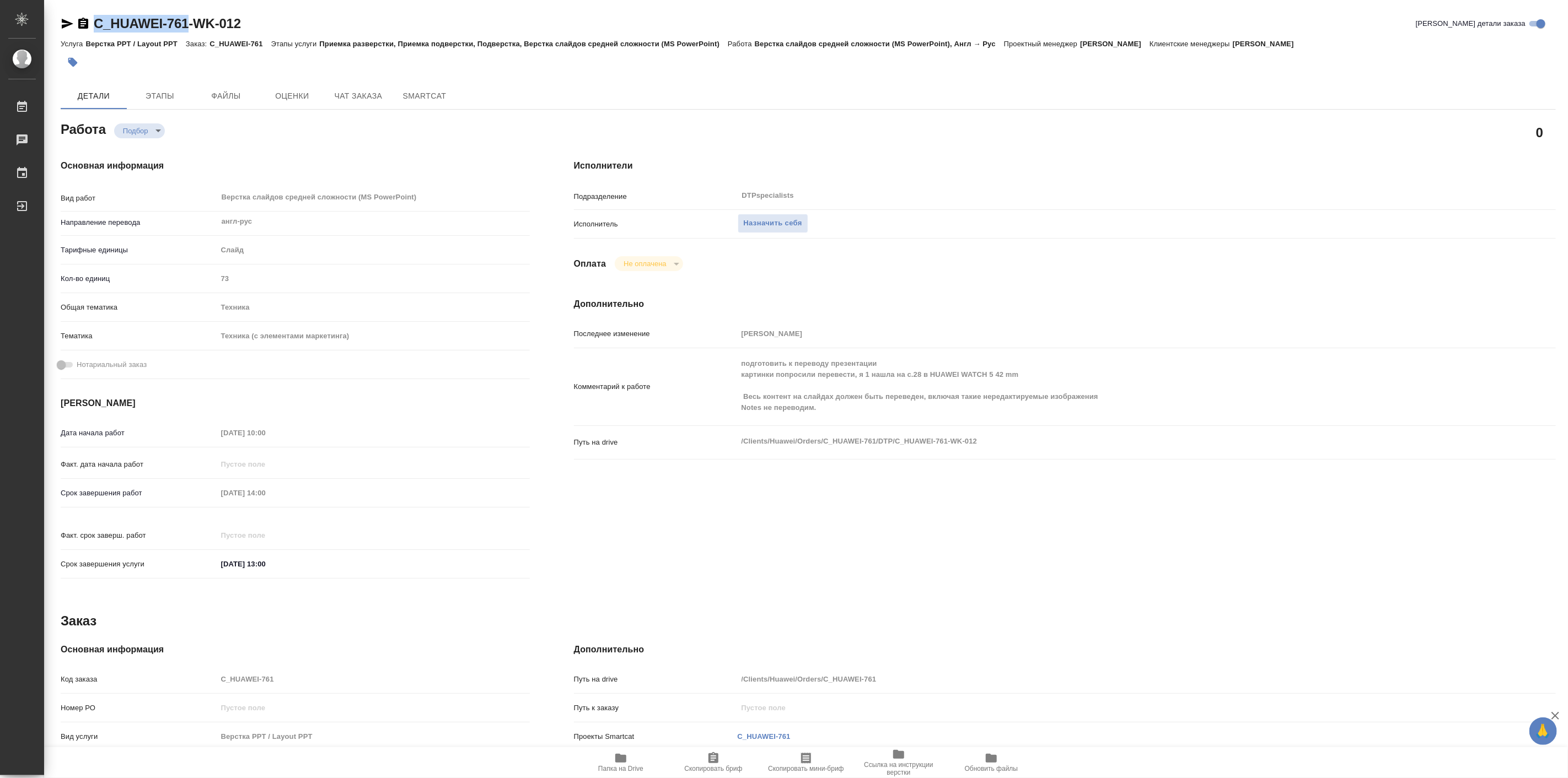
type textarea "x"
copy link "C_HUAWEI-761"
type textarea "x"
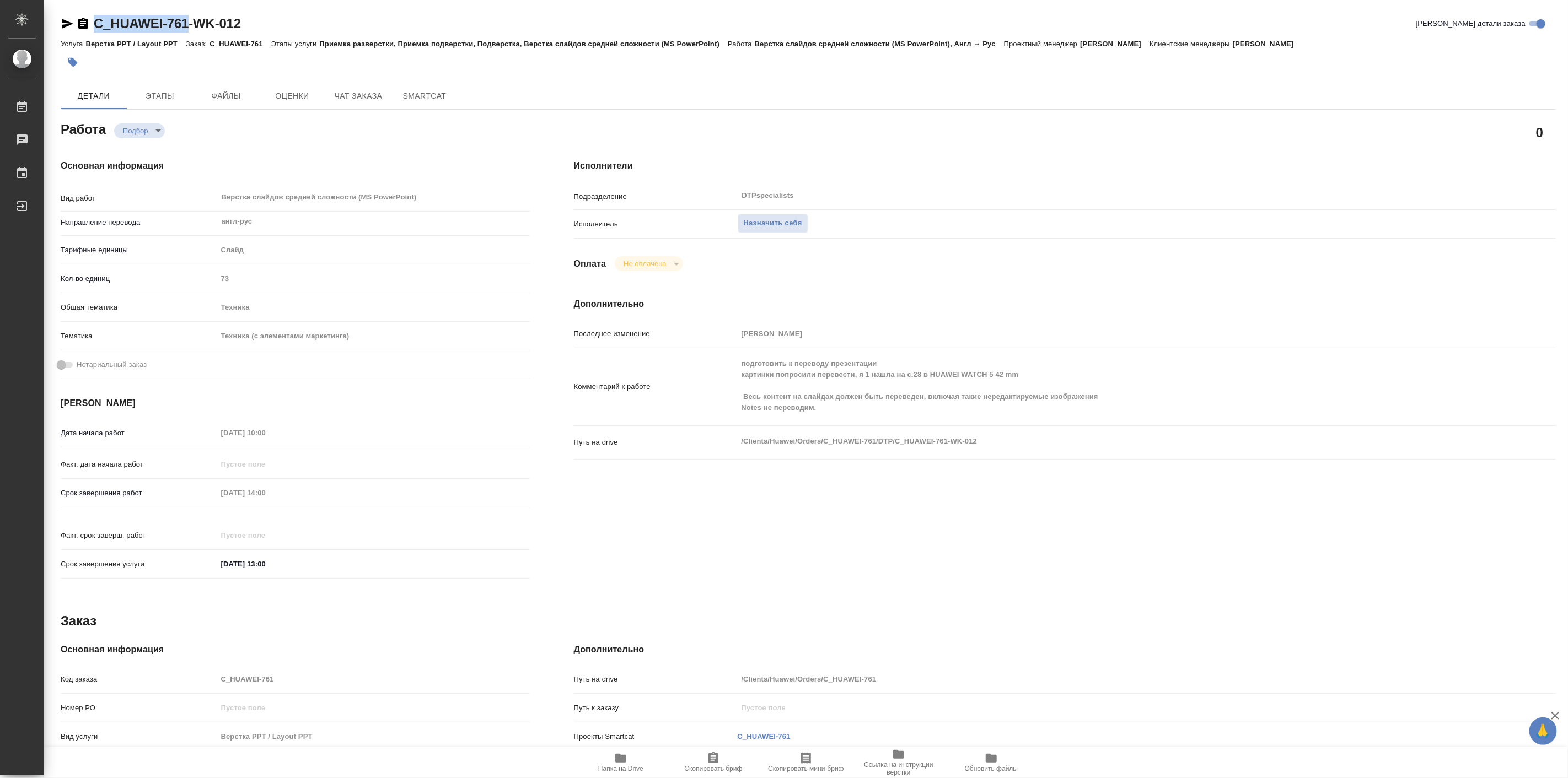
type textarea "x"
click at [618, 763] on icon "button" at bounding box center [621, 758] width 13 height 13
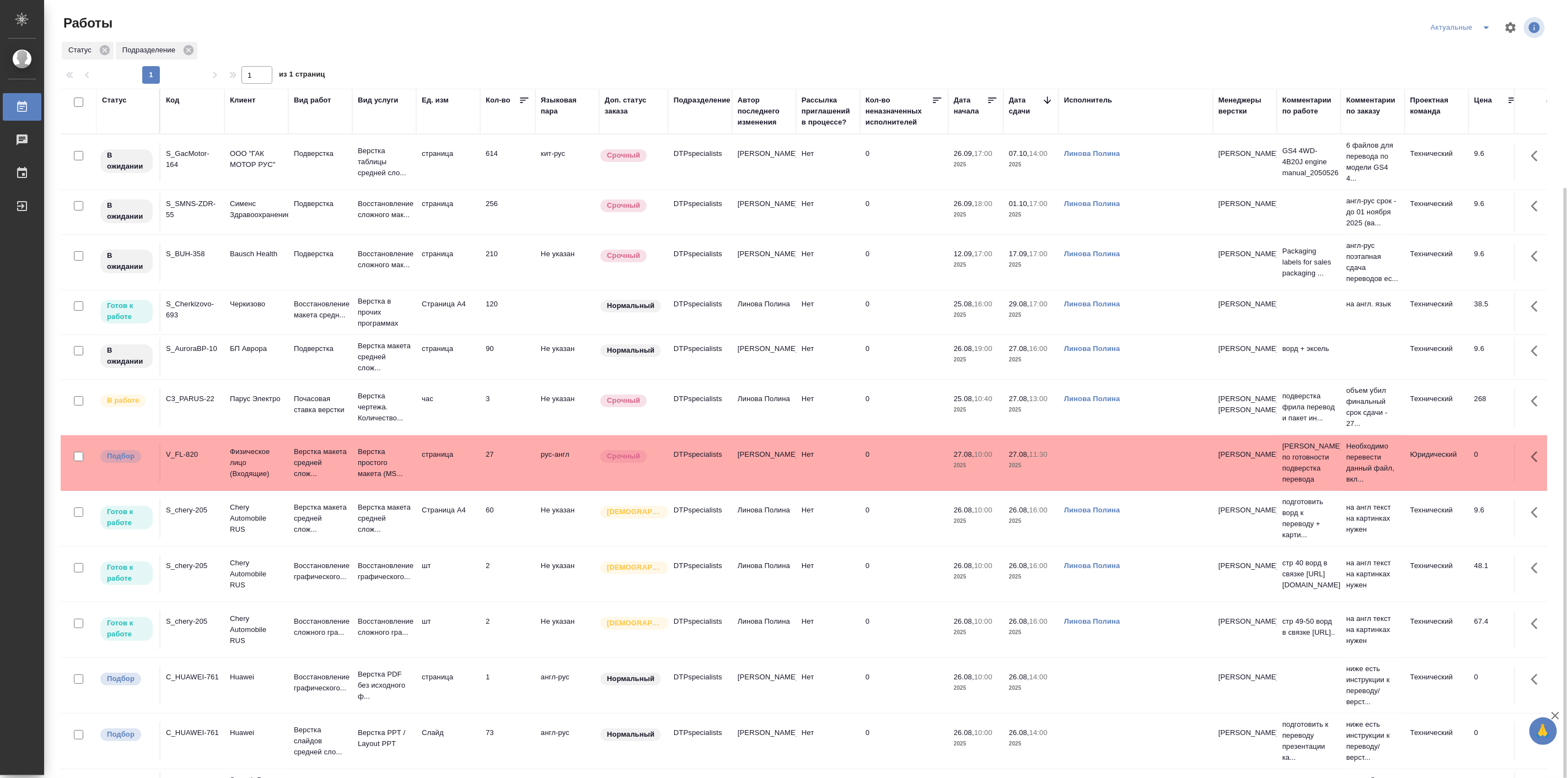
scroll to position [102, 0]
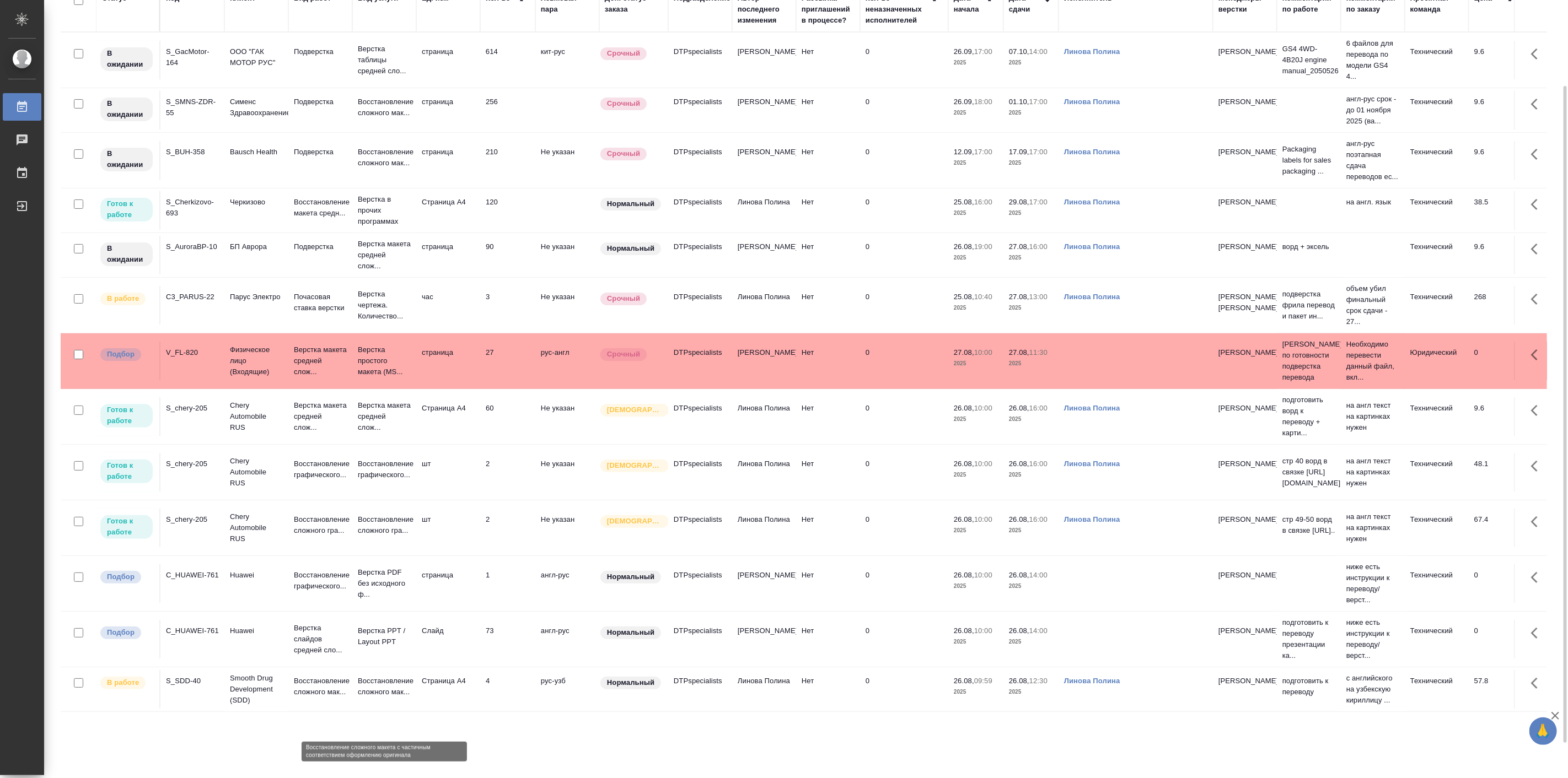
click at [370, 698] on p "Восстановление сложного мак..." at bounding box center [384, 687] width 53 height 22
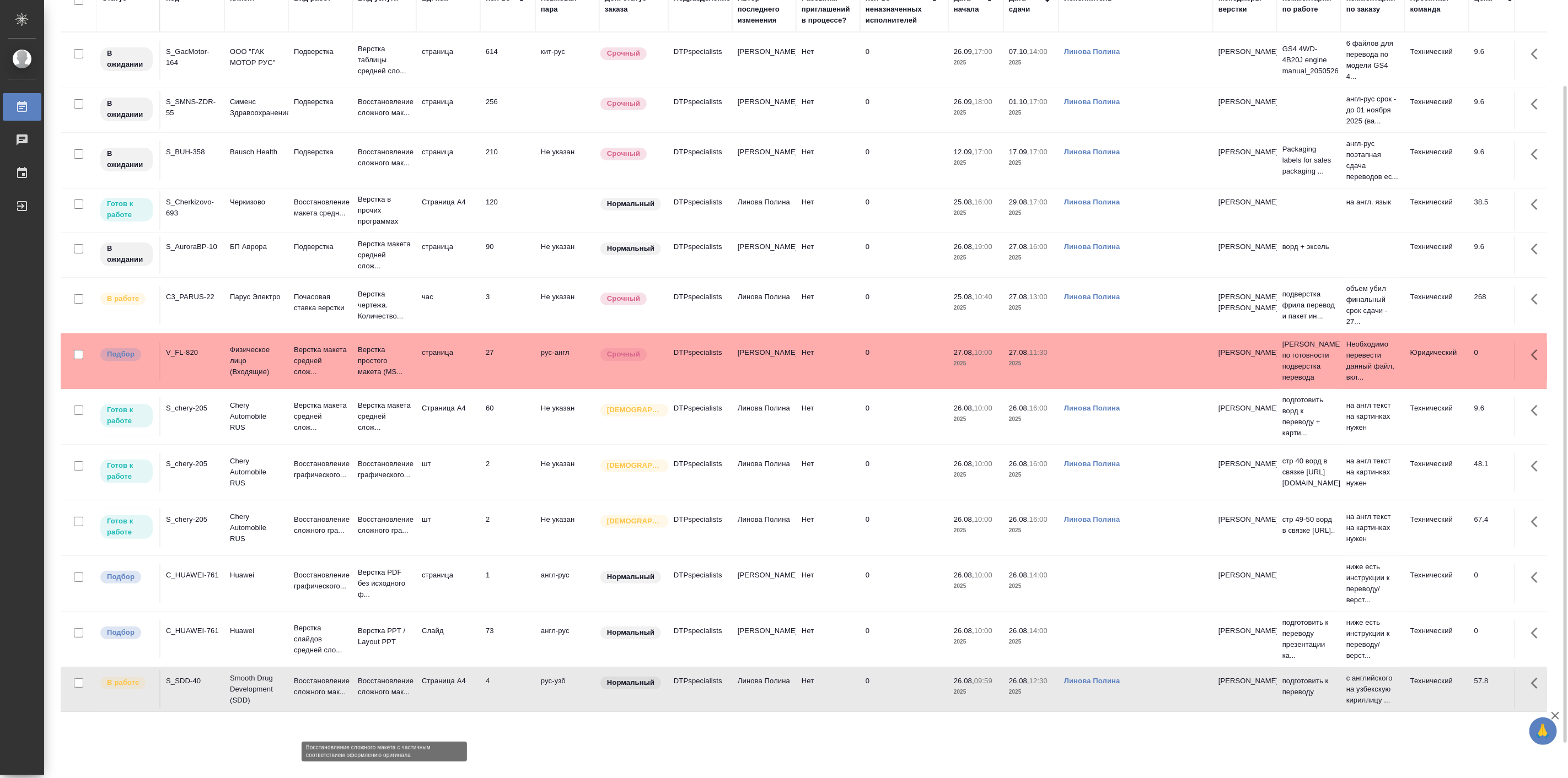
click at [370, 698] on p "Восстановление сложного мак..." at bounding box center [384, 687] width 53 height 22
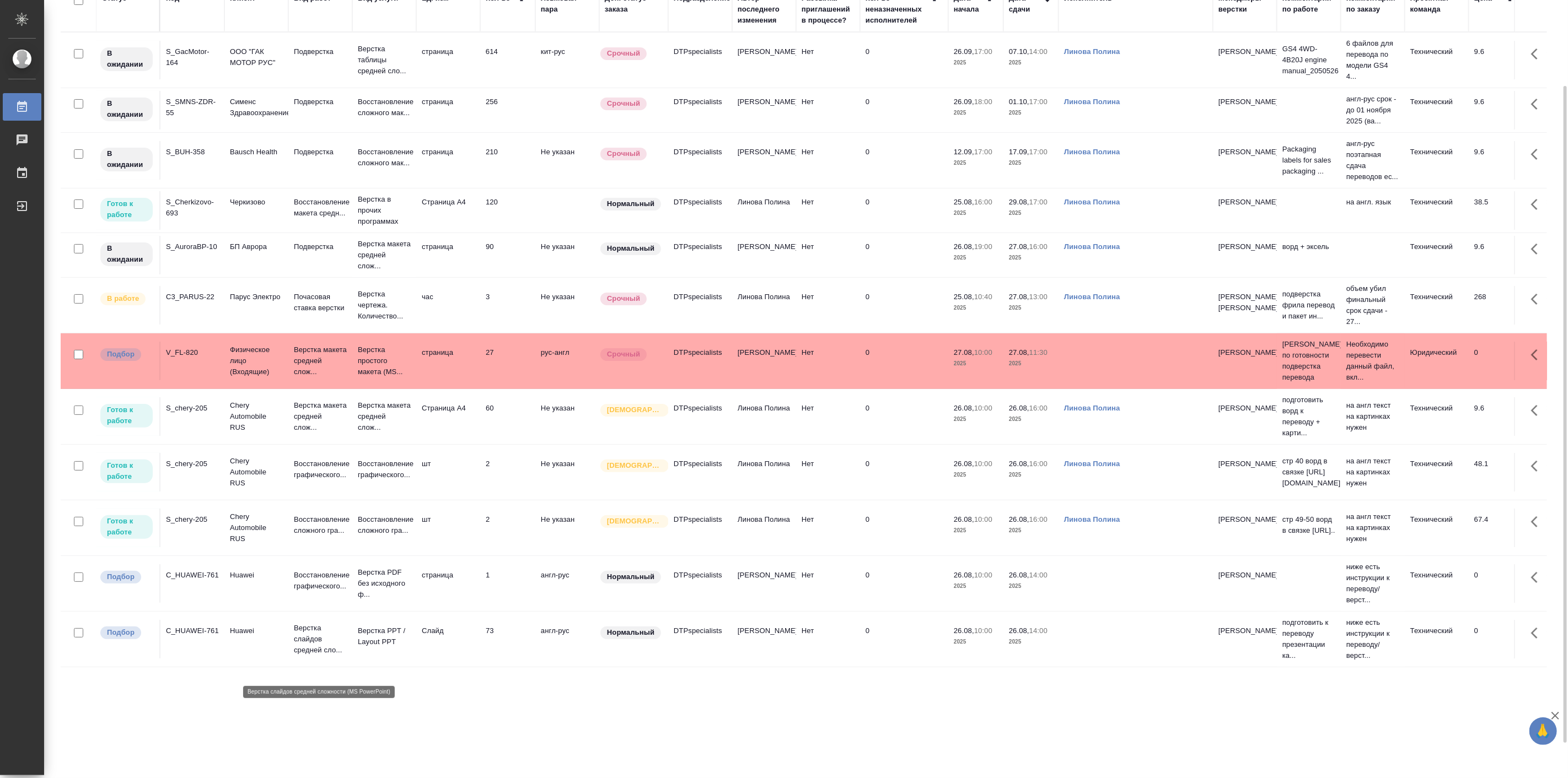
click at [323, 654] on p "Верстка слайдов средней сло..." at bounding box center [321, 639] width 53 height 33
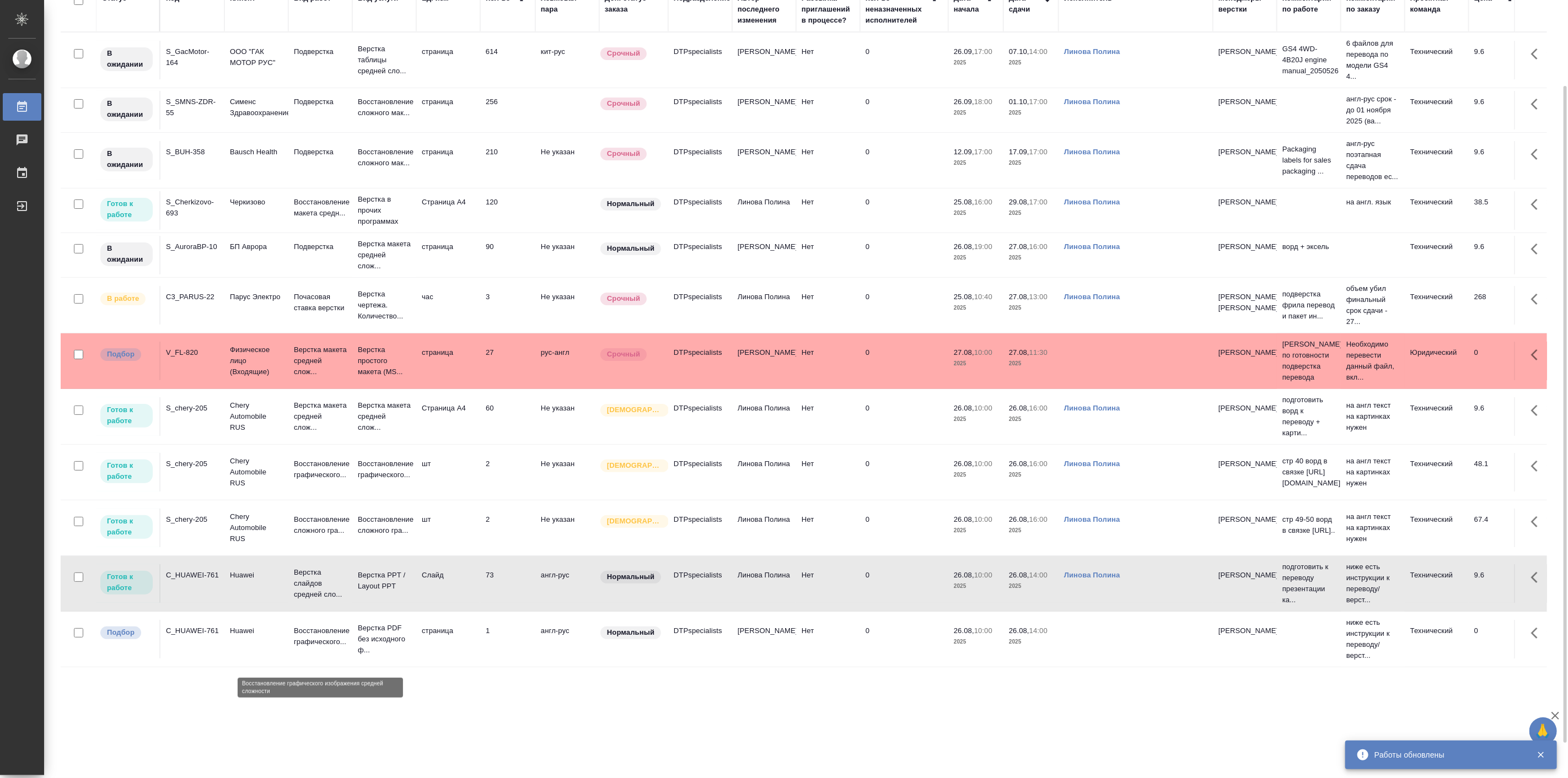
click at [338, 648] on p "Восстановление графического..." at bounding box center [321, 637] width 53 height 22
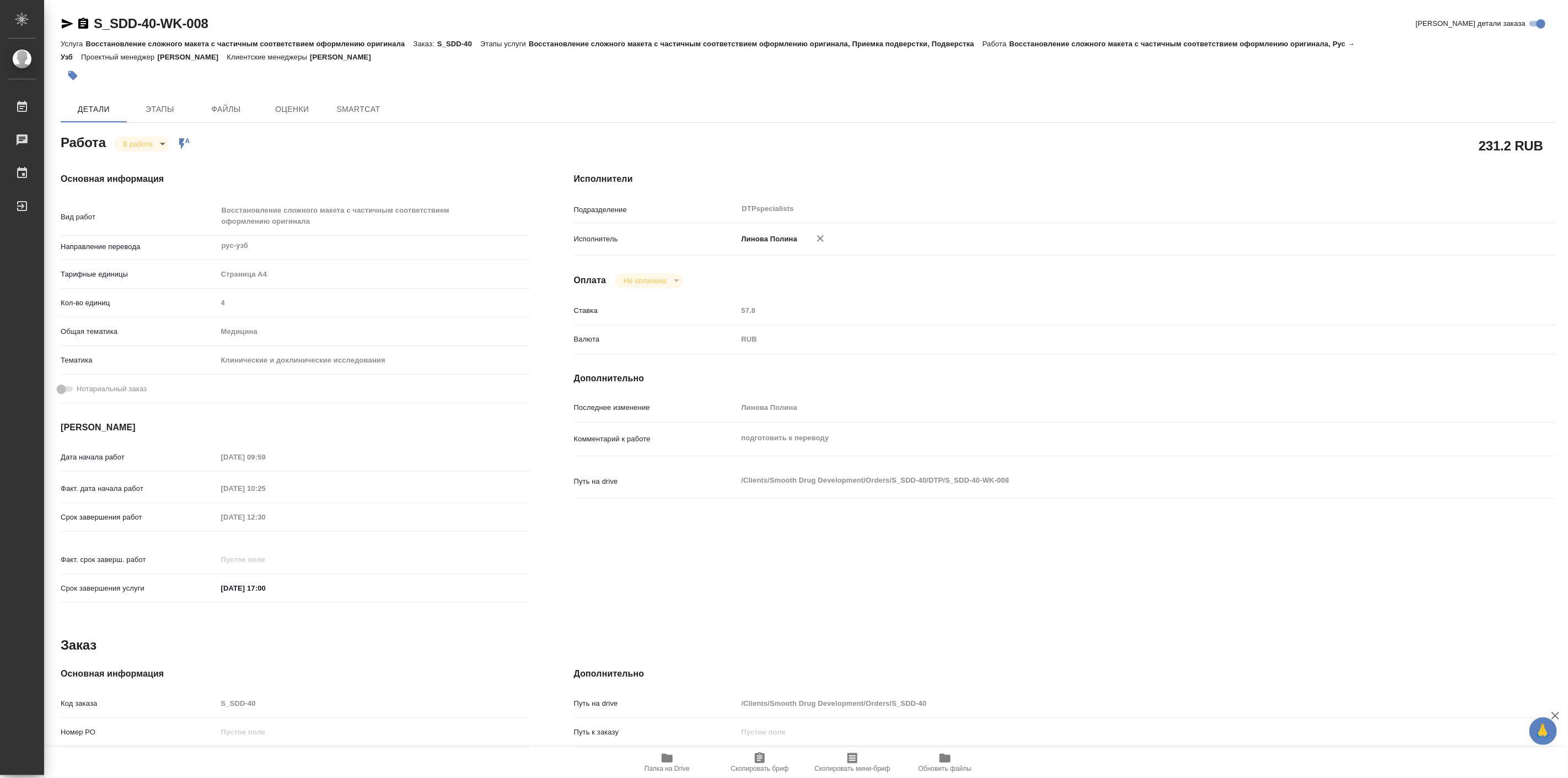
type textarea "x"
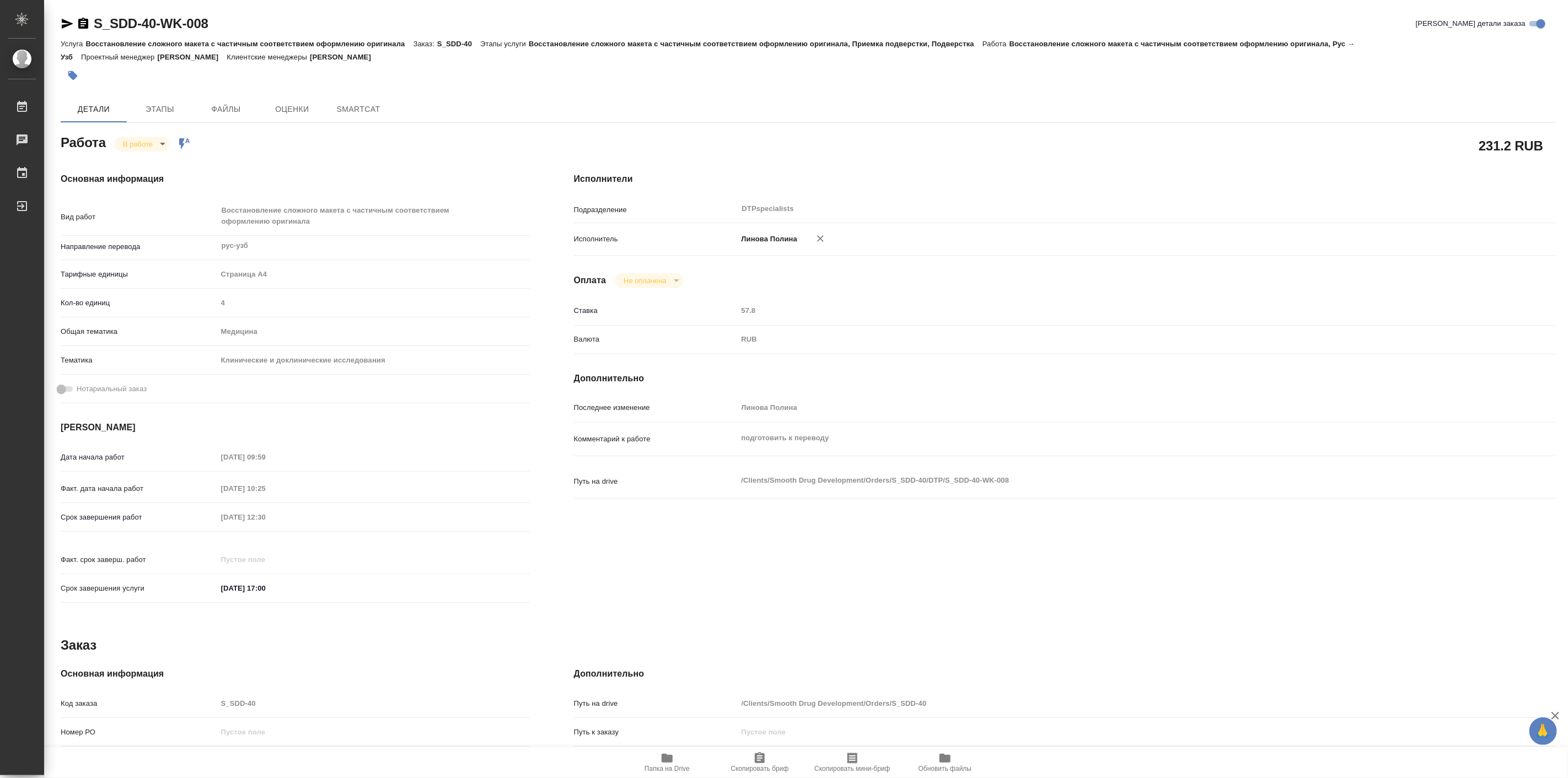
type textarea "x"
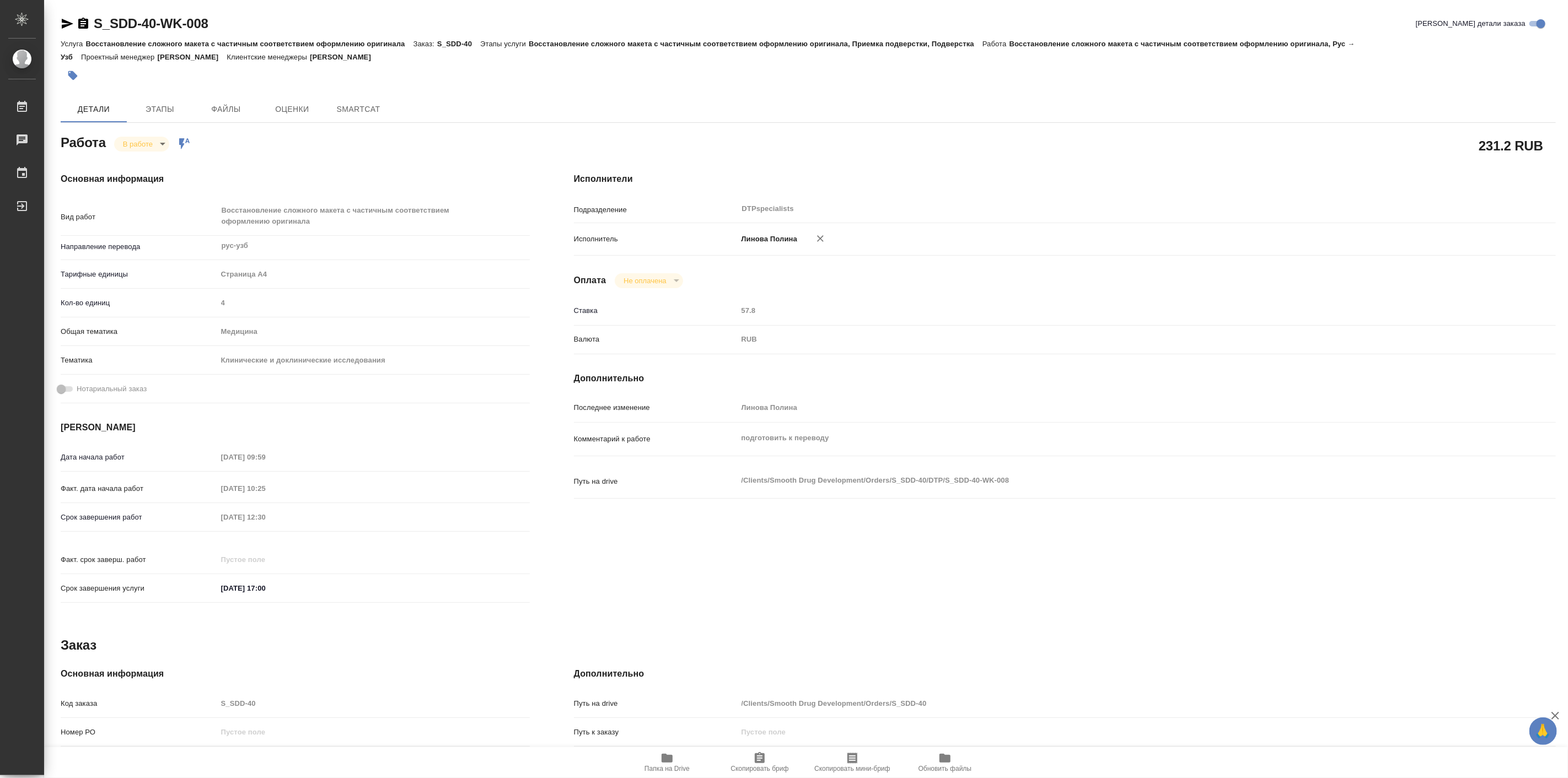
type textarea "x"
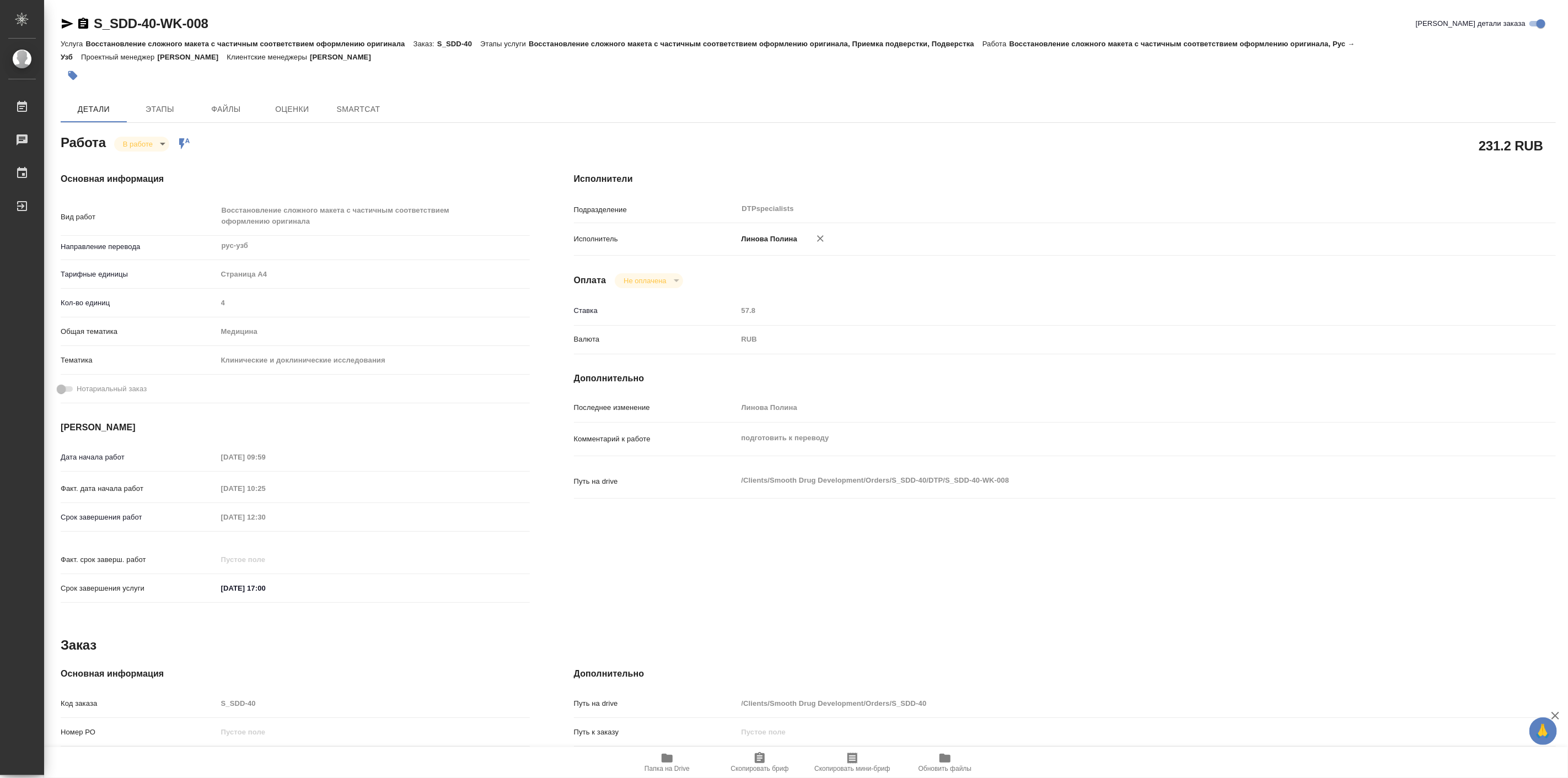
type textarea "x"
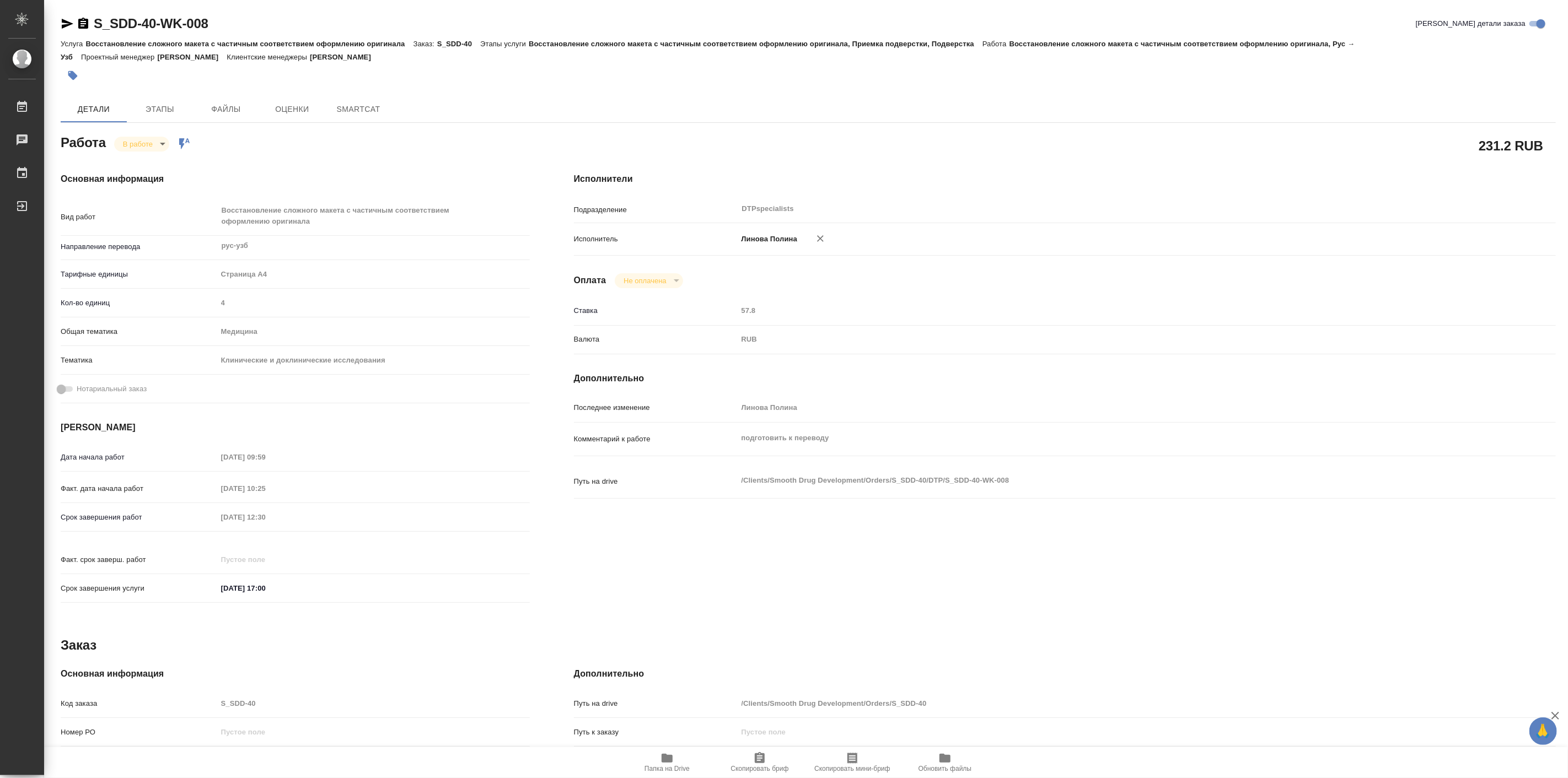
type textarea "x"
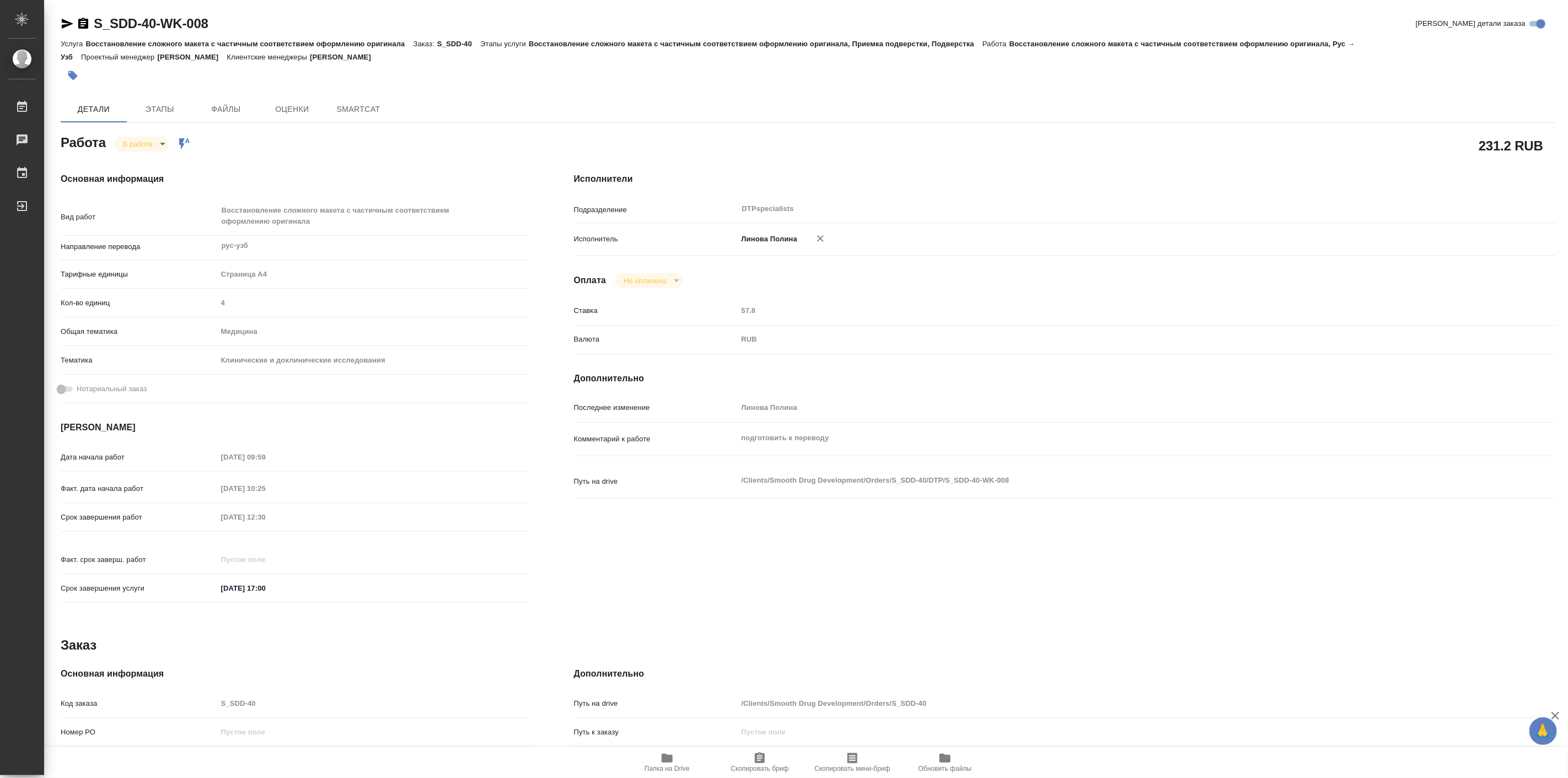
type textarea "x"
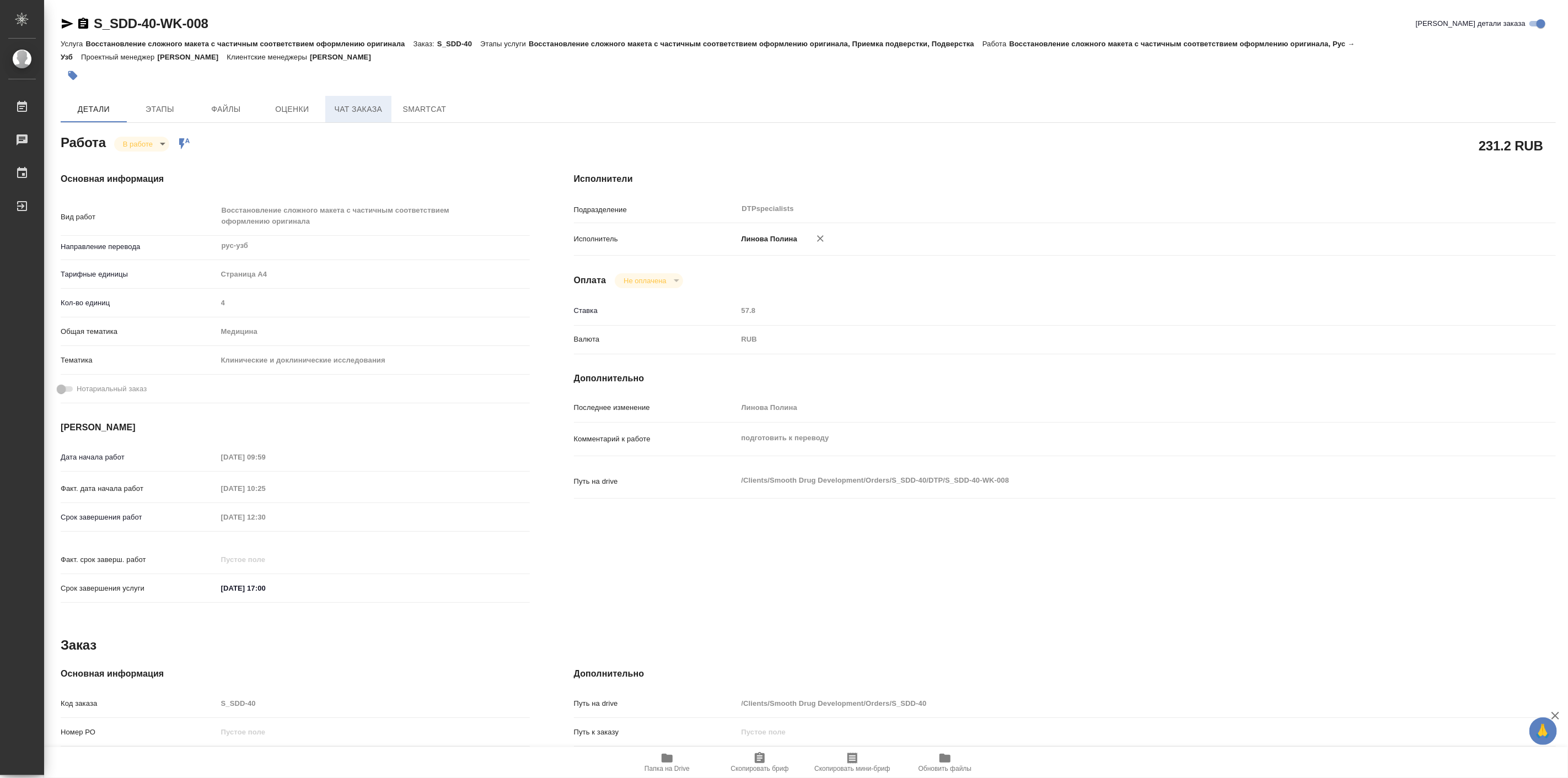
type textarea "x"
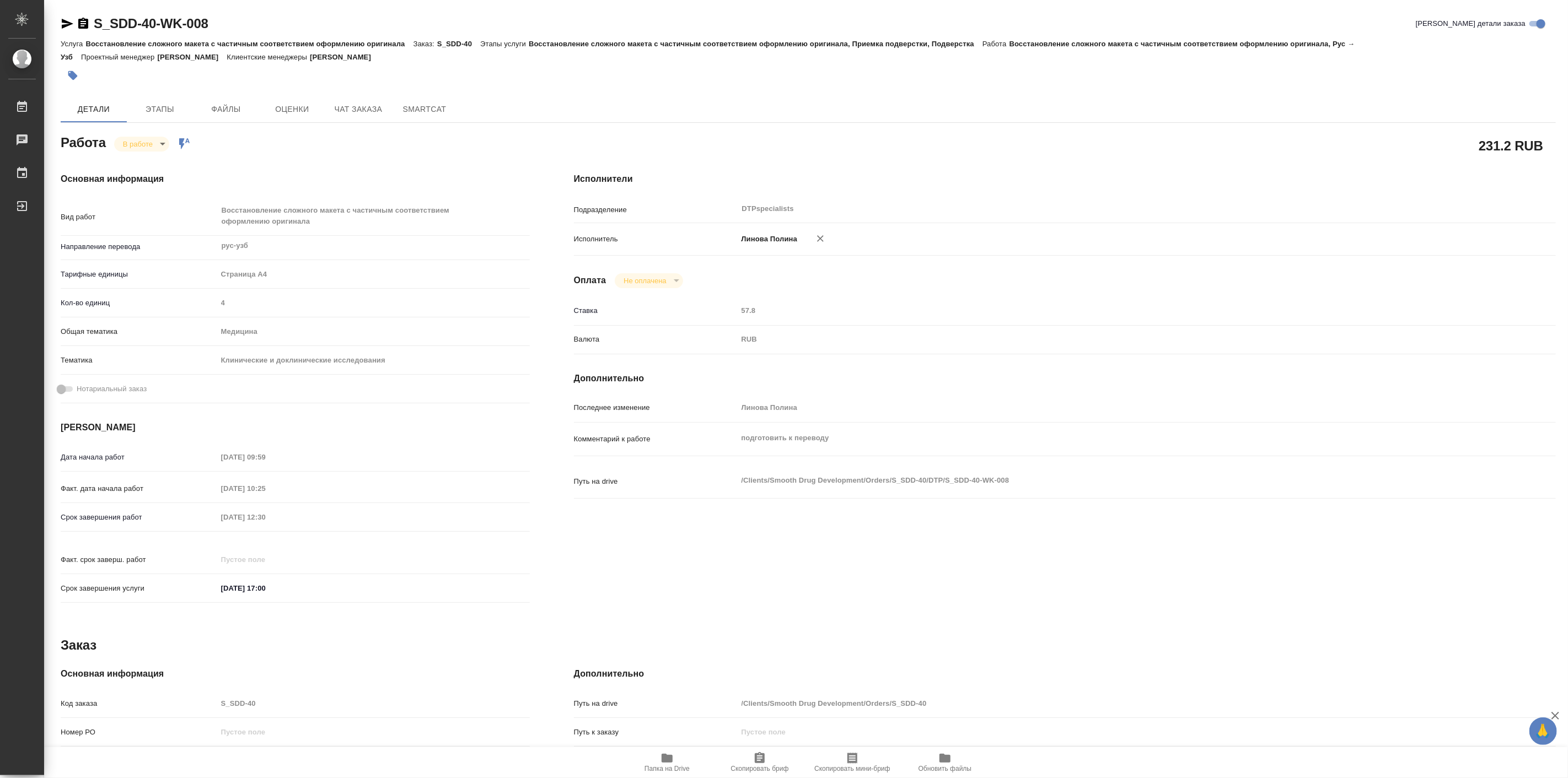
type textarea "x"
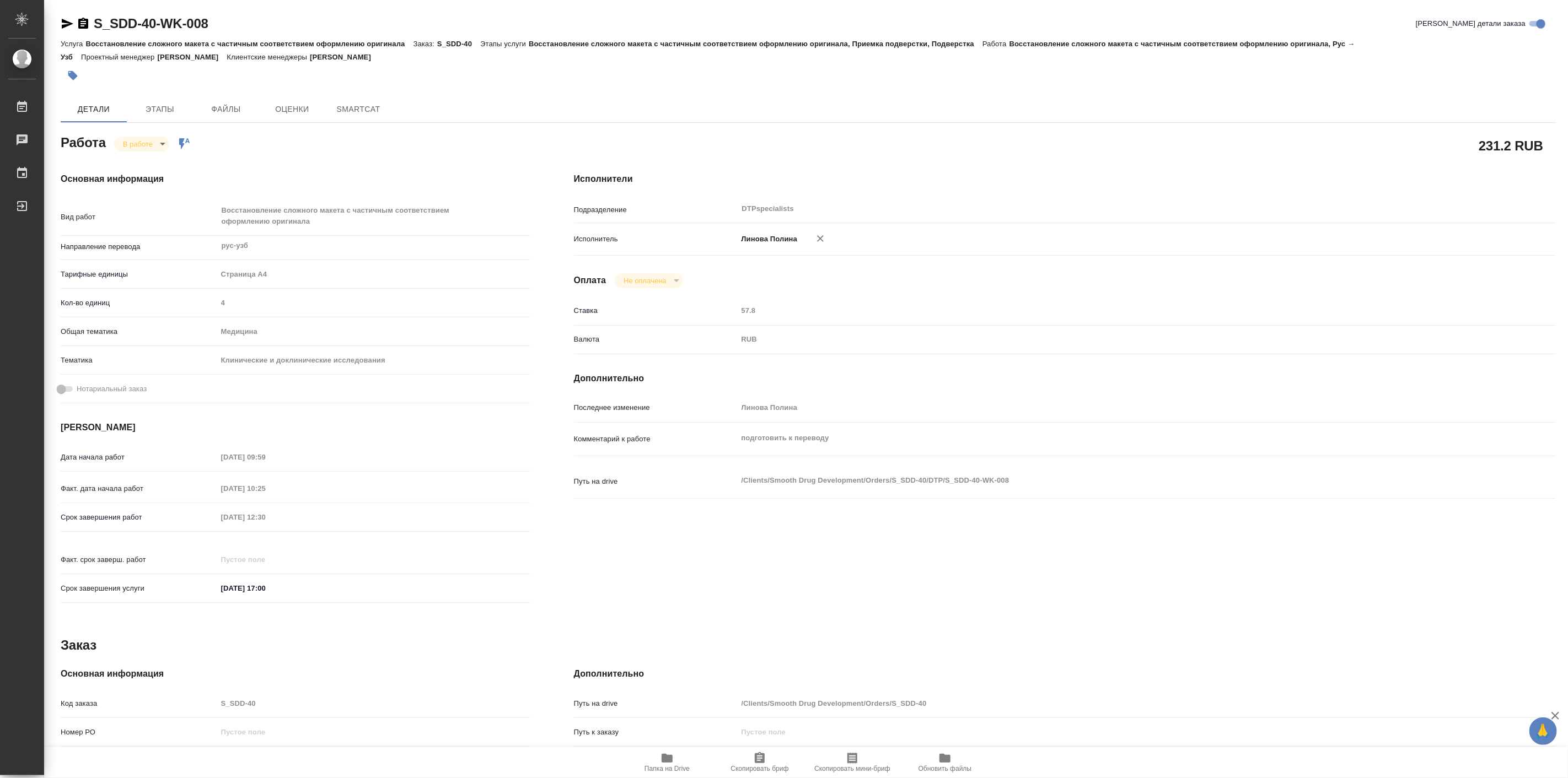
type textarea "x"
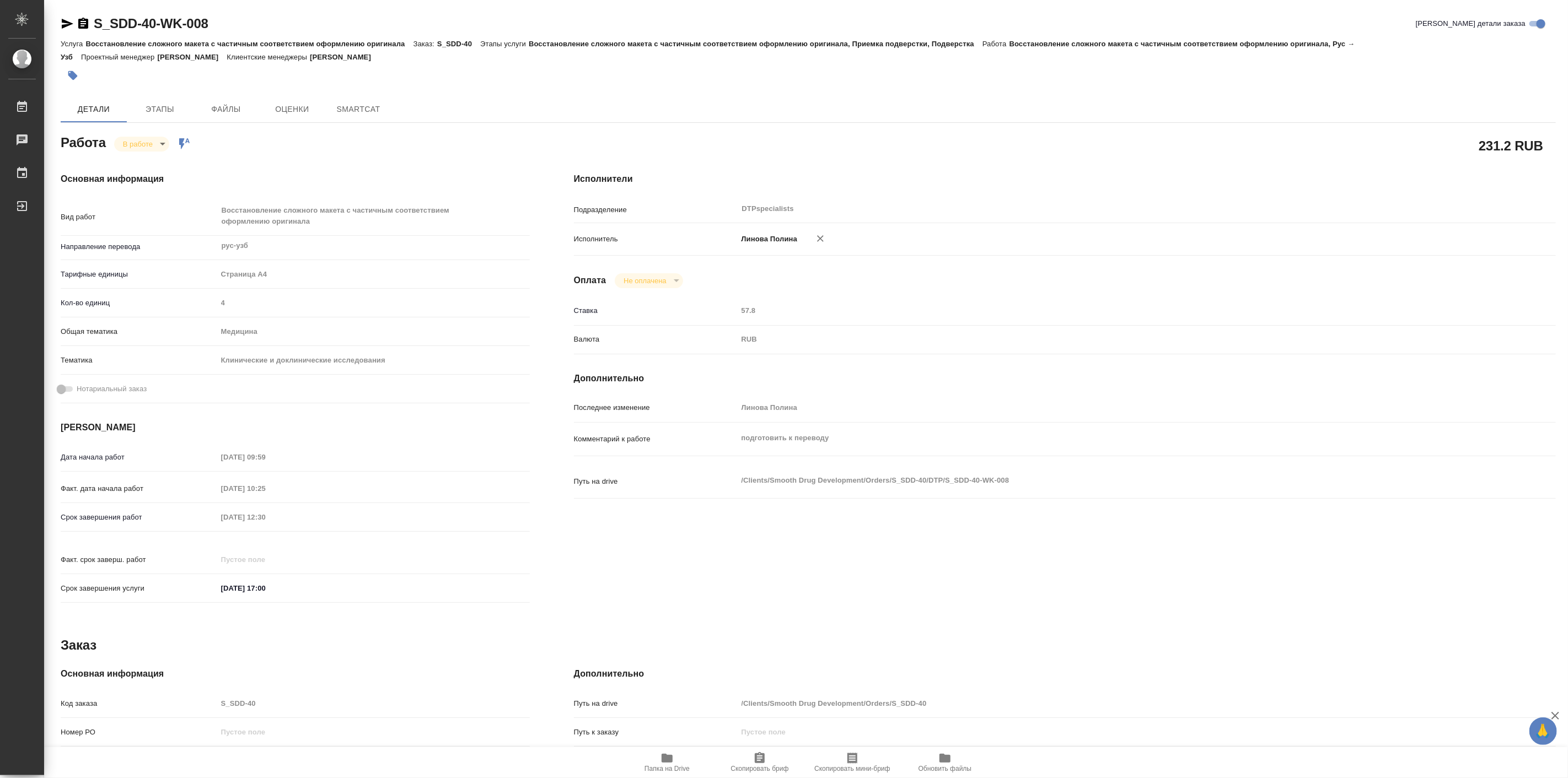
type textarea "x"
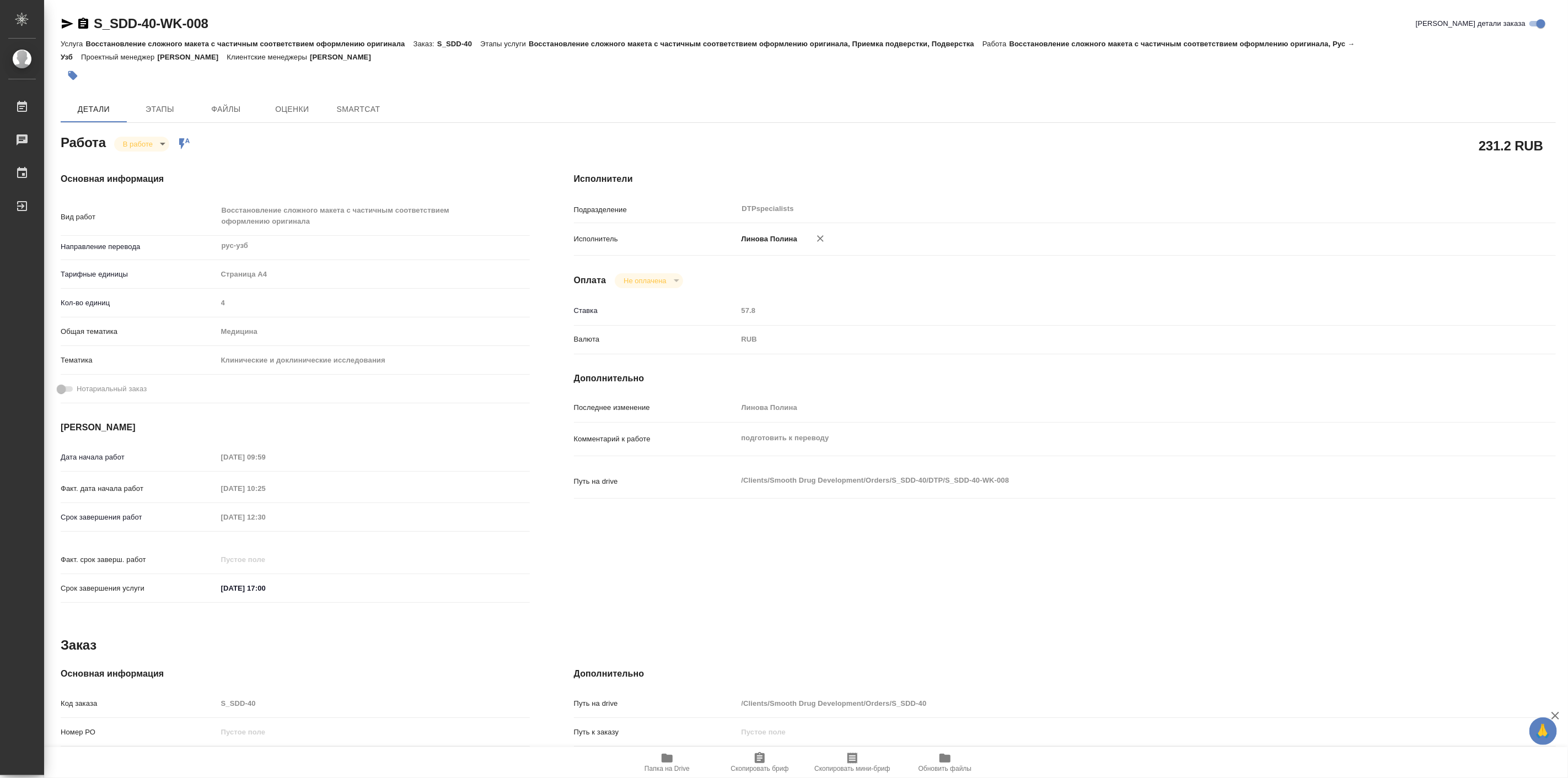
type textarea "x"
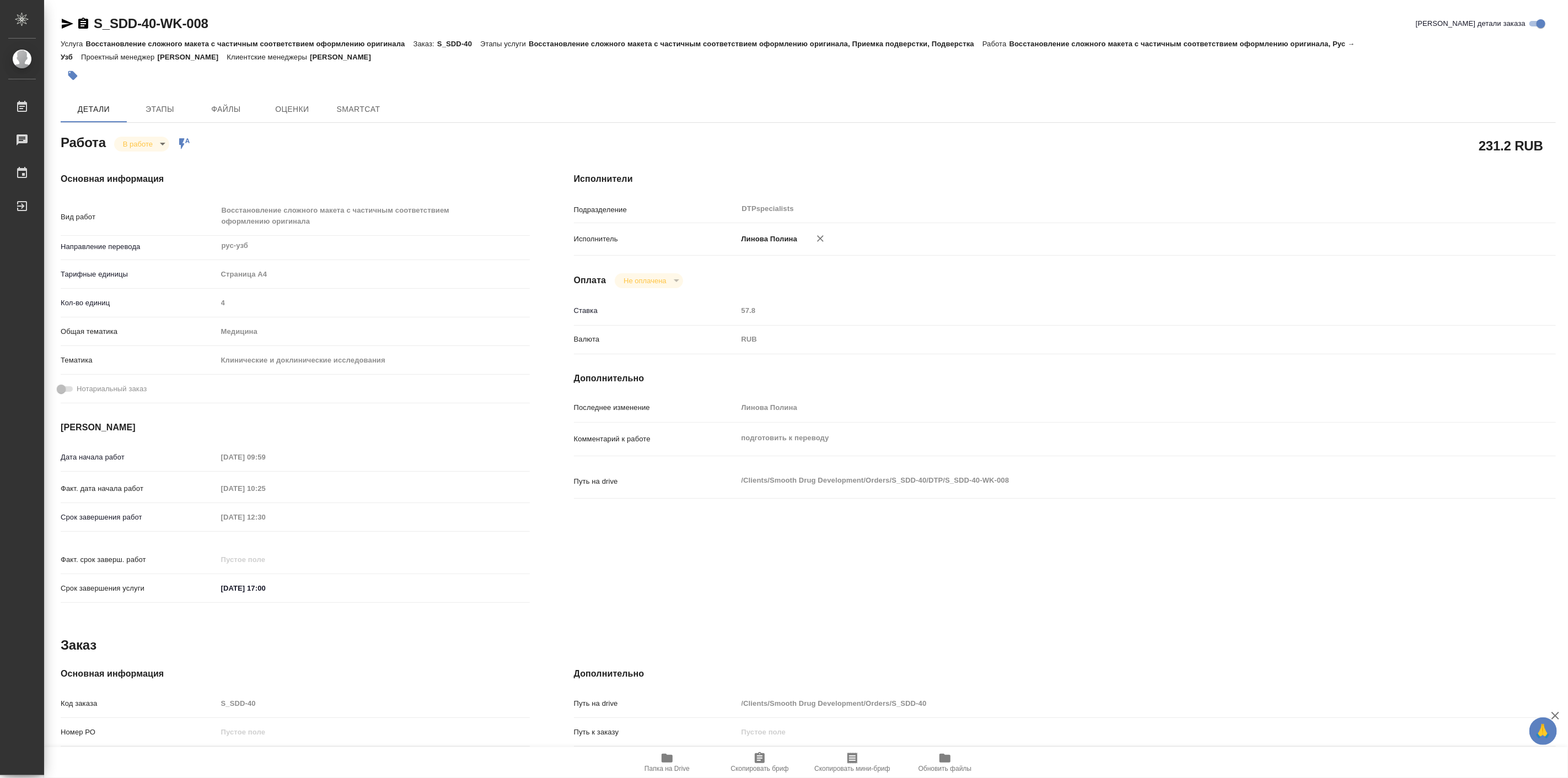
type textarea "x"
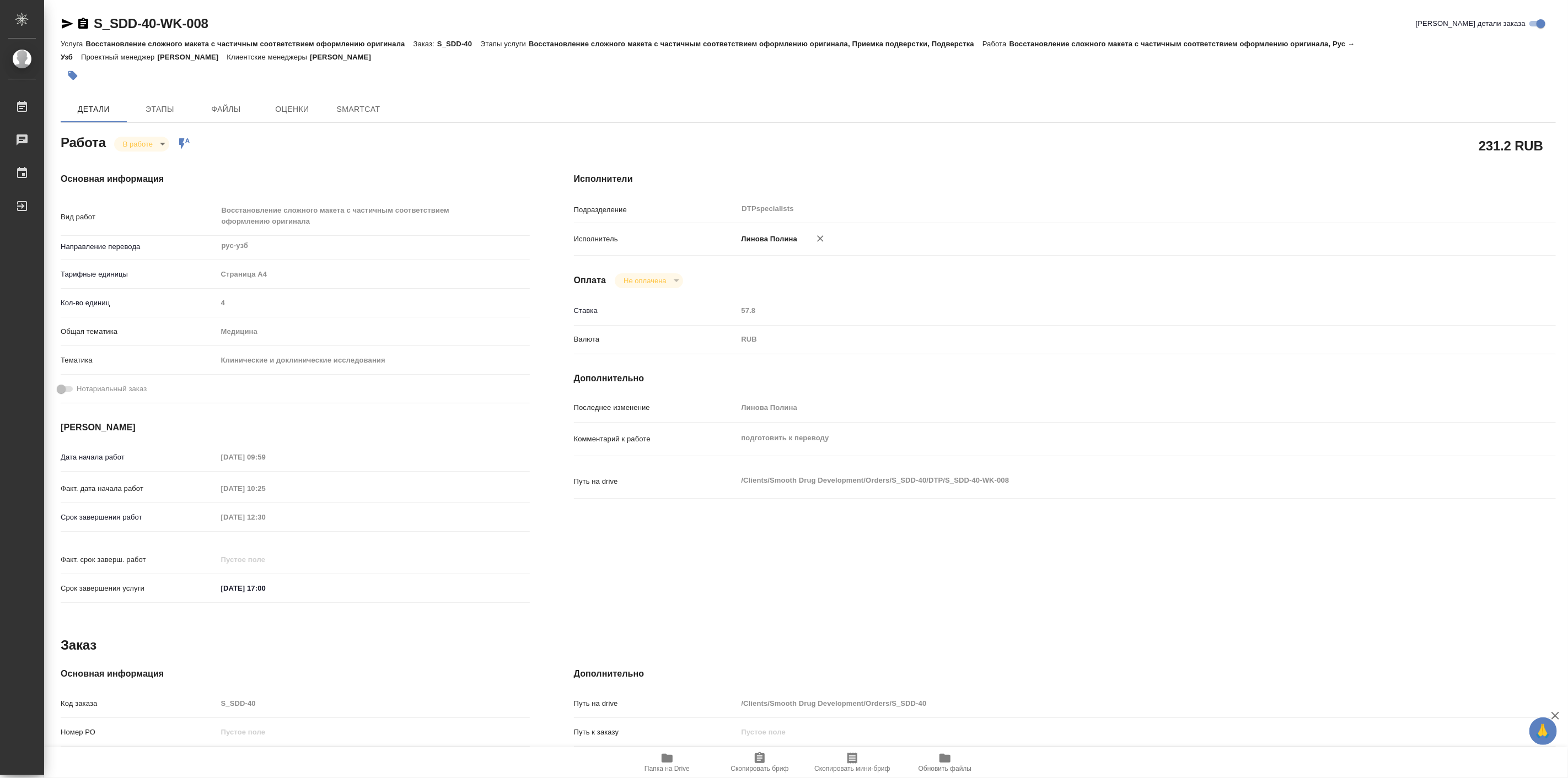
type textarea "x"
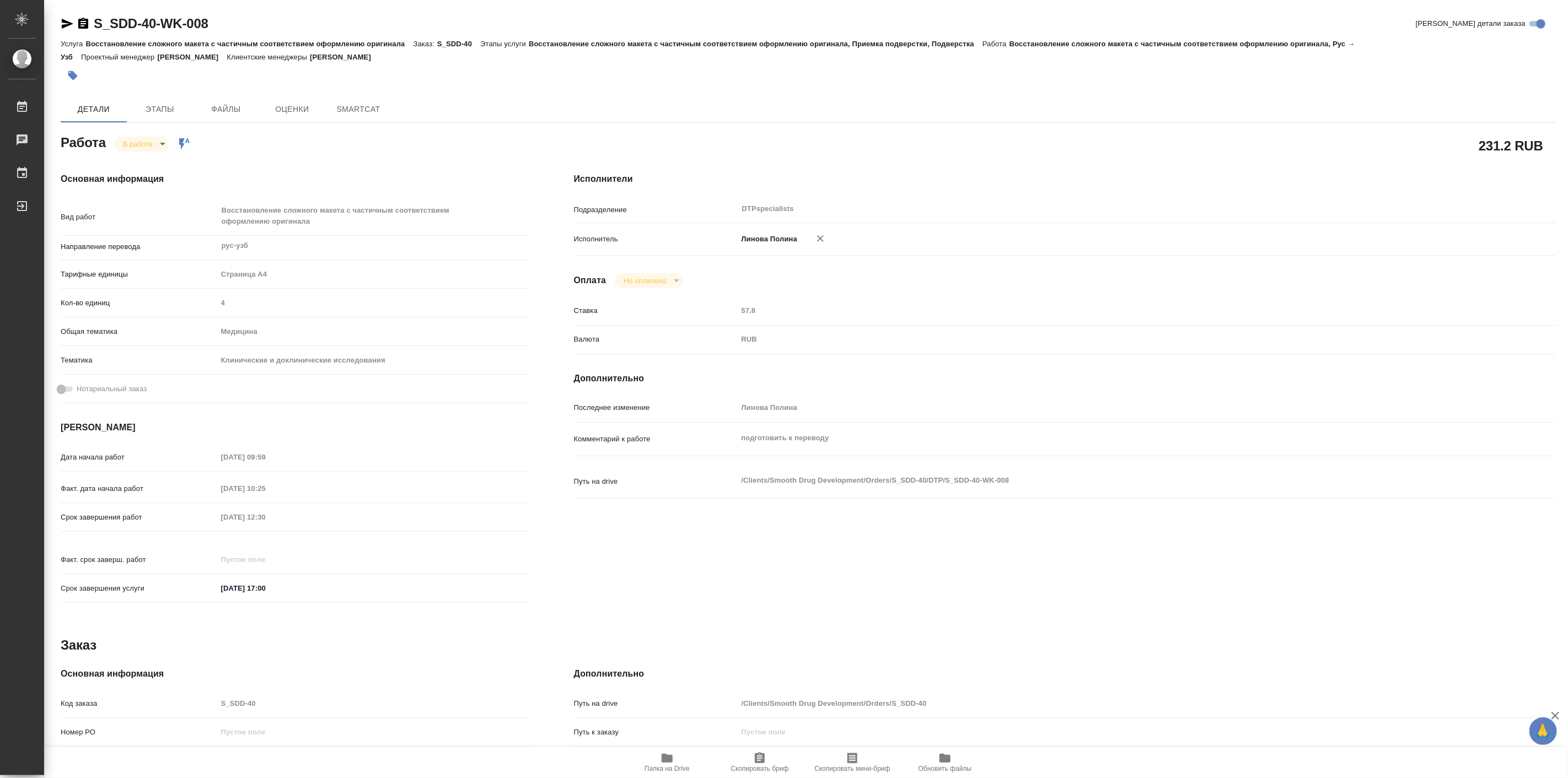
click at [147, 135] on div "Работа В работе inProgress Работа включена в последовательность" at bounding box center [295, 141] width 470 height 20
click at [150, 142] on body "🙏 .cls-1 fill:#fff; AWATERA Linova Polina Работы Чаты График Выйти S_SDD-40-WK-…" at bounding box center [784, 389] width 1568 height 778
type textarea "x"
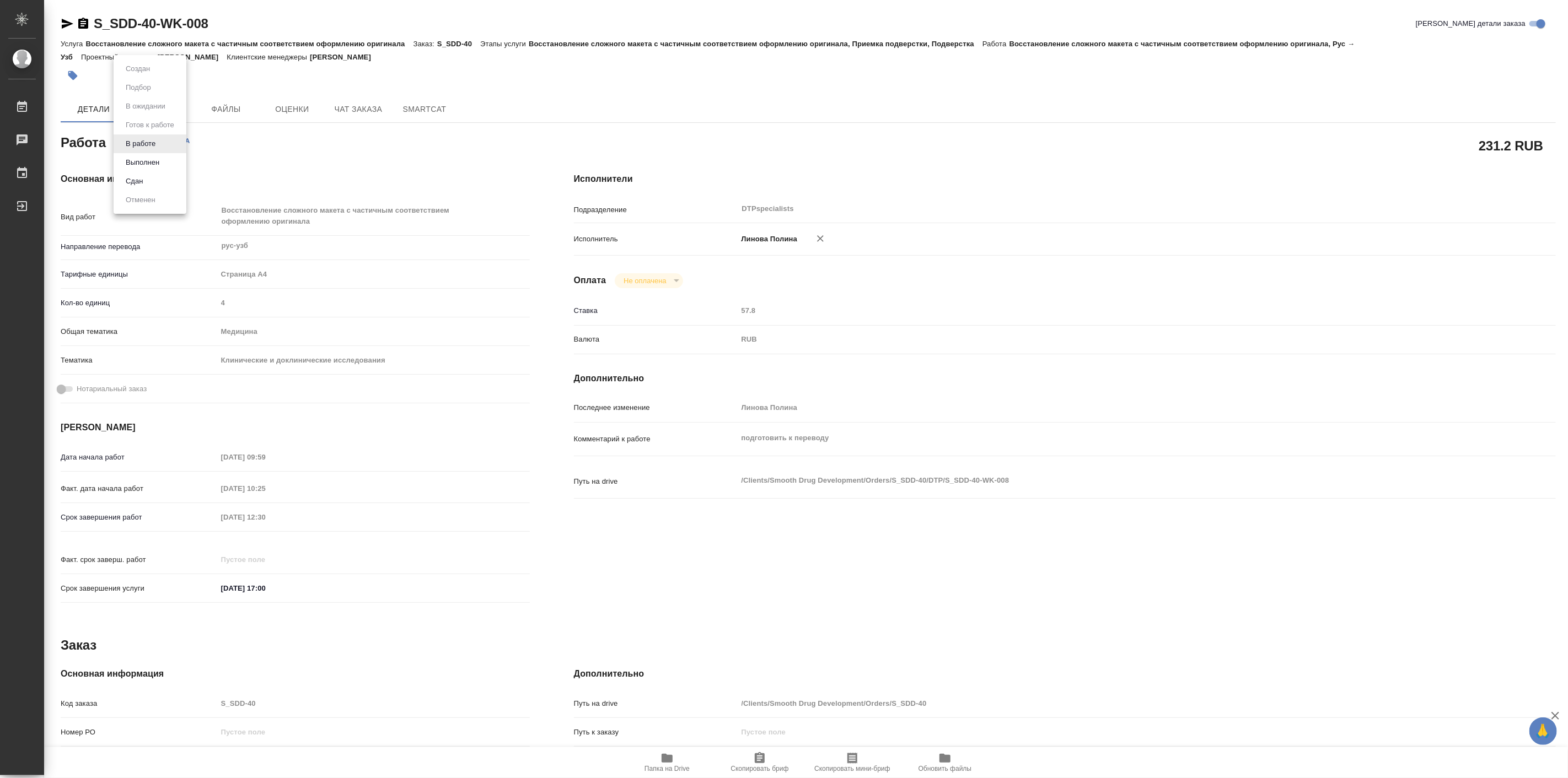
type textarea "x"
click at [152, 158] on button "Выполнен" at bounding box center [142, 162] width 41 height 12
type textarea "x"
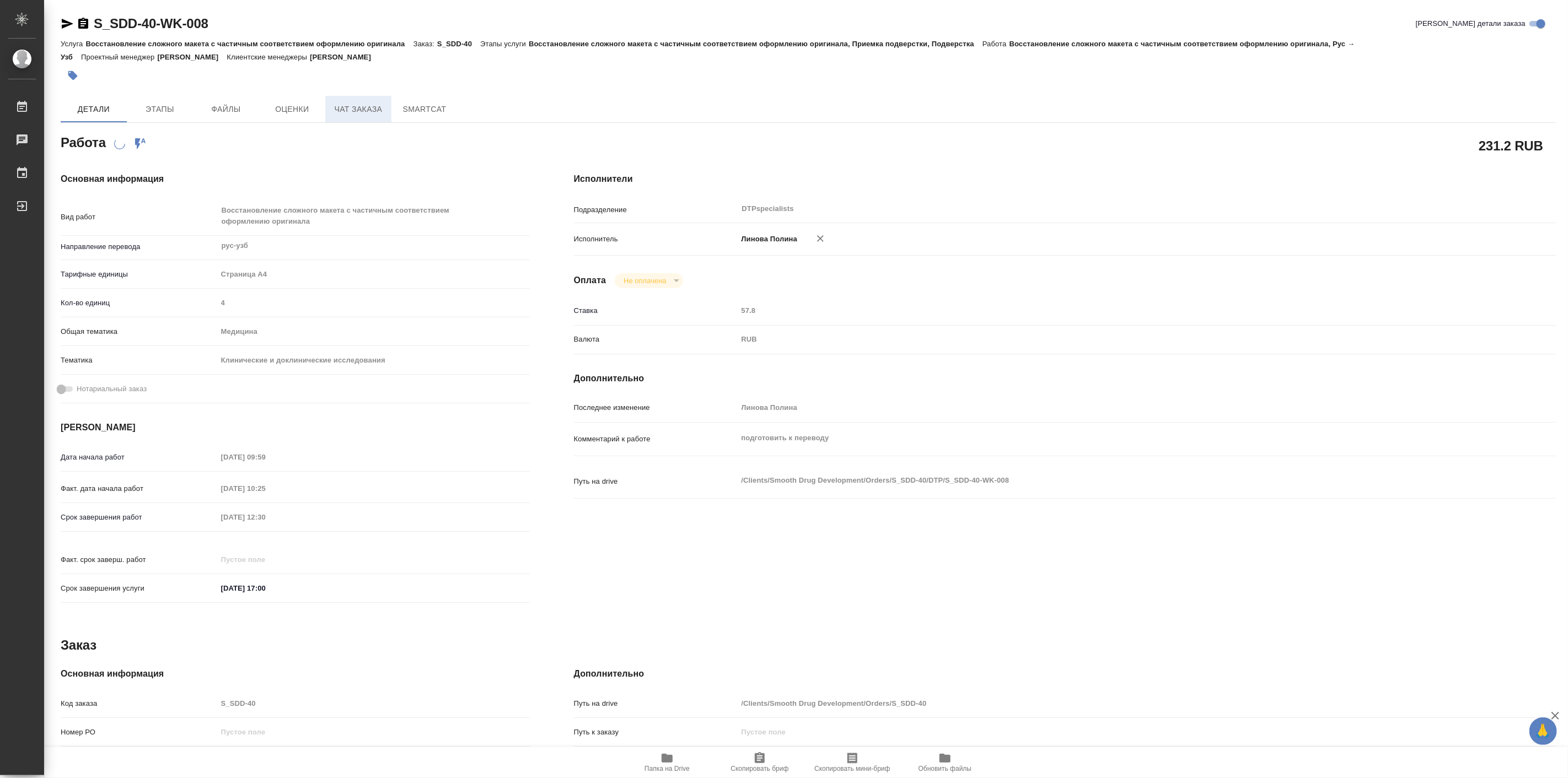
type textarea "x"
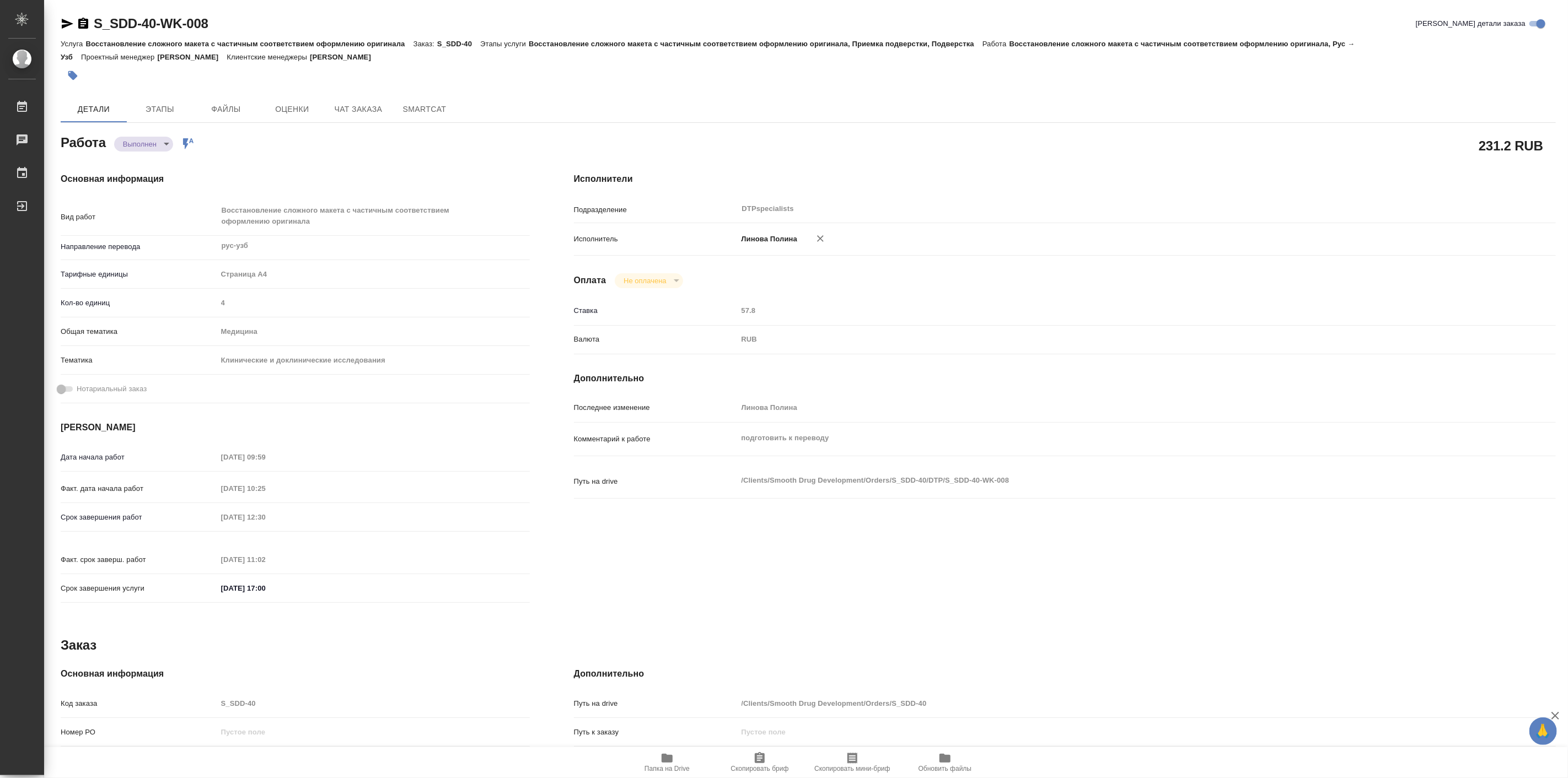
type textarea "x"
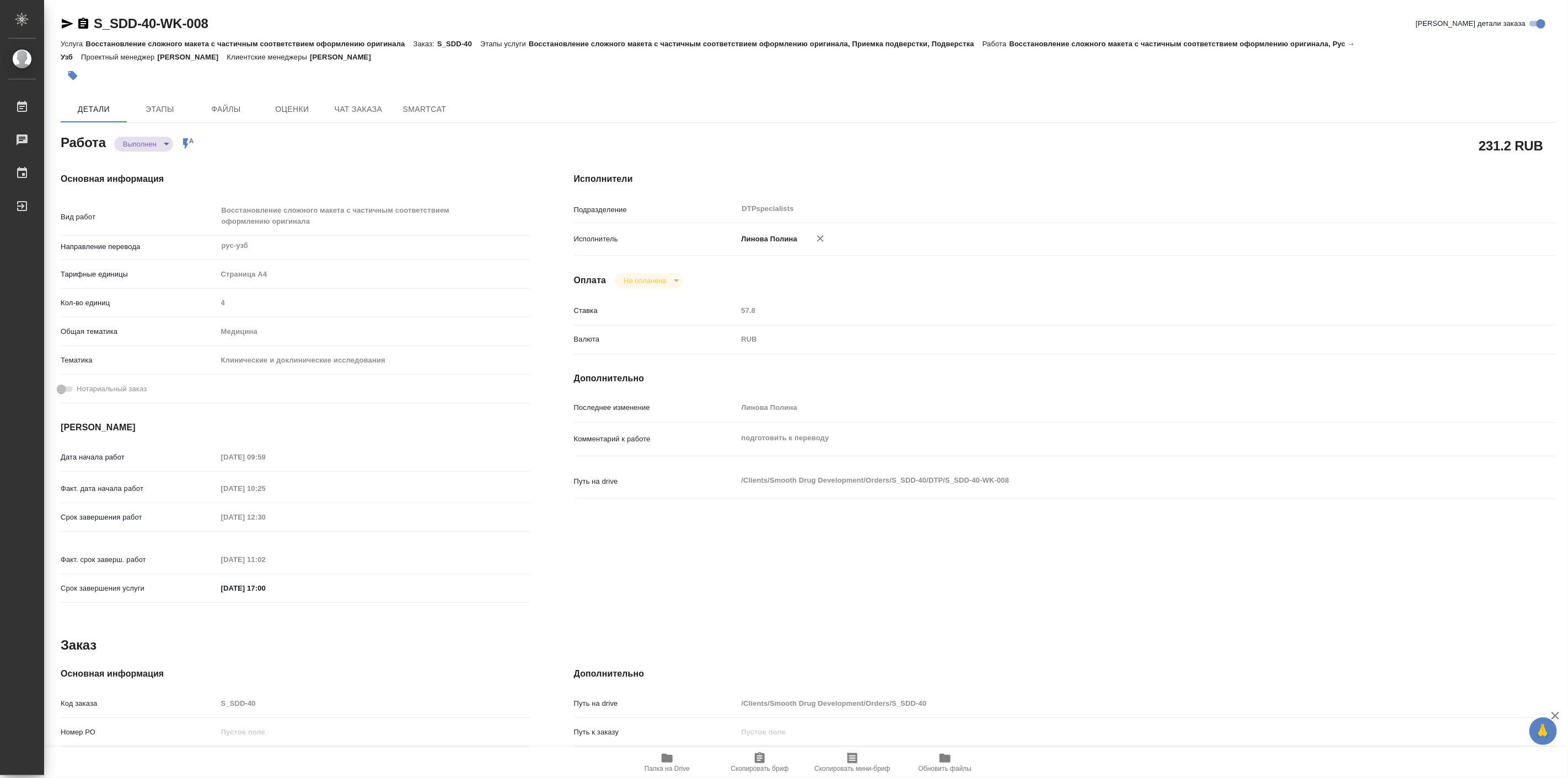
type textarea "x"
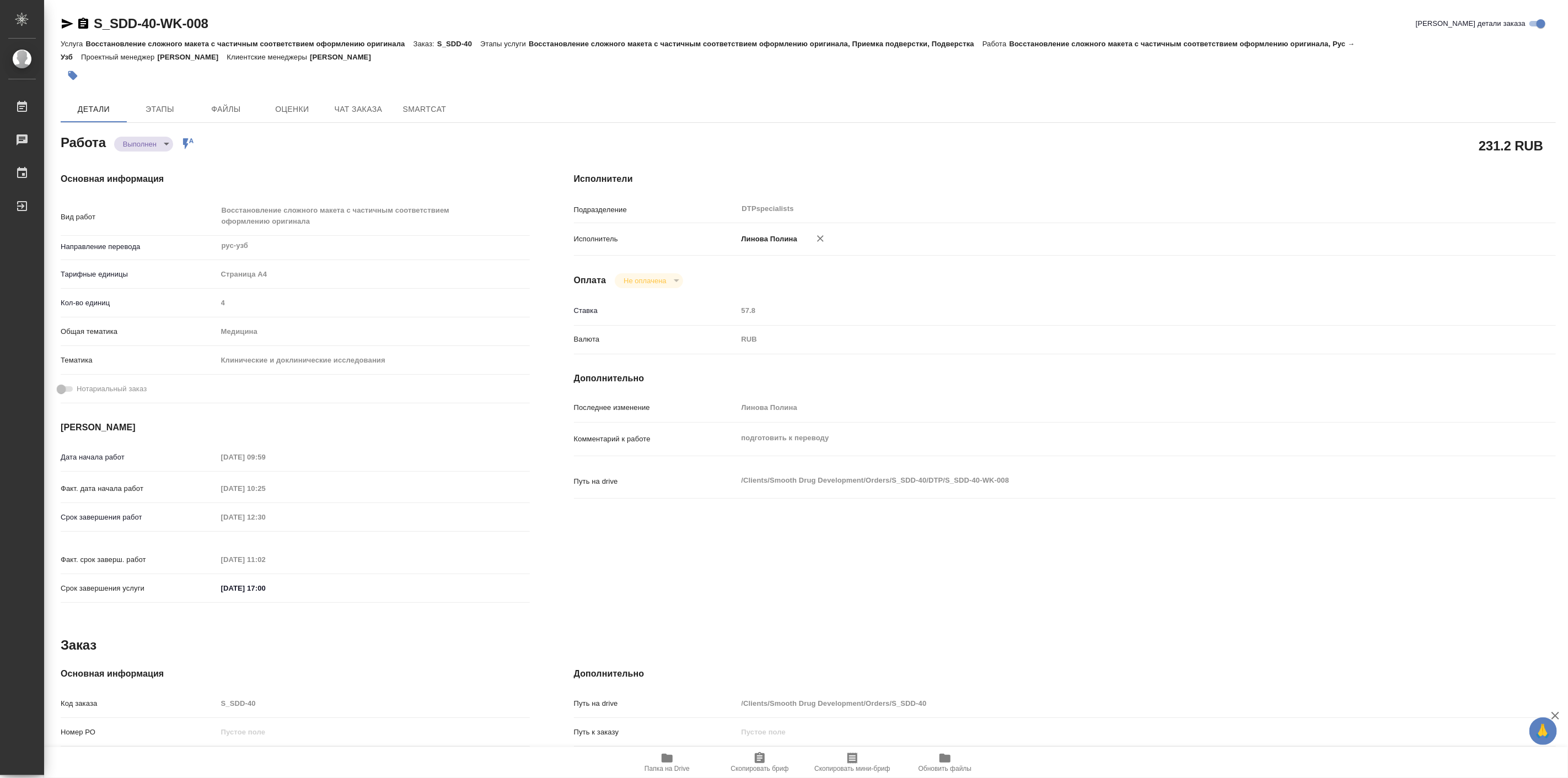
type textarea "x"
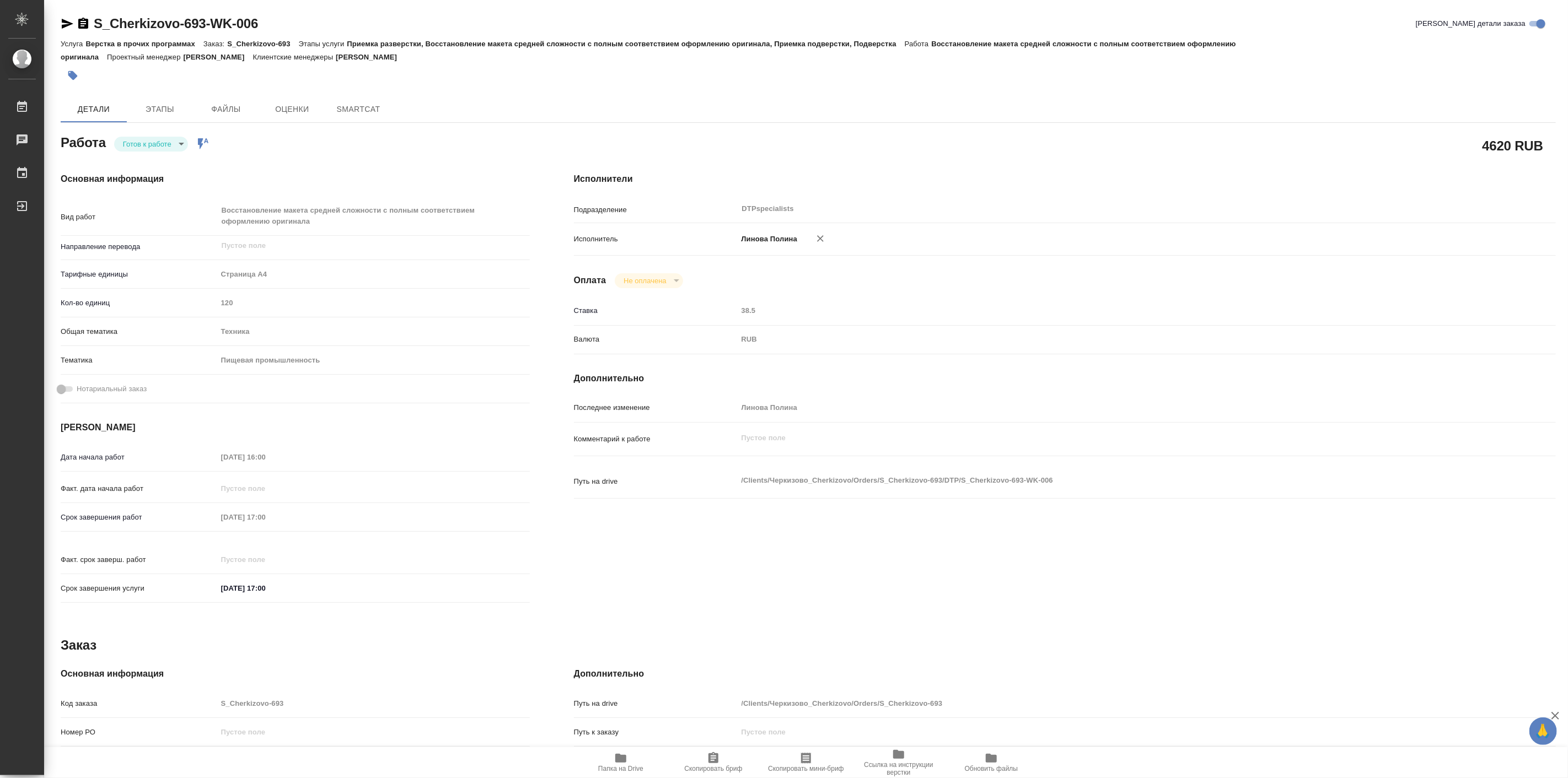
type textarea "x"
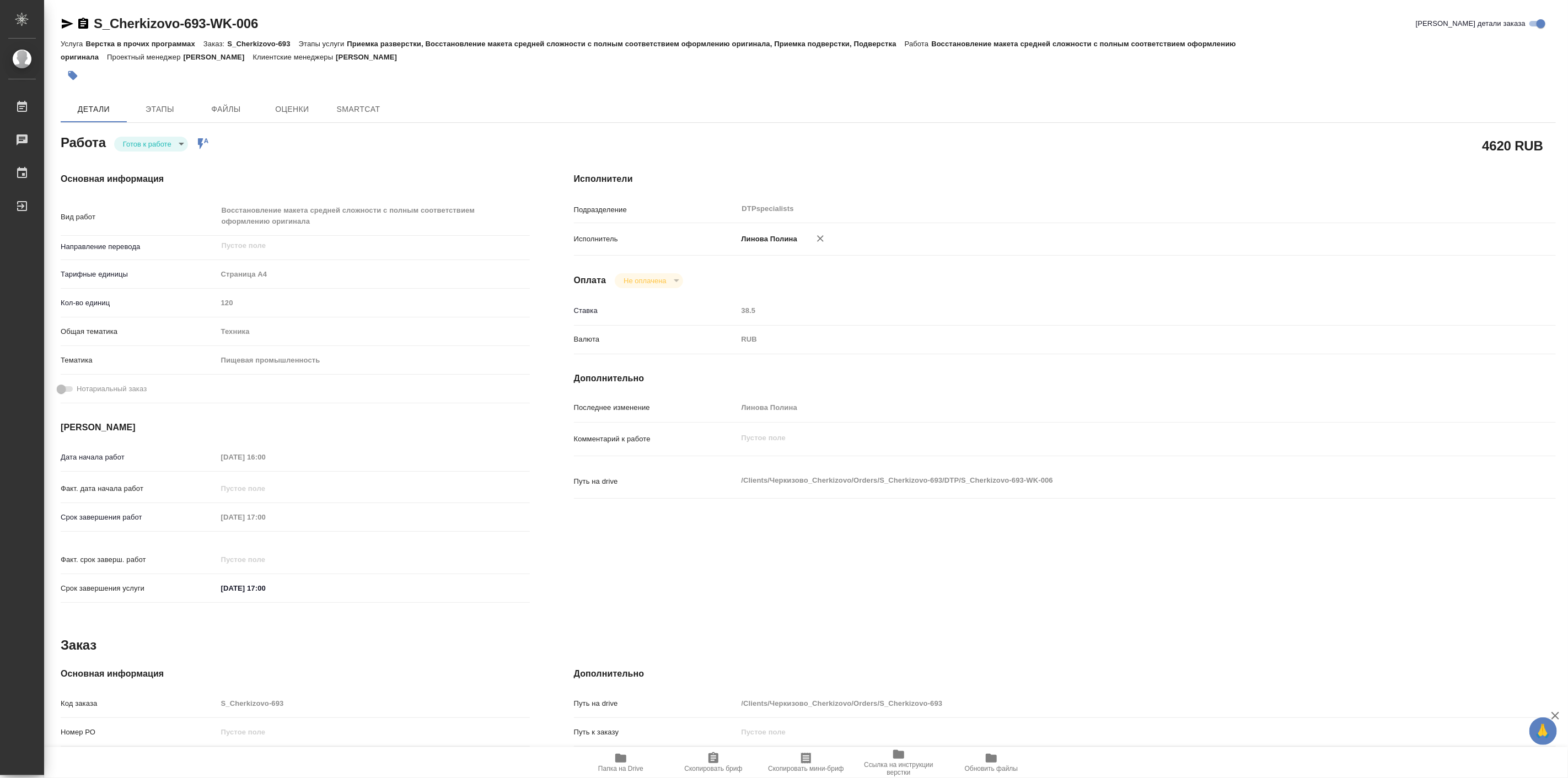
type textarea "x"
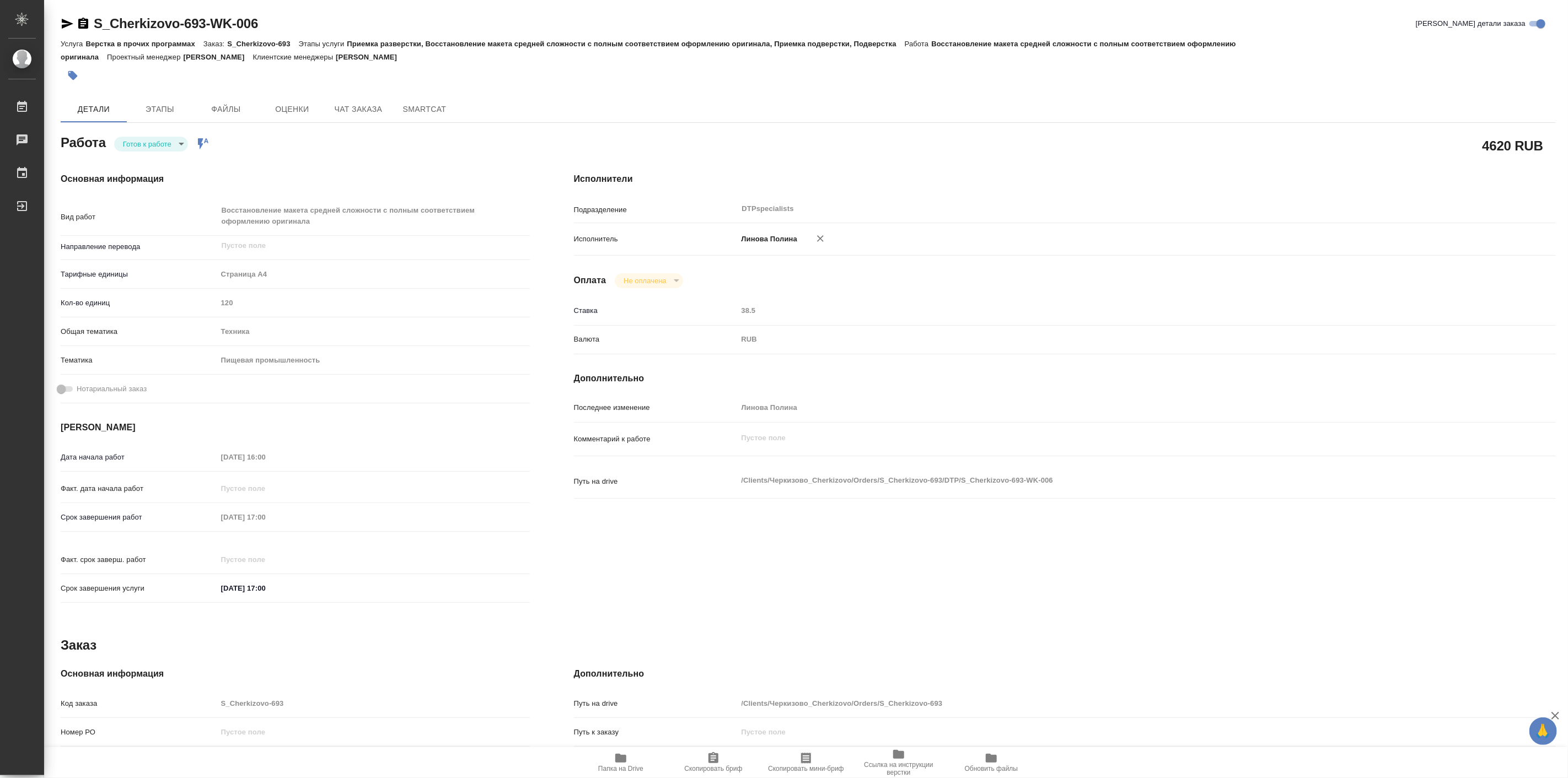
type textarea "x"
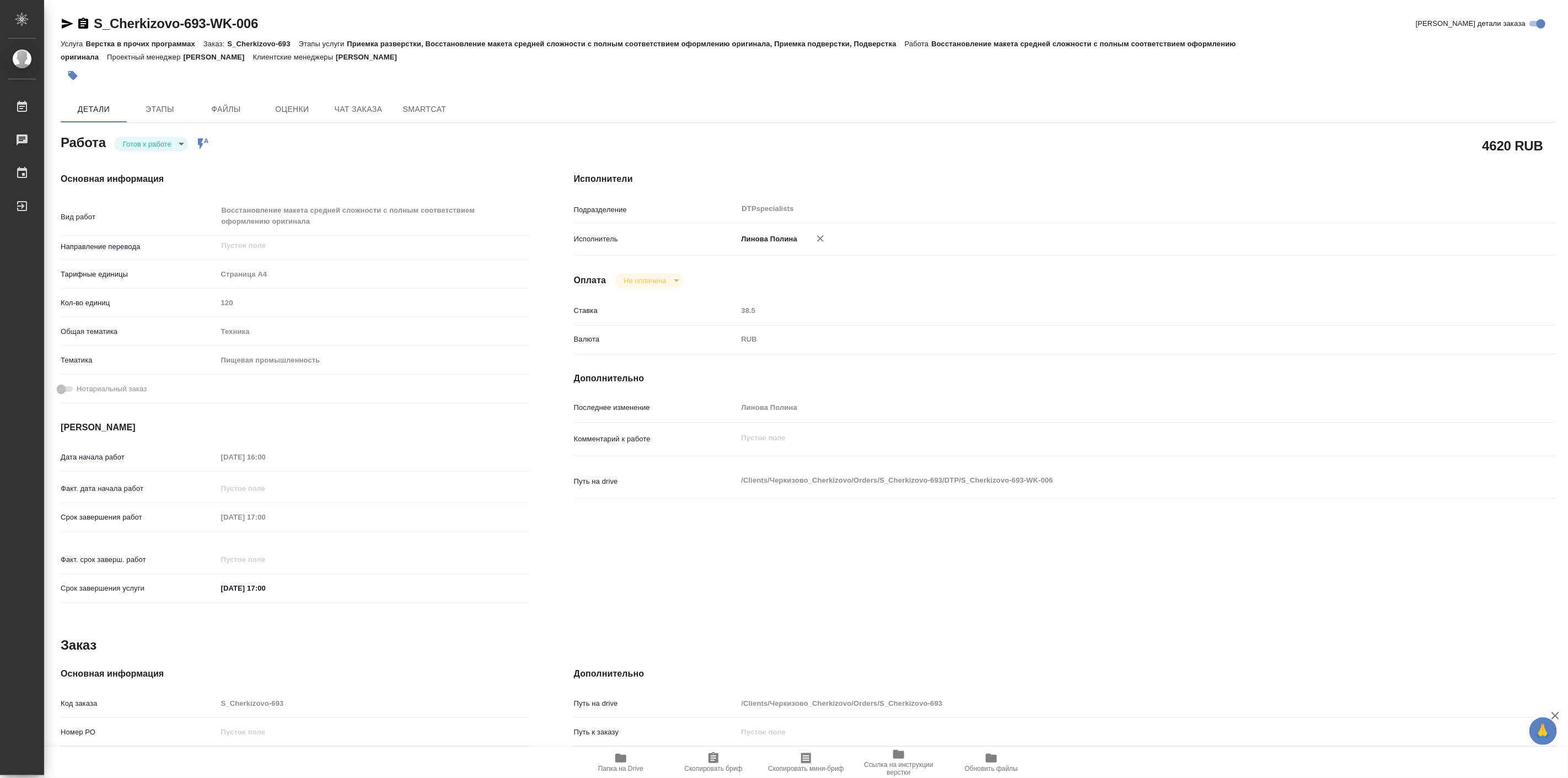
type textarea "x"
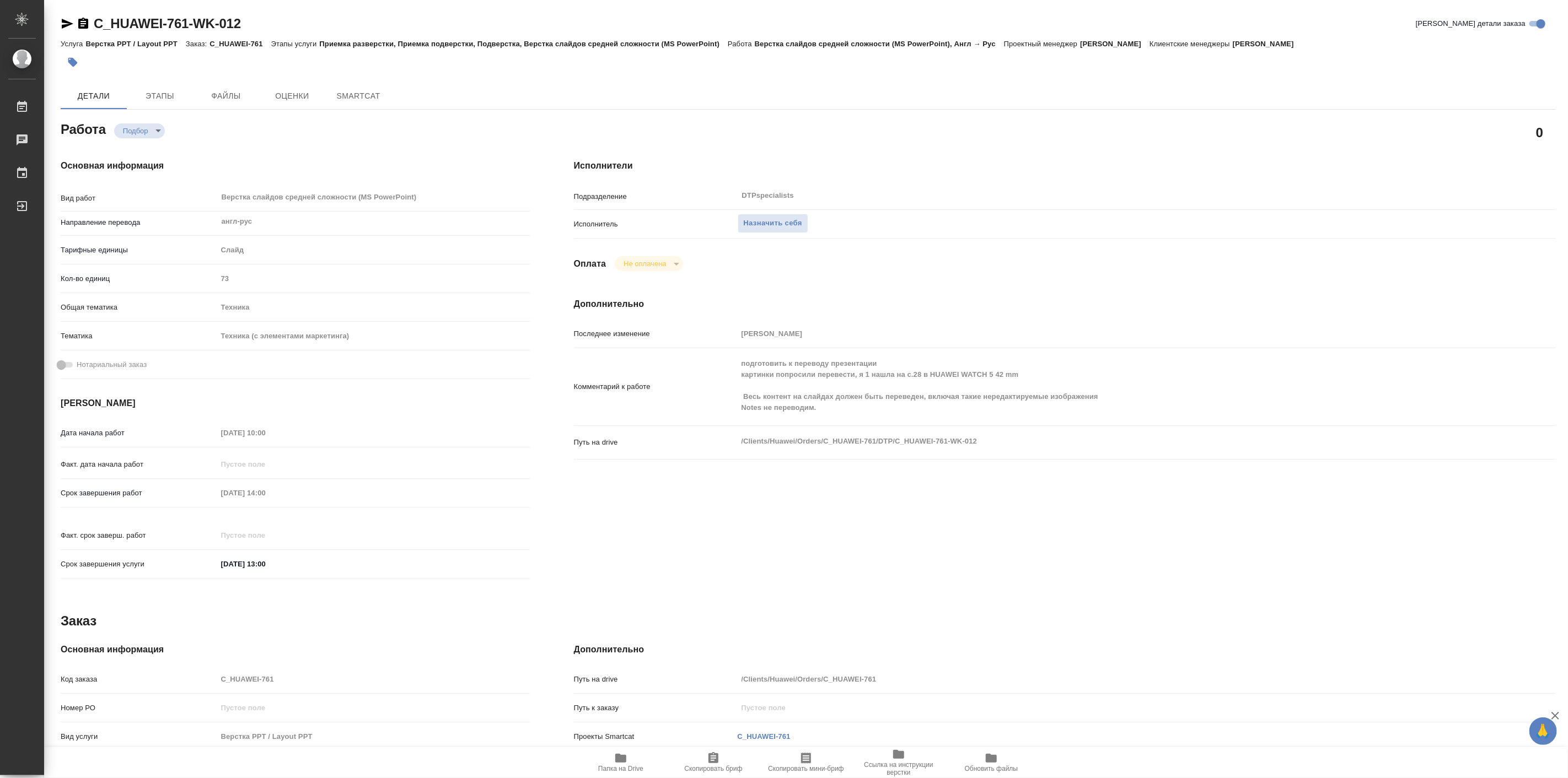
type textarea "x"
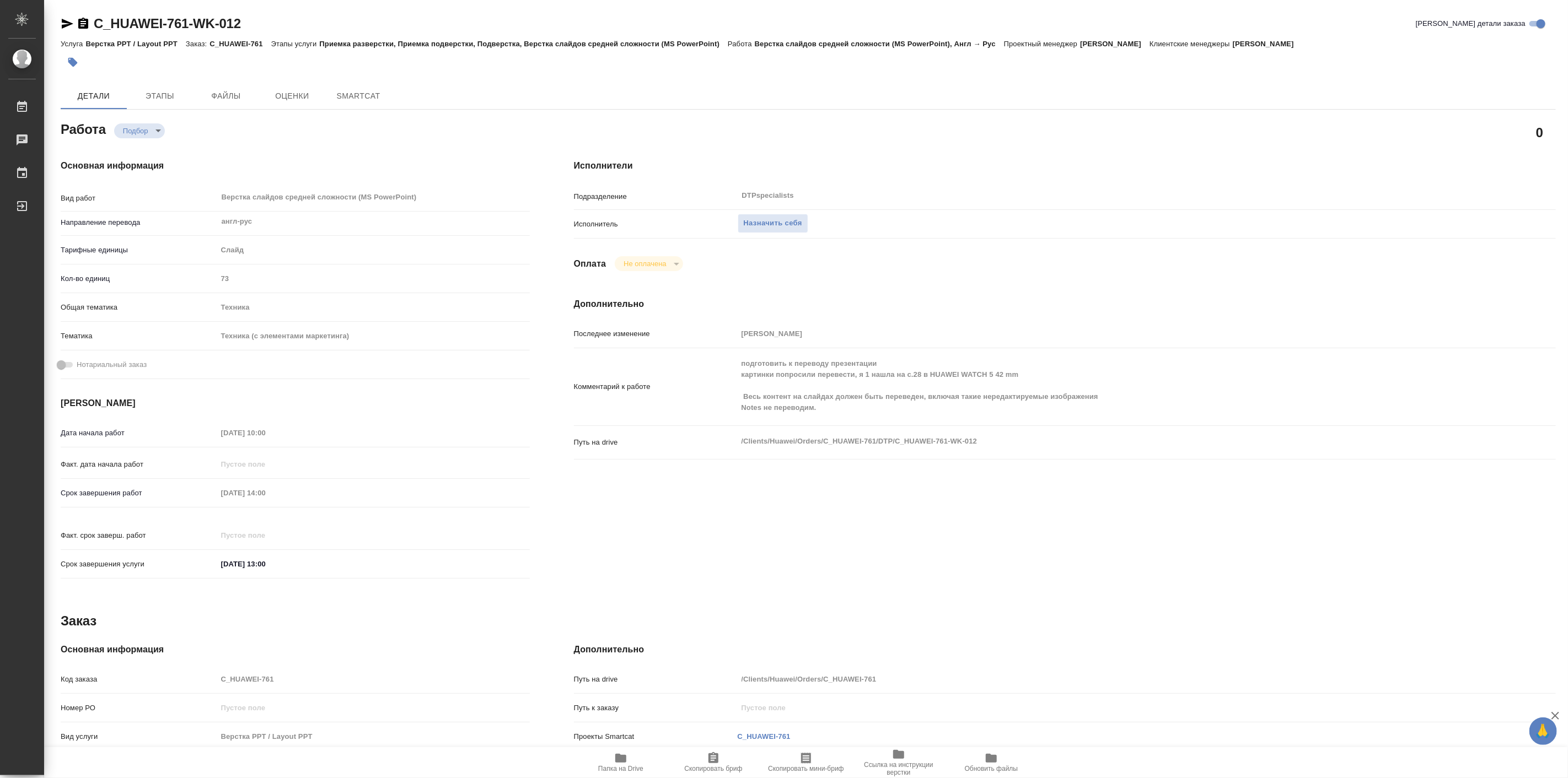
type textarea "x"
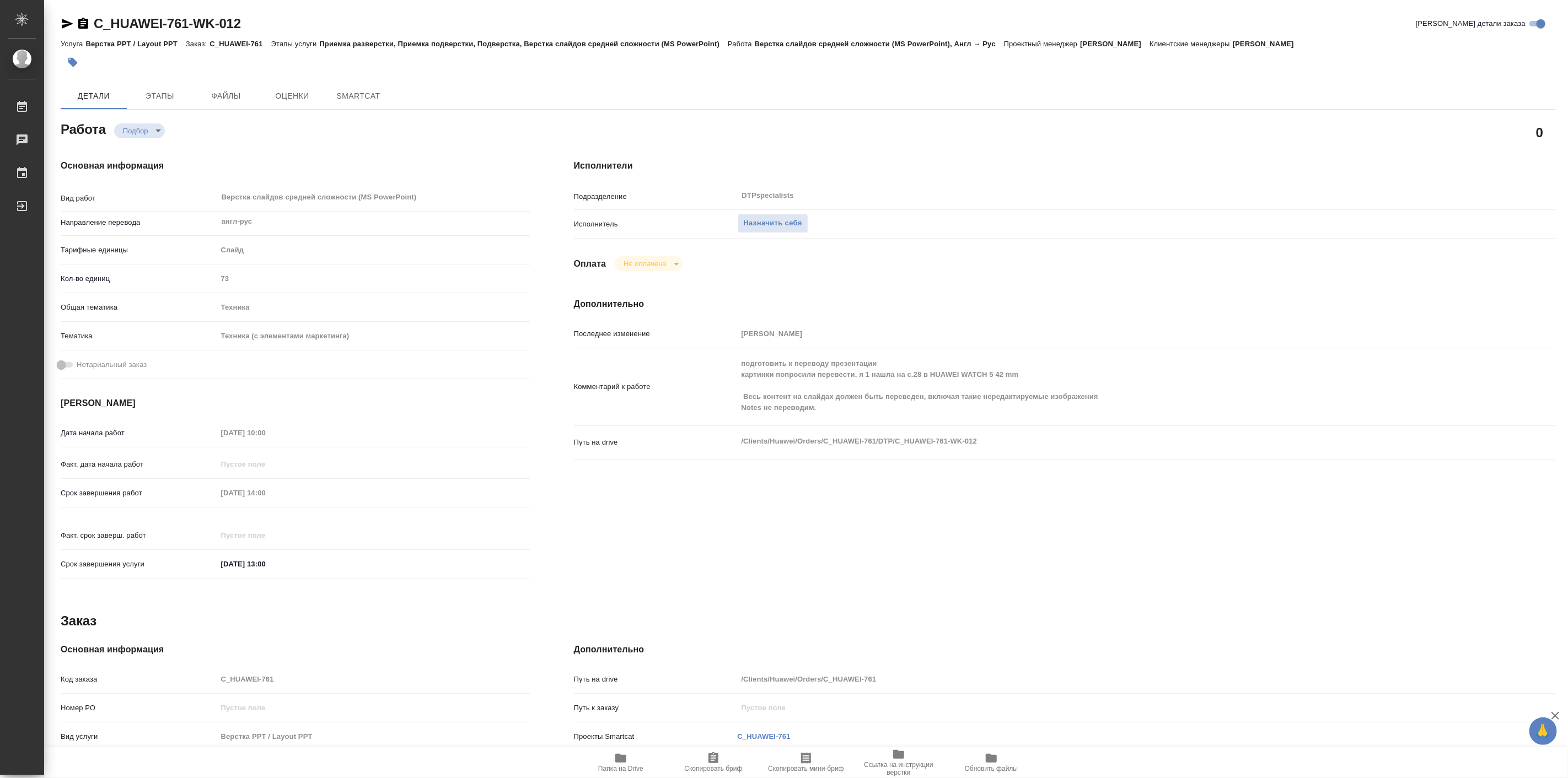
type textarea "x"
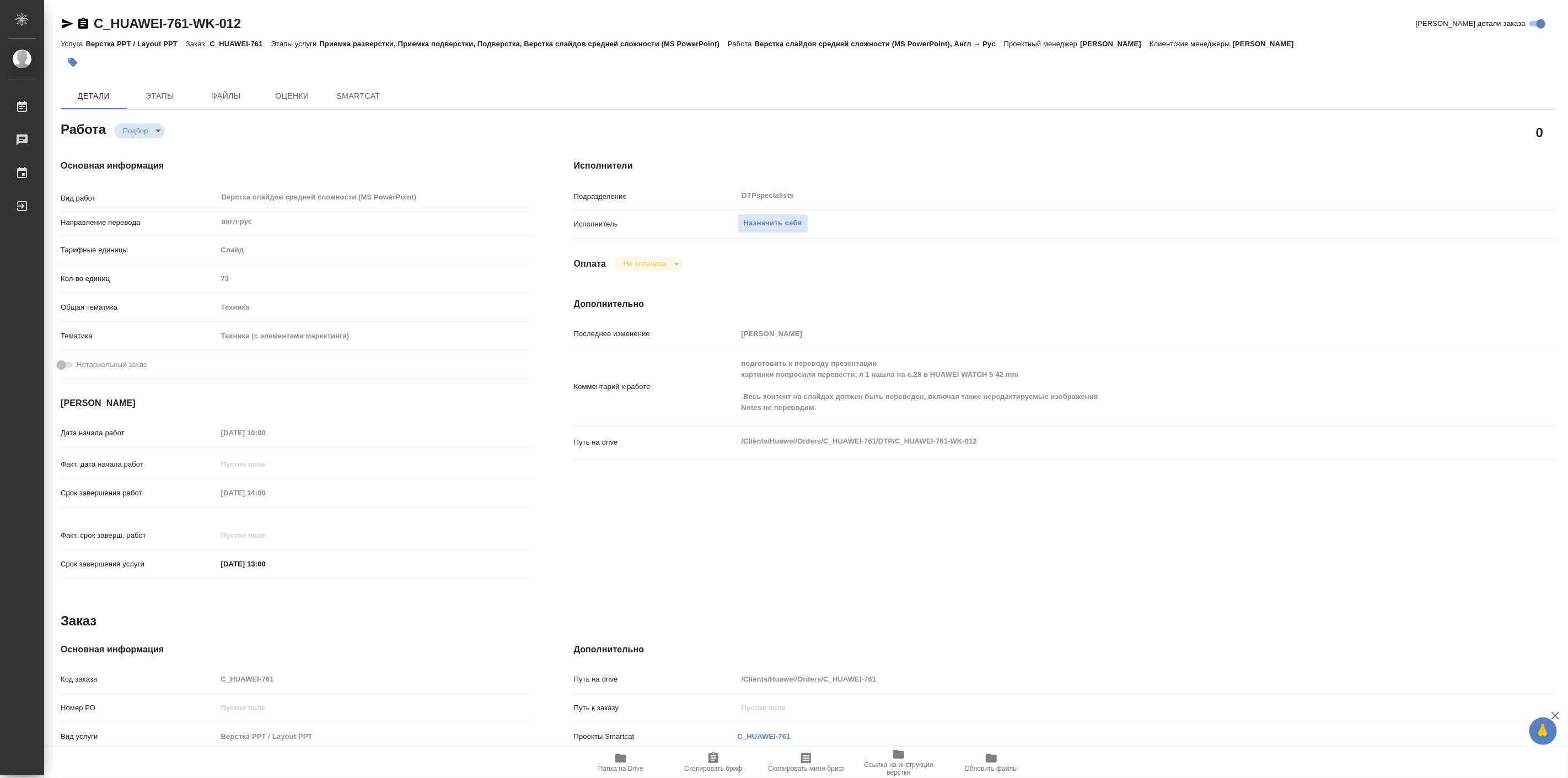
type textarea "x"
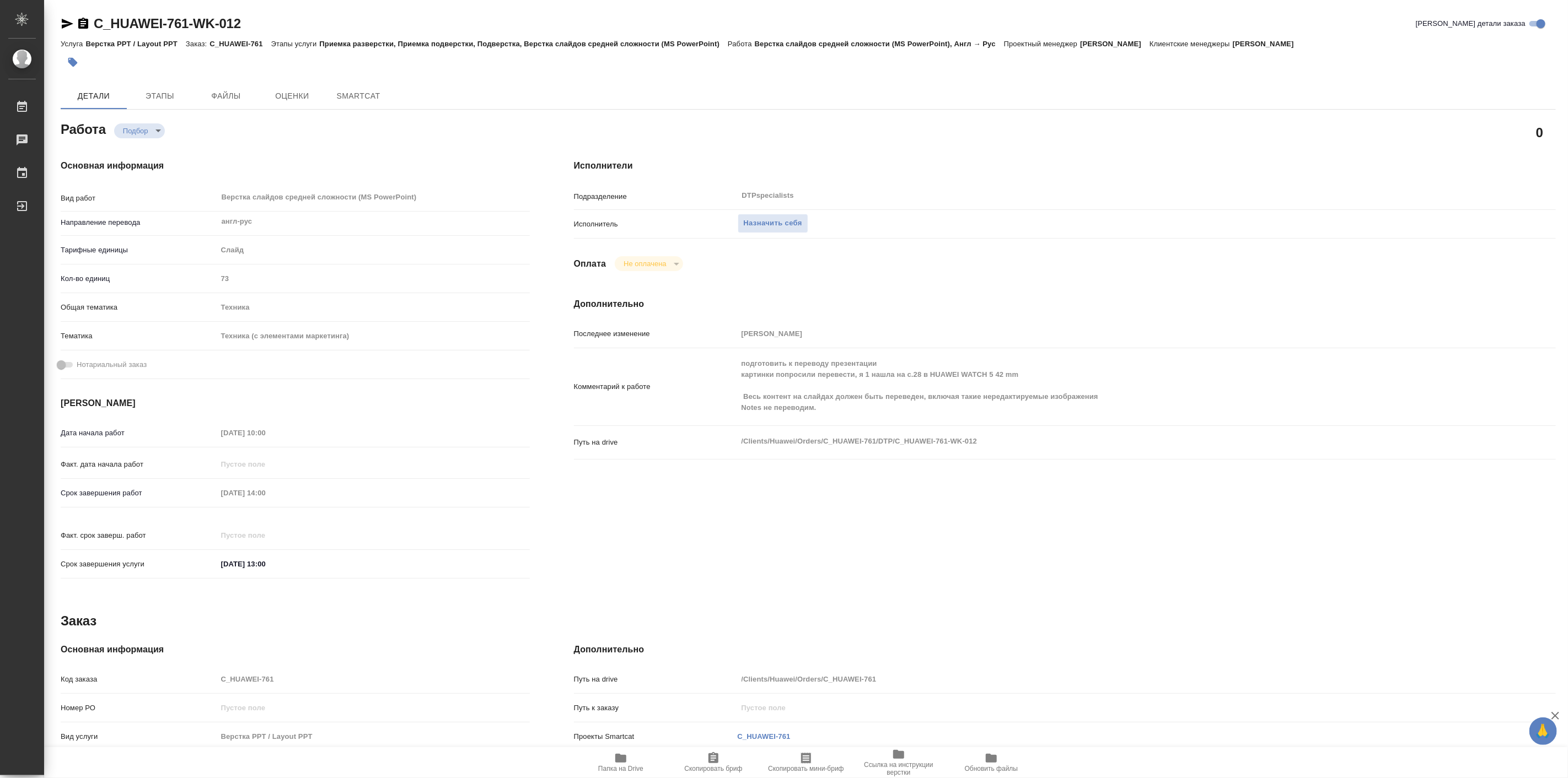
type textarea "x"
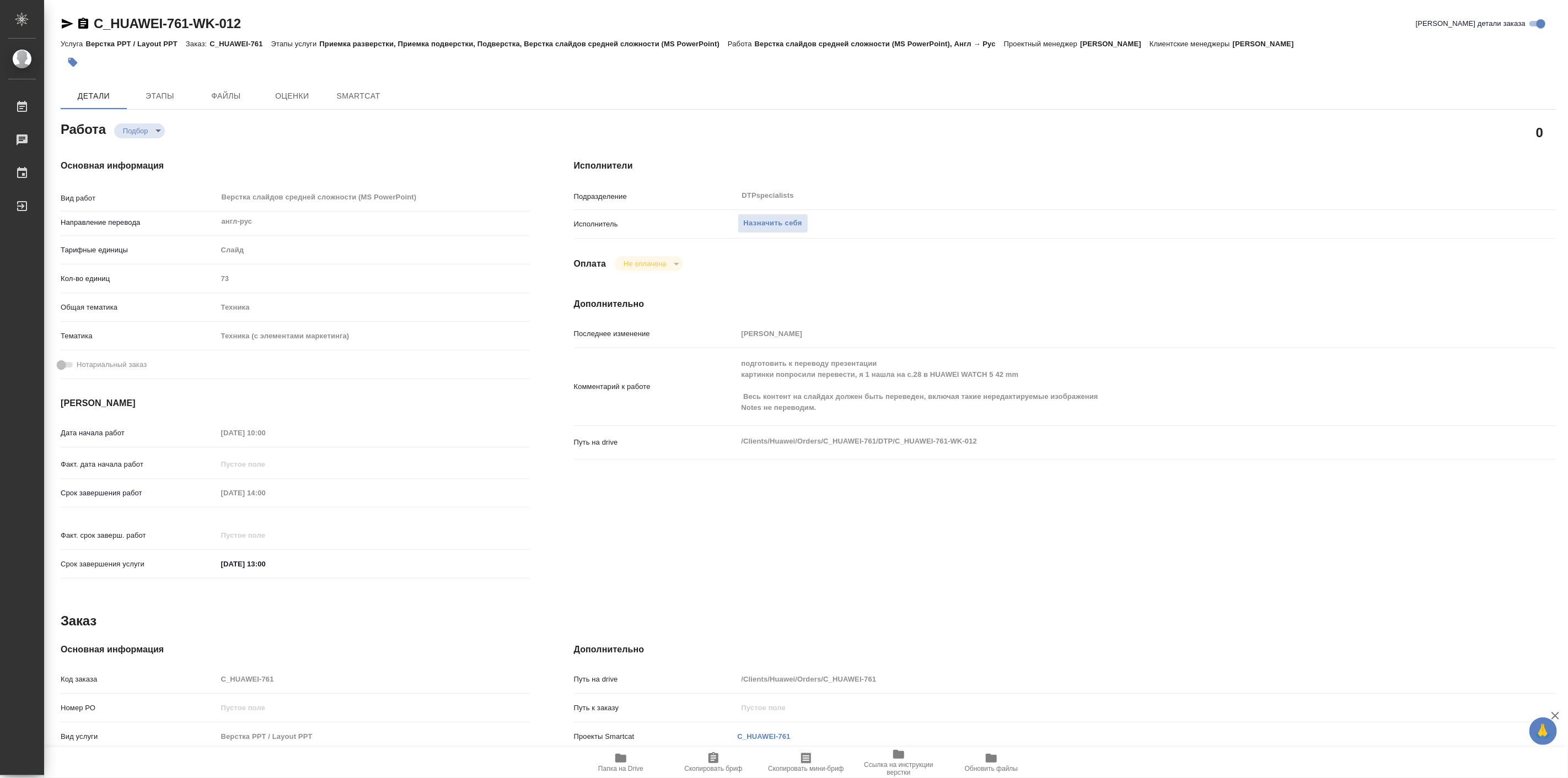
type textarea "x"
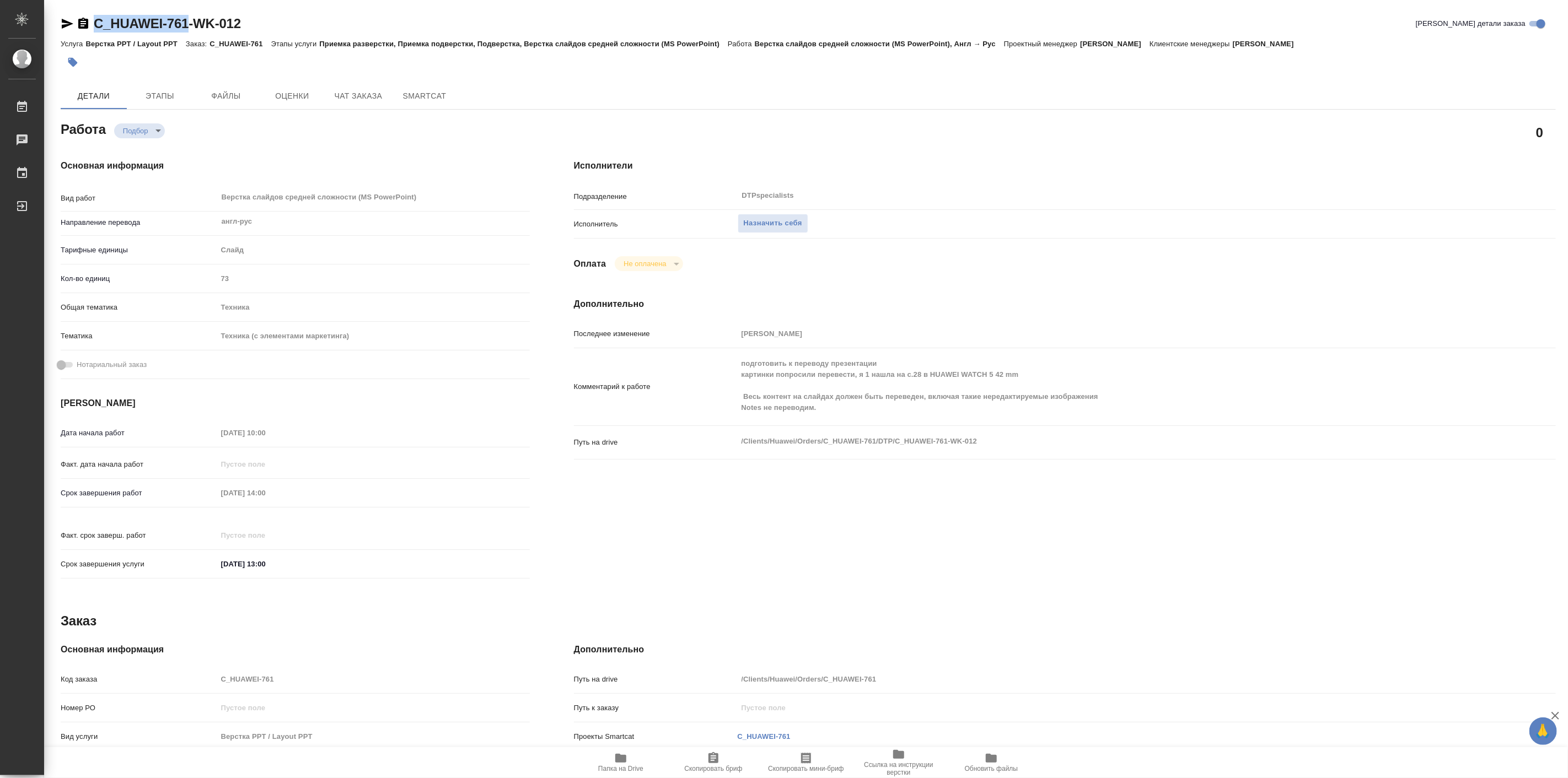
type textarea "x"
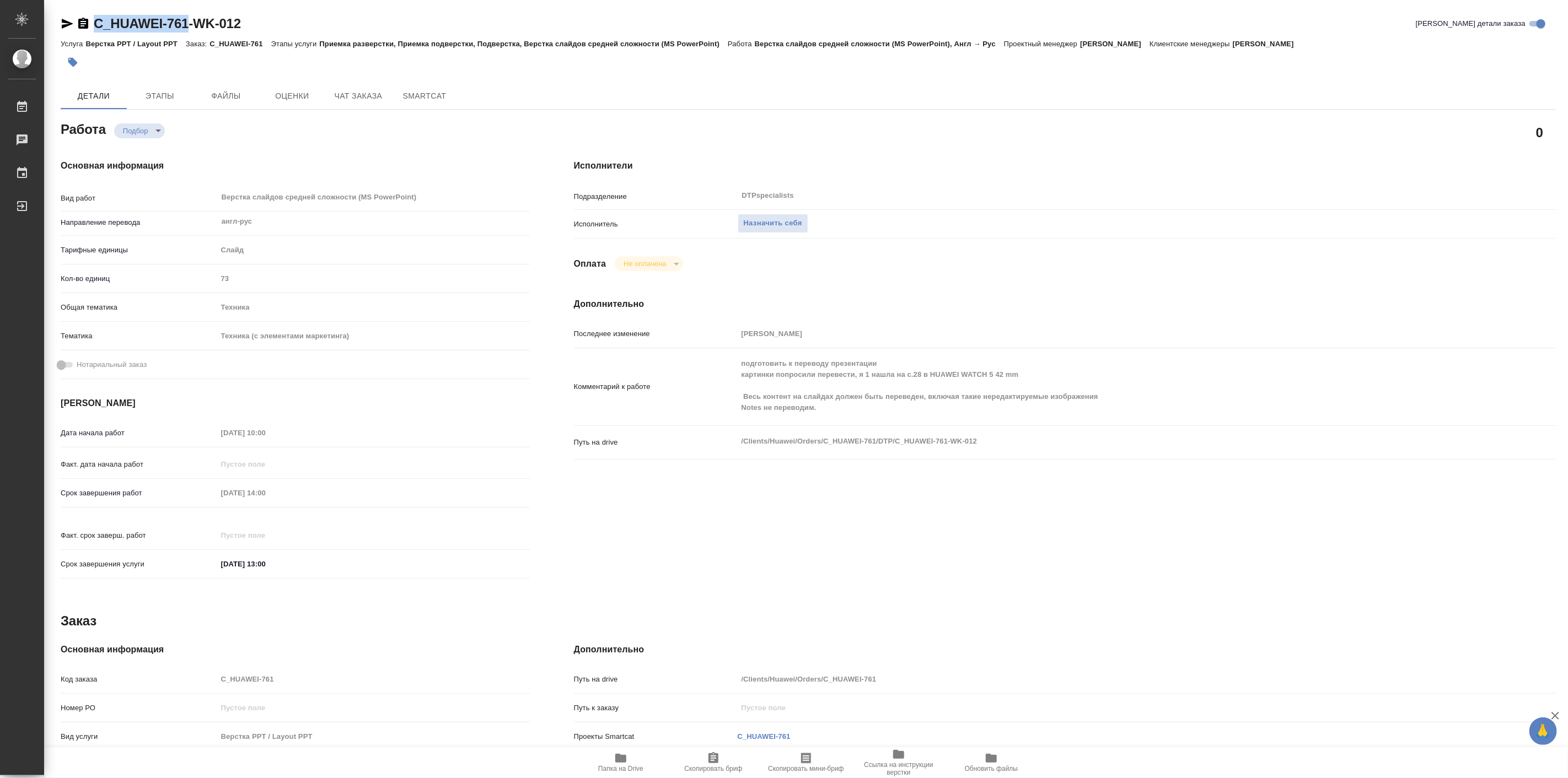
drag, startPoint x: 95, startPoint y: 13, endPoint x: 184, endPoint y: 19, distance: 89.2
click at [184, 19] on div "C_HUAWEI-761-WK-012 Кратко детали заказа Услуга Верстка PPT / Layout PPT Заказ:…" at bounding box center [808, 493] width 1508 height 986
copy link "C_HUAWEI-761"
type textarea "x"
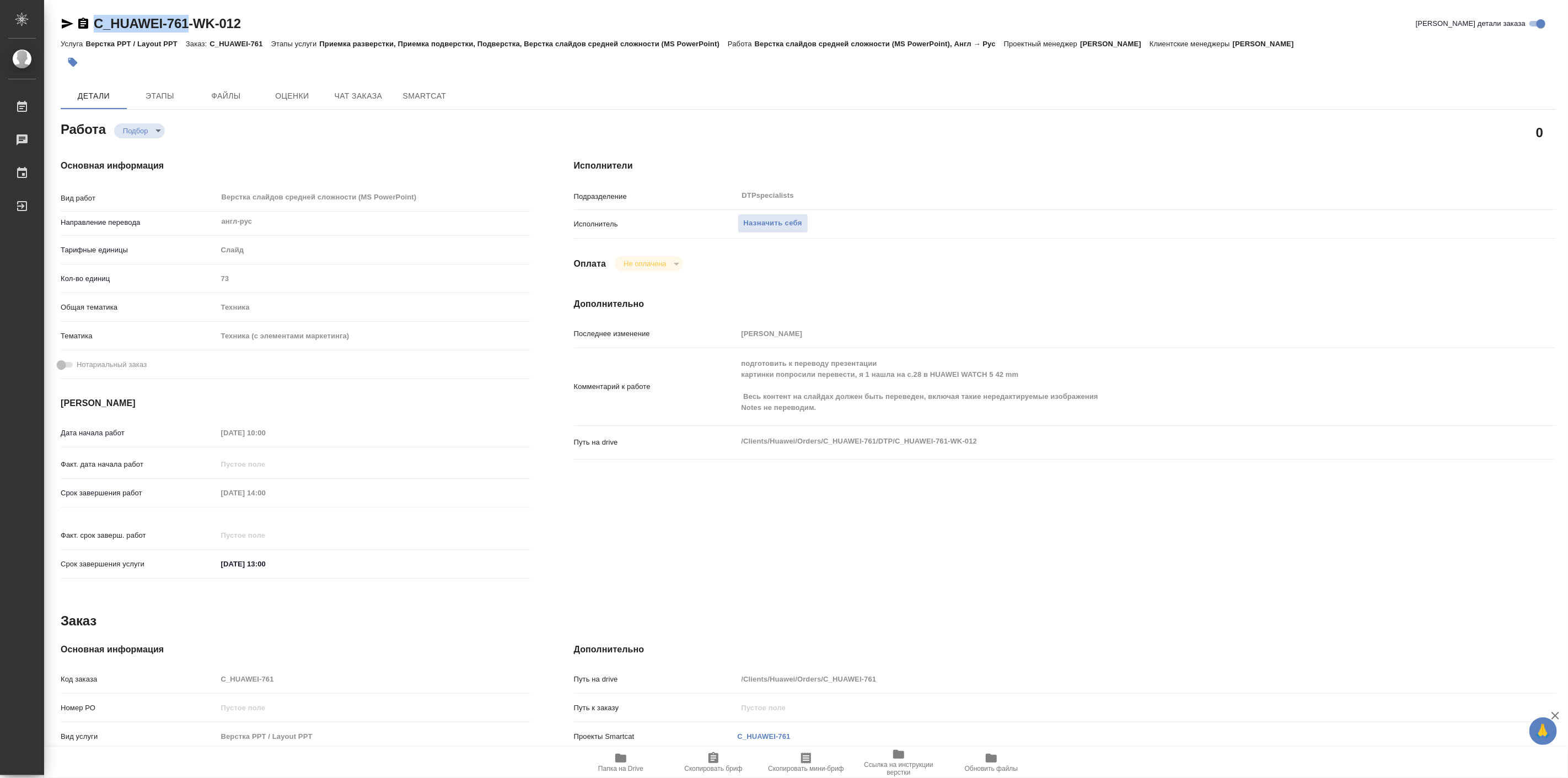
type textarea "x"
click at [786, 214] on button "Назначить себя" at bounding box center [773, 223] width 71 height 19
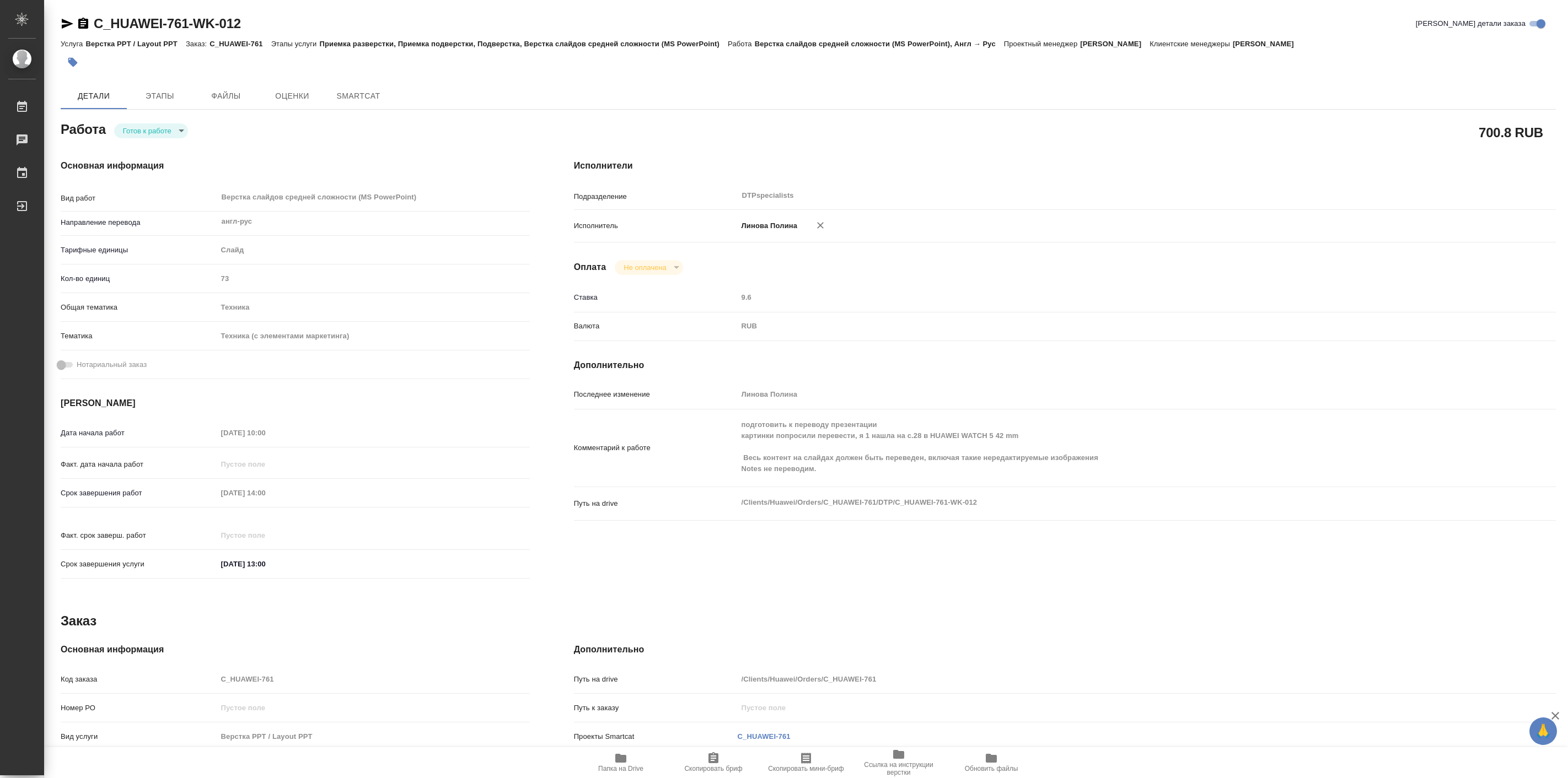
type textarea "x"
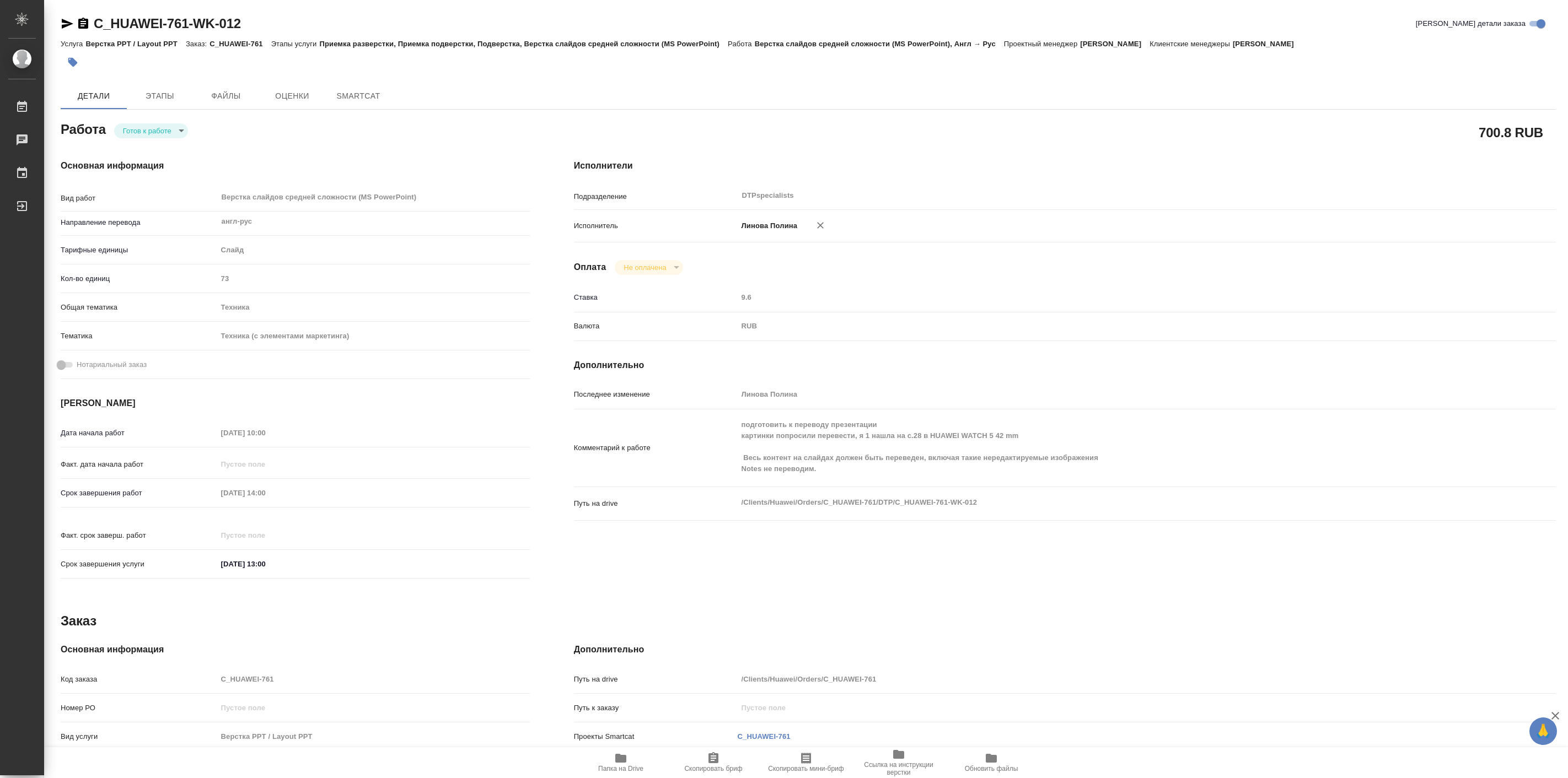
type textarea "x"
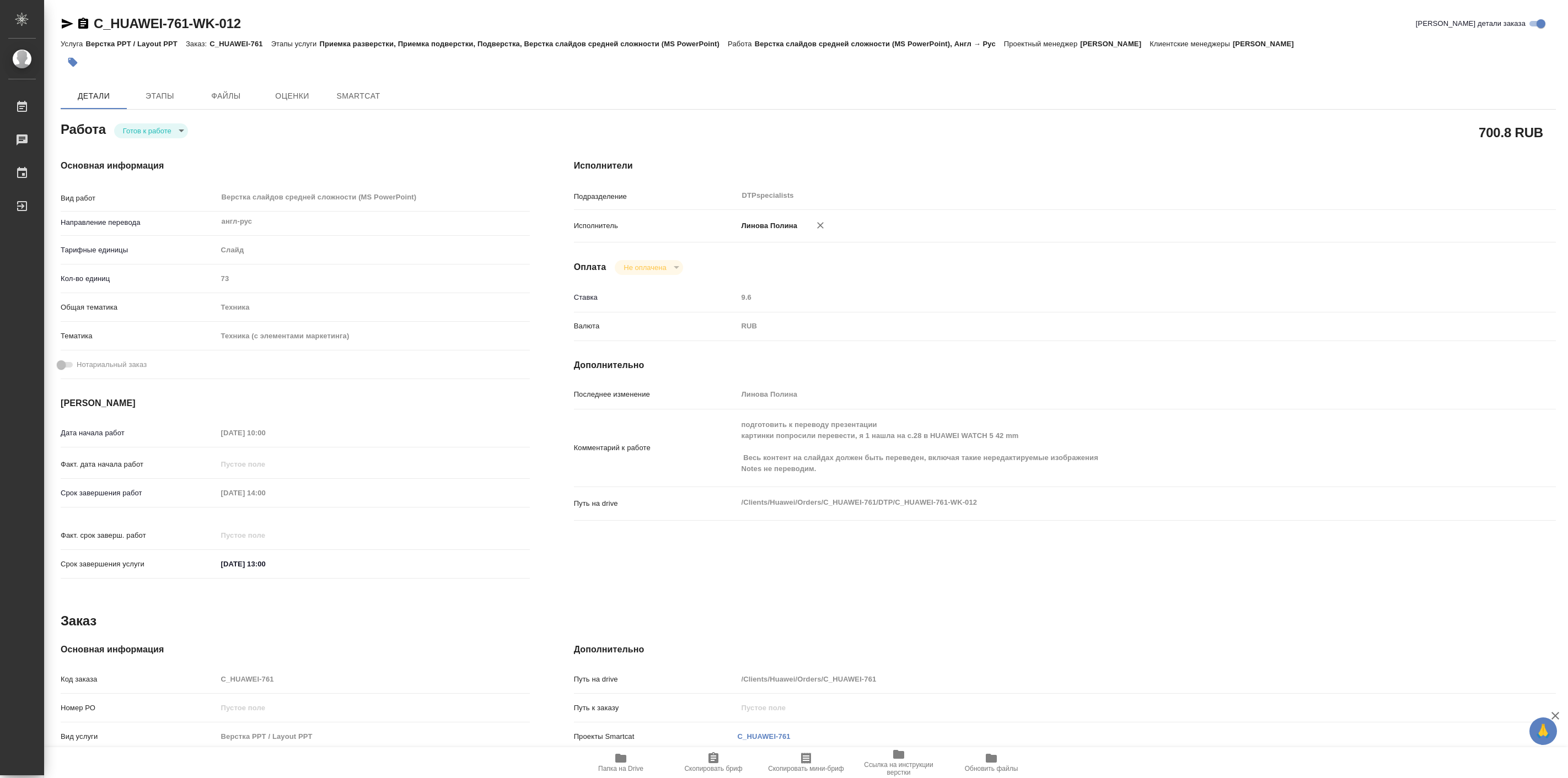
type textarea "x"
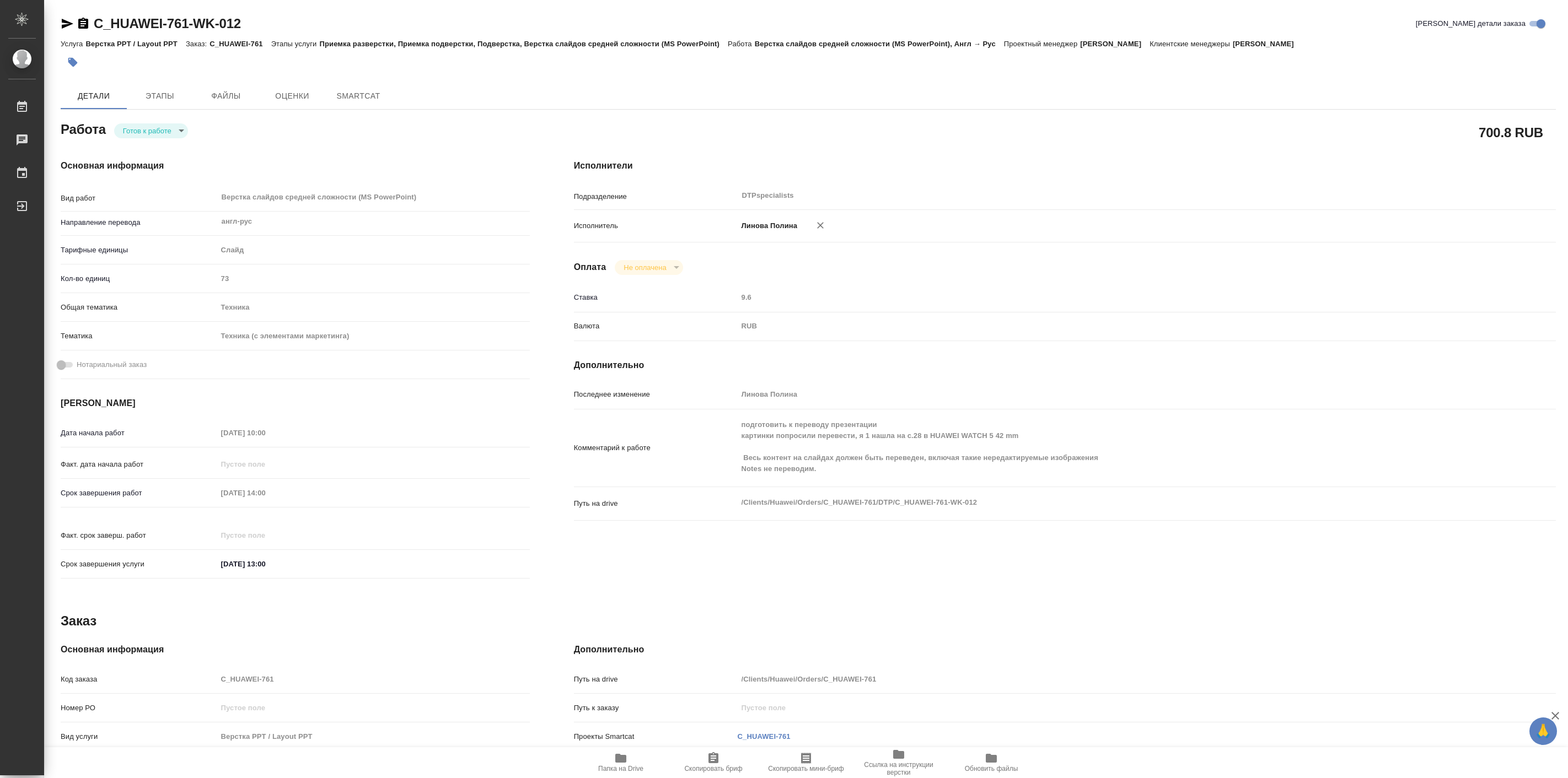
type textarea "x"
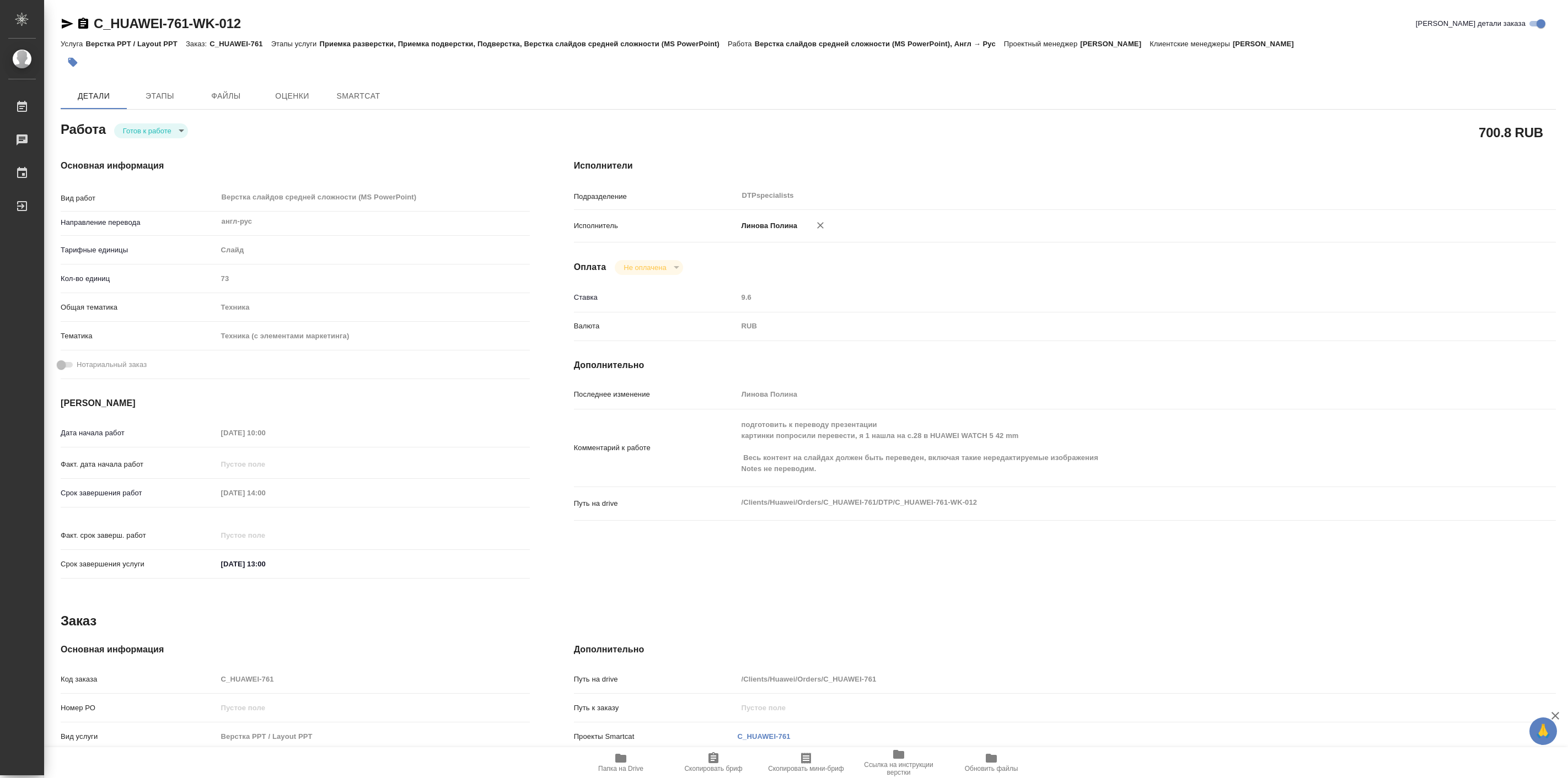
type textarea "x"
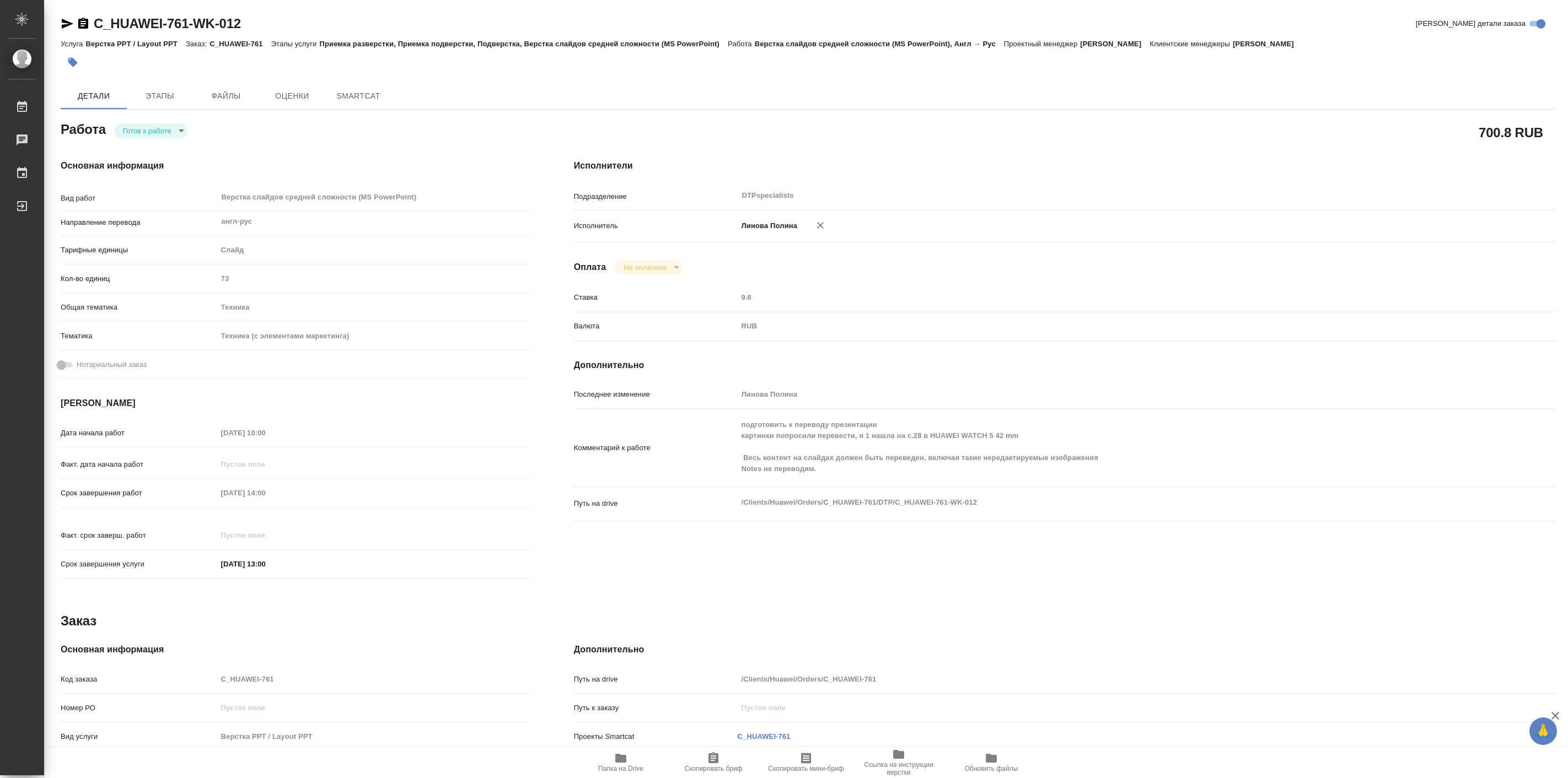
type textarea "x"
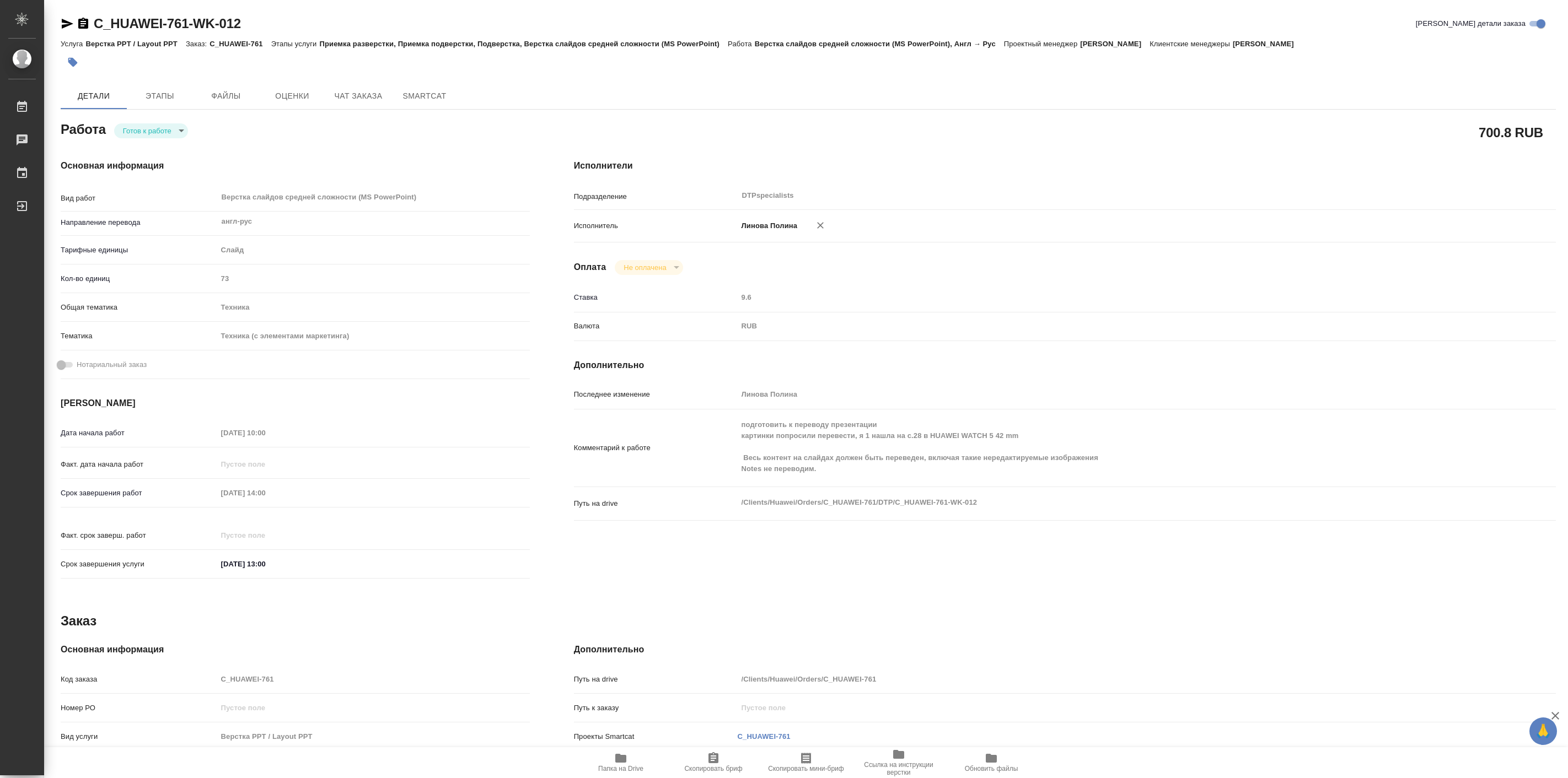
type textarea "x"
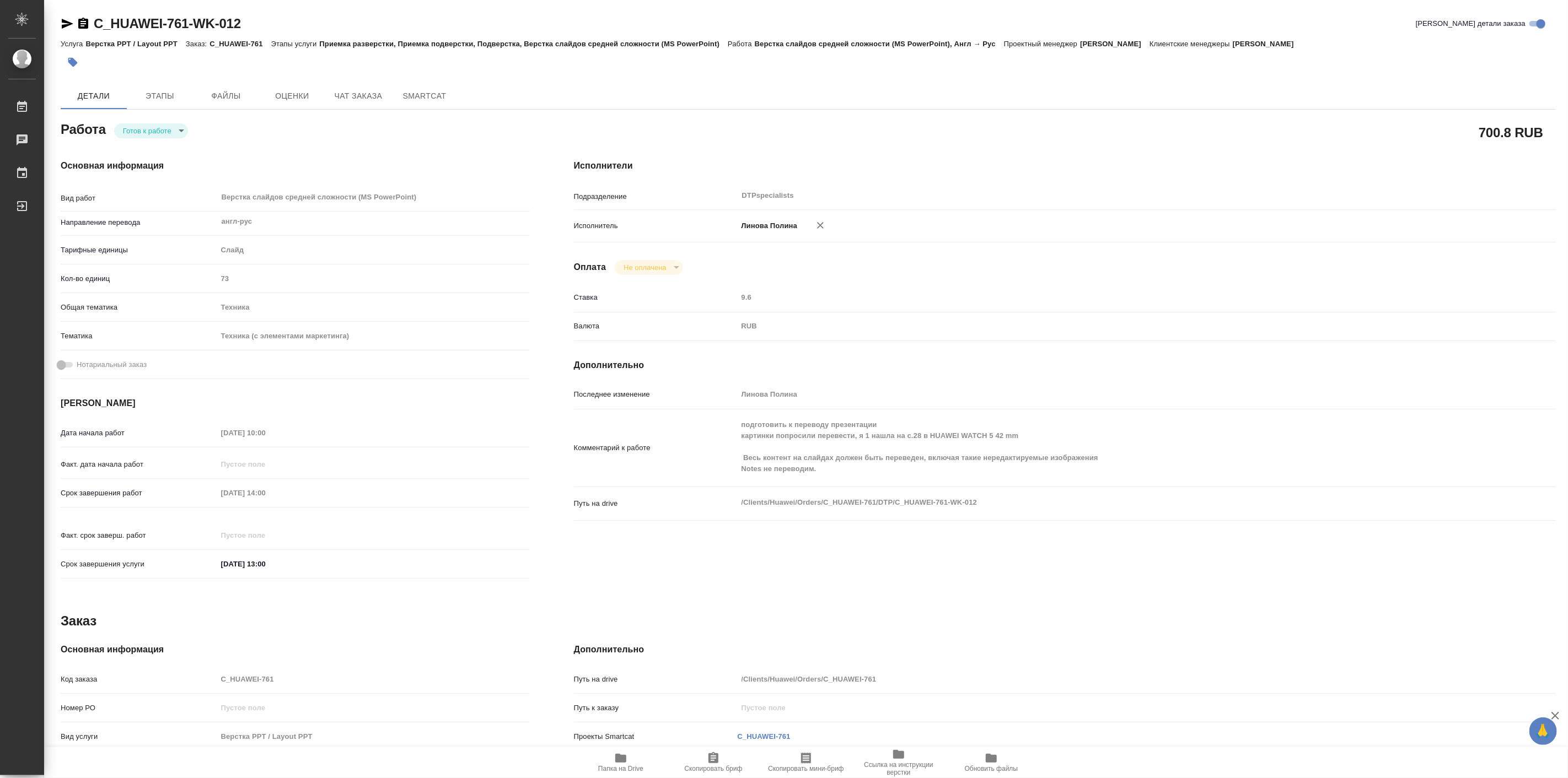
click at [161, 142] on div "Основная информация Вид работ Верстка слайдов средней сложности (MS PowerPoint)…" at bounding box center [295, 372] width 513 height 471
click at [158, 134] on body "🙏 .cls-1 fill:#fff; AWATERA [PERSON_NAME] Работы 0 Чаты График Выйти C_HUAWEI-7…" at bounding box center [784, 389] width 1568 height 778
click at [156, 133] on button "В работе" at bounding box center [140, 130] width 36 height 12
type textarea "x"
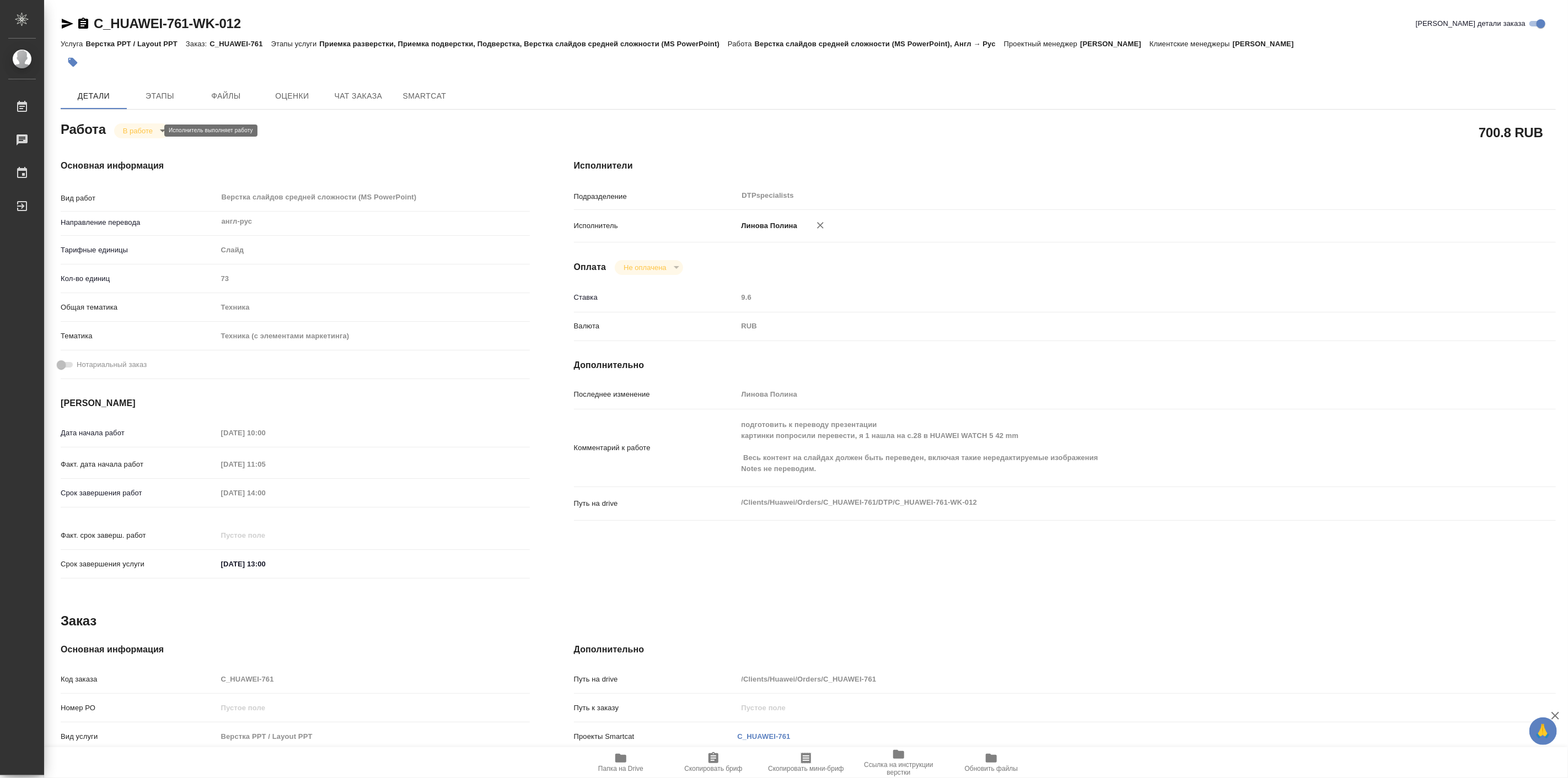
type textarea "x"
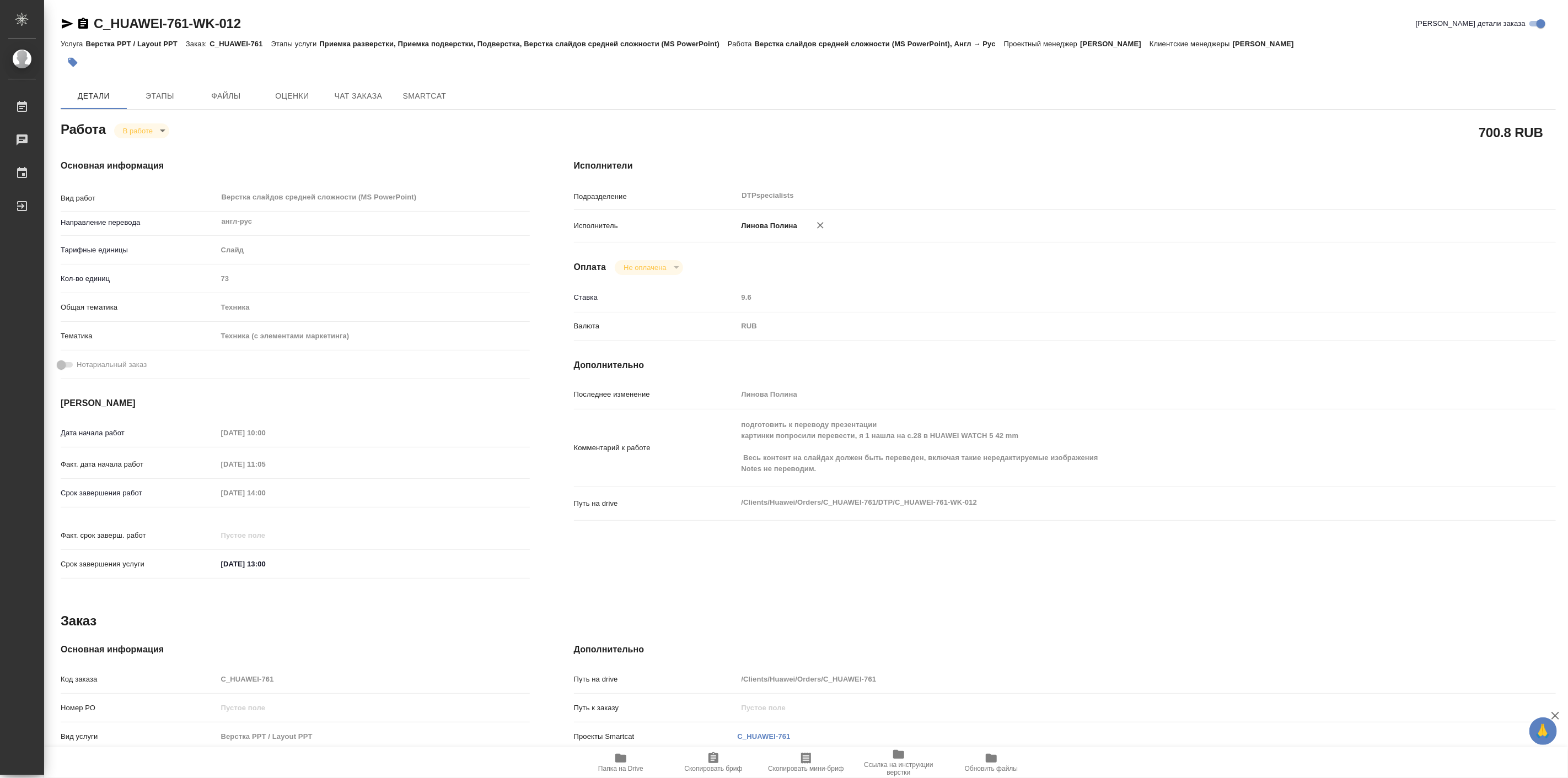
type textarea "x"
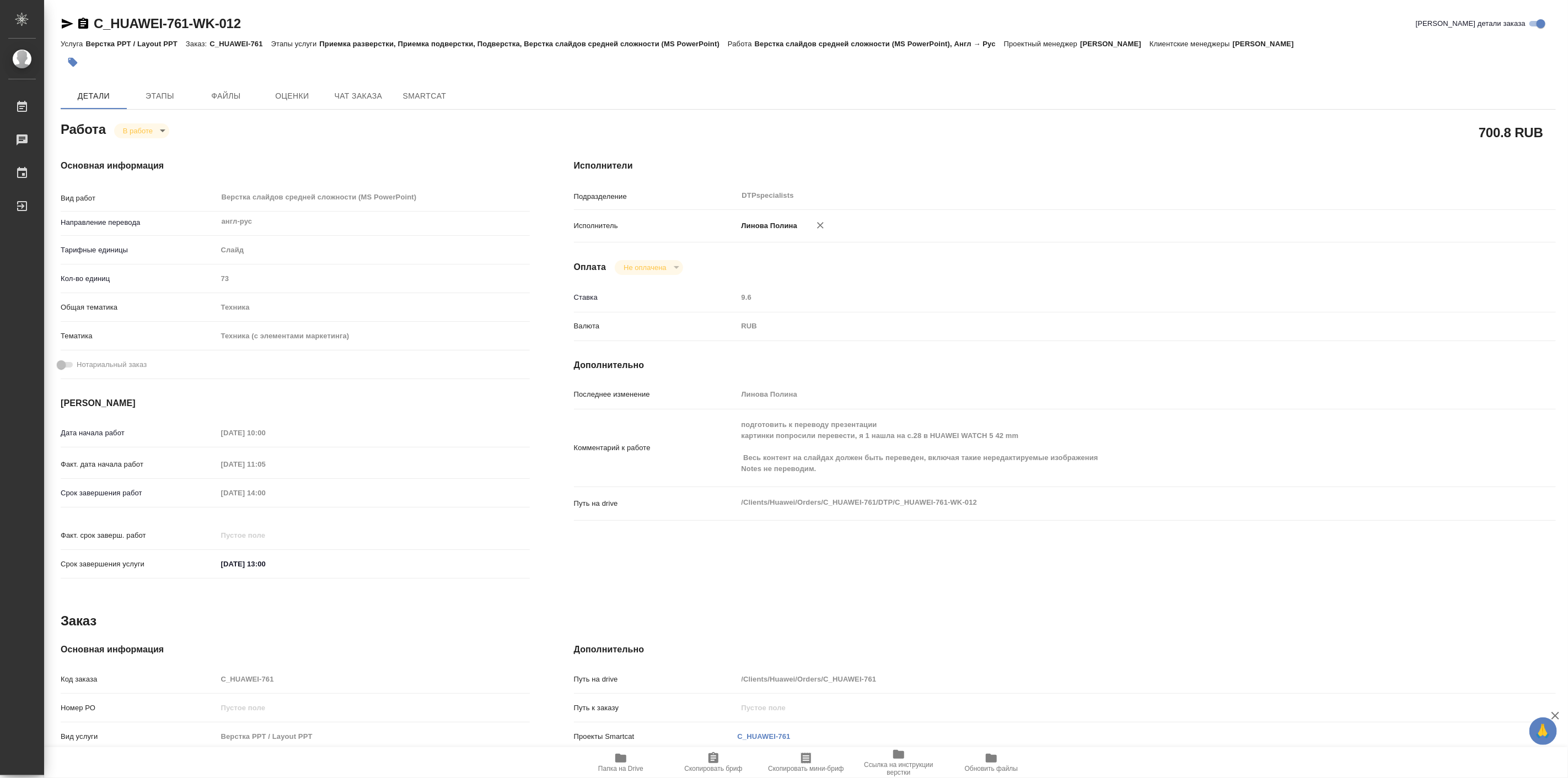
type textarea "x"
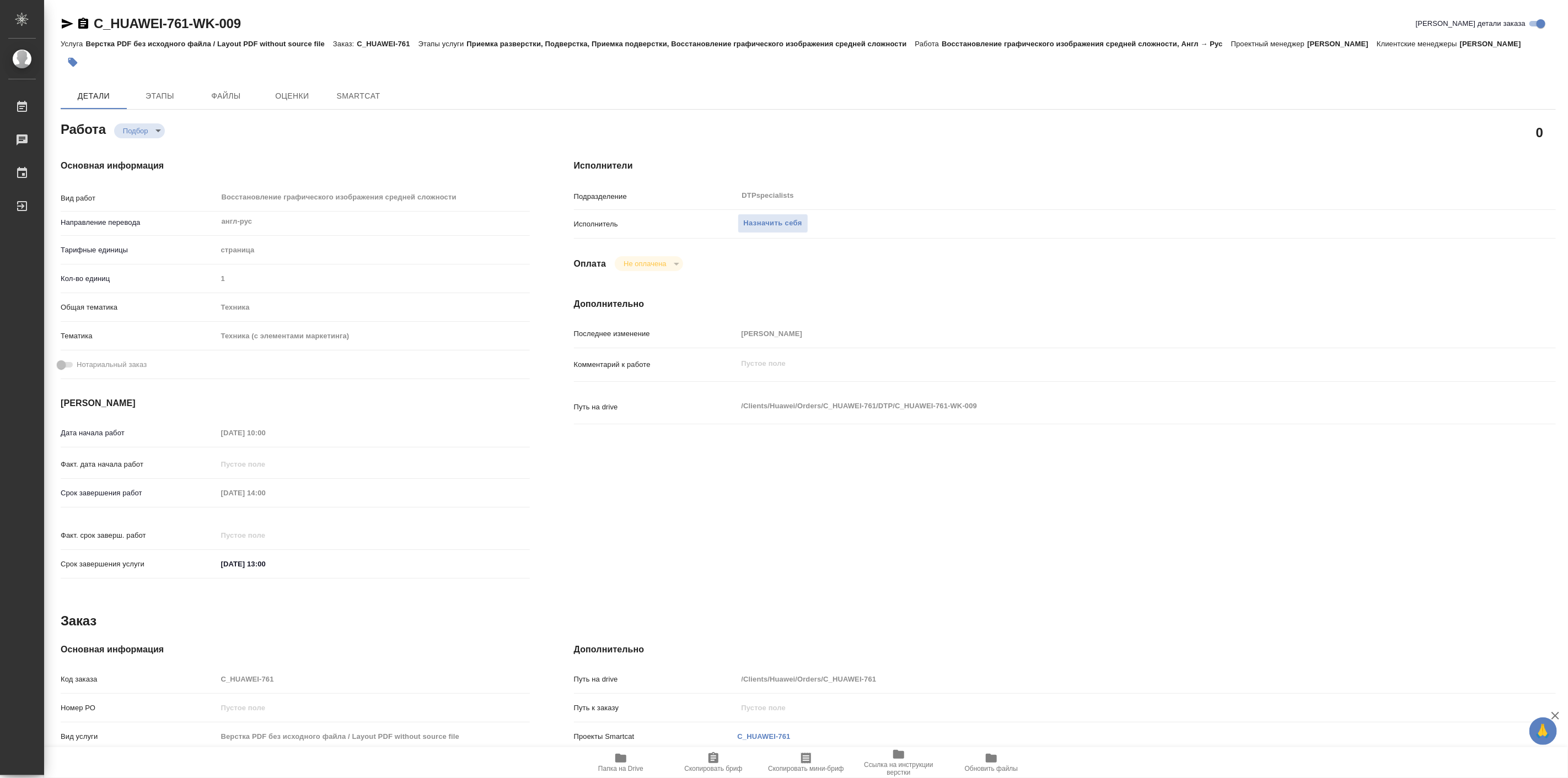
type textarea "x"
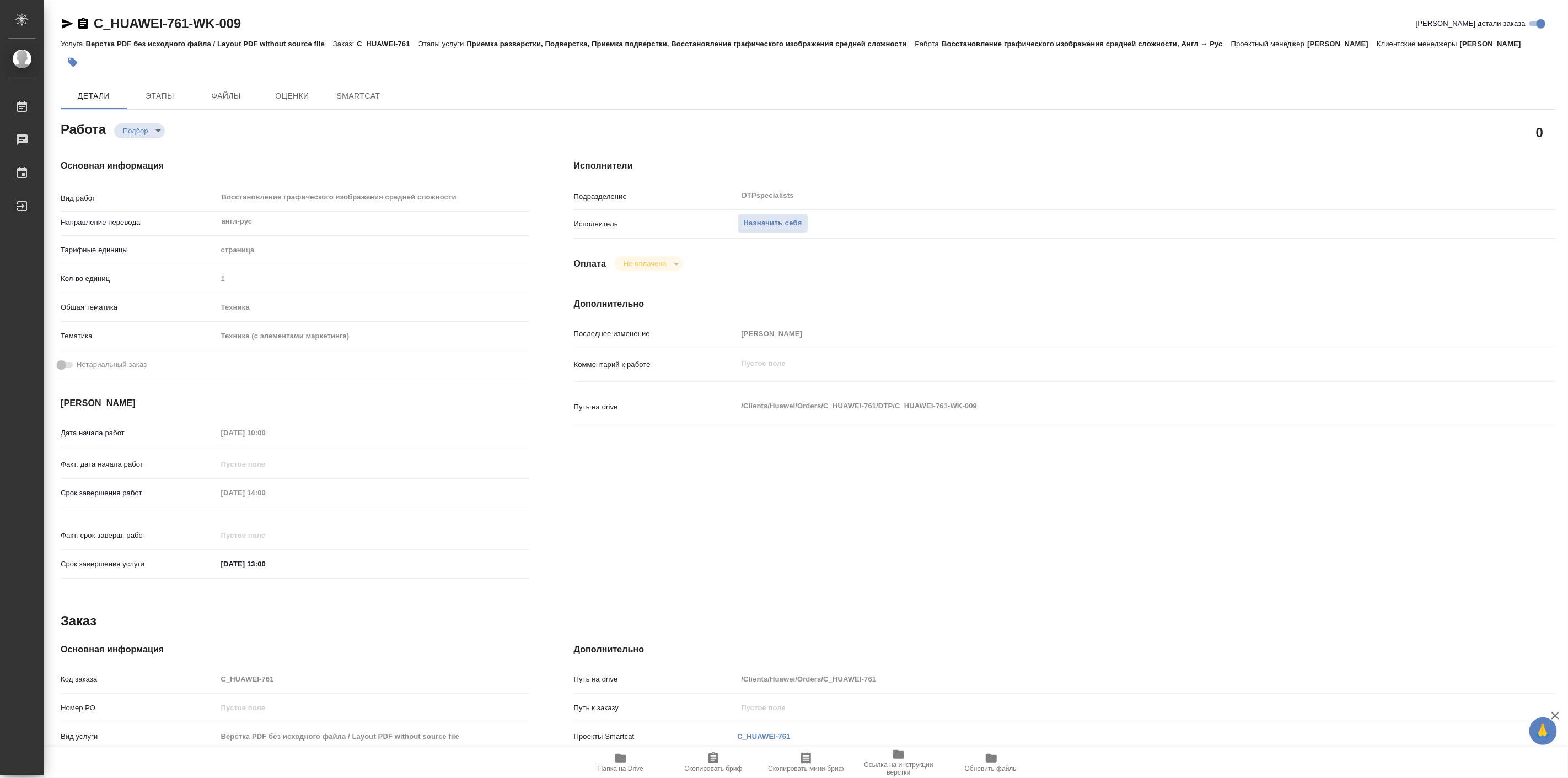
type textarea "x"
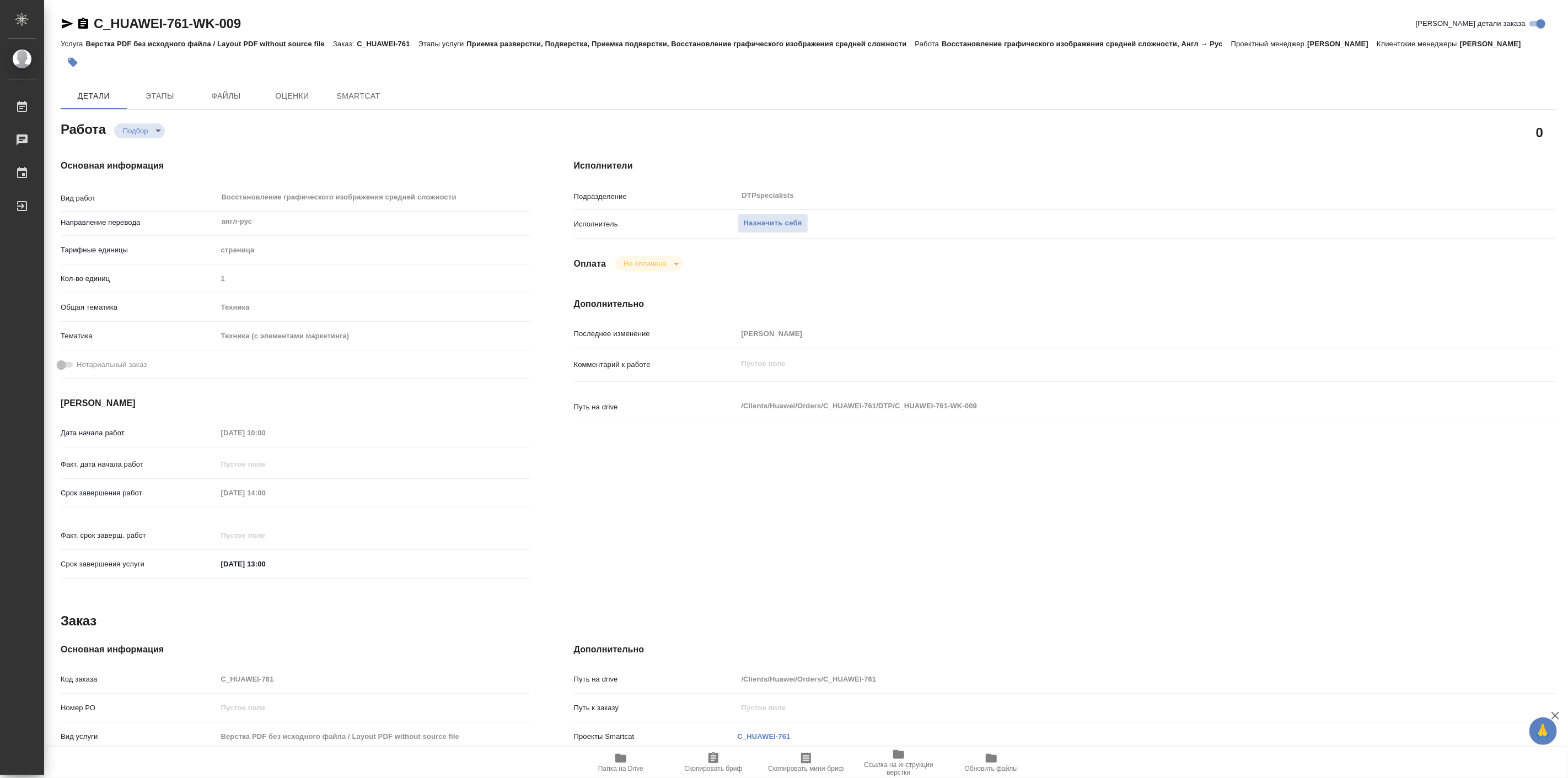
type textarea "x"
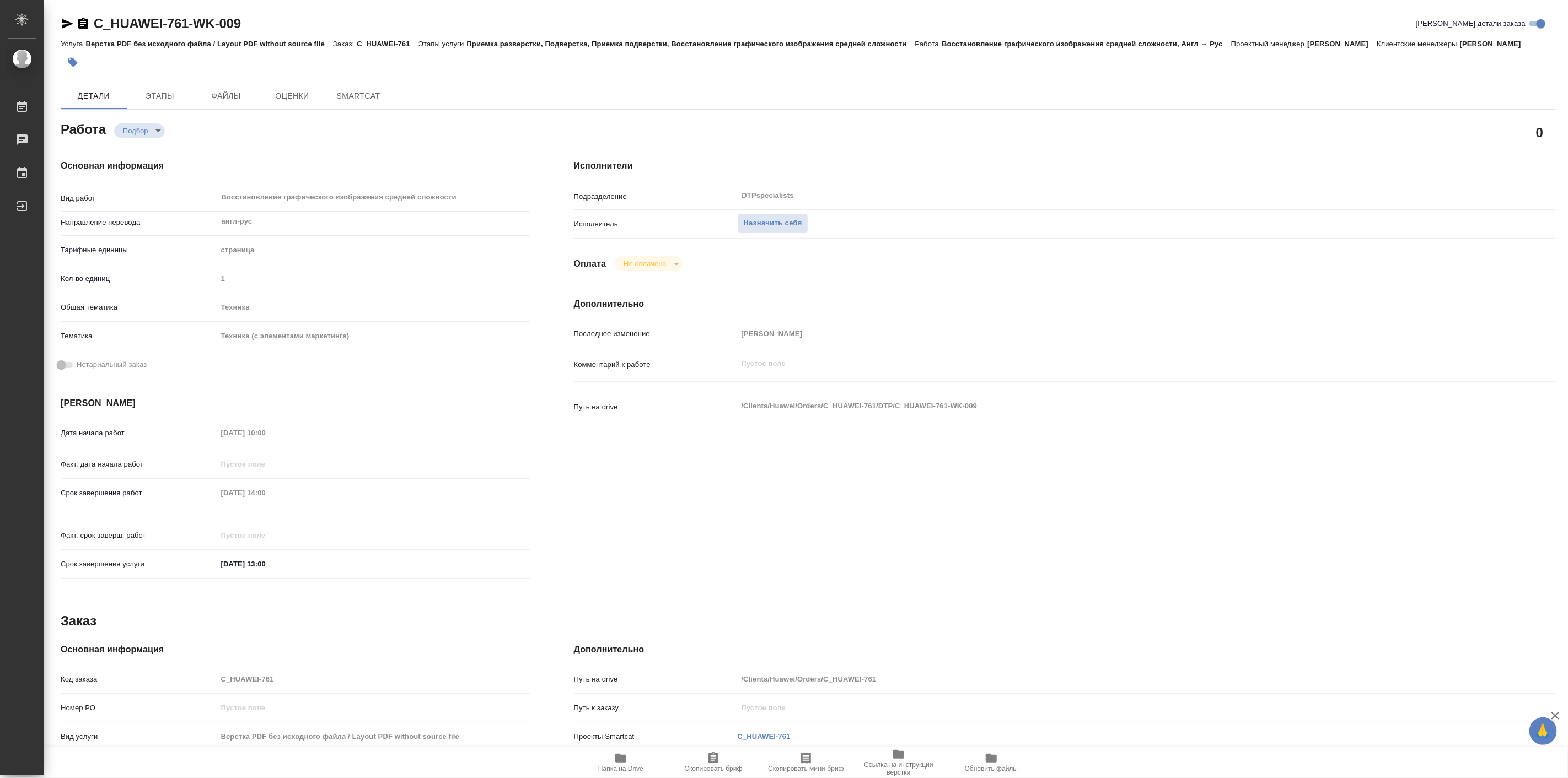
type textarea "x"
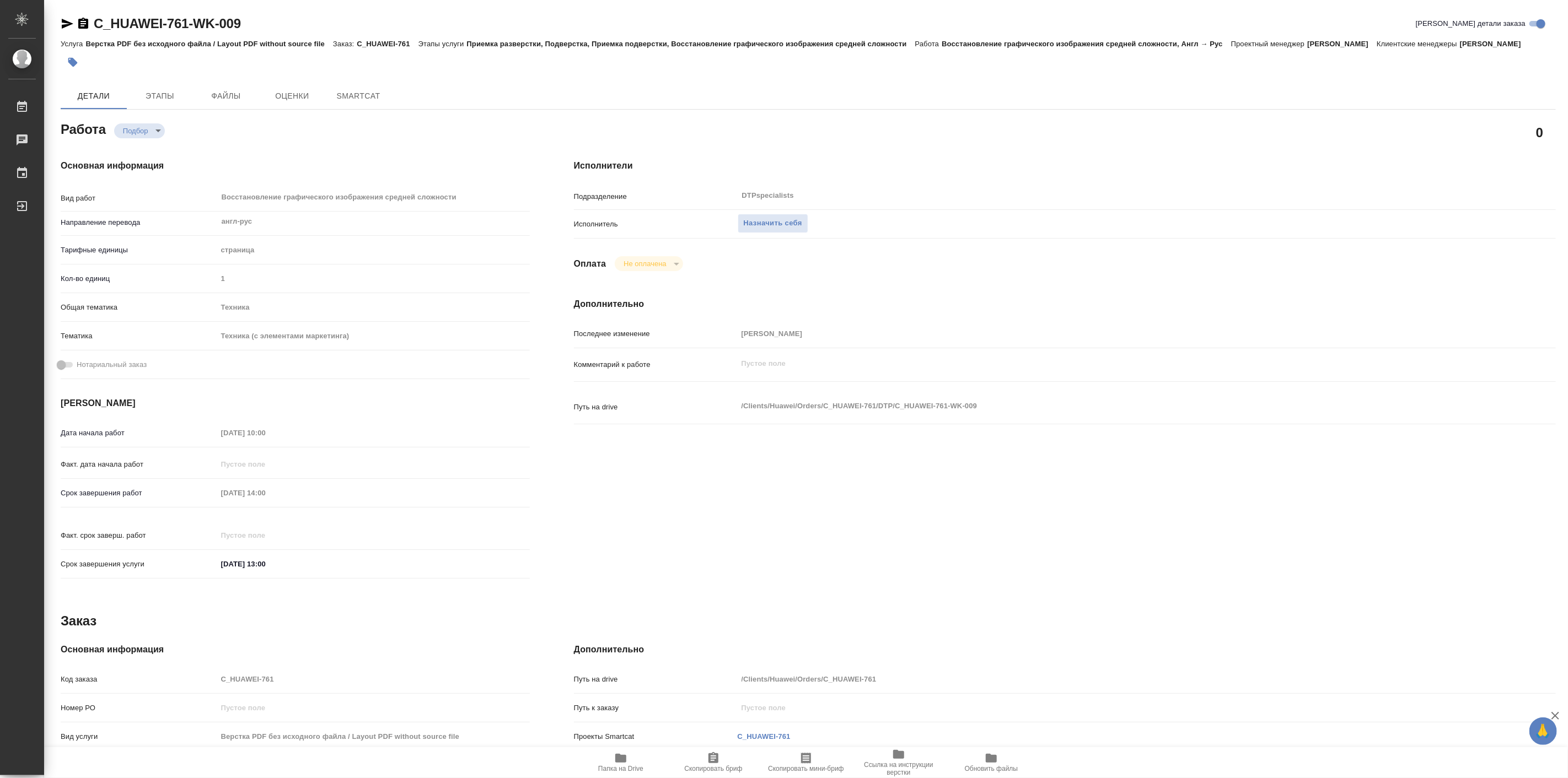
type textarea "x"
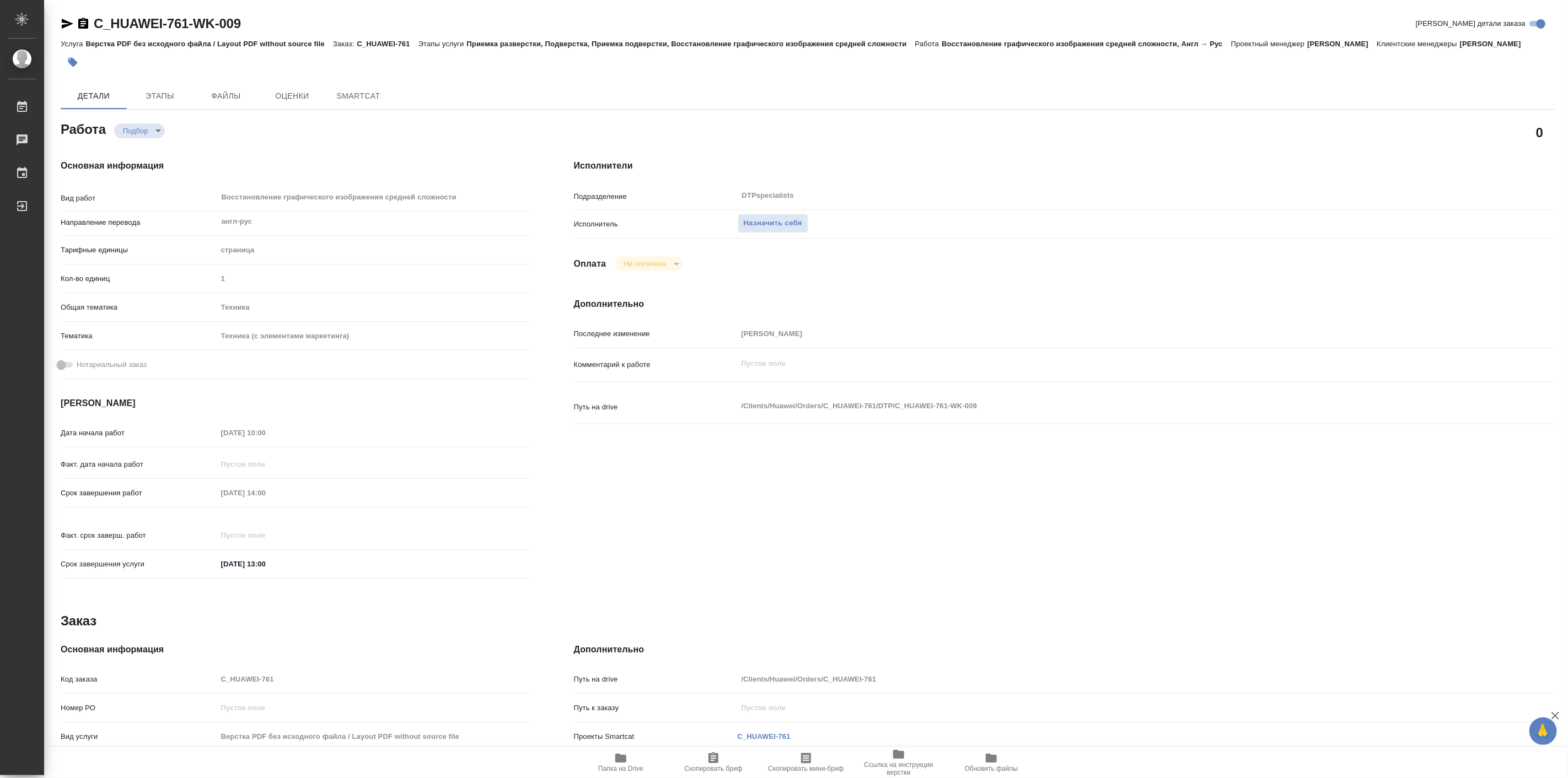
type textarea "x"
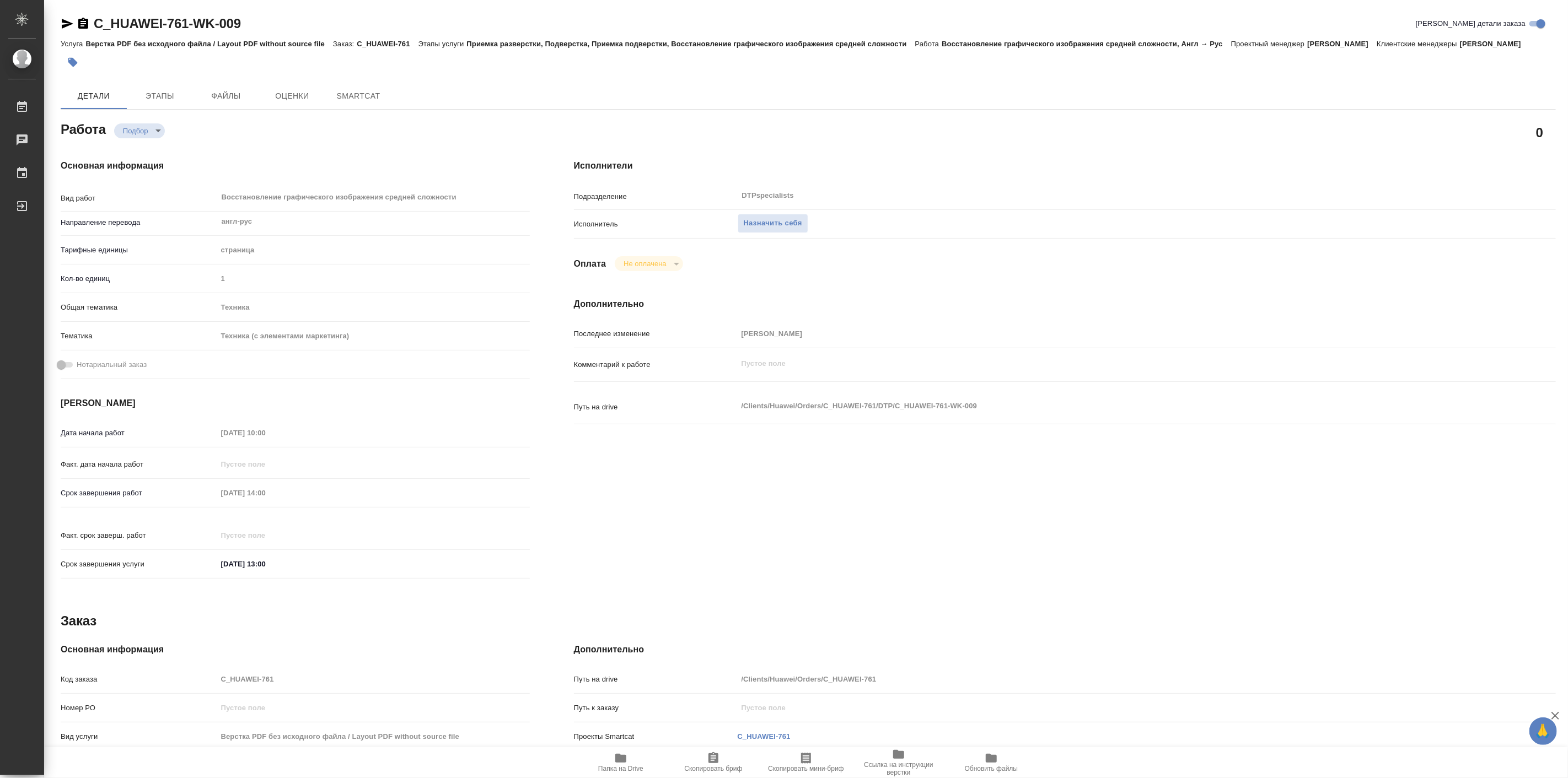
click at [770, 206] on div "DTPspecialists ​" at bounding box center [1106, 197] width 736 height 22
click at [770, 214] on button "Назначить себя" at bounding box center [773, 223] width 71 height 19
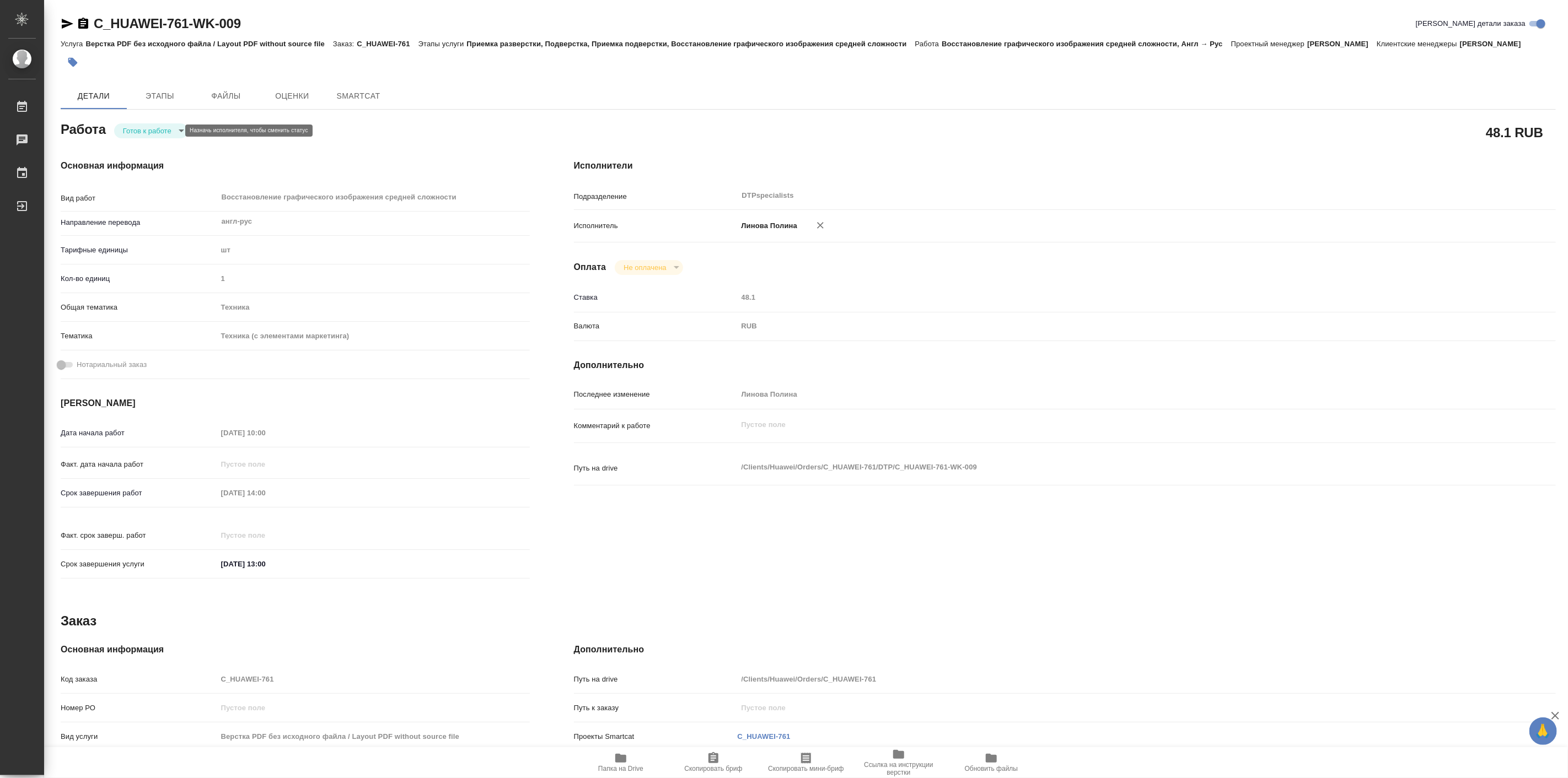
type textarea "x"
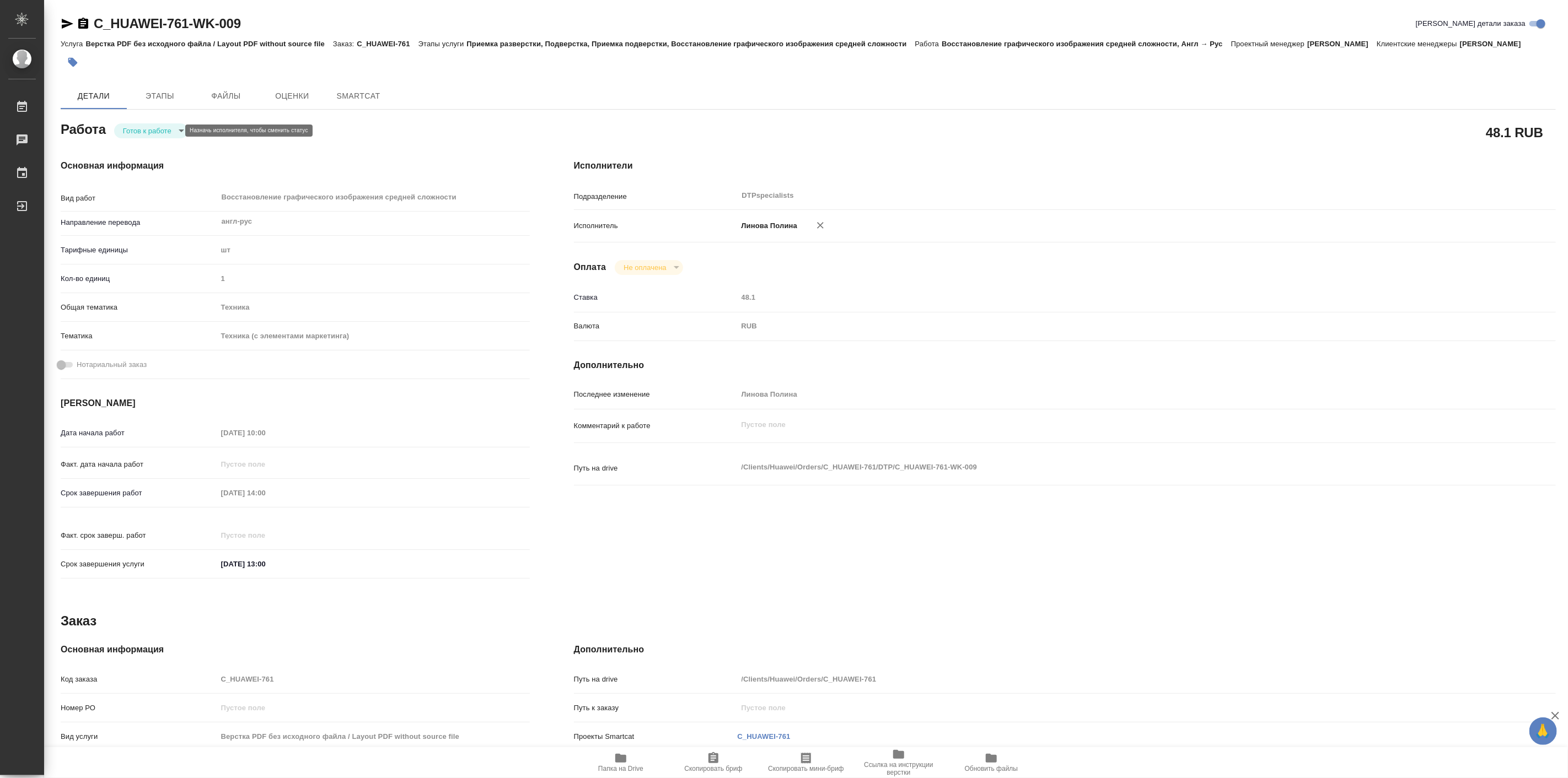
type textarea "x"
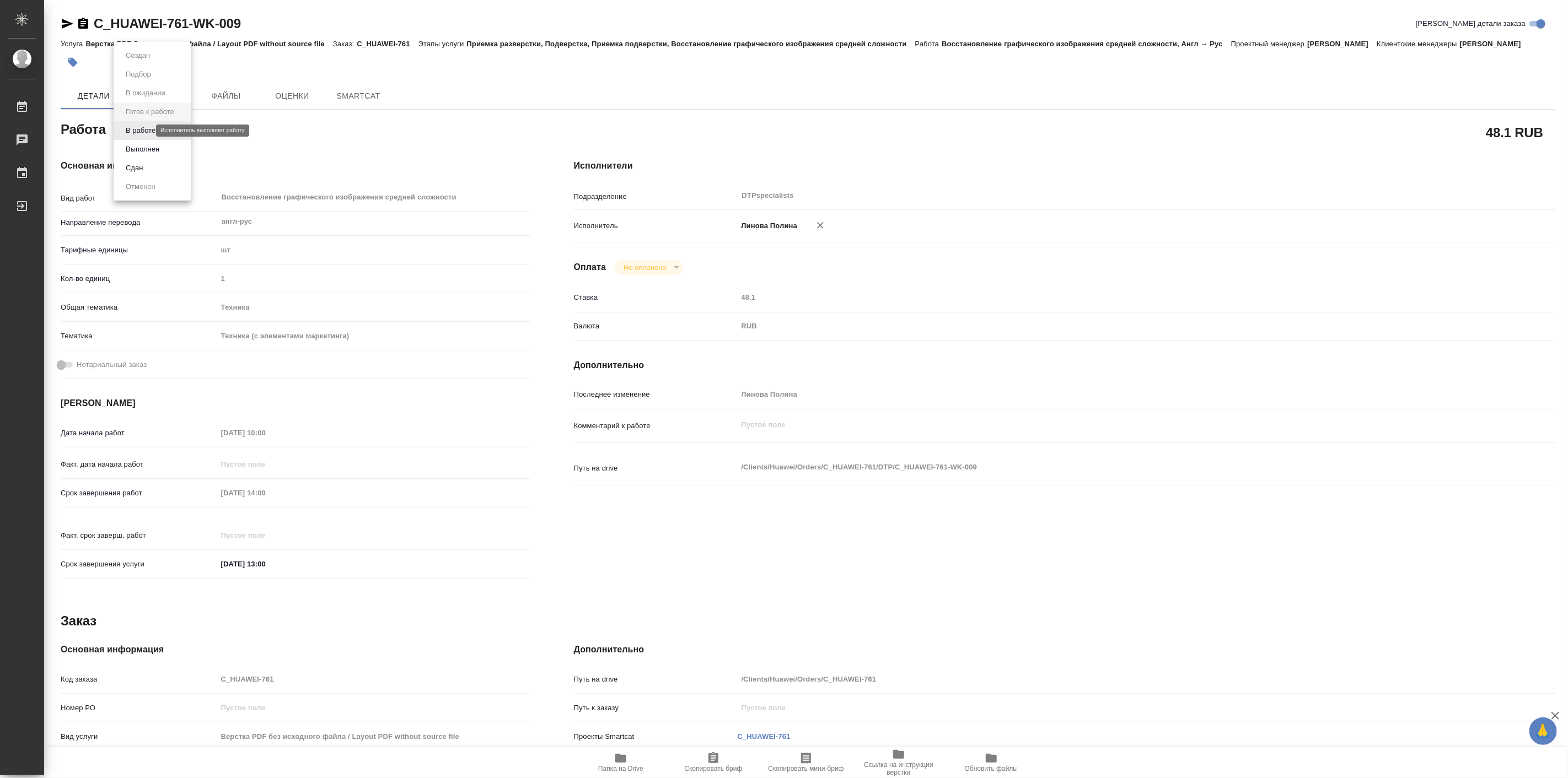
click at [138, 127] on body "🙏 .cls-1 fill:#fff; AWATERA [PERSON_NAME] Работы Чаты График Выйти C_HUAWEI-761…" at bounding box center [784, 389] width 1568 height 778
type textarea "x"
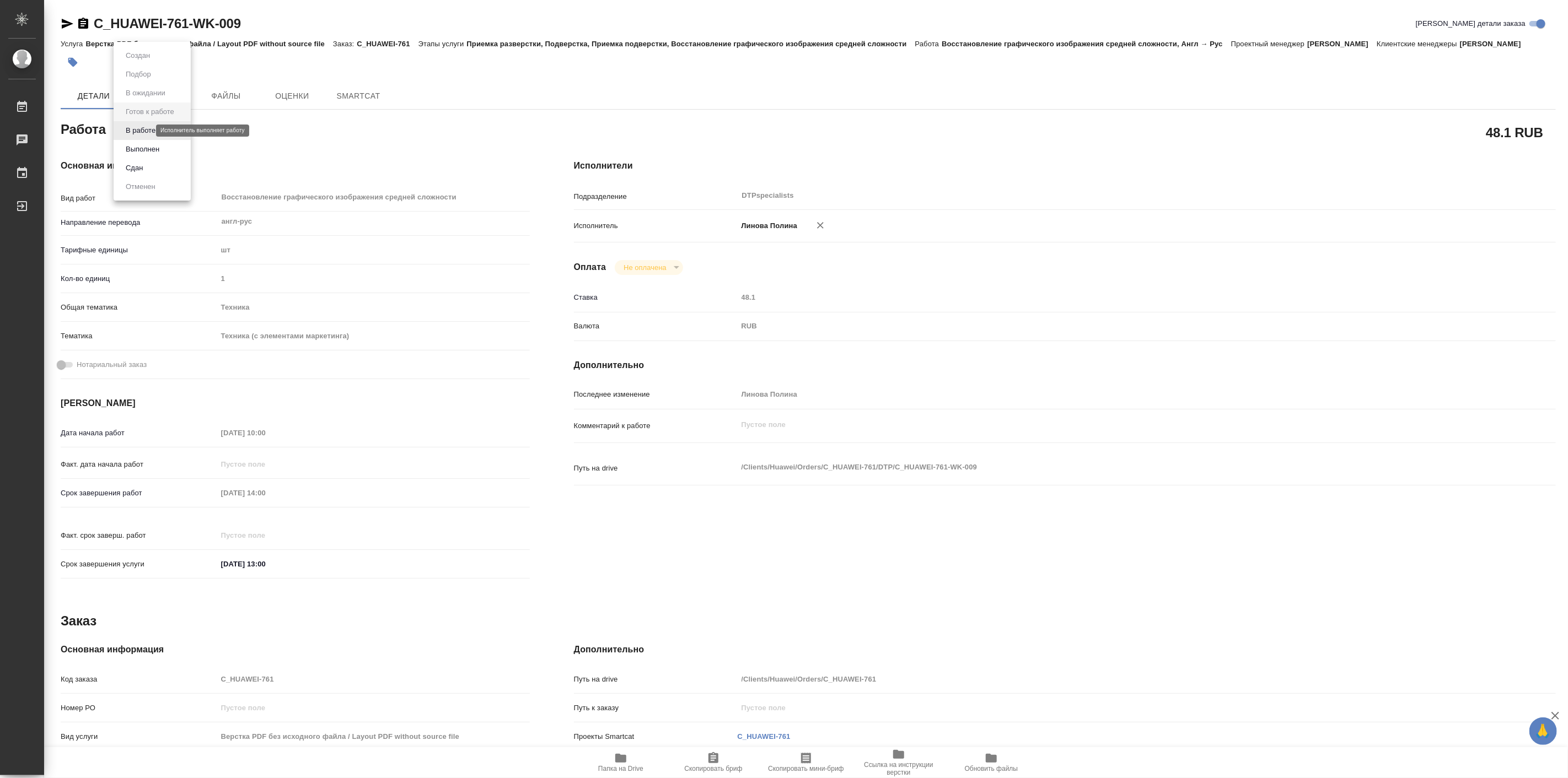
type textarea "x"
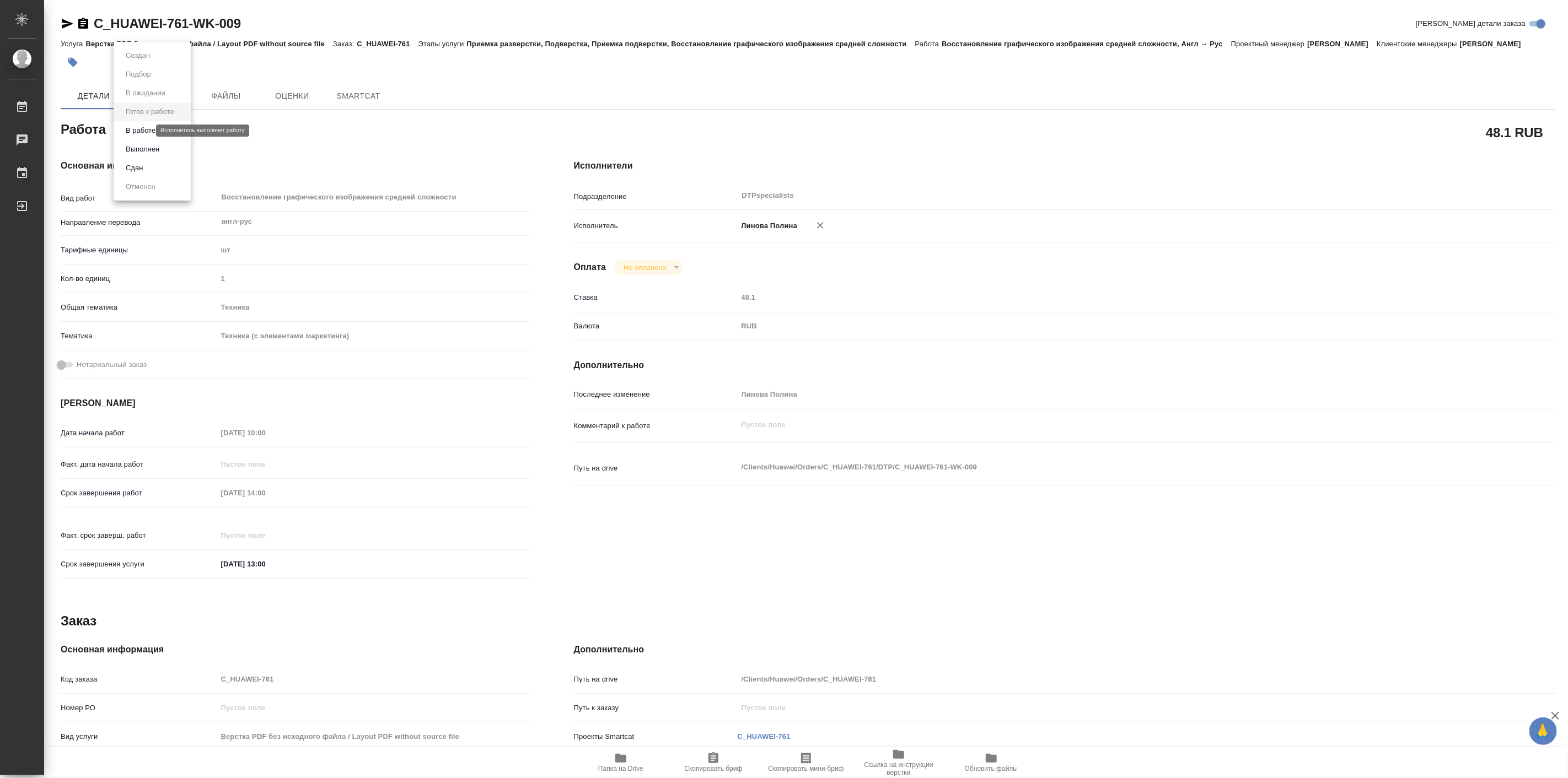
type textarea "x"
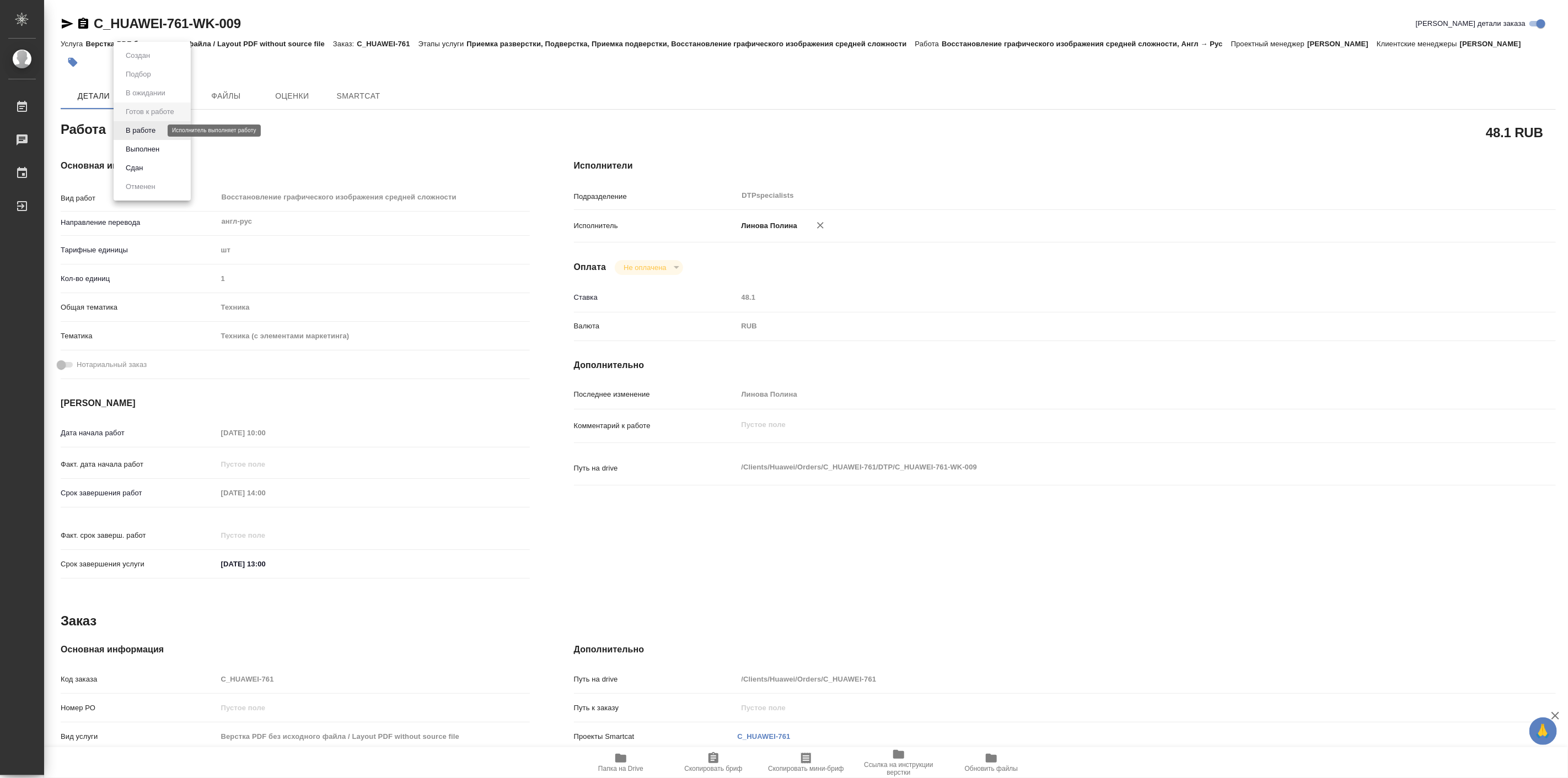
type textarea "x"
click at [150, 130] on button "В работе" at bounding box center [140, 130] width 36 height 12
type textarea "x"
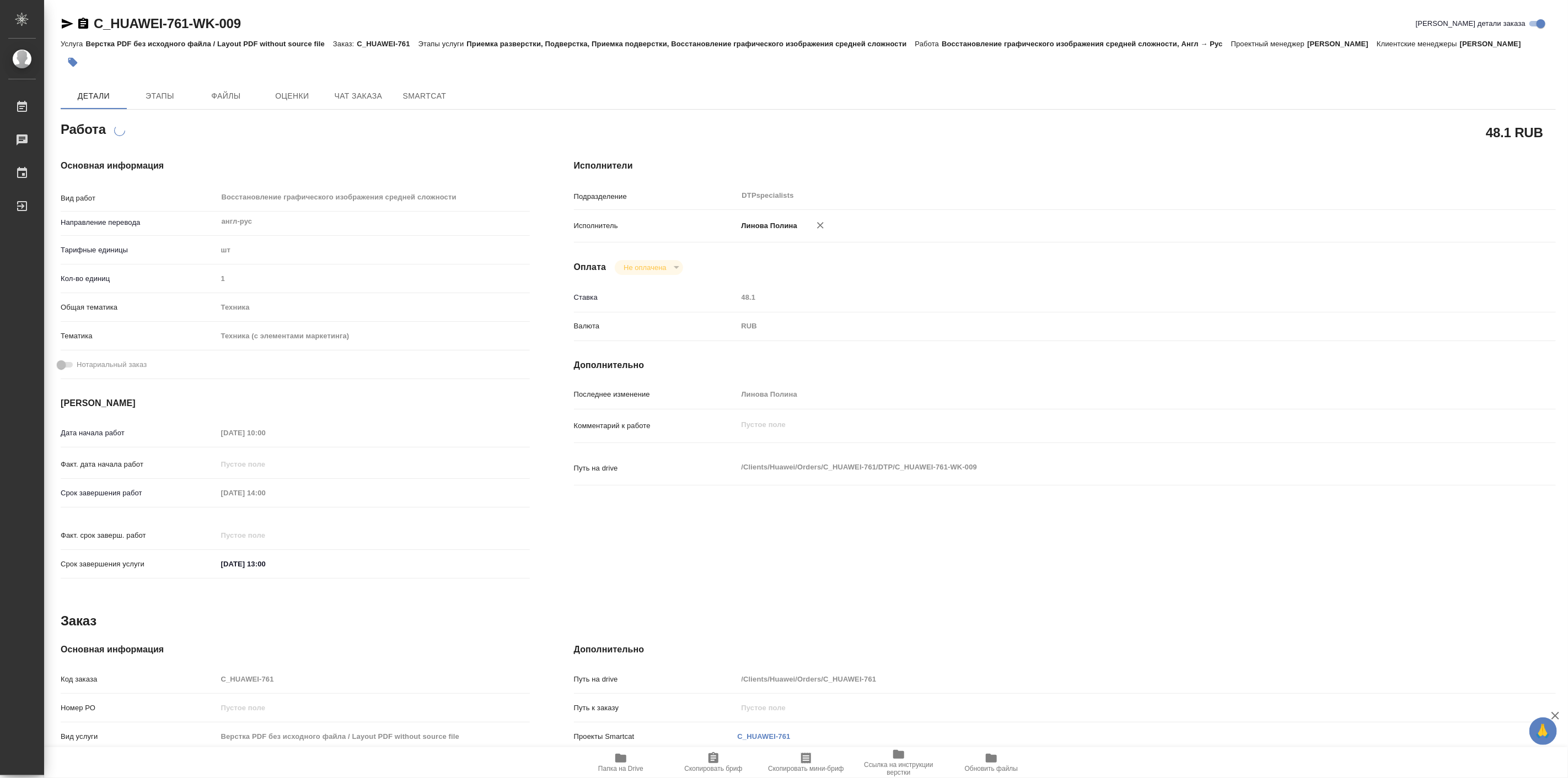
type textarea "x"
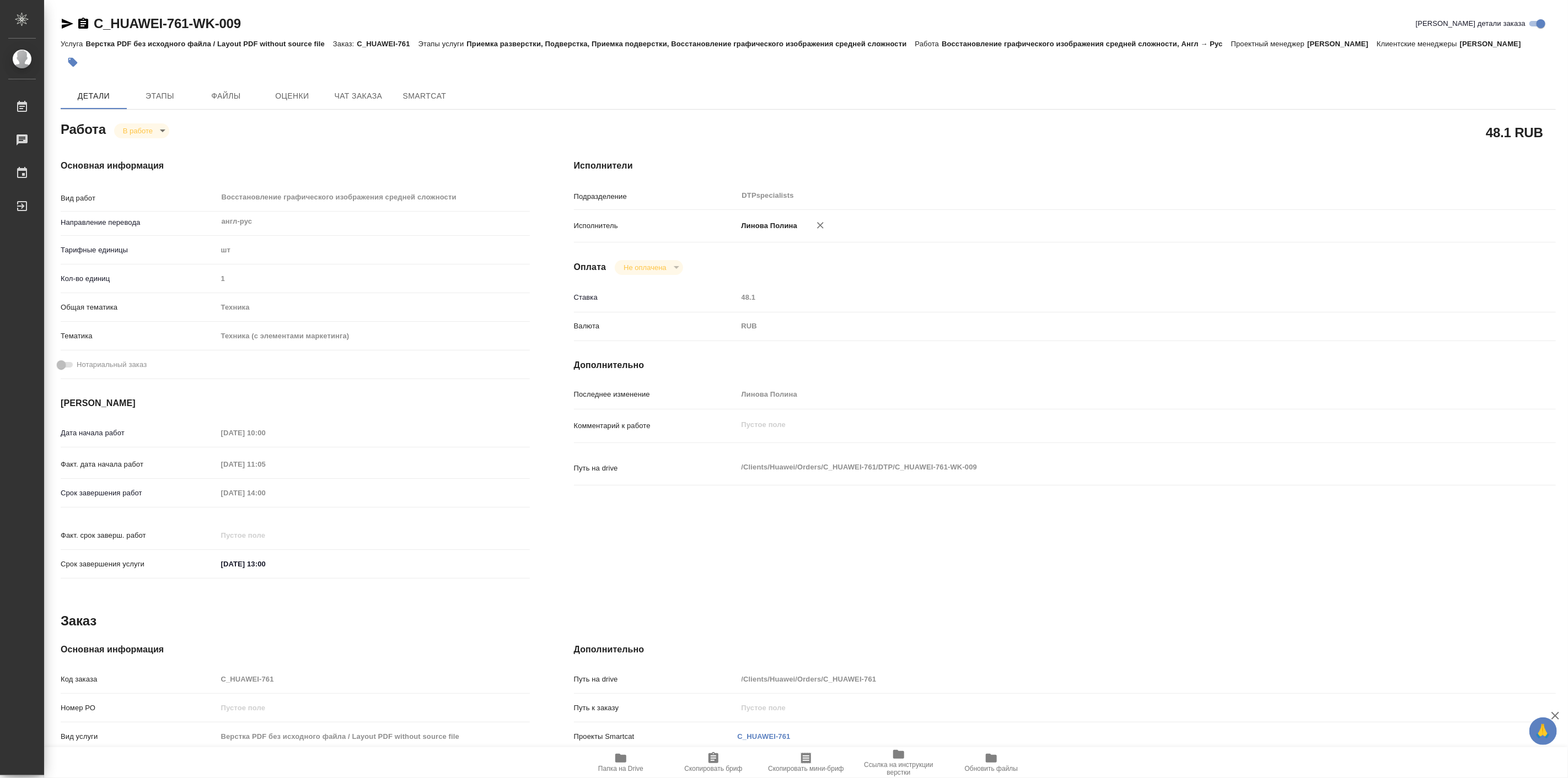
type textarea "x"
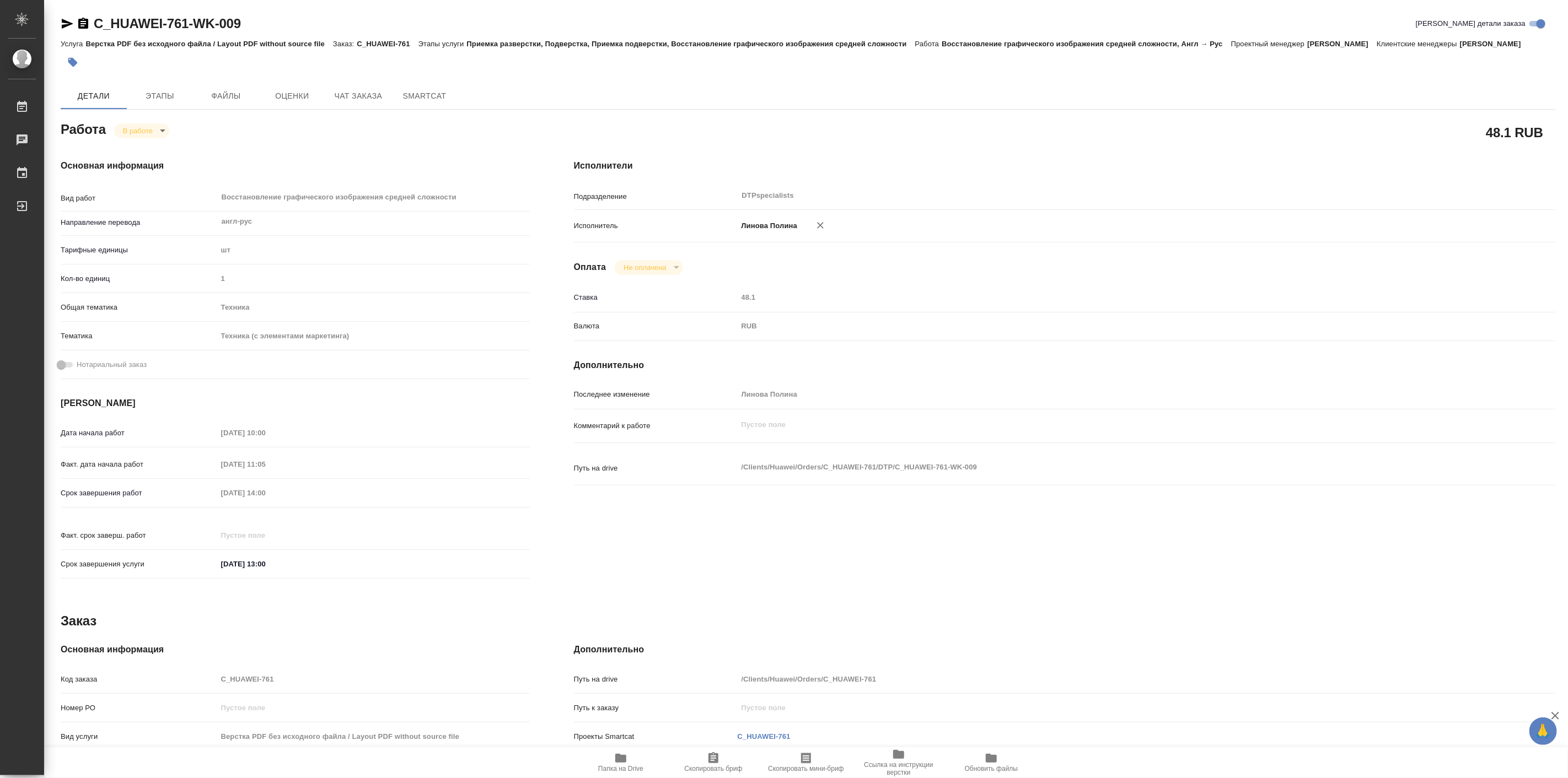
type textarea "x"
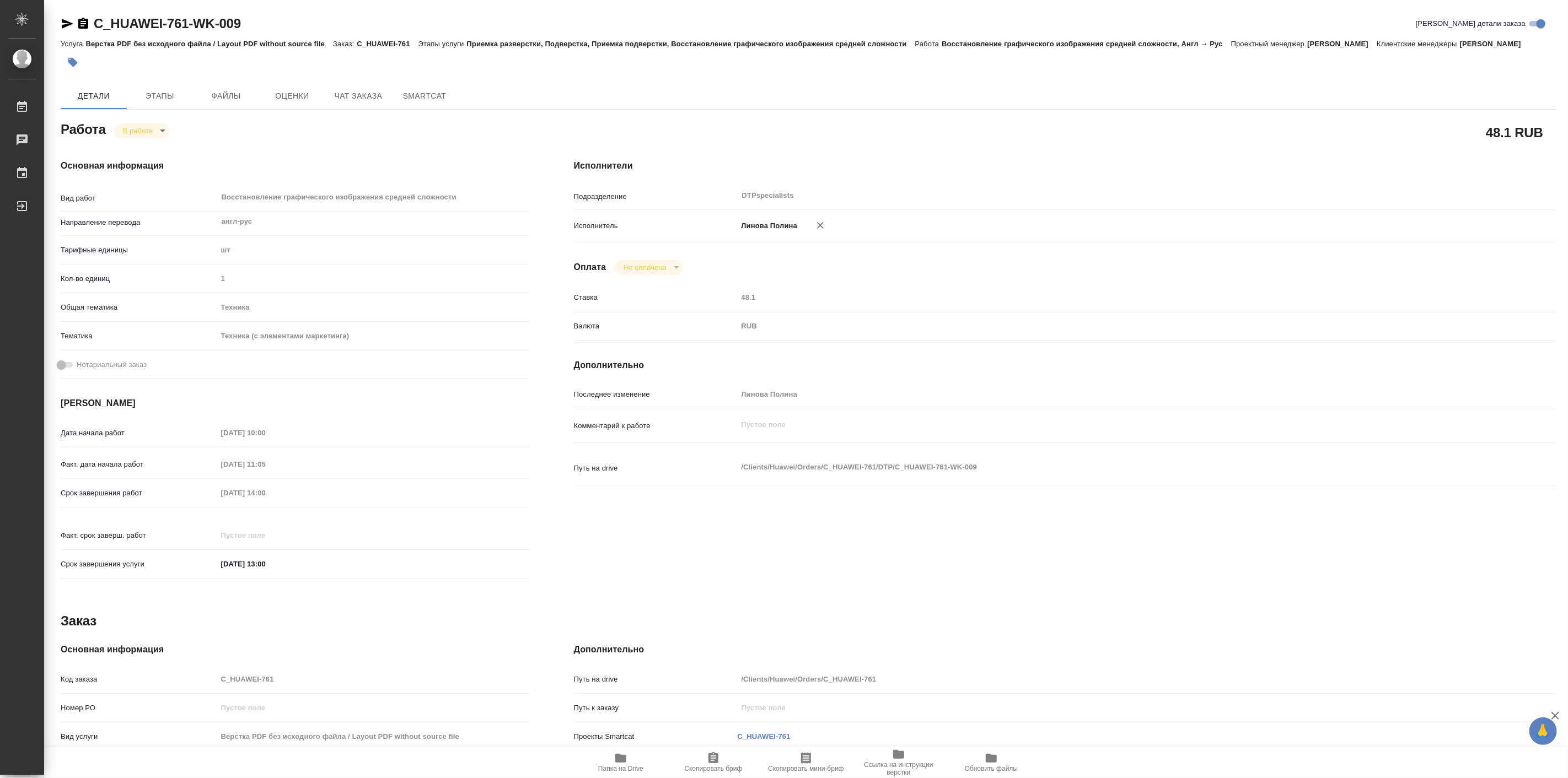
type textarea "x"
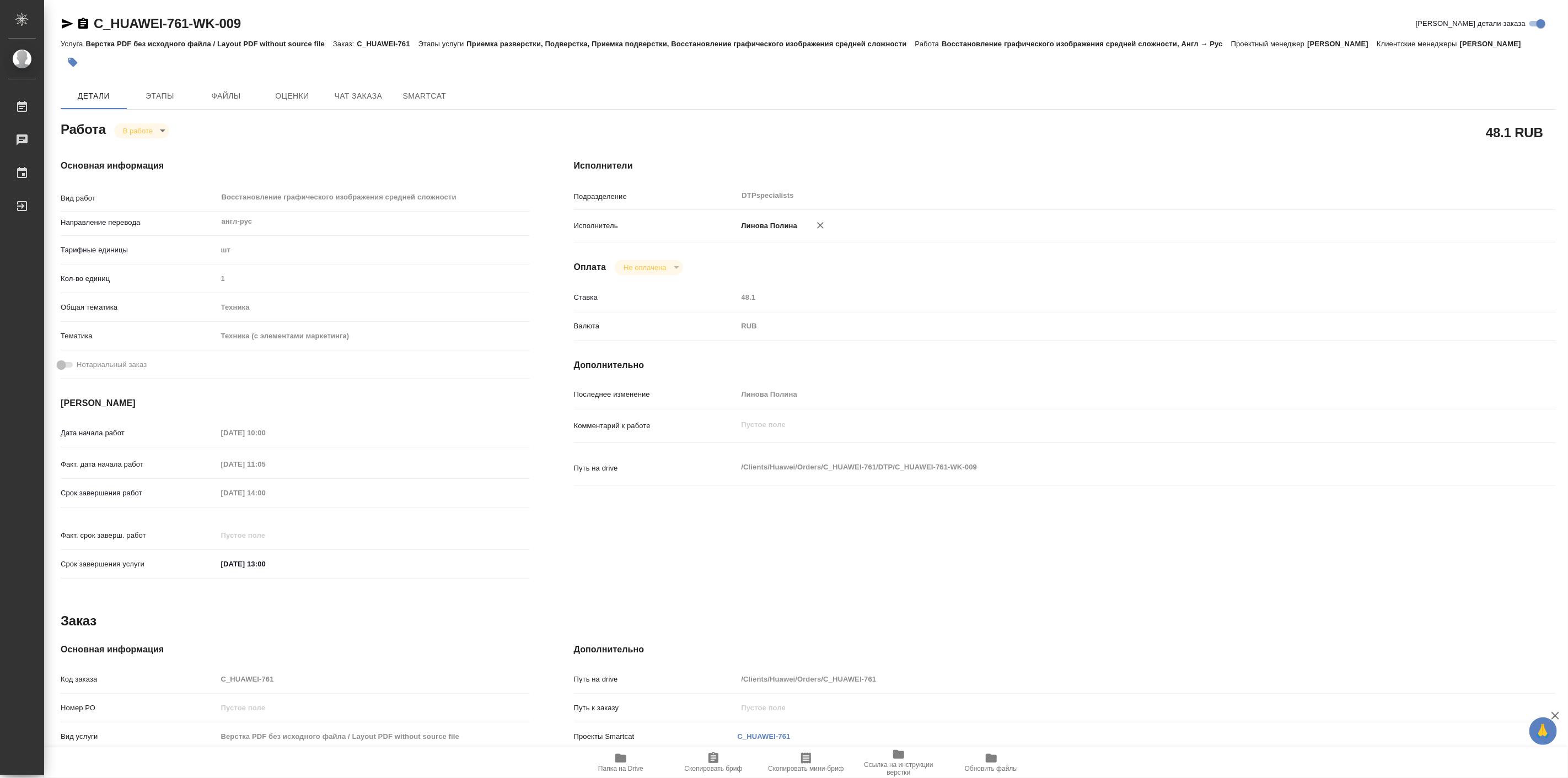
type textarea "x"
